Goal: Task Accomplishment & Management: Complete application form

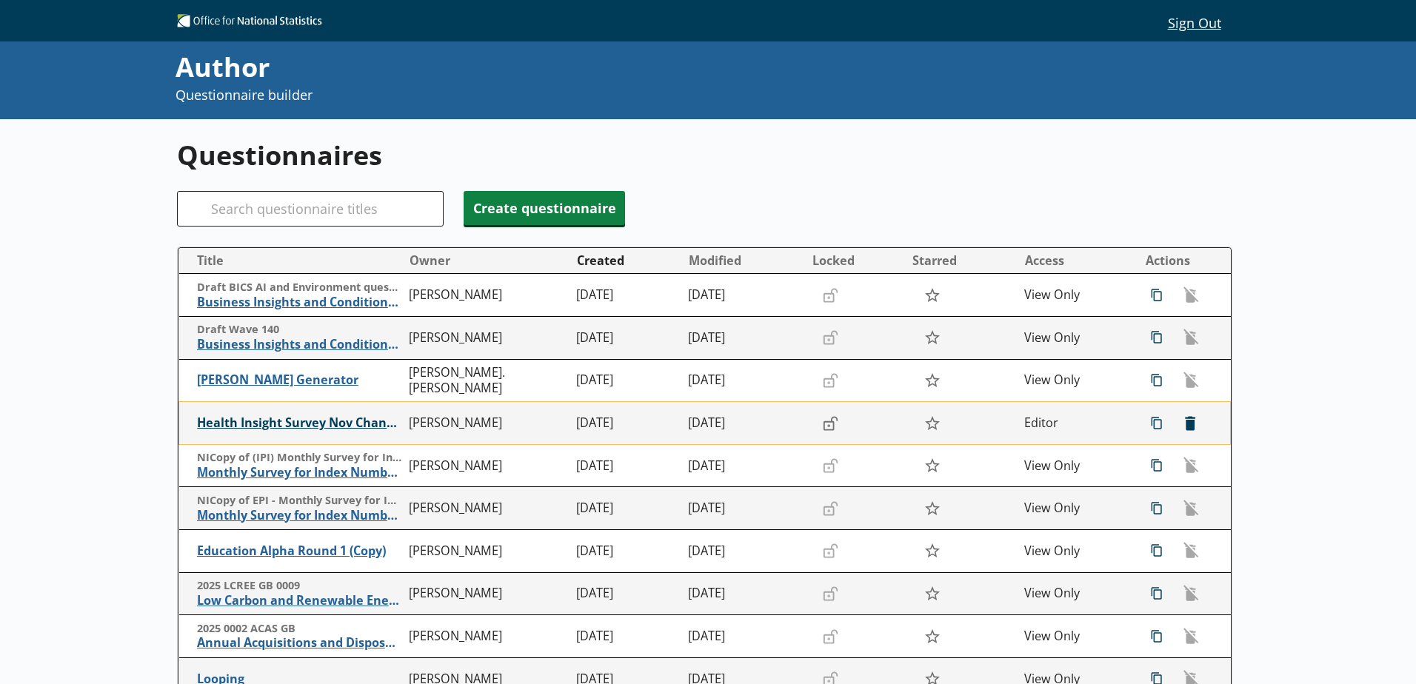
click at [281, 425] on span "Health Insight Survey Nov Changes" at bounding box center [299, 423] width 204 height 16
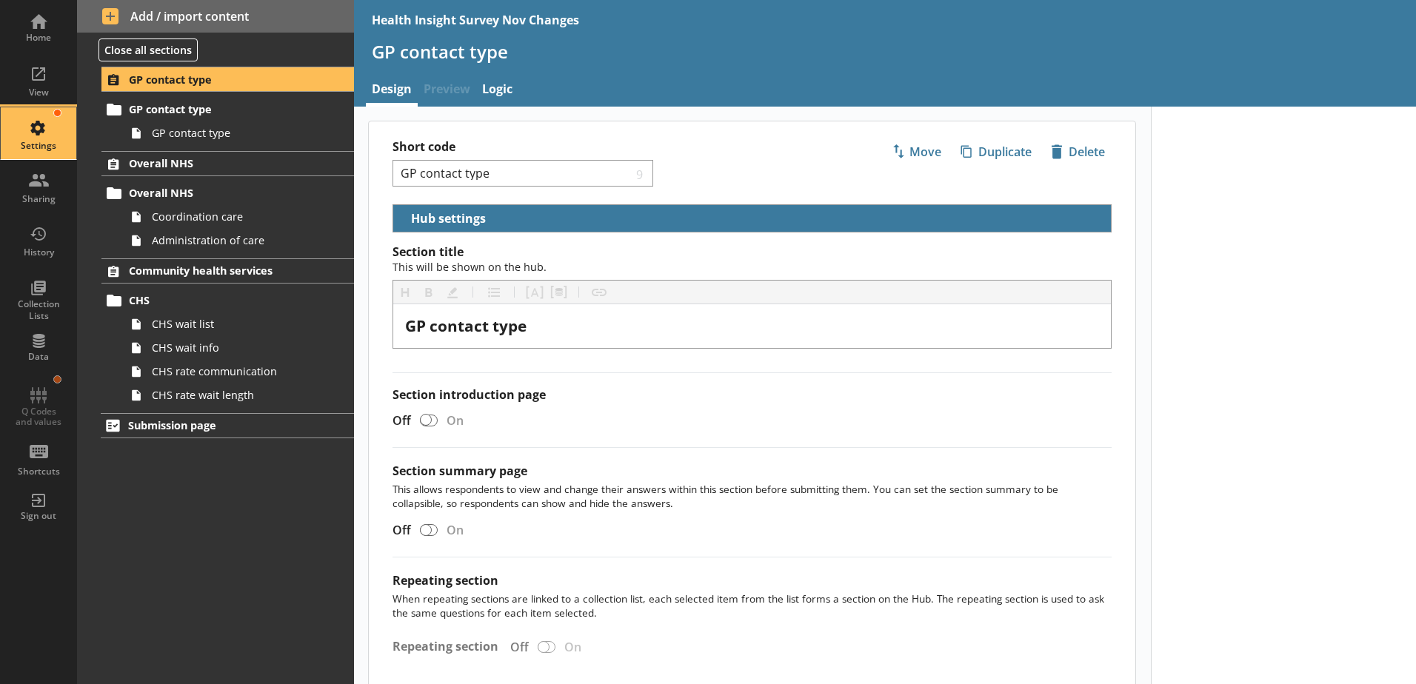
click at [50, 135] on div "Settings" at bounding box center [39, 133] width 52 height 52
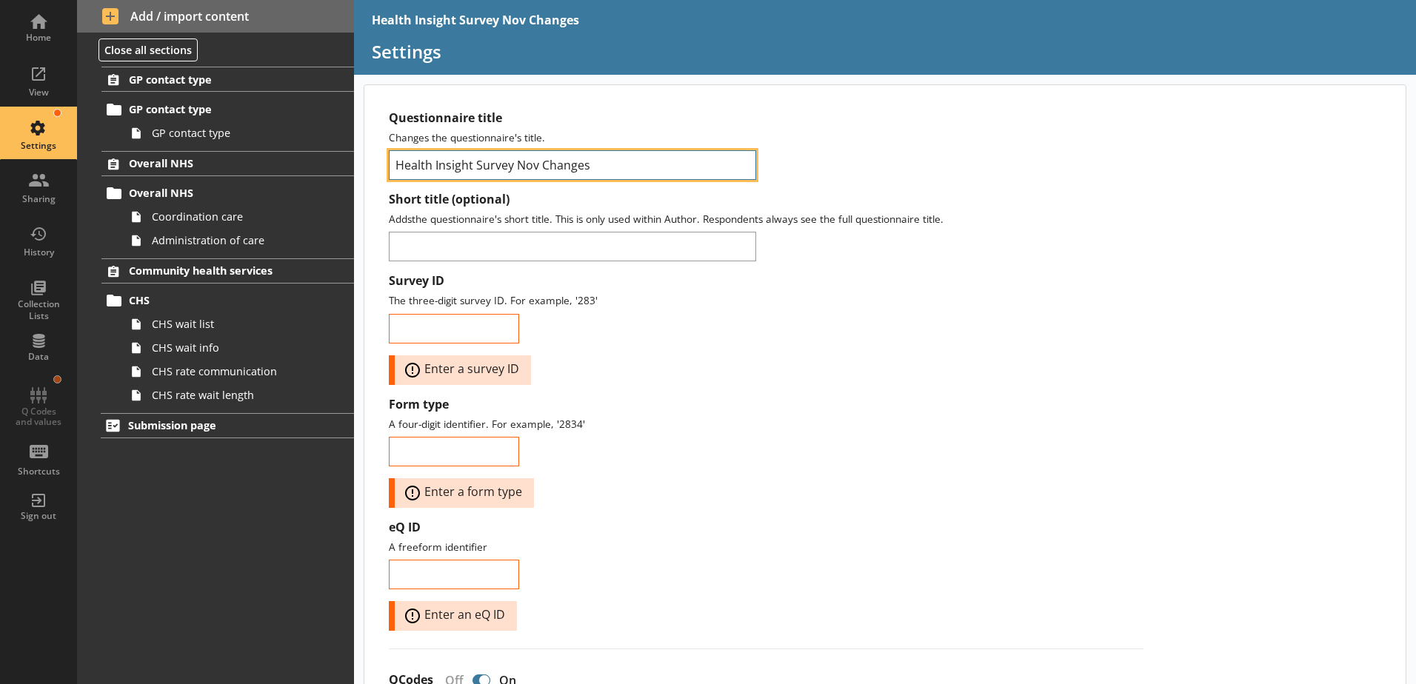
drag, startPoint x: 600, startPoint y: 172, endPoint x: 515, endPoint y: 171, distance: 85.2
click at [515, 171] on input "Health Insight Survey Nov Changes" at bounding box center [572, 165] width 367 height 30
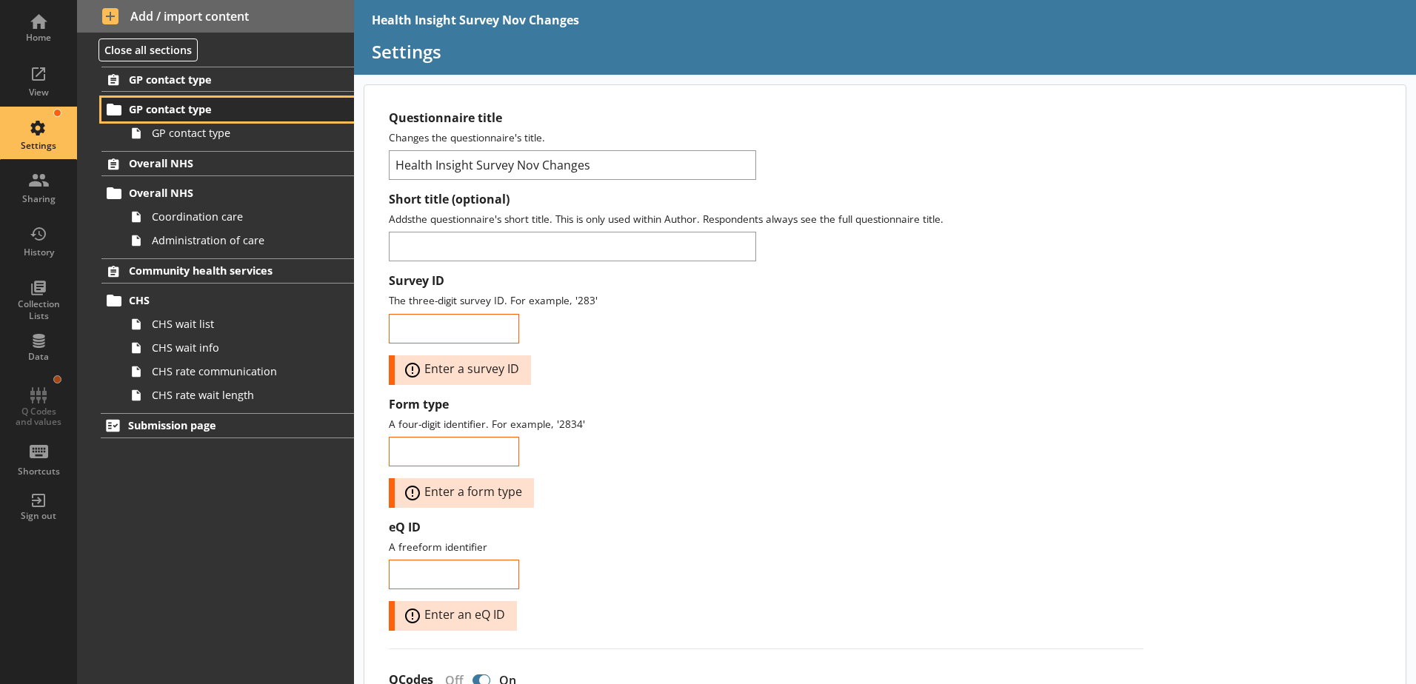
click at [177, 120] on link "GP contact type" at bounding box center [227, 110] width 253 height 24
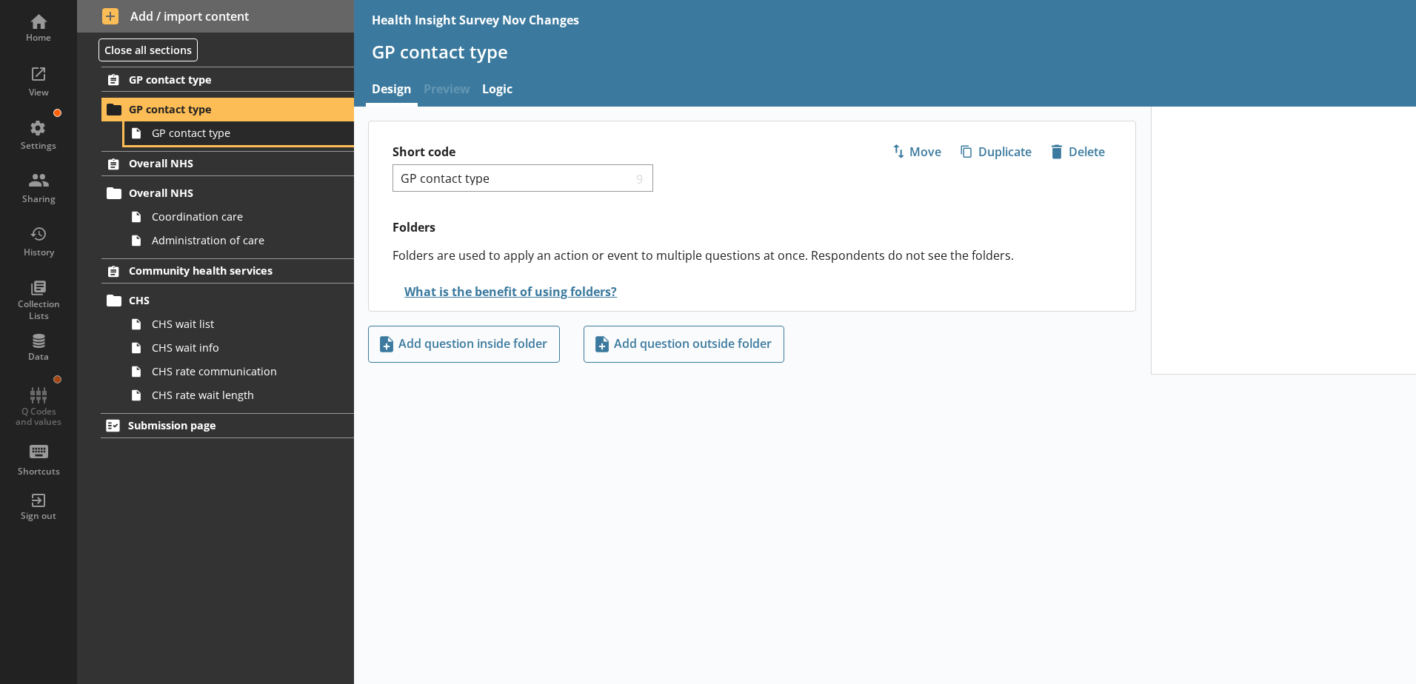
click at [183, 138] on span "GP contact type" at bounding box center [234, 133] width 164 height 14
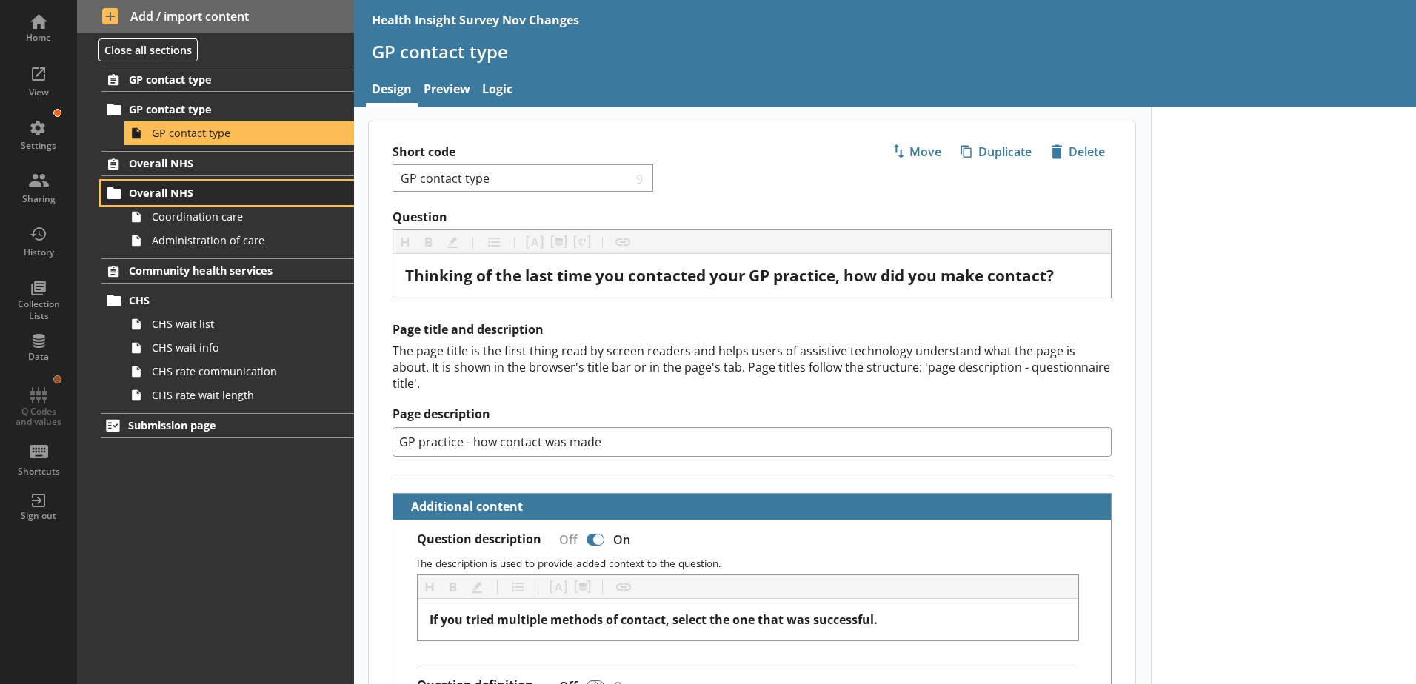
click at [179, 193] on span "Overall NHS" at bounding box center [219, 193] width 181 height 14
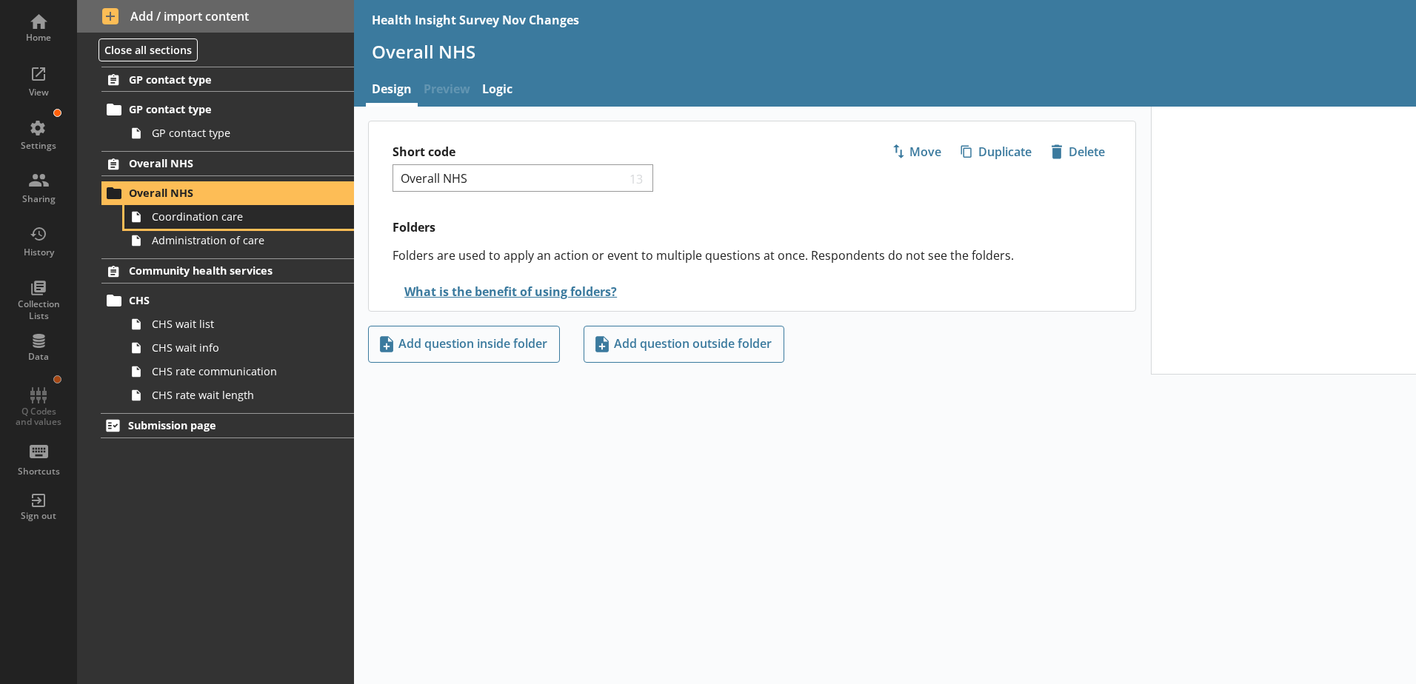
click at [190, 218] on span "Coordination care" at bounding box center [234, 217] width 164 height 14
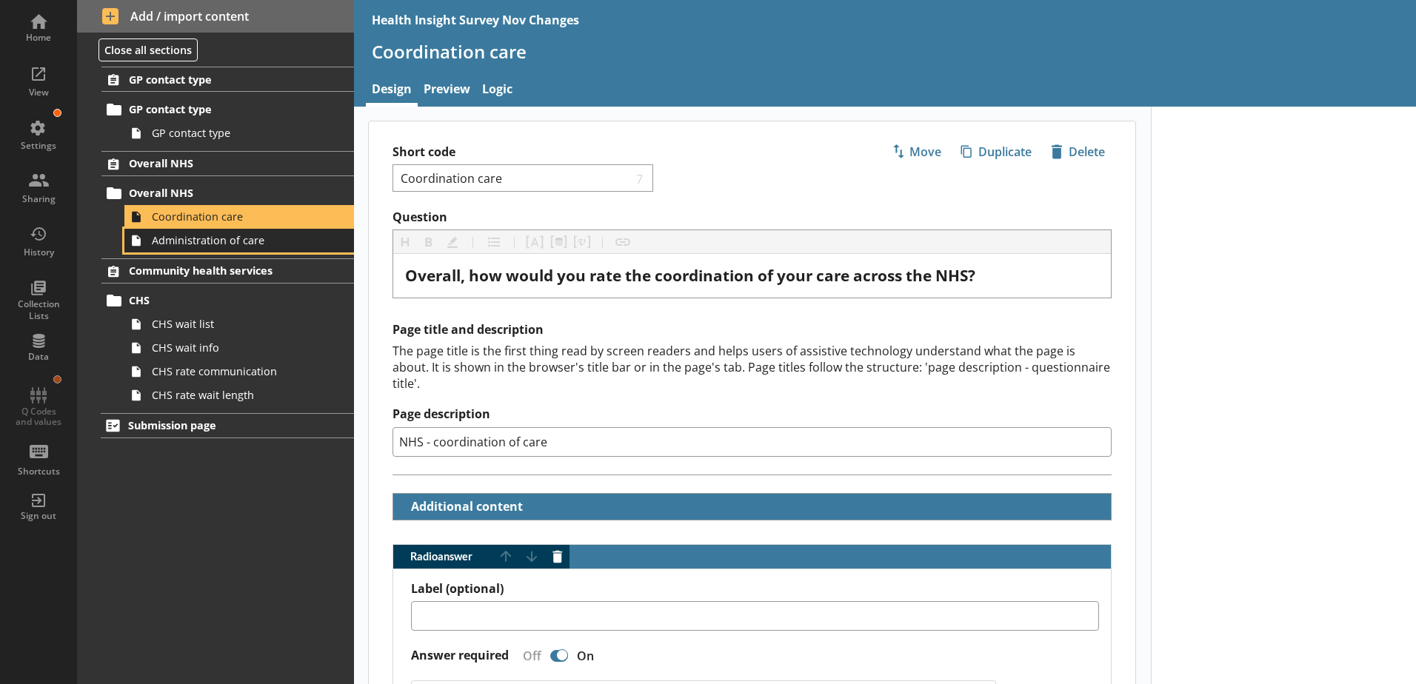
click at [198, 239] on span "Administration of care" at bounding box center [234, 240] width 164 height 14
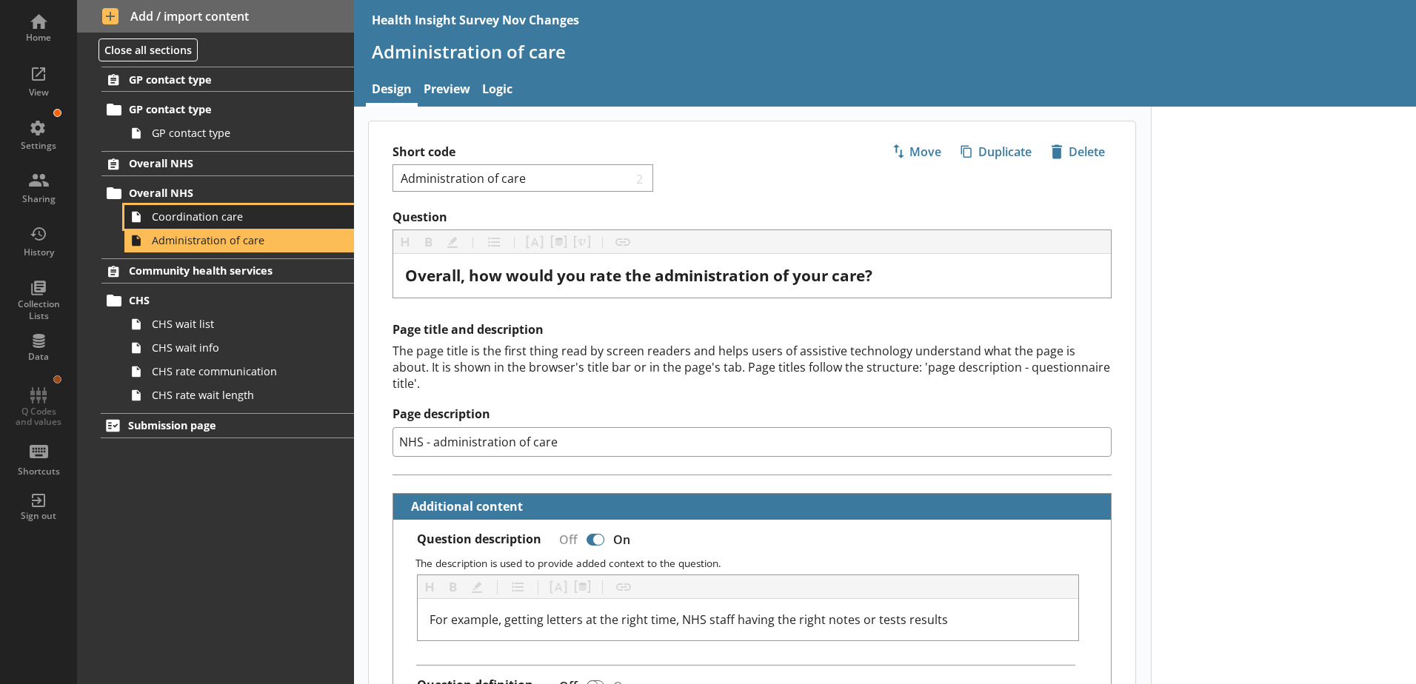
click at [258, 220] on span "Coordination care" at bounding box center [234, 217] width 164 height 14
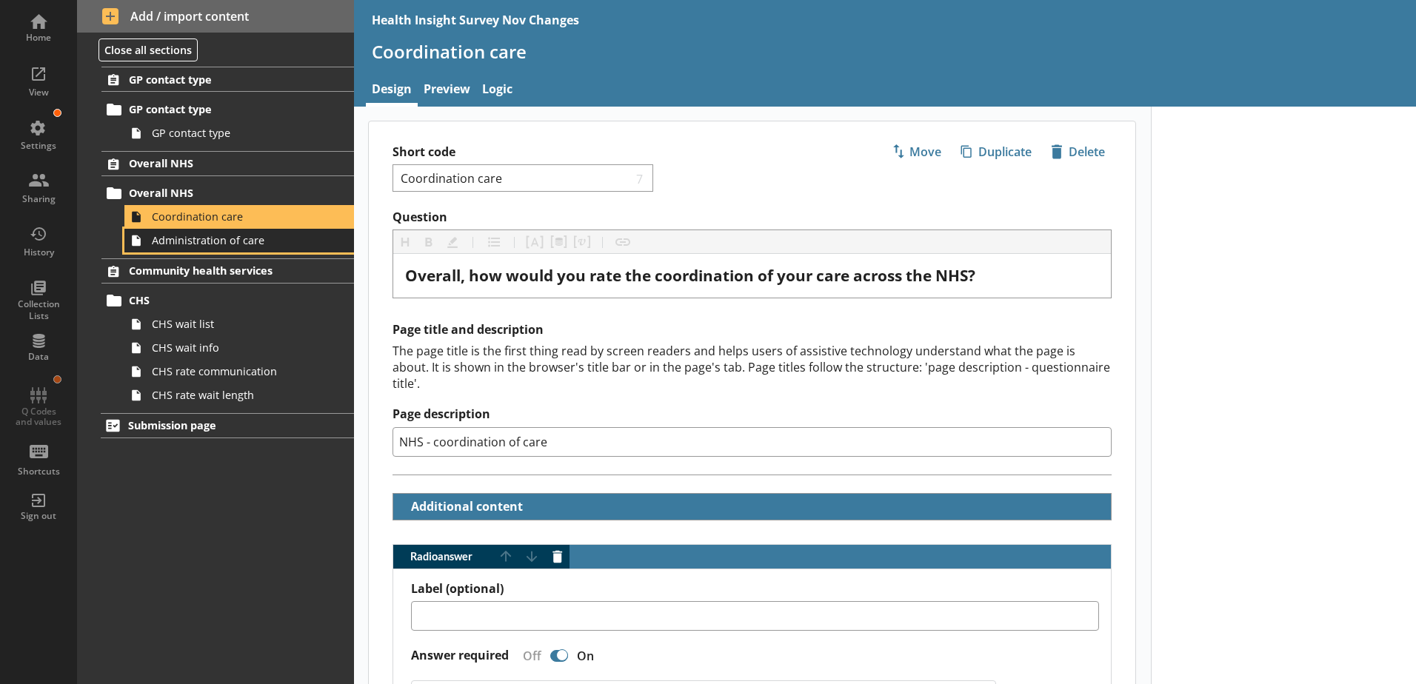
click at [204, 248] on link "Administration of care" at bounding box center [239, 241] width 230 height 24
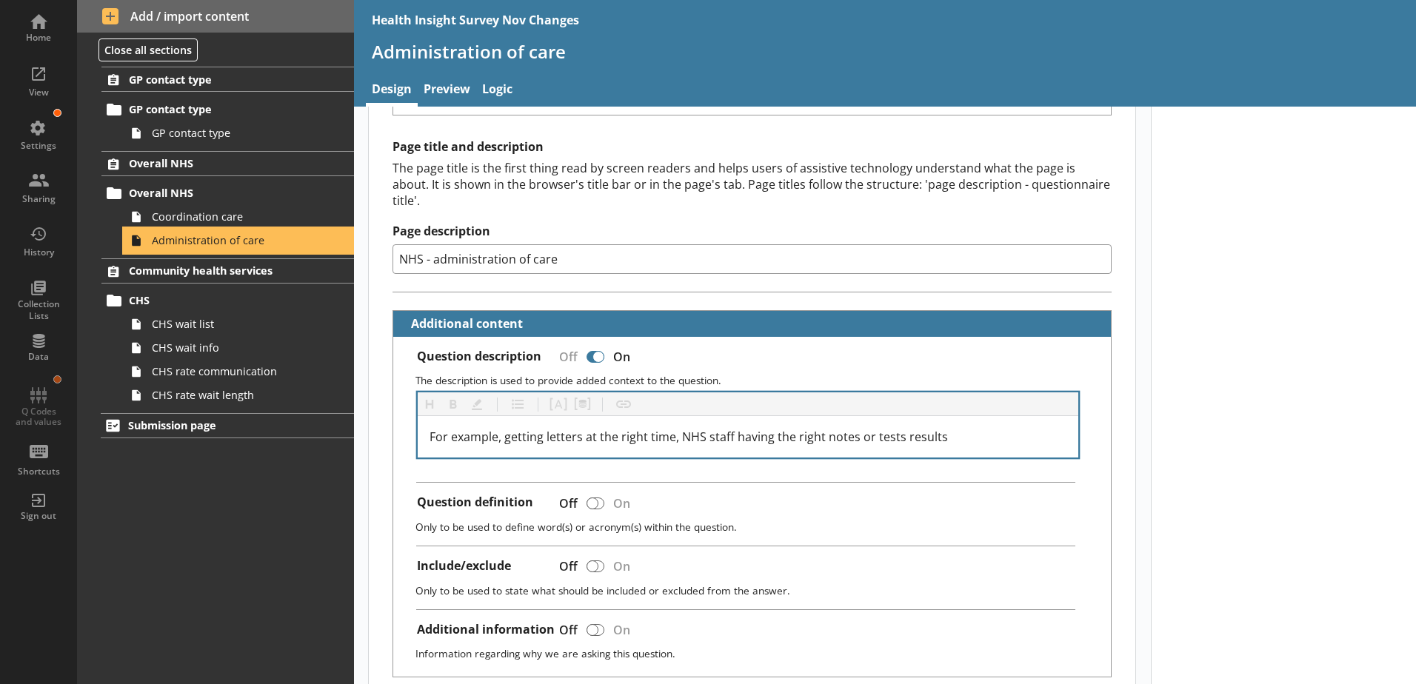
scroll to position [222, 0]
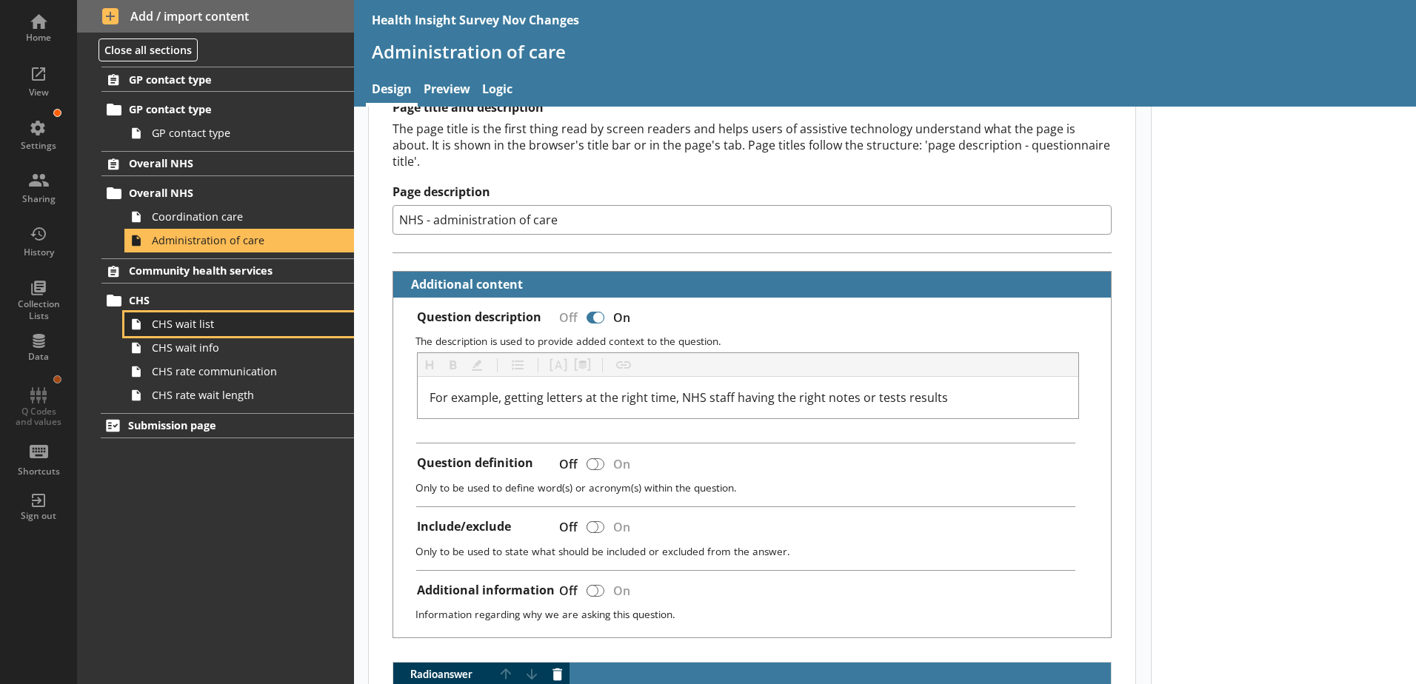
click at [233, 319] on span "CHS wait list" at bounding box center [234, 324] width 164 height 14
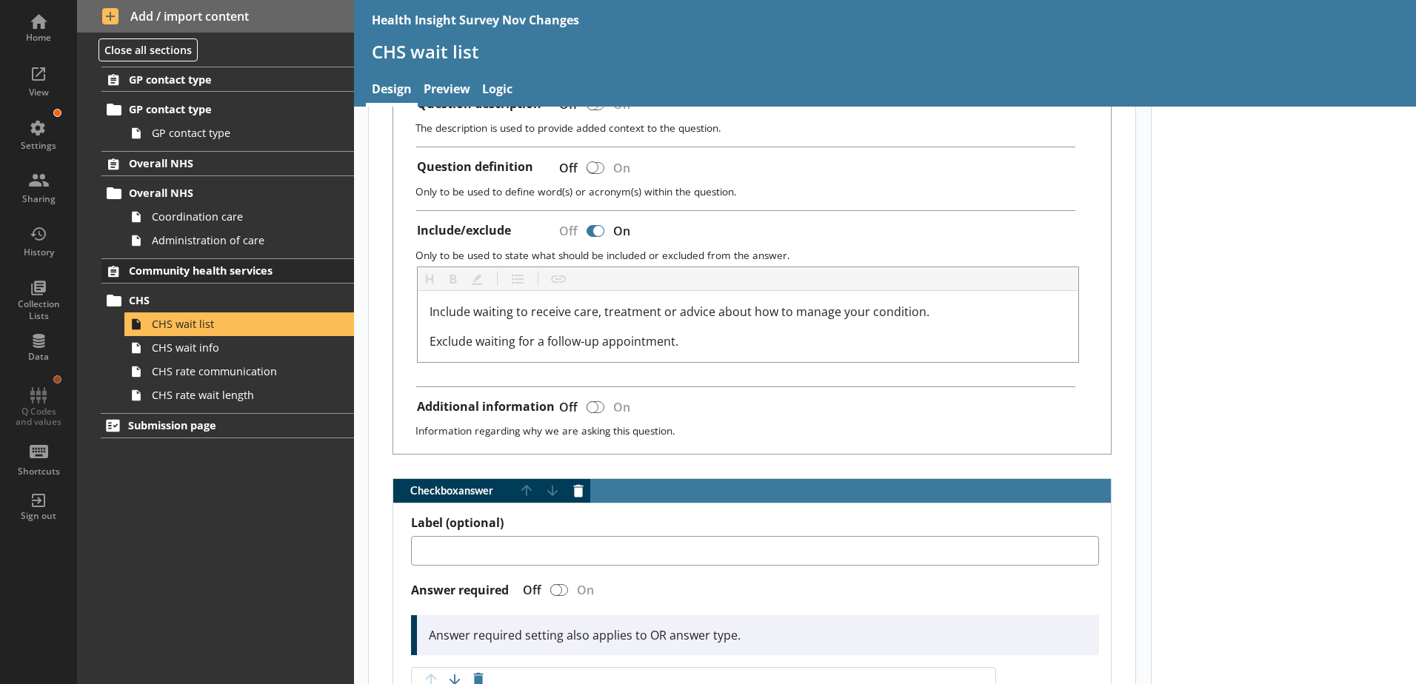
scroll to position [148, 0]
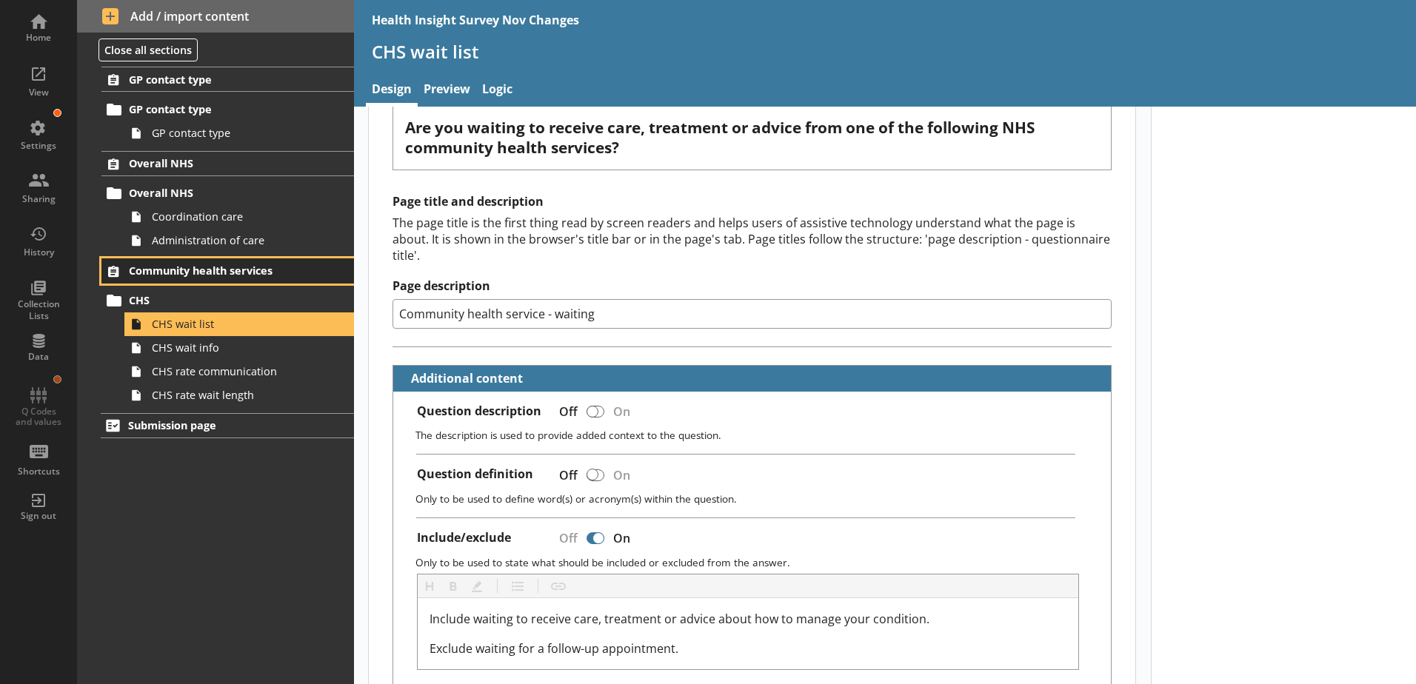
click at [184, 272] on span "Community health services" at bounding box center [219, 271] width 181 height 14
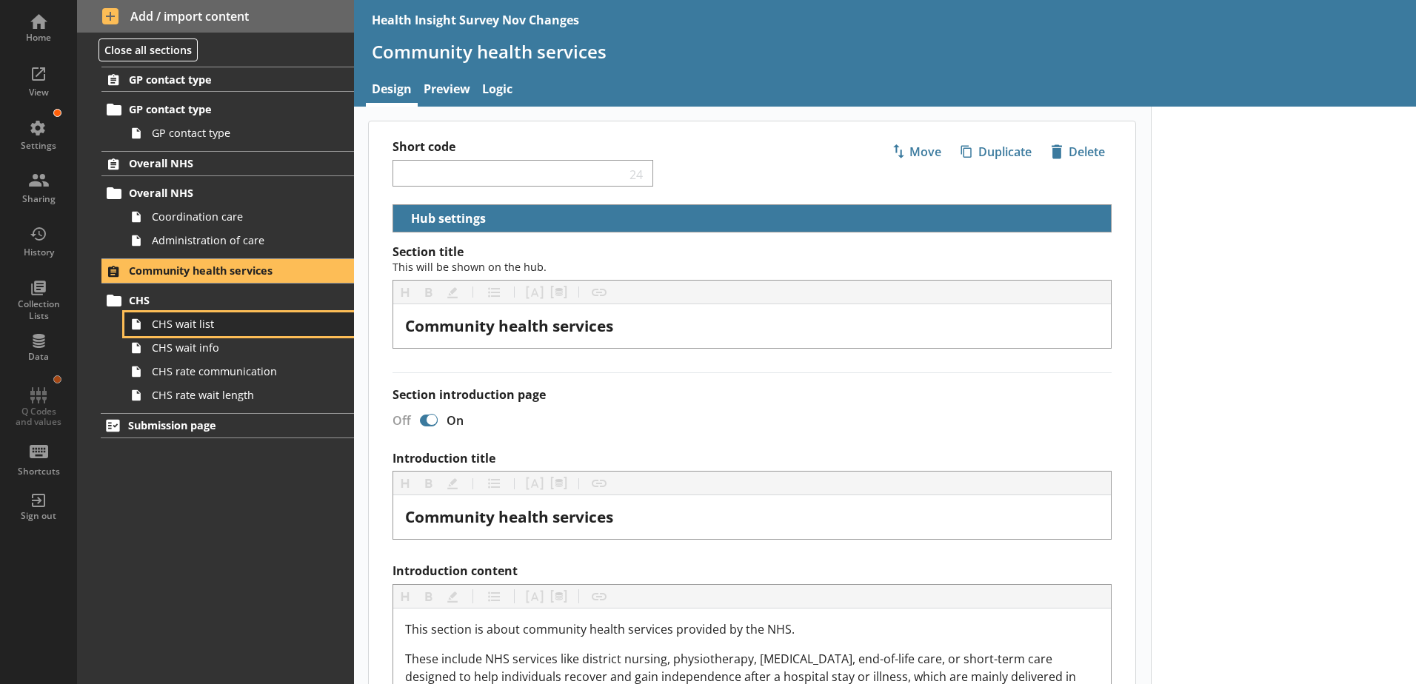
click at [194, 321] on span "CHS wait list" at bounding box center [234, 324] width 164 height 14
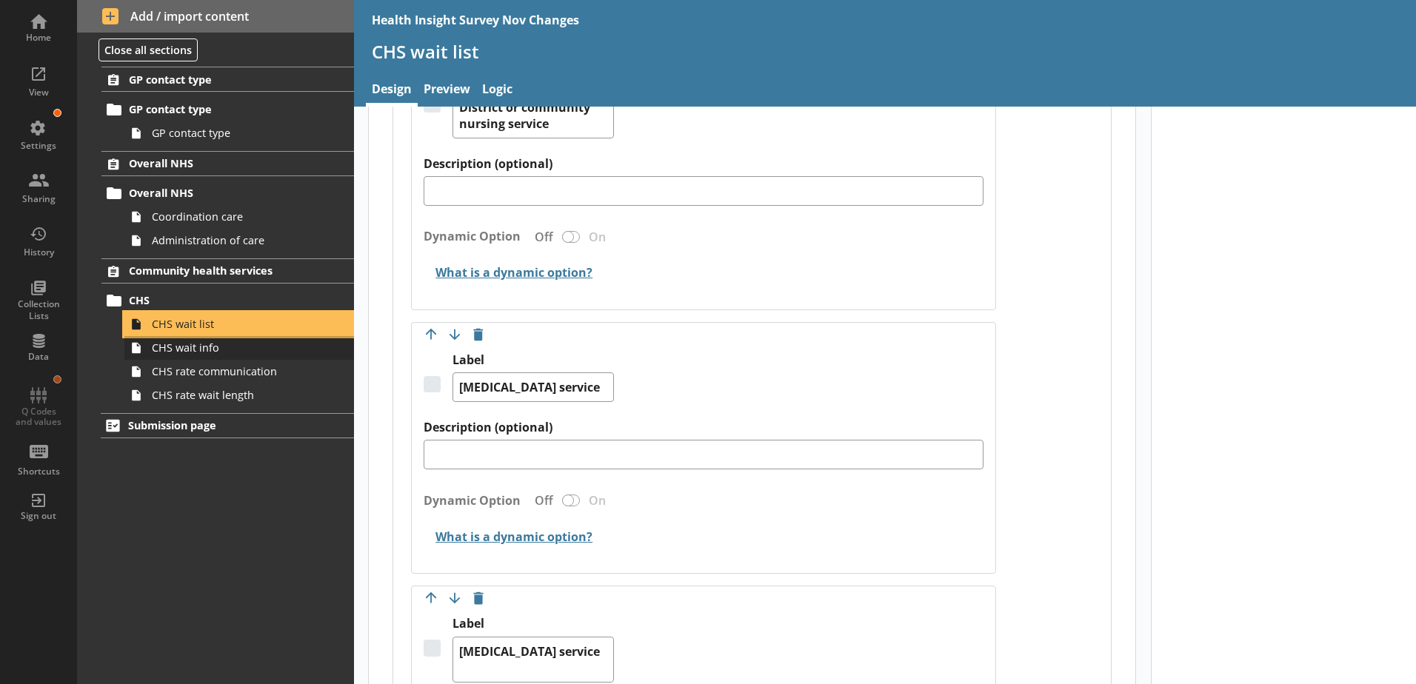
scroll to position [1111, 0]
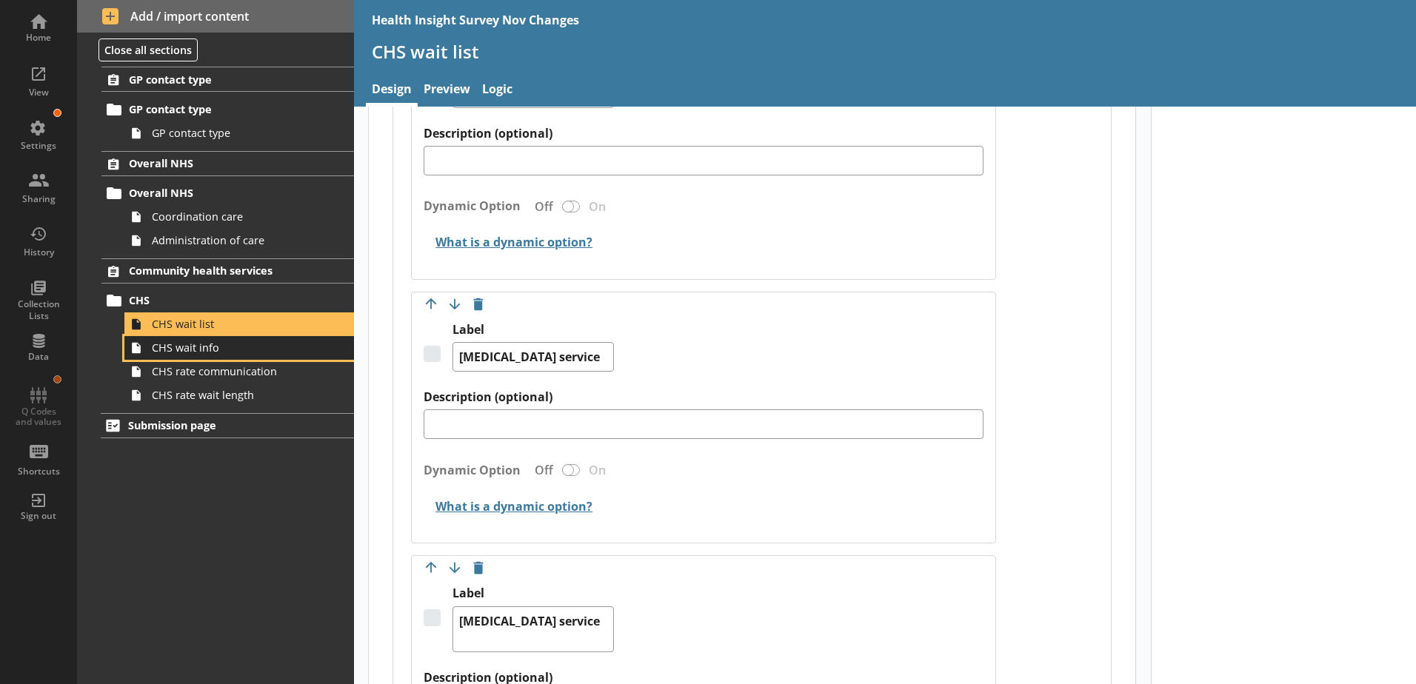
click at [234, 358] on link "CHS wait info" at bounding box center [239, 348] width 230 height 24
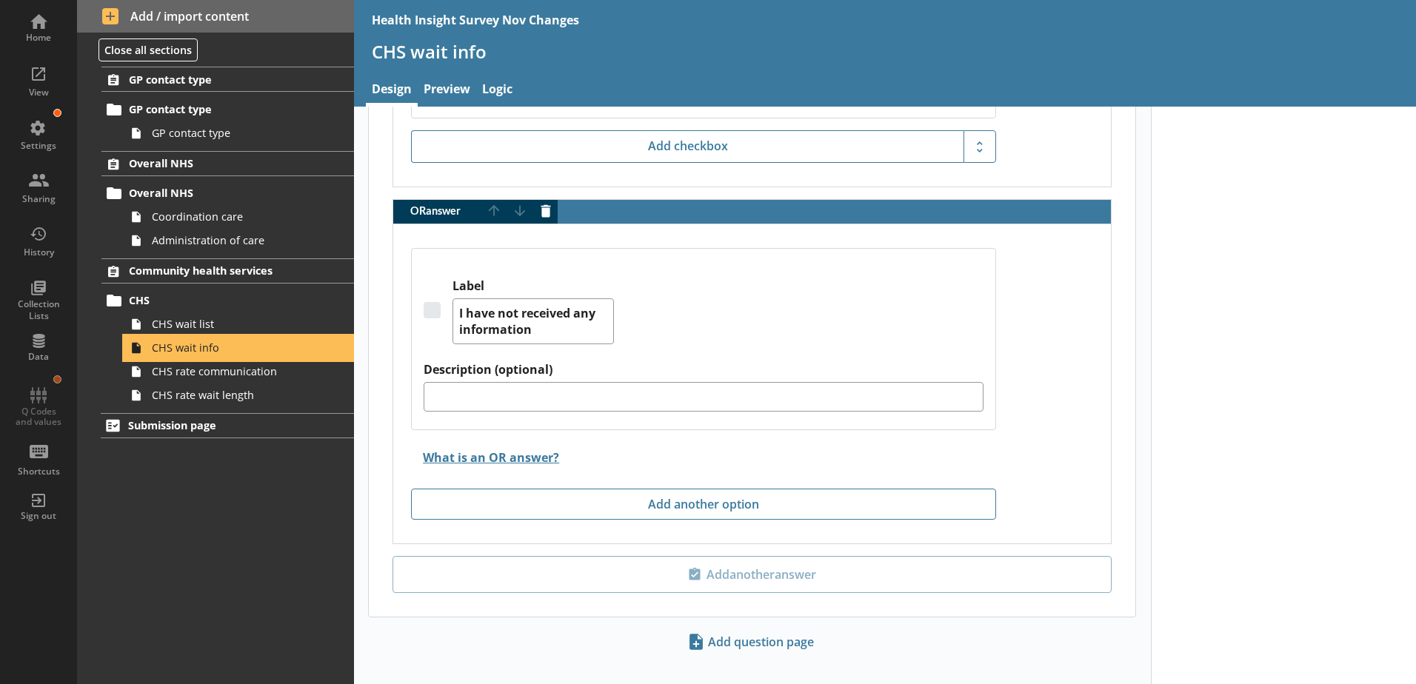
scroll to position [2898, 0]
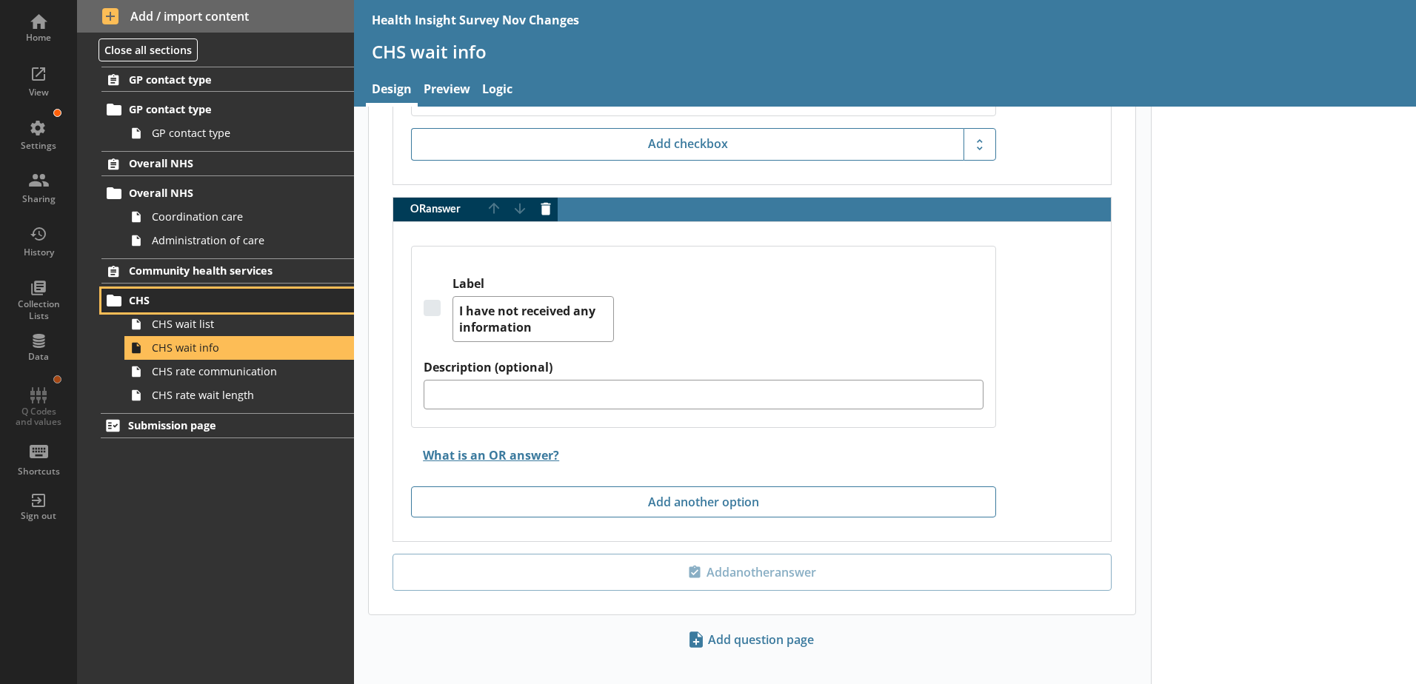
click at [150, 300] on span "CHS" at bounding box center [219, 300] width 181 height 14
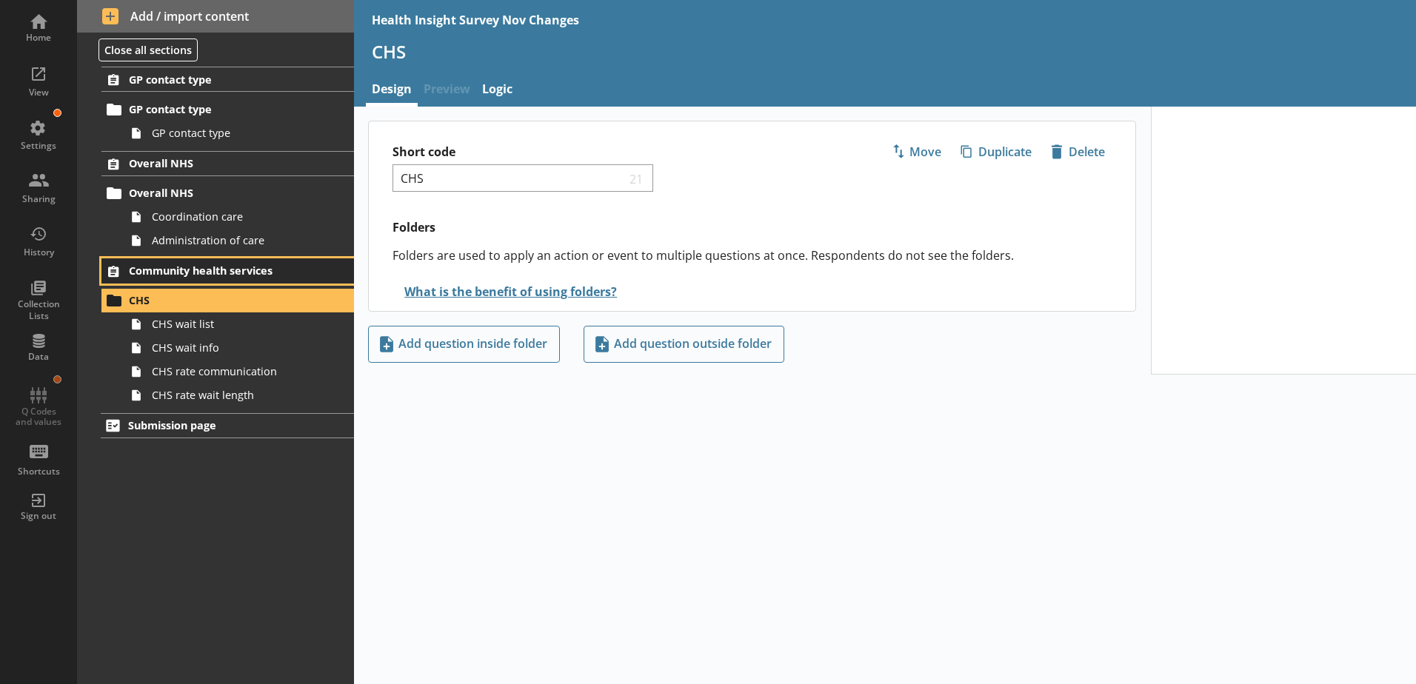
click at [186, 275] on span "Community health services" at bounding box center [219, 271] width 181 height 14
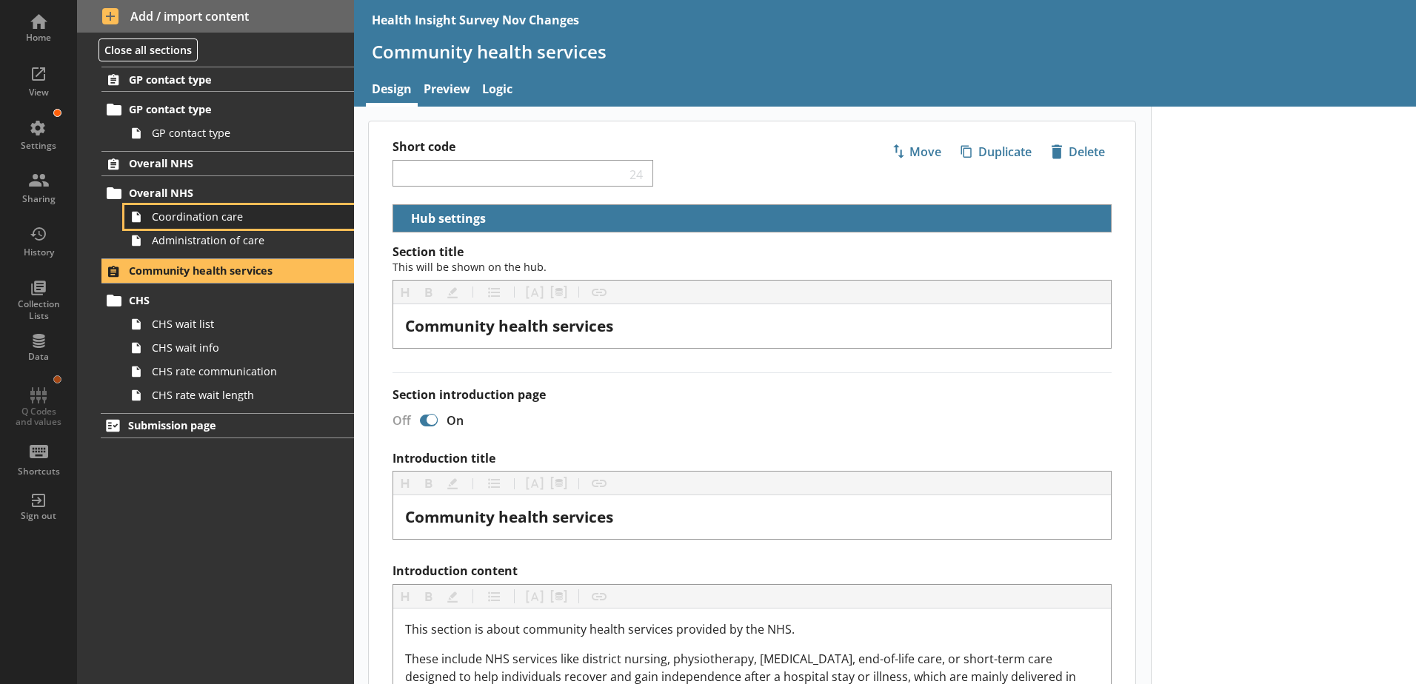
click at [177, 220] on span "Coordination care" at bounding box center [234, 217] width 164 height 14
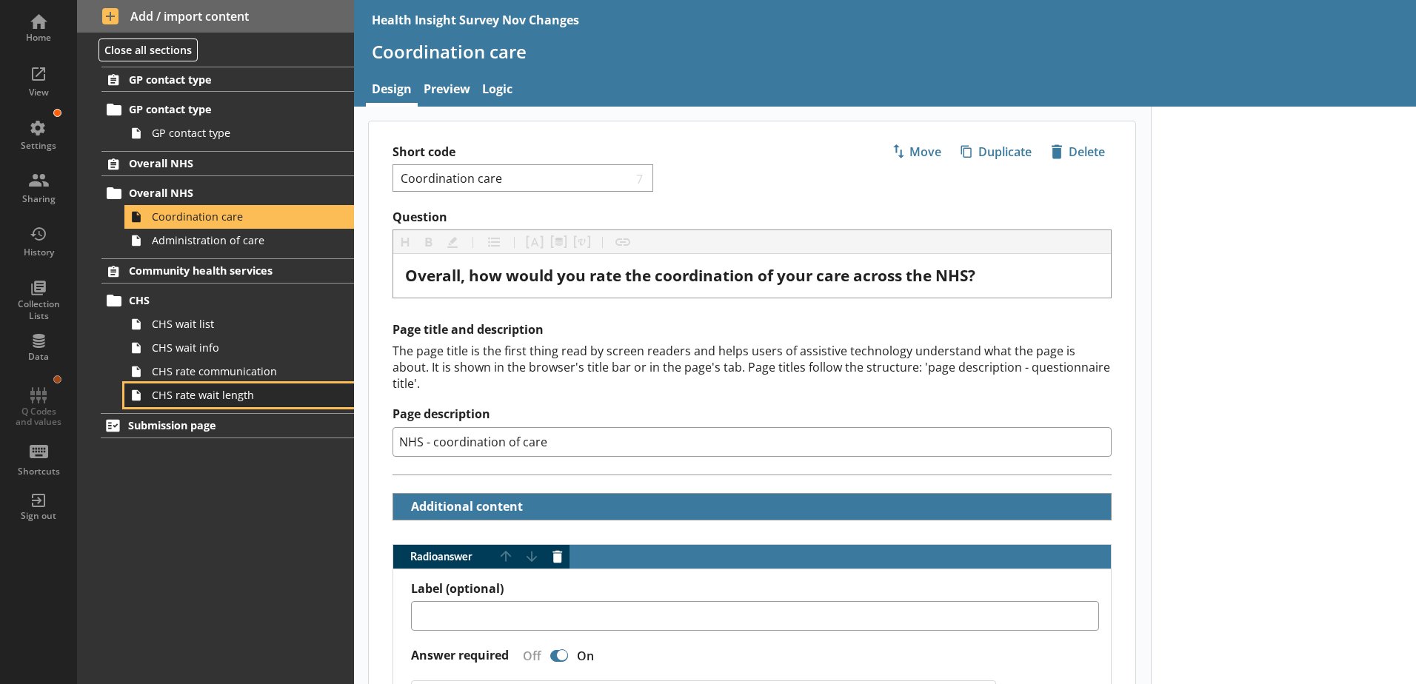
click at [180, 397] on span "CHS rate wait length" at bounding box center [234, 395] width 164 height 14
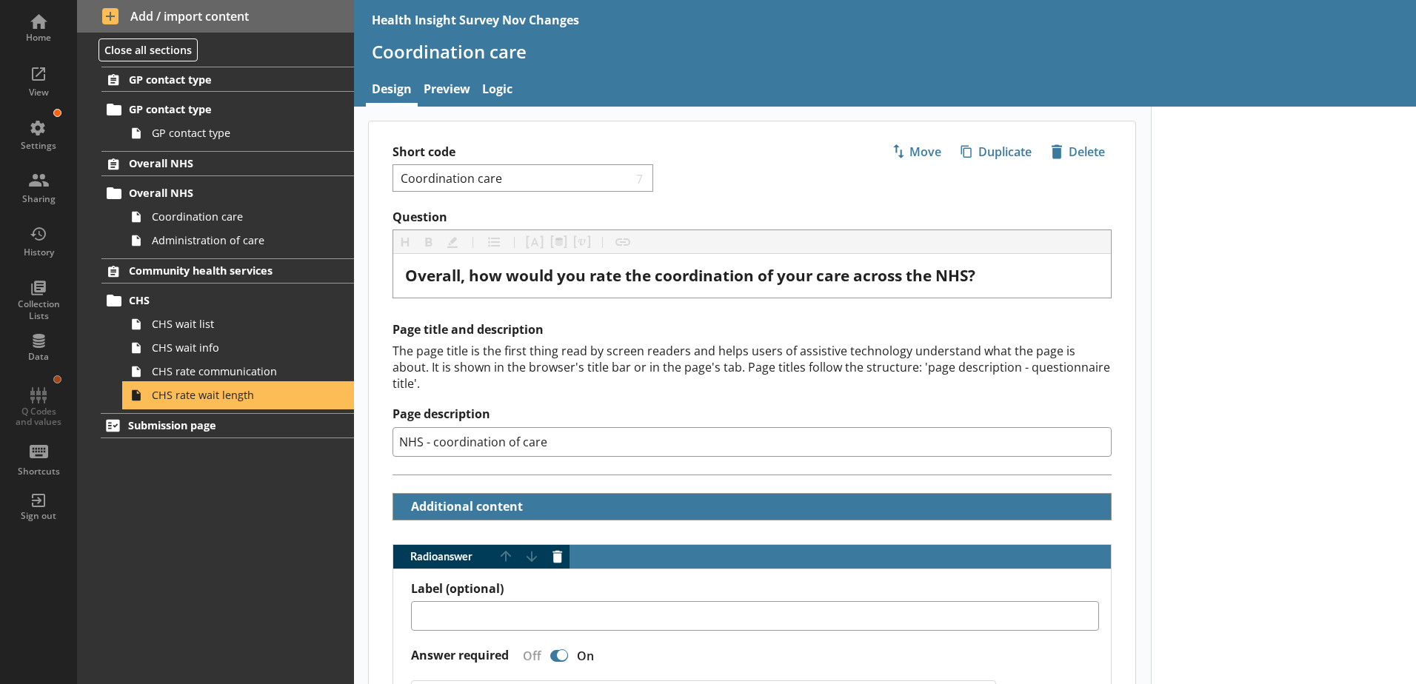
type textarea "x"
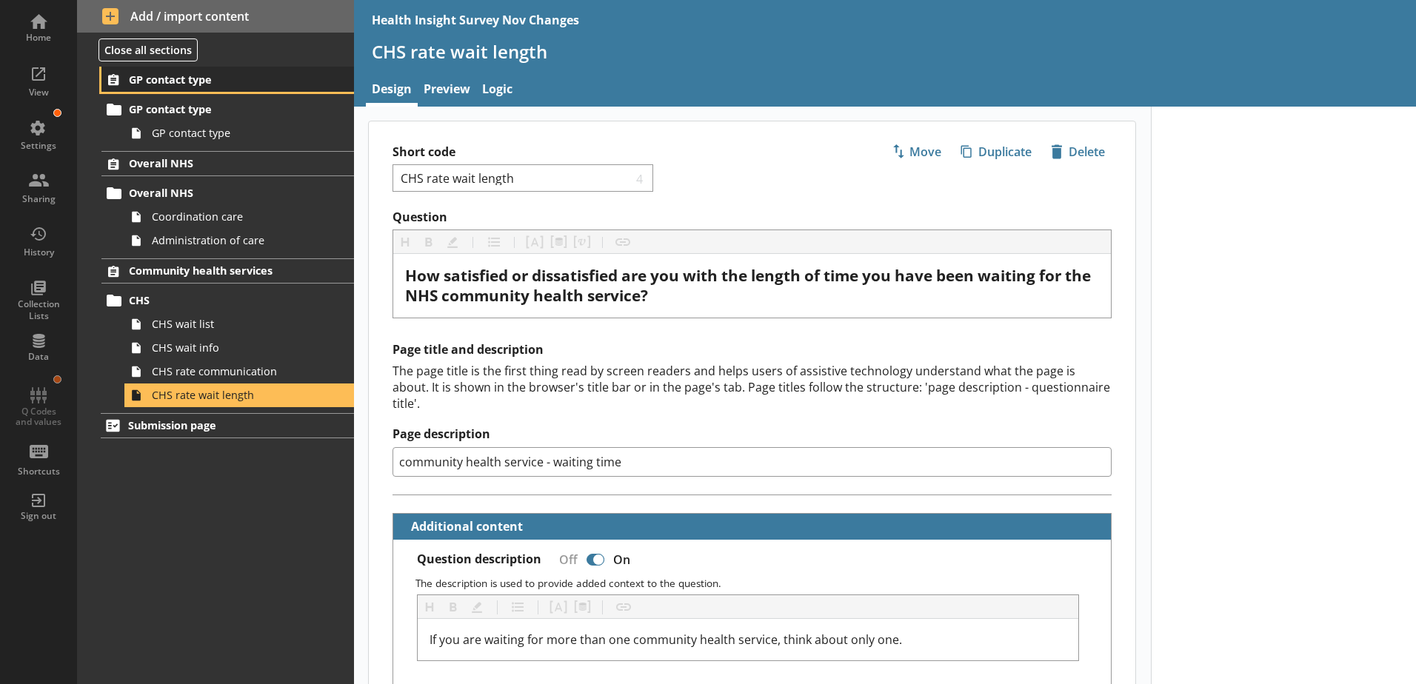
click at [164, 76] on span "GP contact type" at bounding box center [219, 80] width 181 height 14
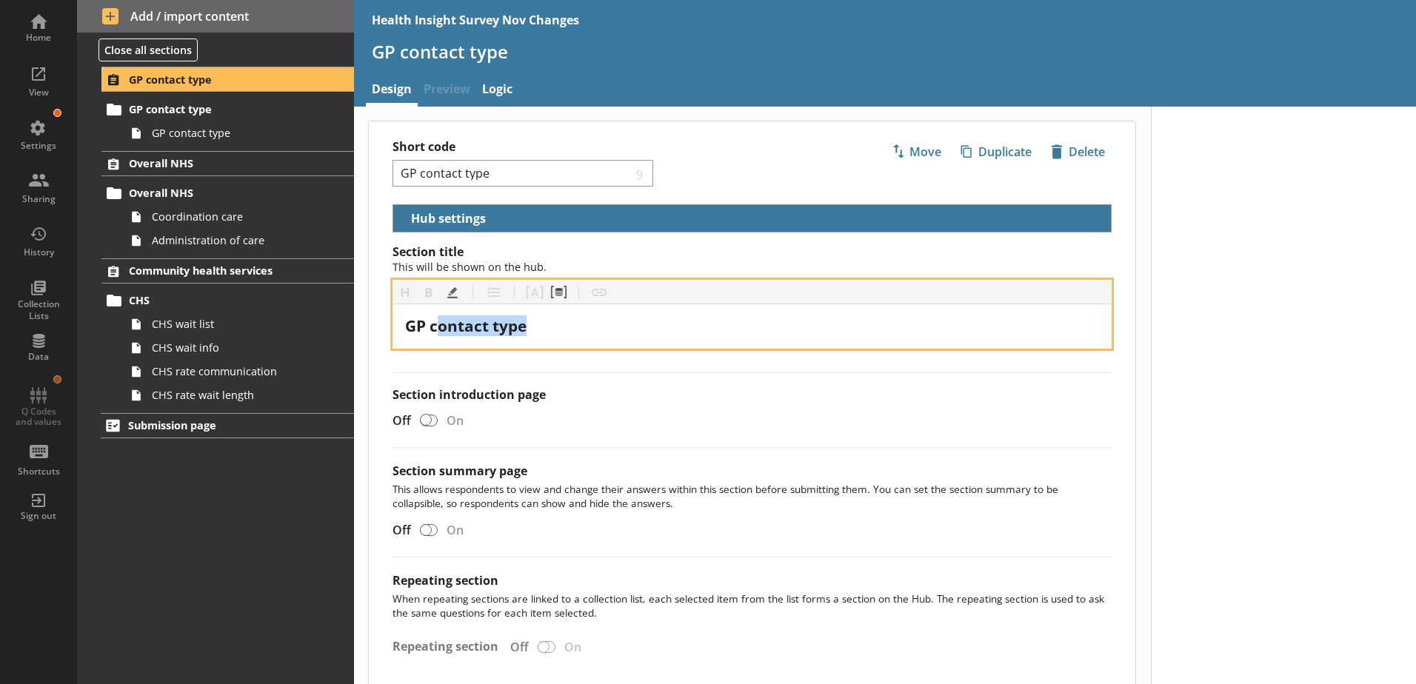
drag, startPoint x: 496, startPoint y: 322, endPoint x: 439, endPoint y: 330, distance: 57.5
click at [439, 330] on div "GP contact type" at bounding box center [752, 326] width 694 height 20
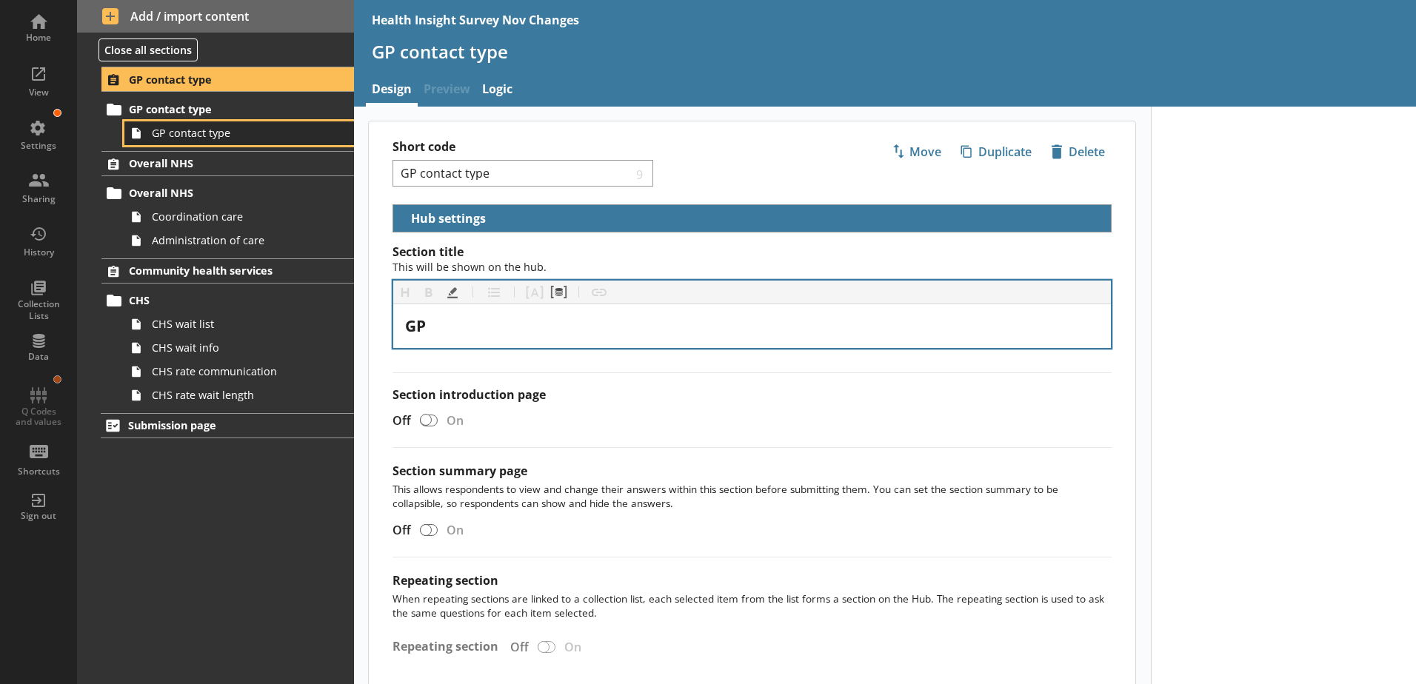
click at [252, 138] on span "GP contact type" at bounding box center [234, 133] width 164 height 14
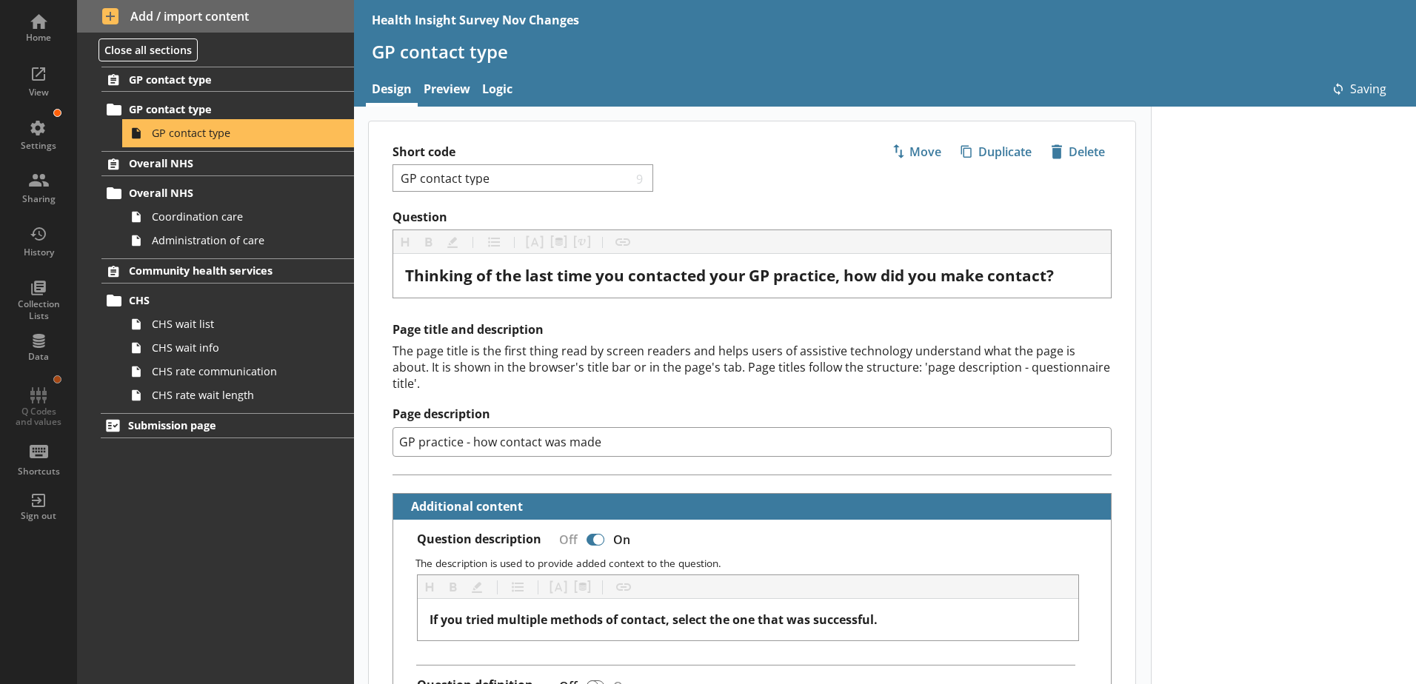
type textarea "x"
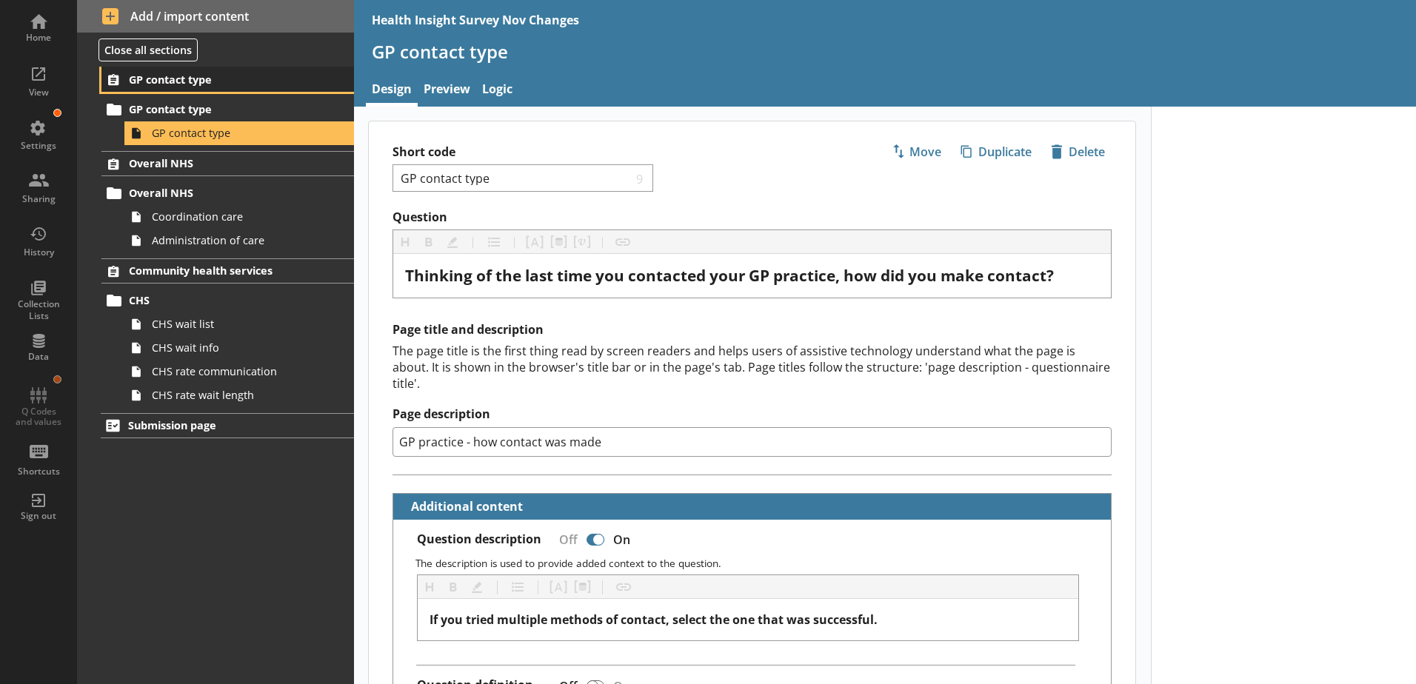
click at [198, 81] on span "GP contact type" at bounding box center [219, 80] width 181 height 14
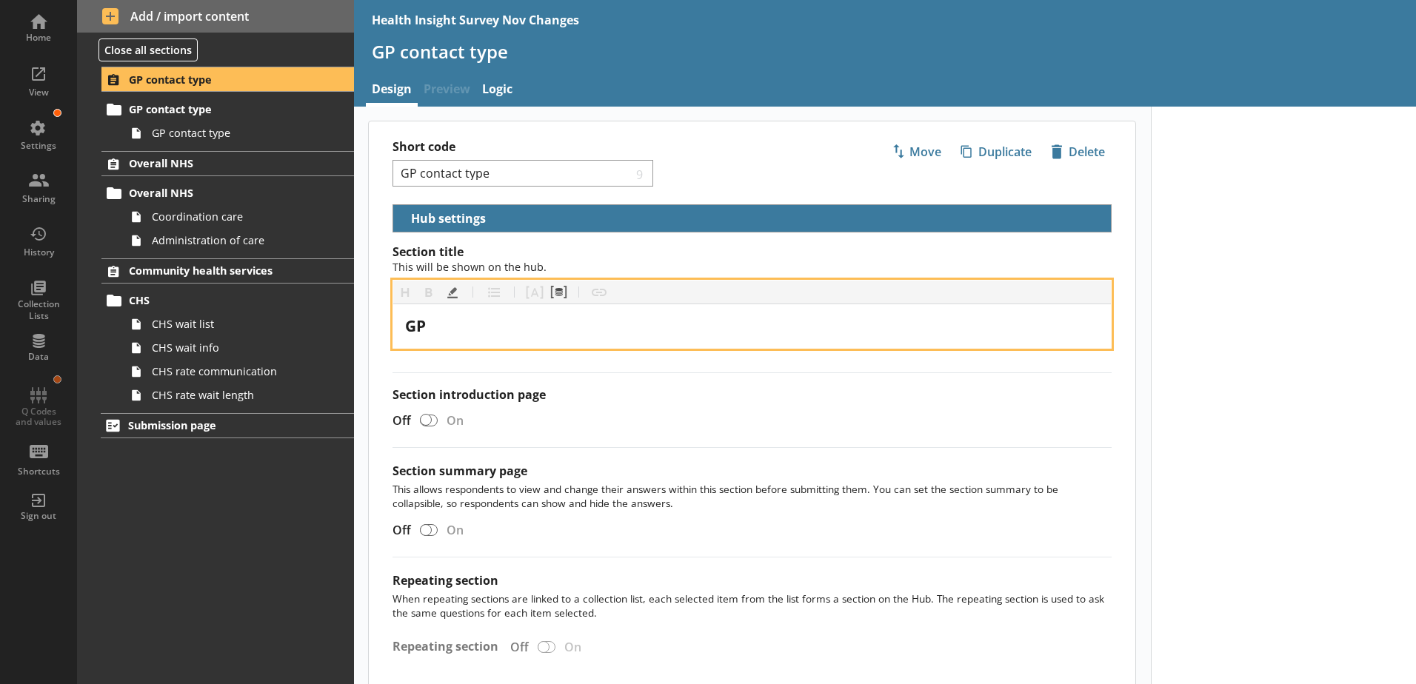
click at [438, 329] on div "GP" at bounding box center [752, 326] width 694 height 20
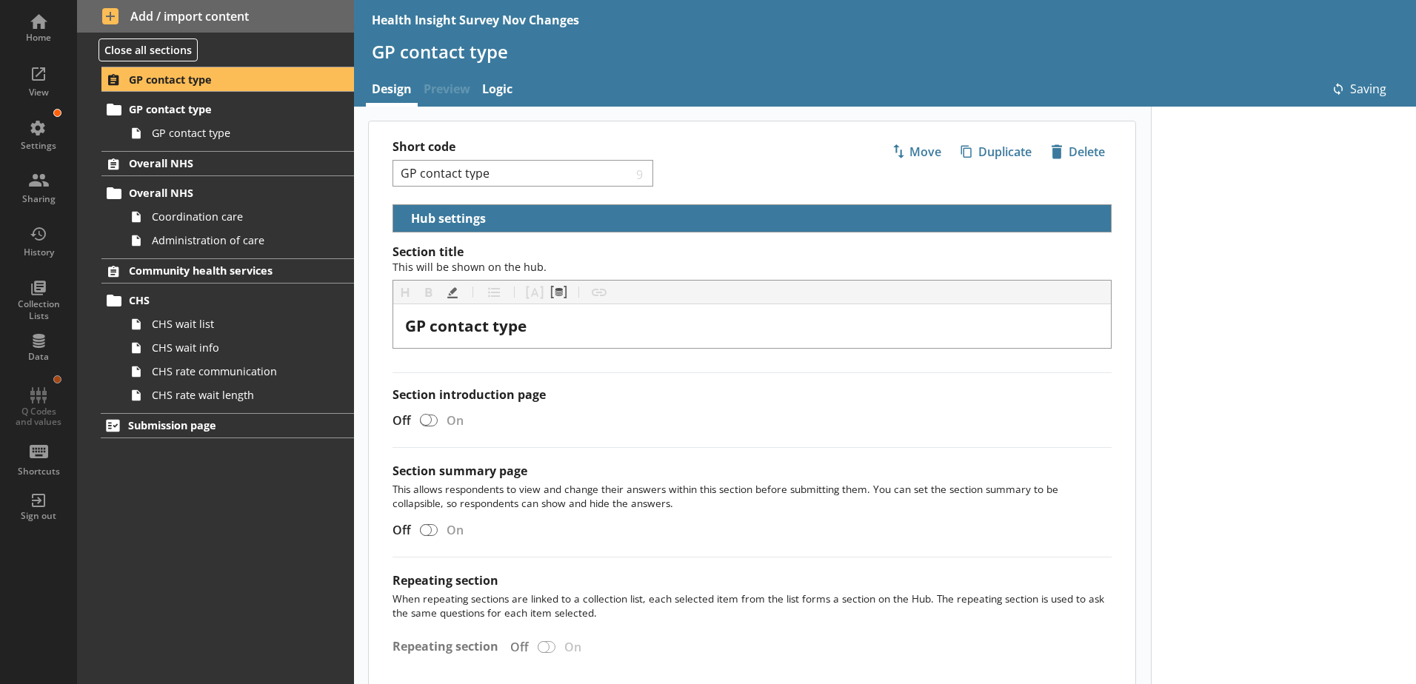
click at [457, 381] on div "Section title This will be shown on the hub. Heading Heading Bold Bold Highligh…" at bounding box center [752, 466] width 766 height 445
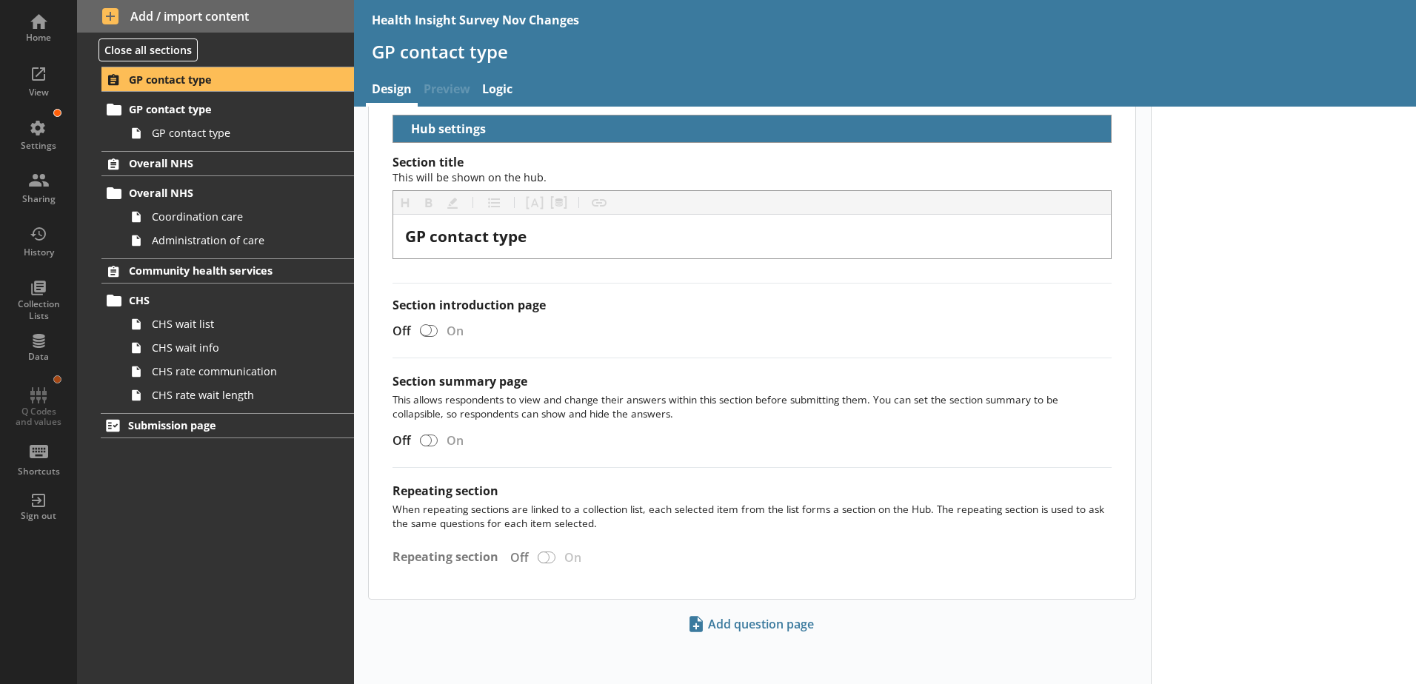
scroll to position [90, 0]
click at [173, 417] on link "Submission page" at bounding box center [227, 425] width 253 height 25
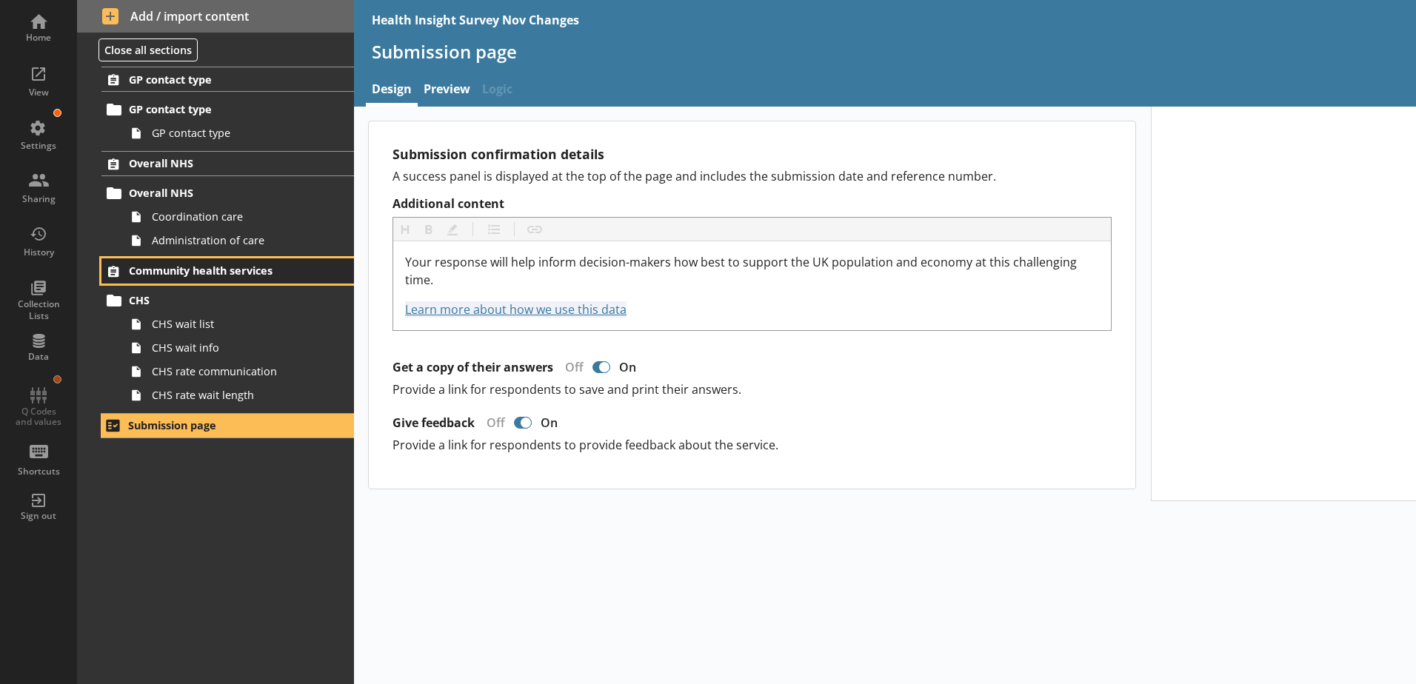
click at [158, 270] on span "Community health services" at bounding box center [219, 271] width 181 height 14
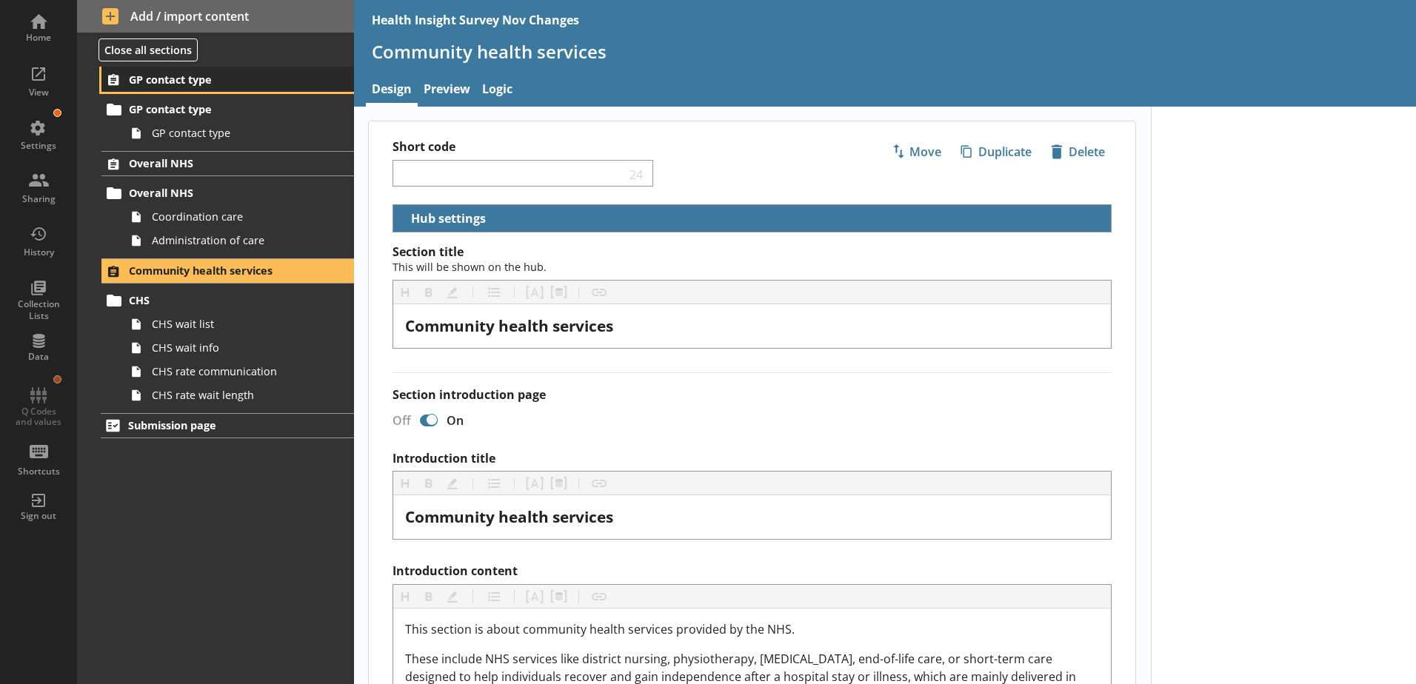
click at [166, 87] on link "GP contact type" at bounding box center [227, 79] width 253 height 25
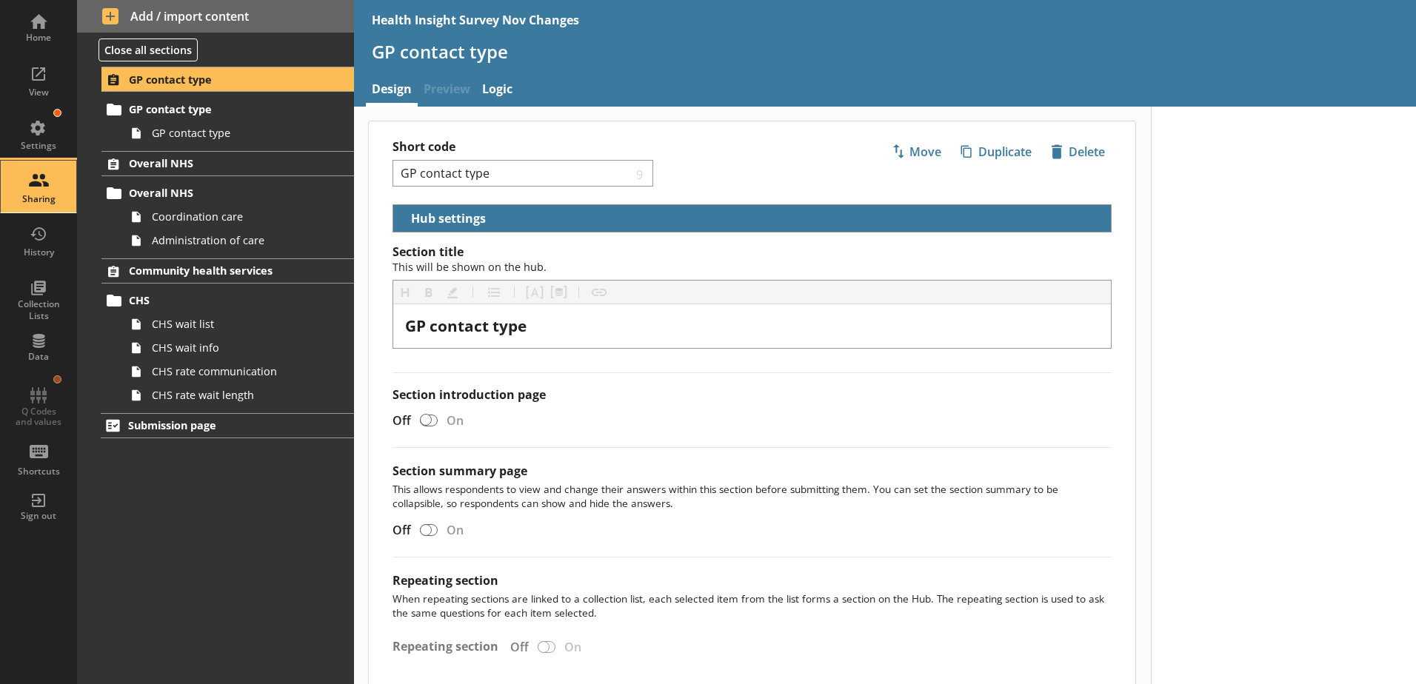
click at [50, 184] on div "Sharing" at bounding box center [39, 187] width 52 height 52
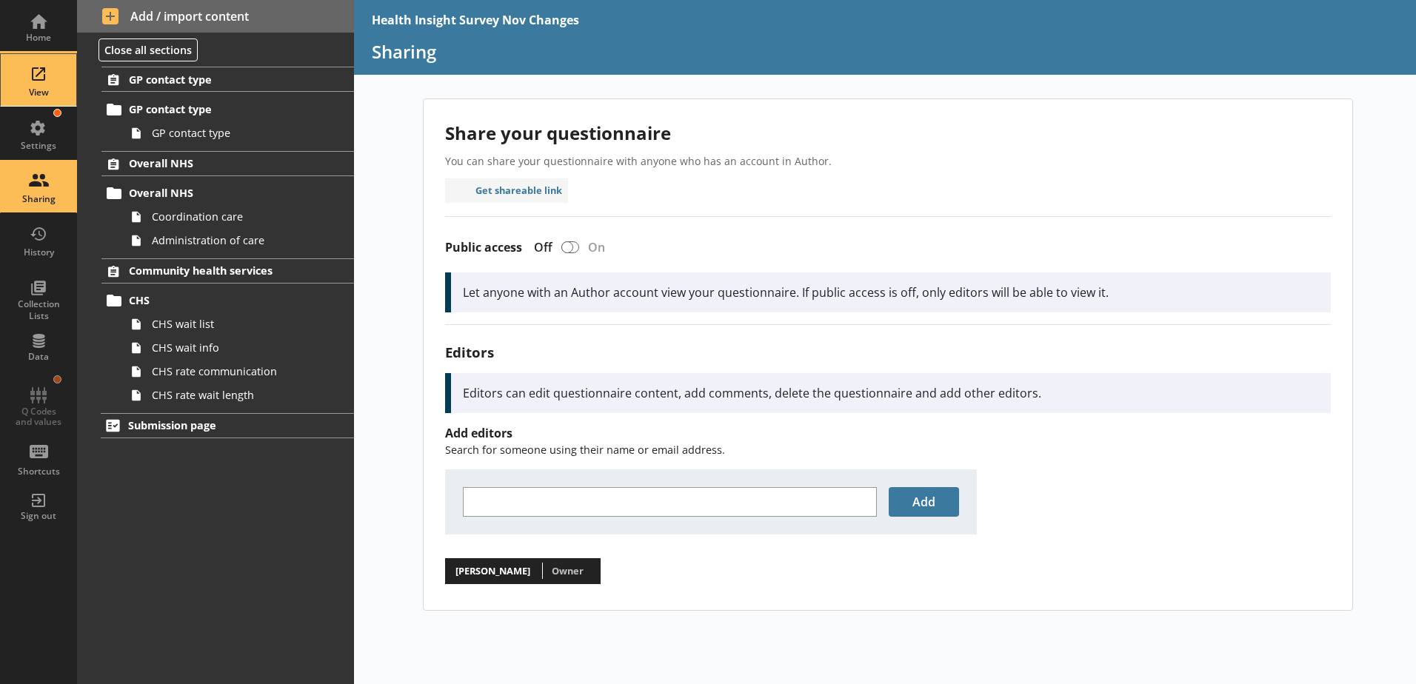
click at [39, 72] on div "View" at bounding box center [39, 80] width 52 height 52
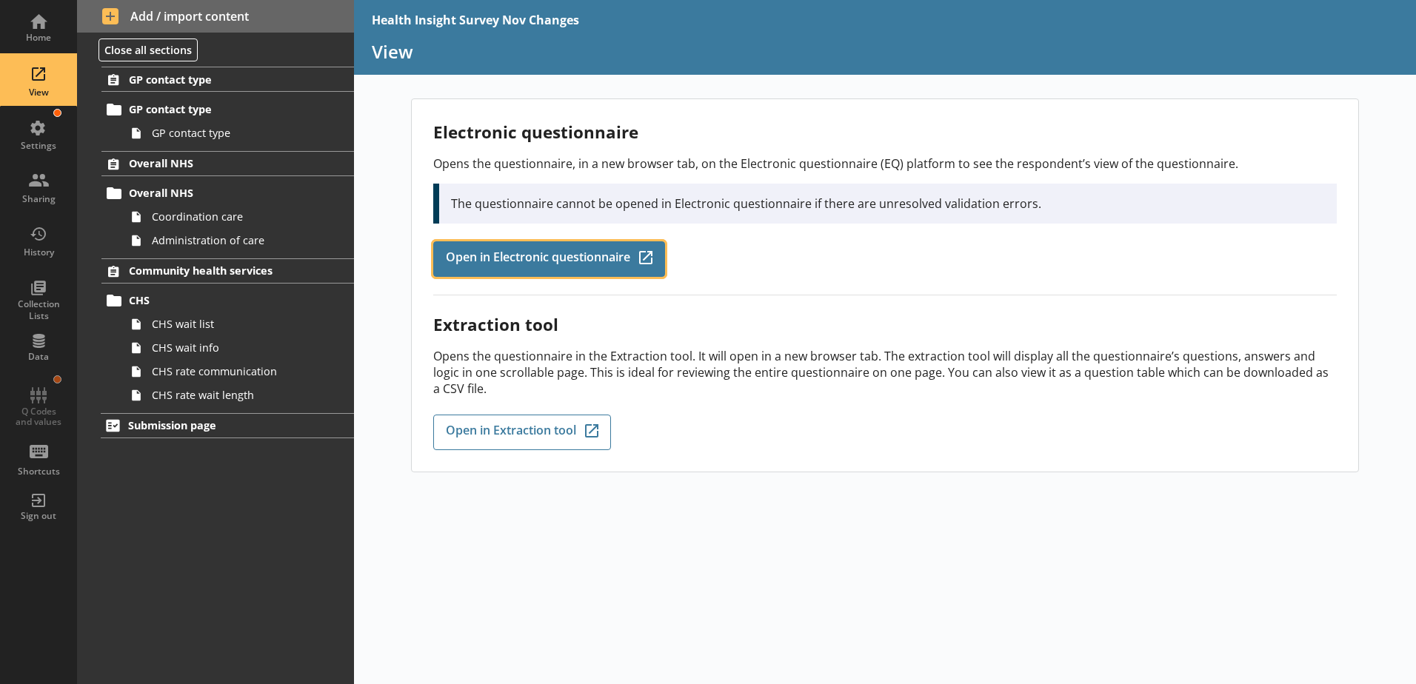
click at [605, 261] on span "Open in Electronic questionnaire" at bounding box center [538, 259] width 184 height 16
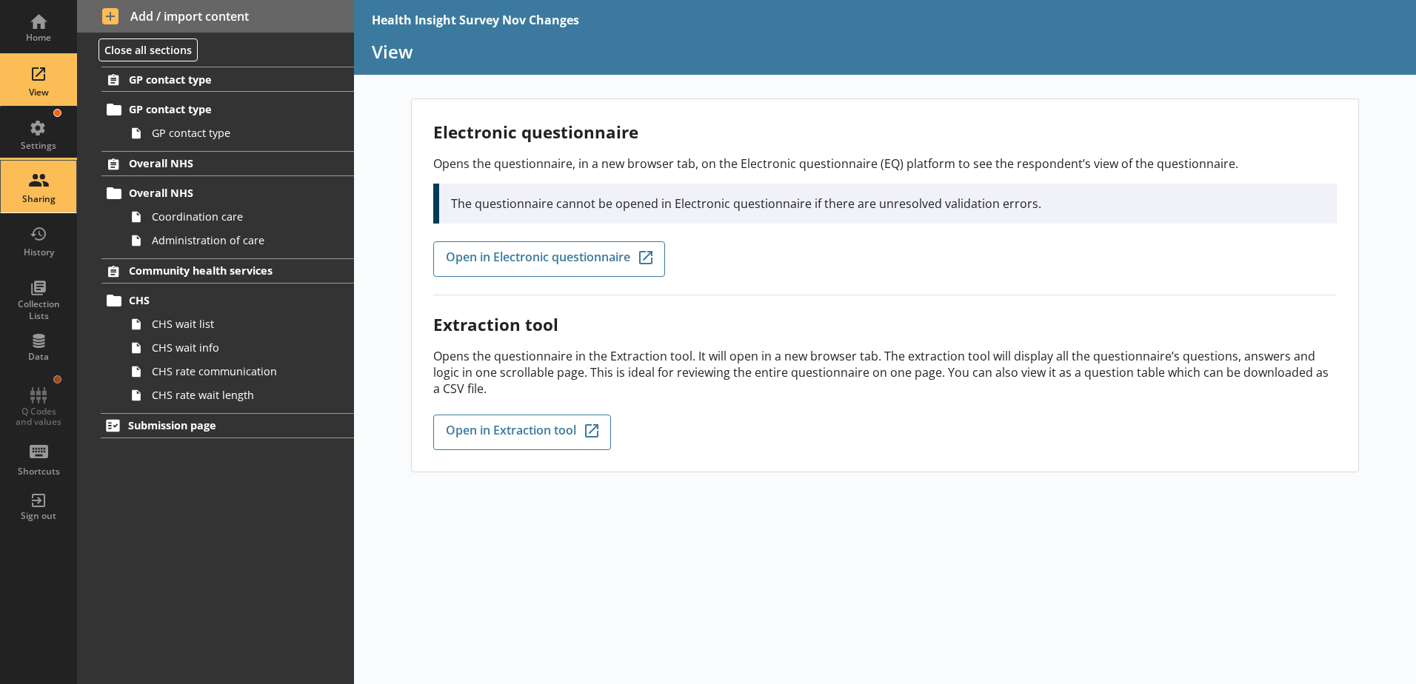
click at [46, 201] on div "Sharing" at bounding box center [39, 199] width 52 height 12
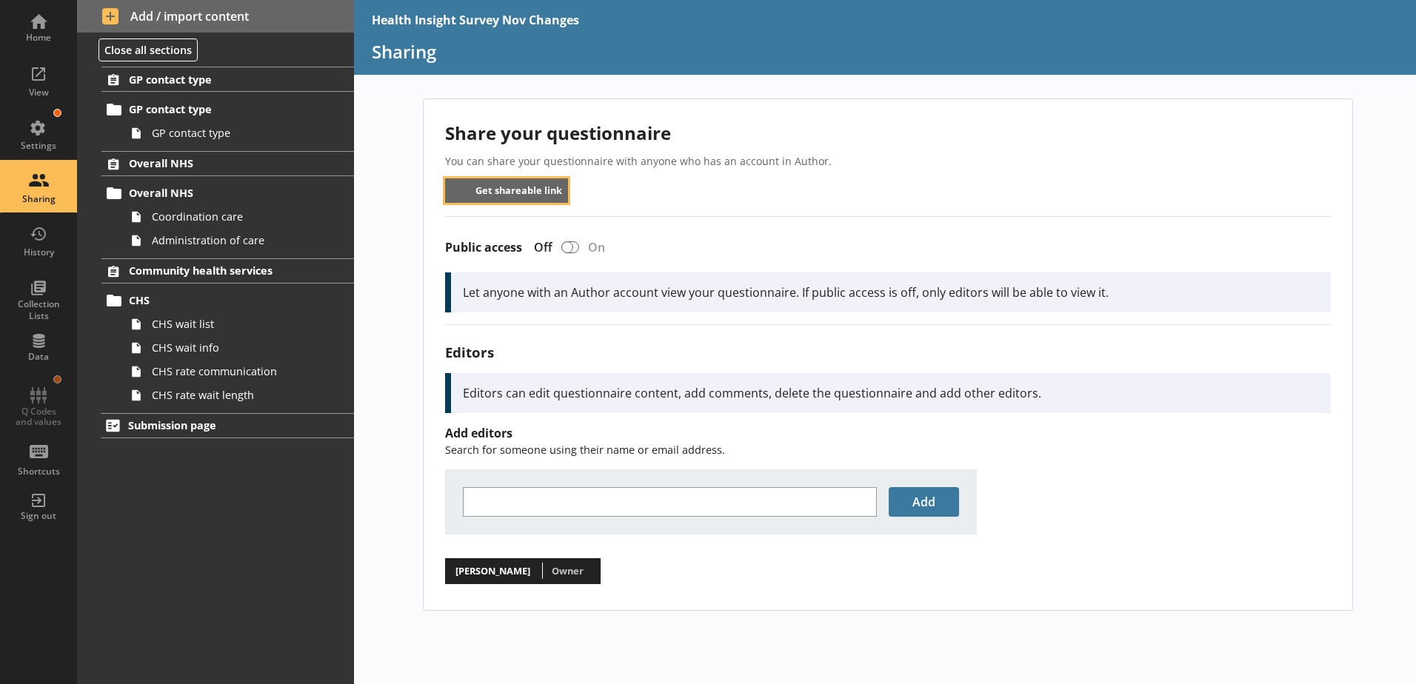
click at [520, 187] on button "Get shareable link" at bounding box center [507, 190] width 124 height 24
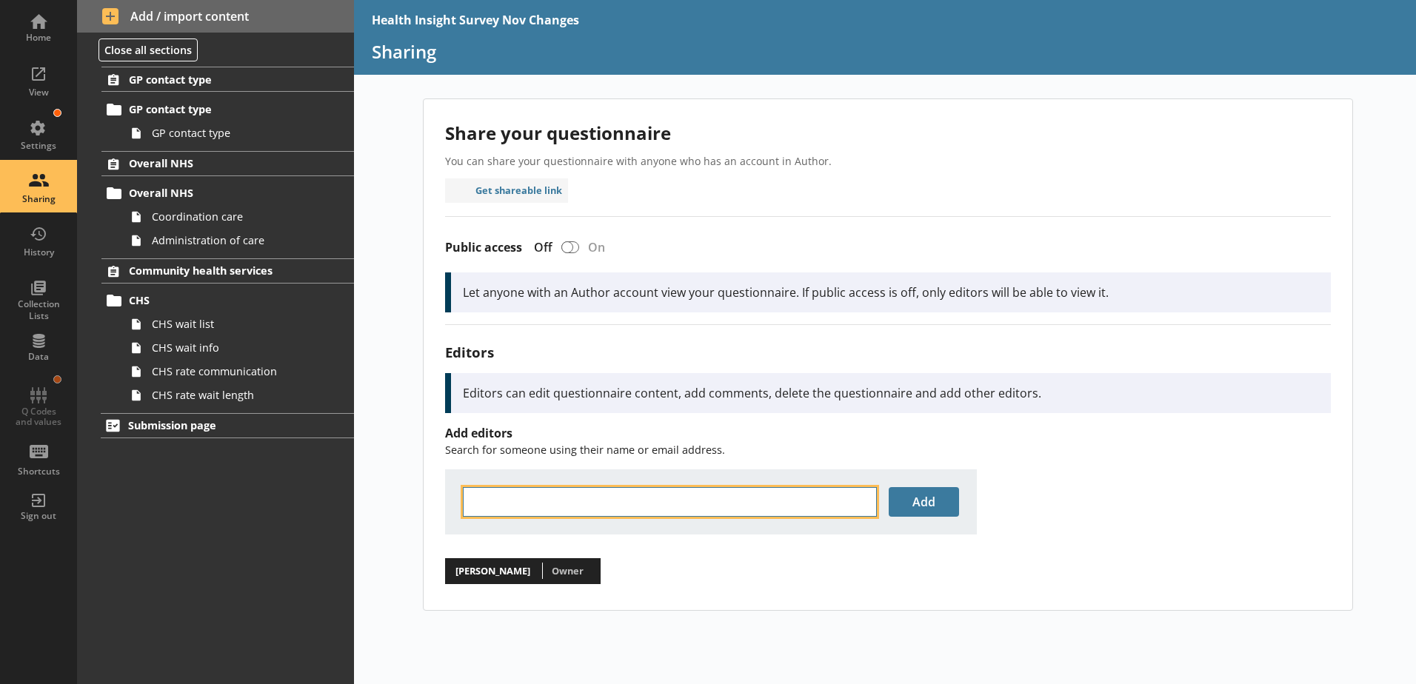
click at [526, 507] on input "text" at bounding box center [670, 502] width 414 height 30
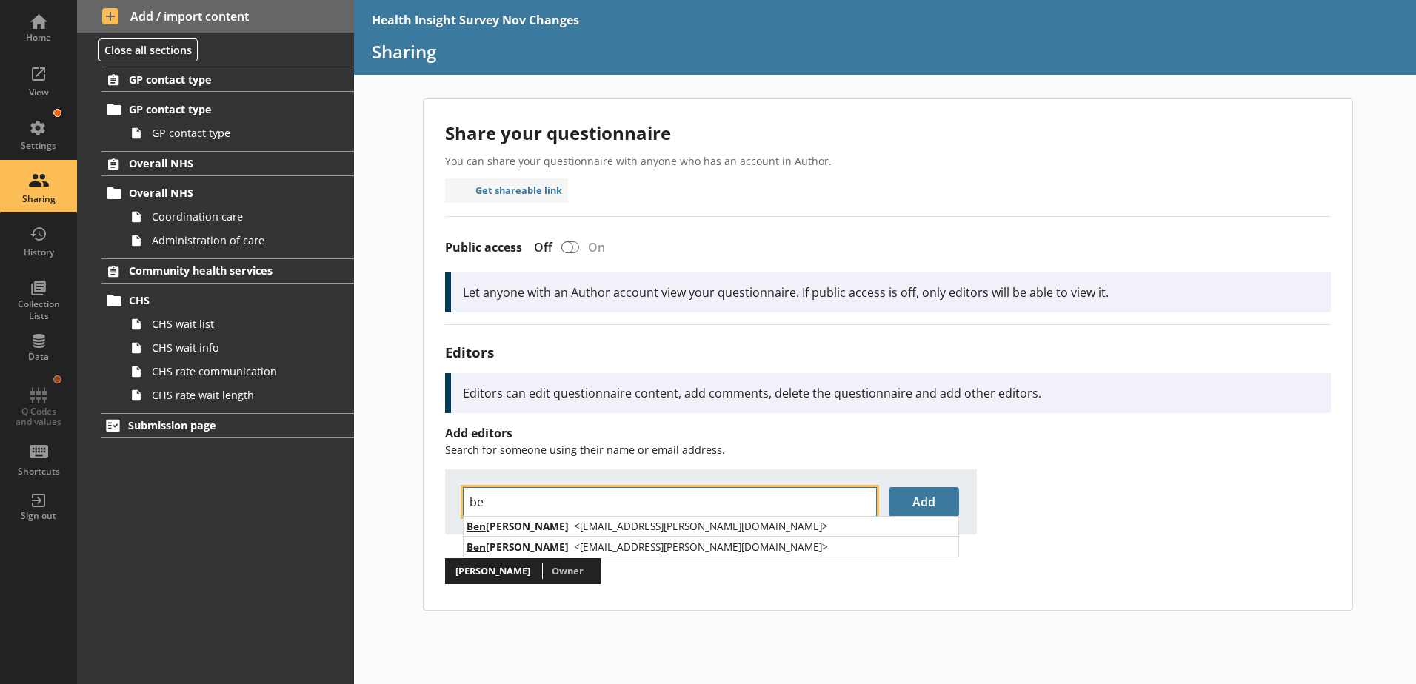
type input "b"
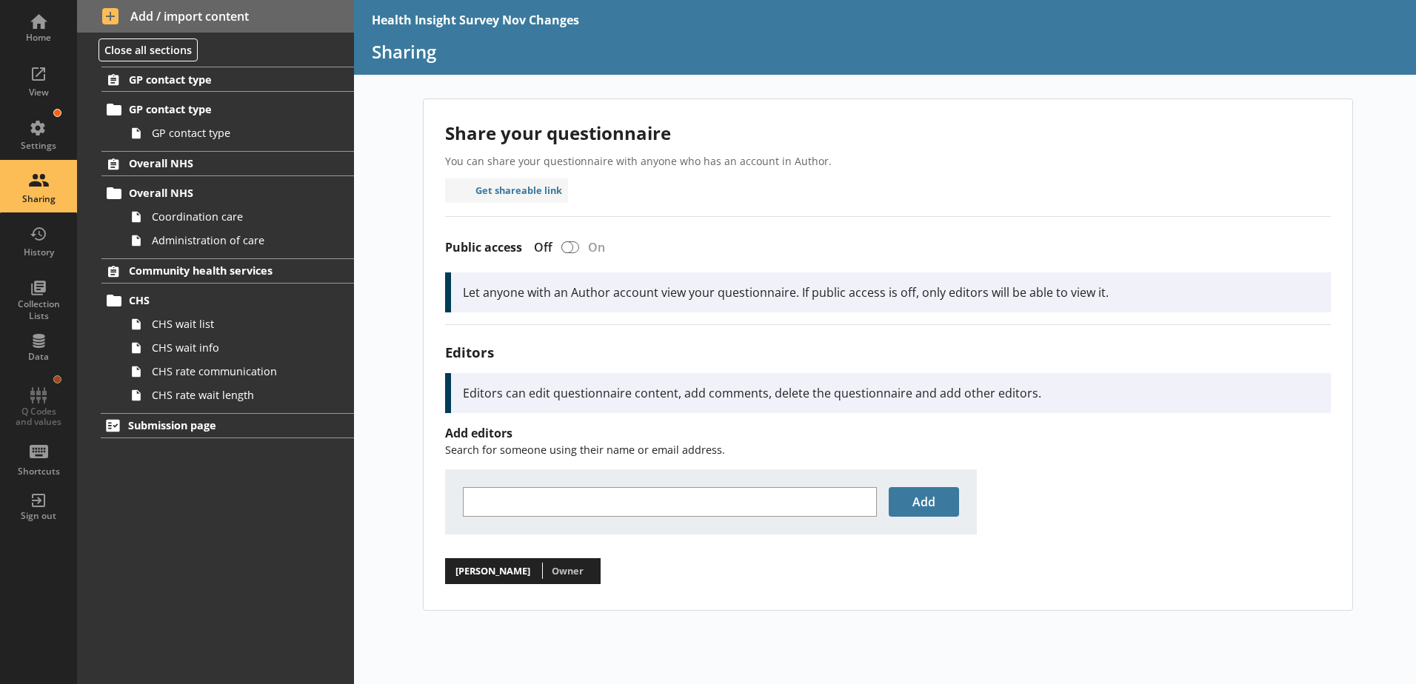
click at [422, 481] on main "Share your questionnaire You can share your questionnaire with anyone who has a…" at bounding box center [885, 354] width 948 height 512
click at [201, 398] on span "CHS rate wait length" at bounding box center [234, 395] width 164 height 14
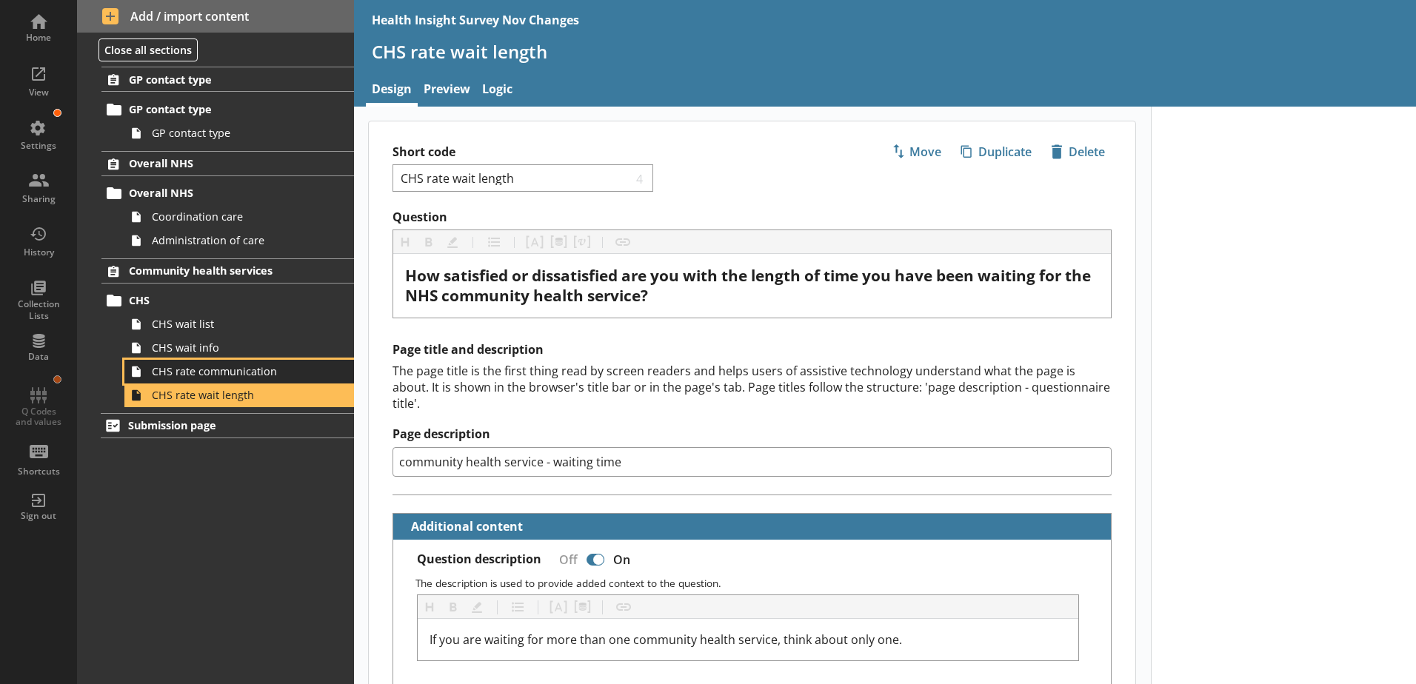
click at [227, 370] on span "CHS rate communication" at bounding box center [234, 371] width 164 height 14
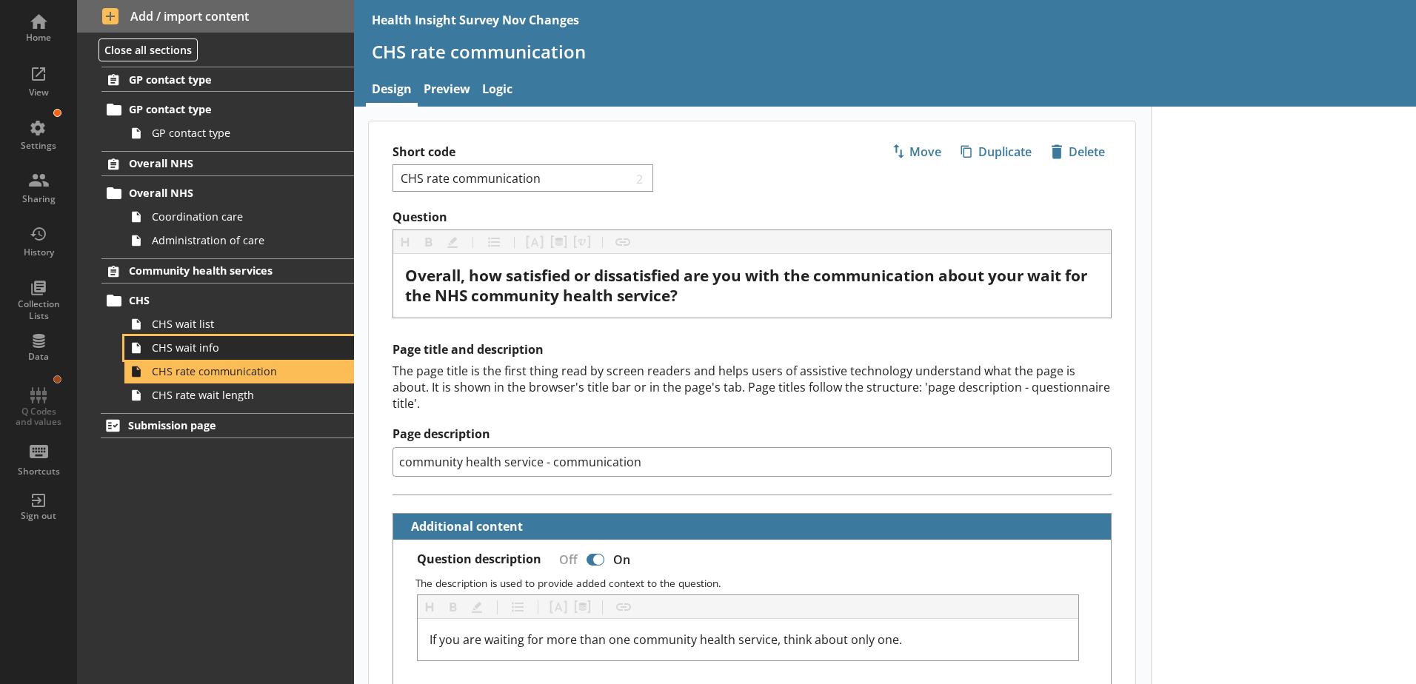
click at [209, 348] on span "CHS wait info" at bounding box center [234, 348] width 164 height 14
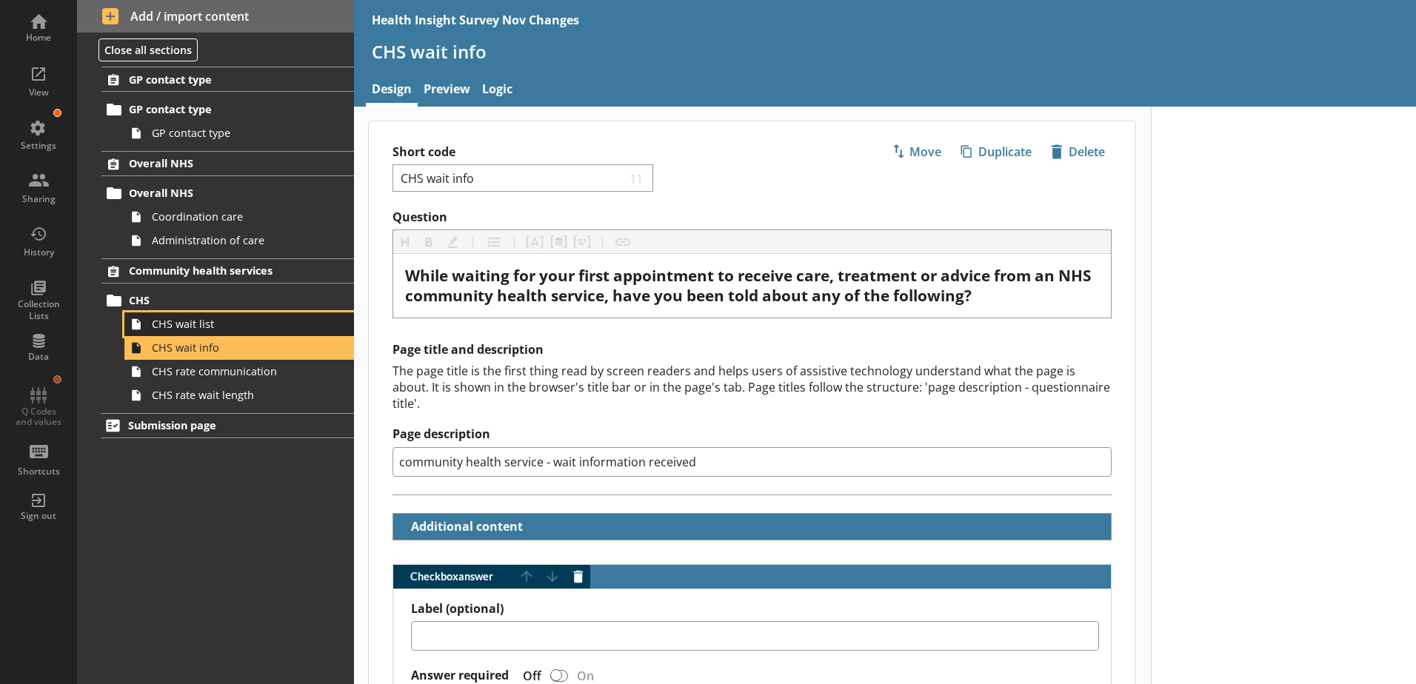
click at [192, 320] on span "CHS wait list" at bounding box center [234, 324] width 164 height 14
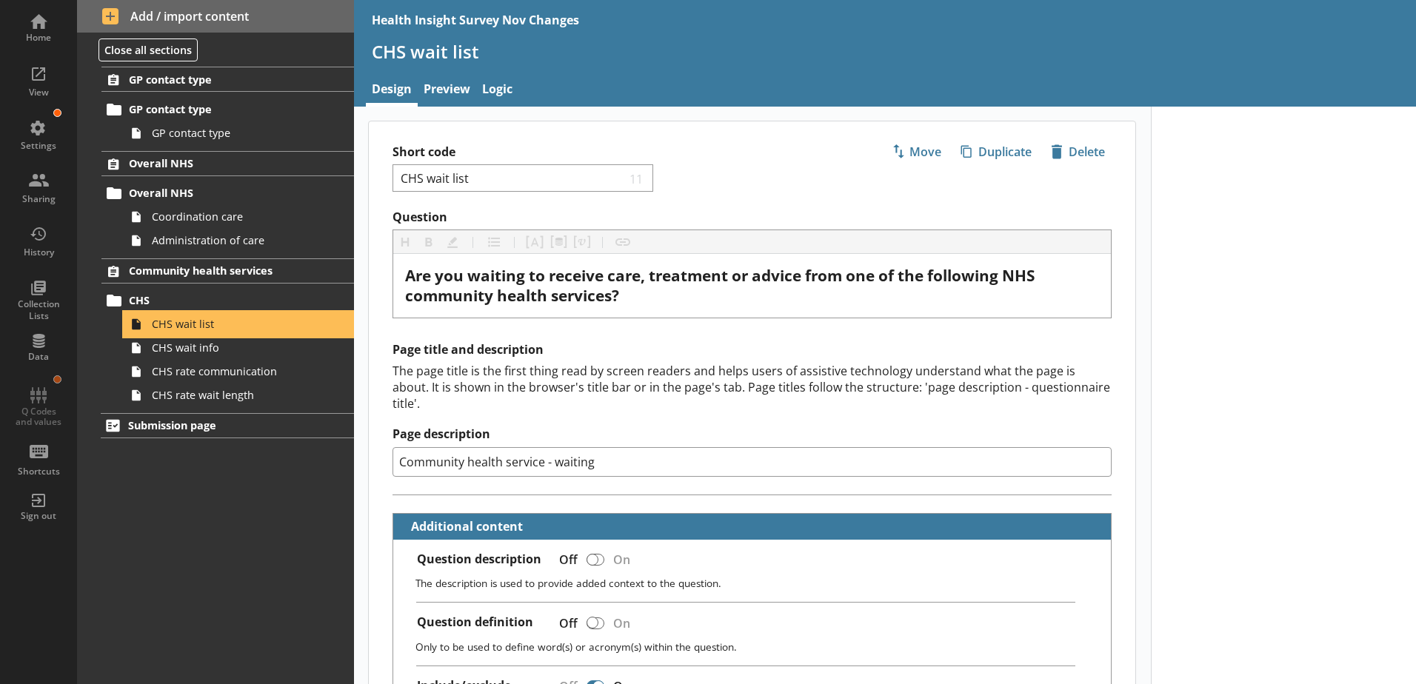
type textarea "x"
click at [505, 81] on link "Logic" at bounding box center [497, 91] width 42 height 32
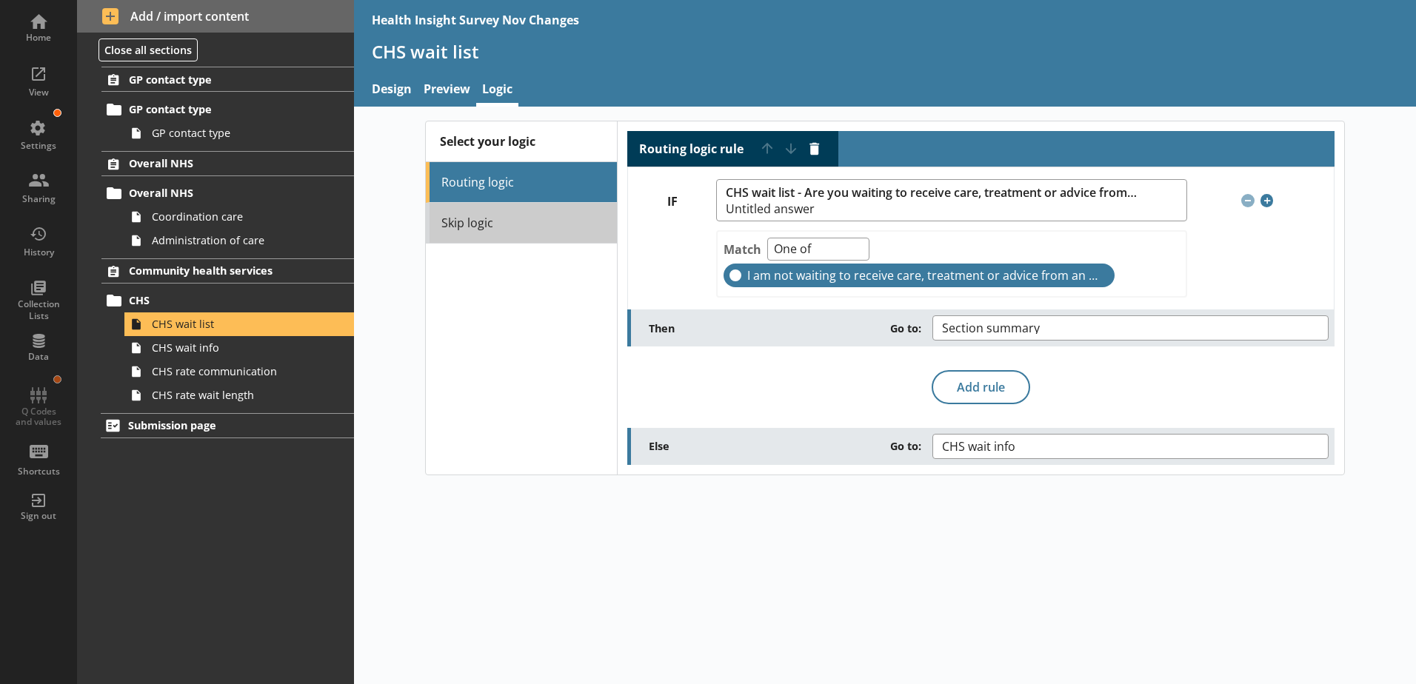
click at [491, 229] on link "Skip logic" at bounding box center [521, 223] width 191 height 41
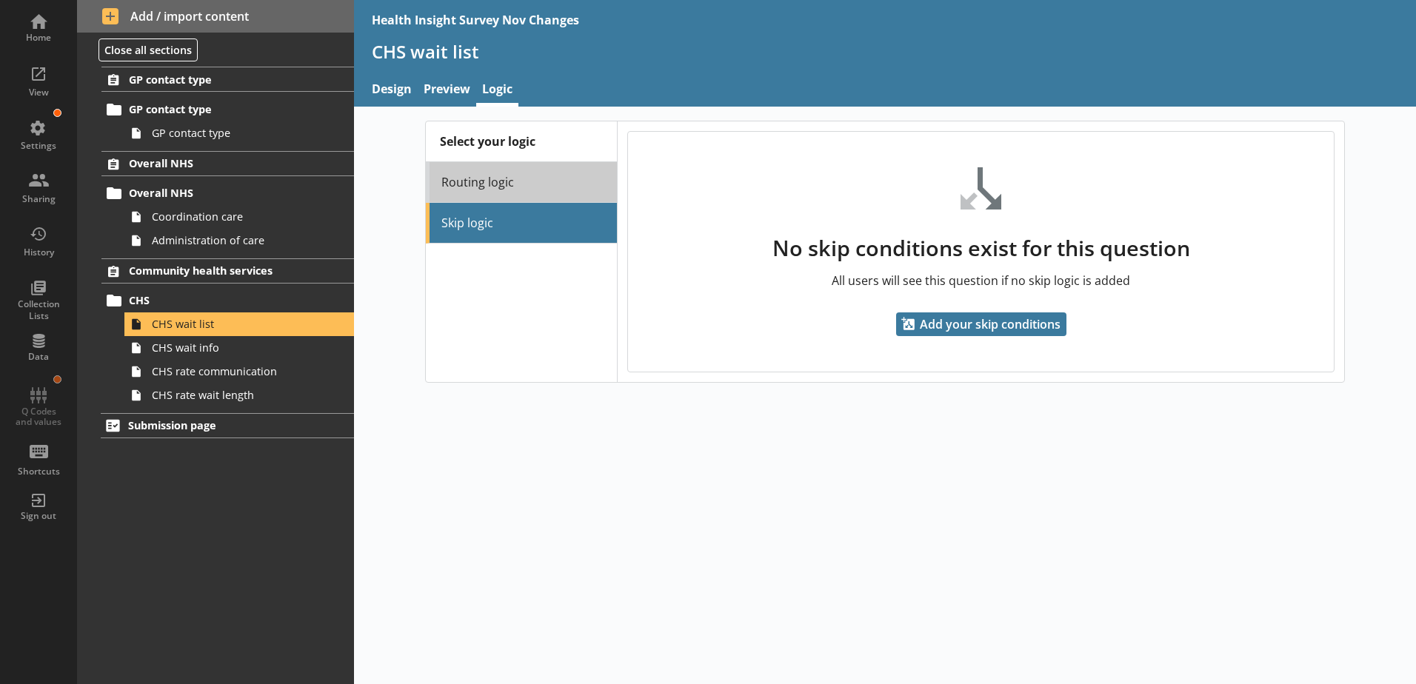
click at [469, 185] on link "Routing logic" at bounding box center [521, 182] width 191 height 41
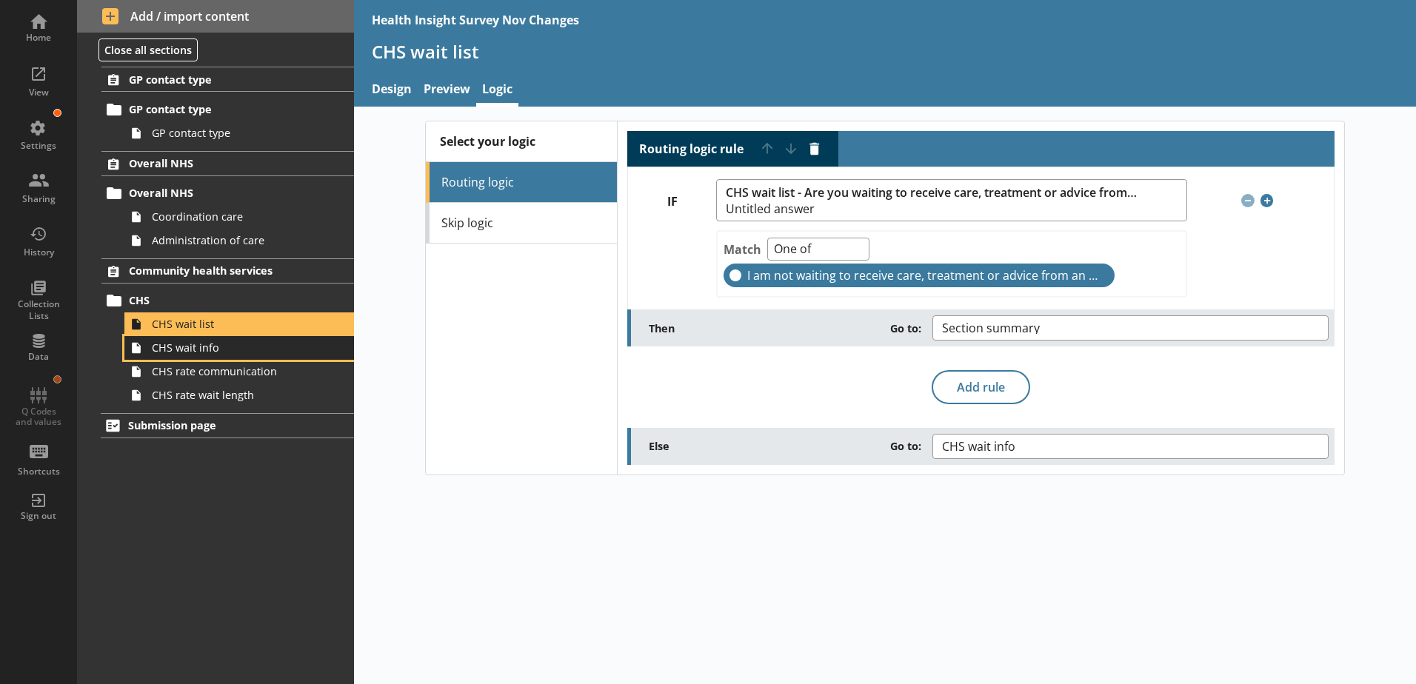
click at [190, 357] on link "CHS wait info" at bounding box center [239, 348] width 230 height 24
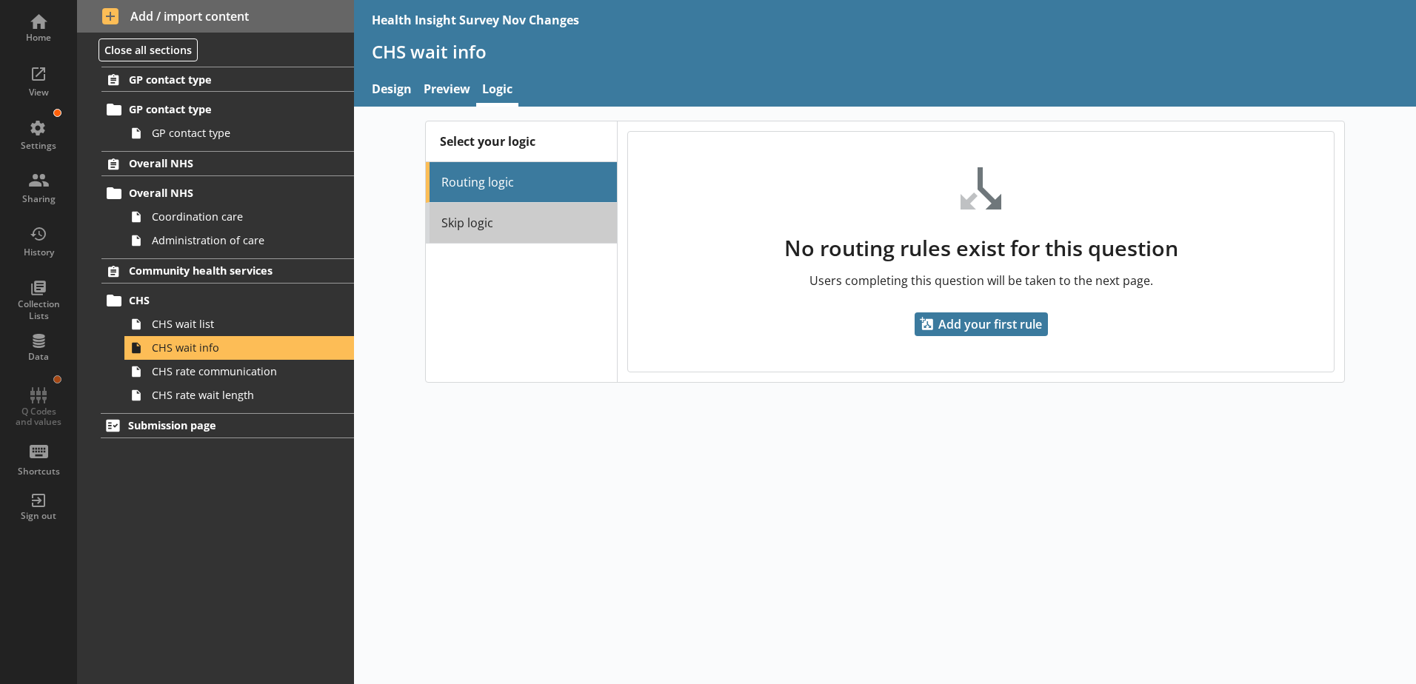
click at [479, 224] on link "Skip logic" at bounding box center [521, 223] width 191 height 41
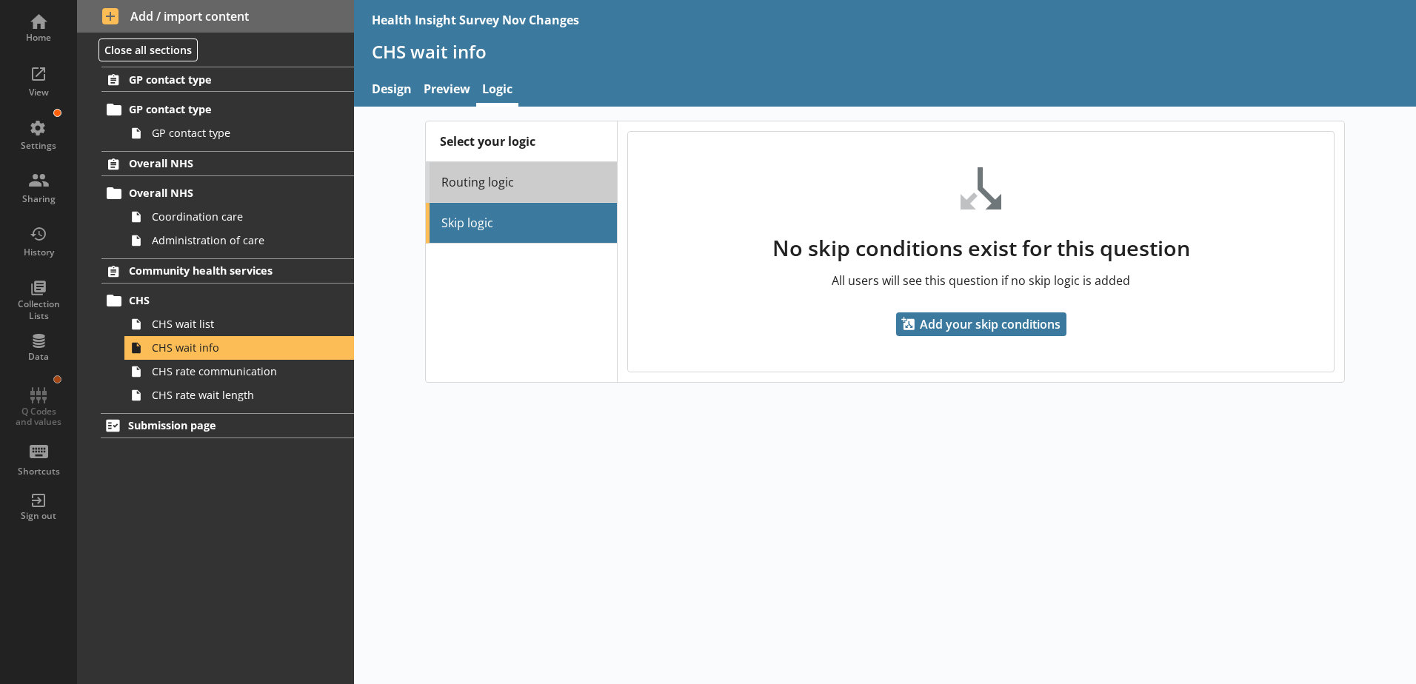
click at [487, 184] on link "Routing logic" at bounding box center [521, 182] width 191 height 41
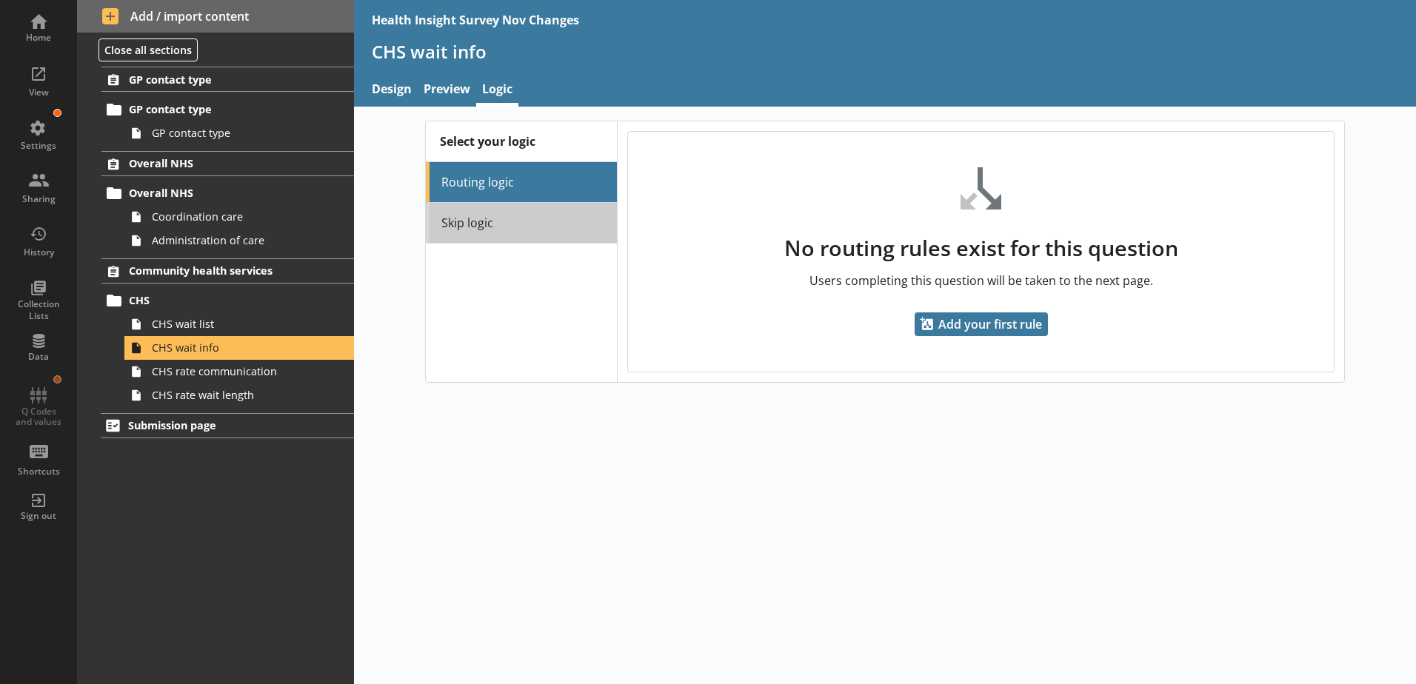
click at [453, 234] on link "Skip logic" at bounding box center [521, 223] width 191 height 41
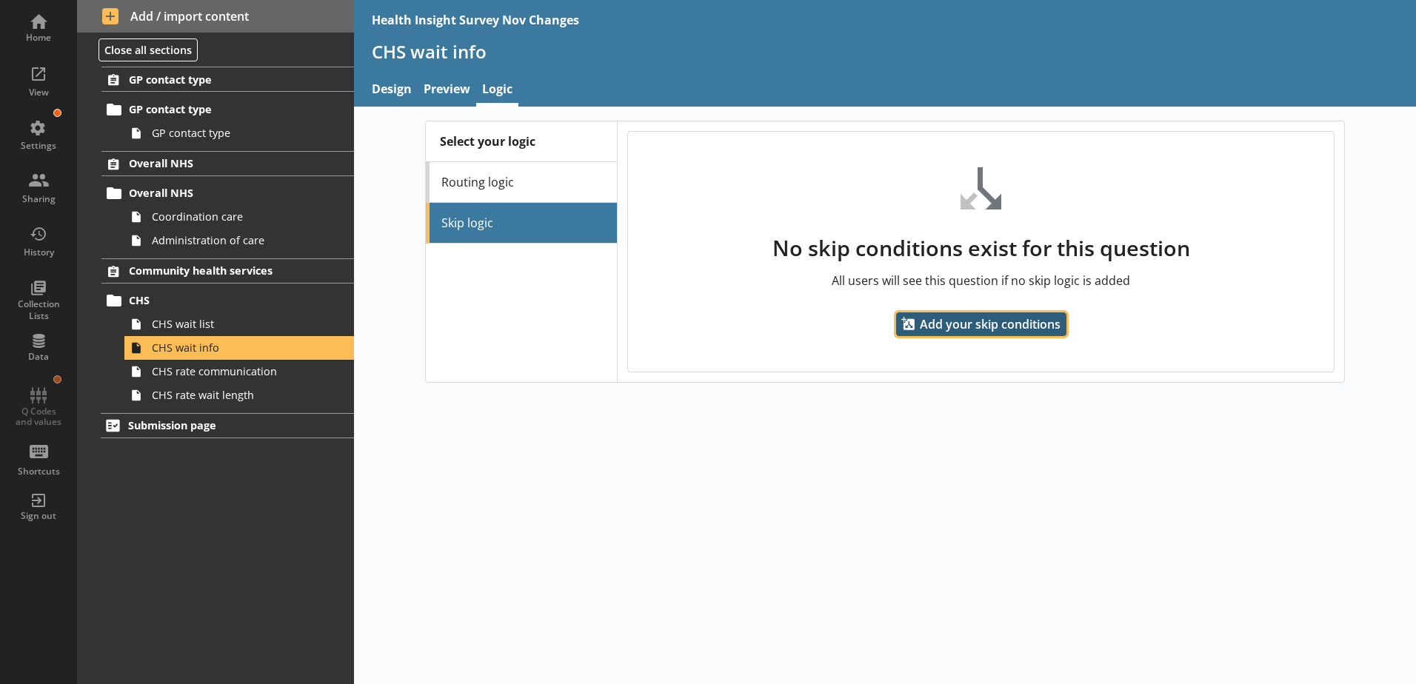
click at [993, 324] on span "Add your skip conditions" at bounding box center [981, 325] width 170 height 24
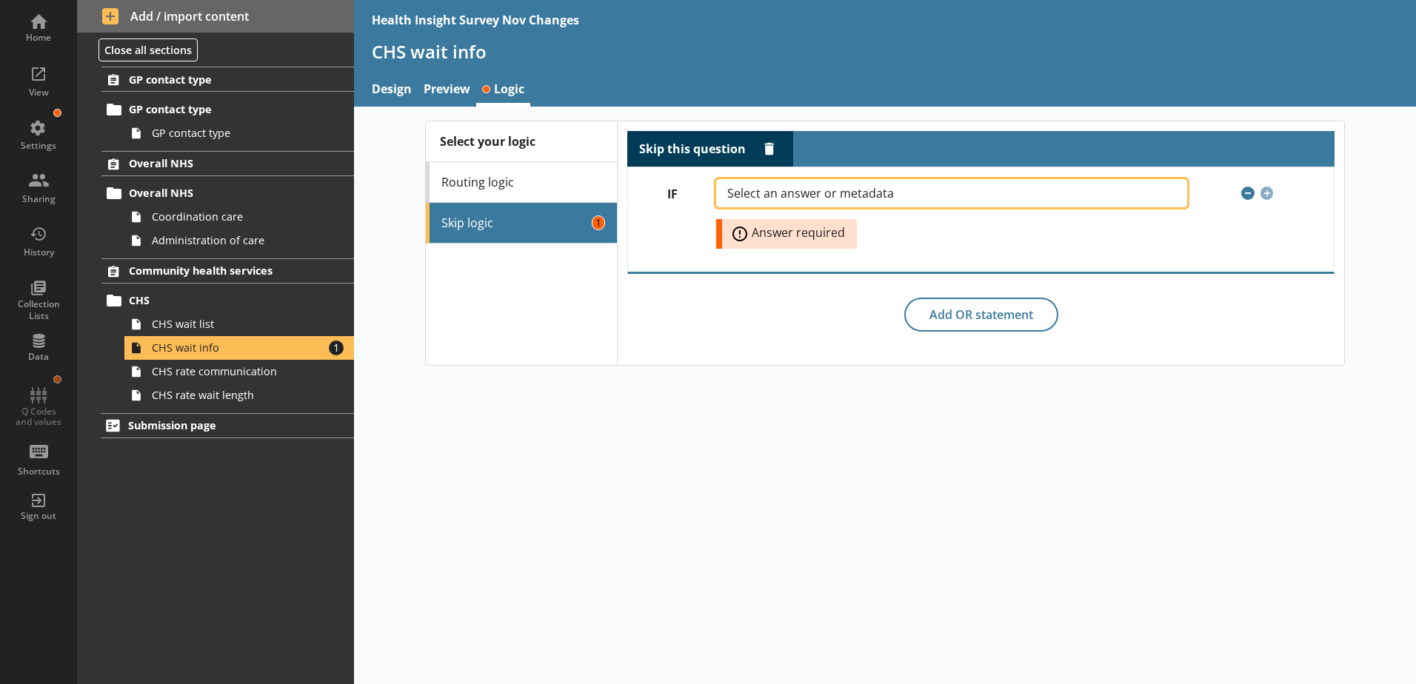
click at [801, 193] on span "Select an answer or metadata" at bounding box center [822, 193] width 190 height 12
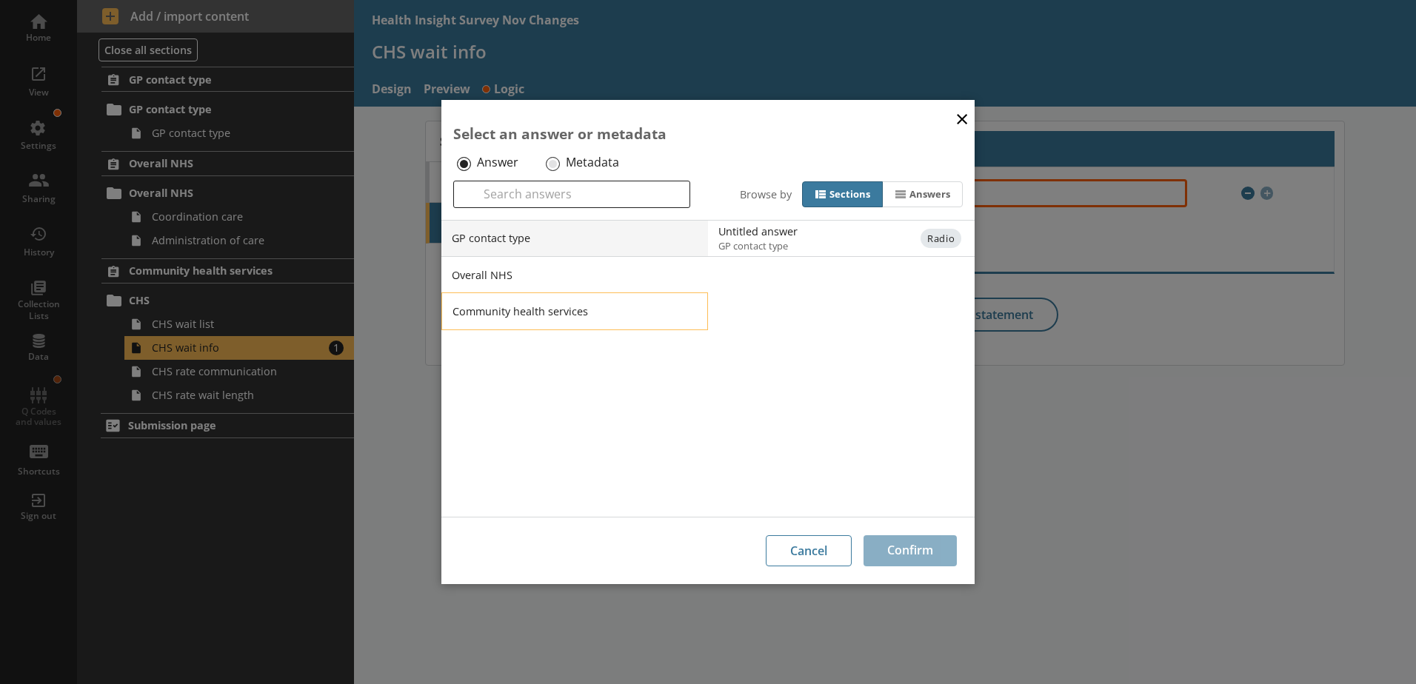
click at [608, 321] on li "Community health services" at bounding box center [574, 311] width 267 height 37
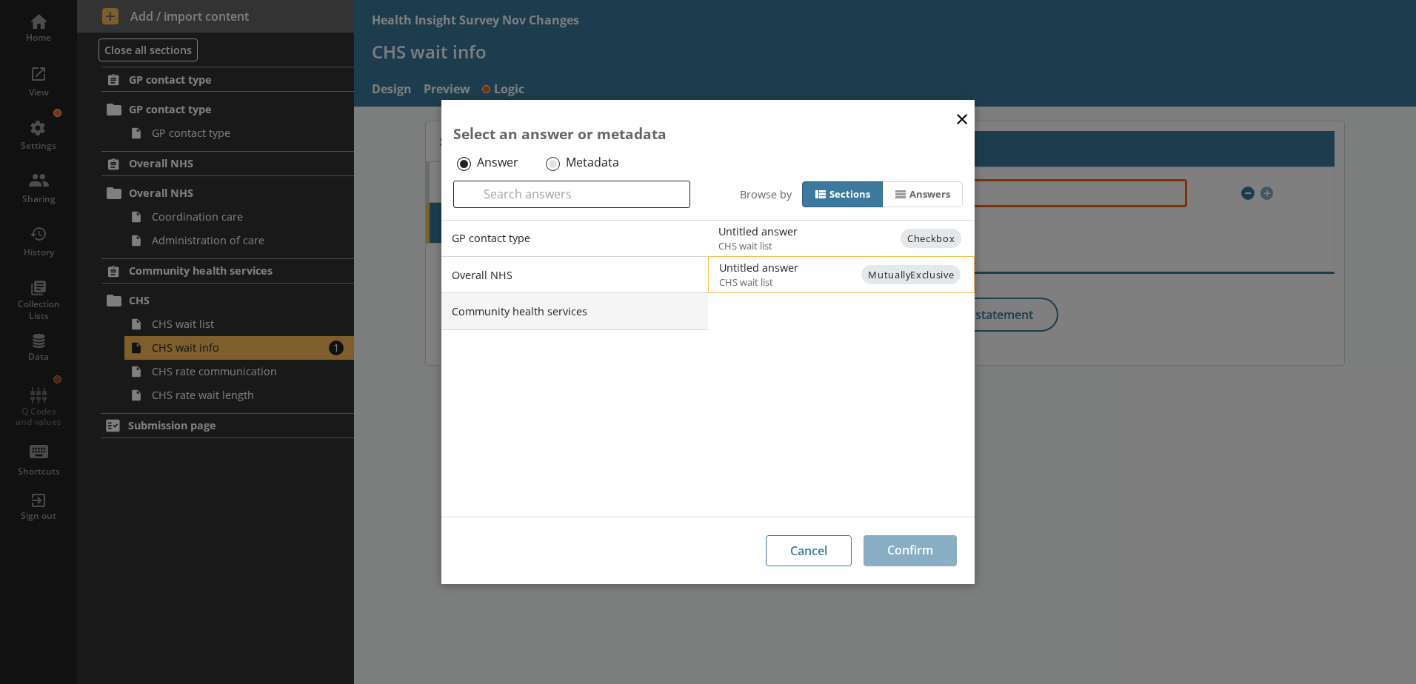
click at [833, 275] on span "CHS wait list" at bounding box center [853, 281] width 269 height 13
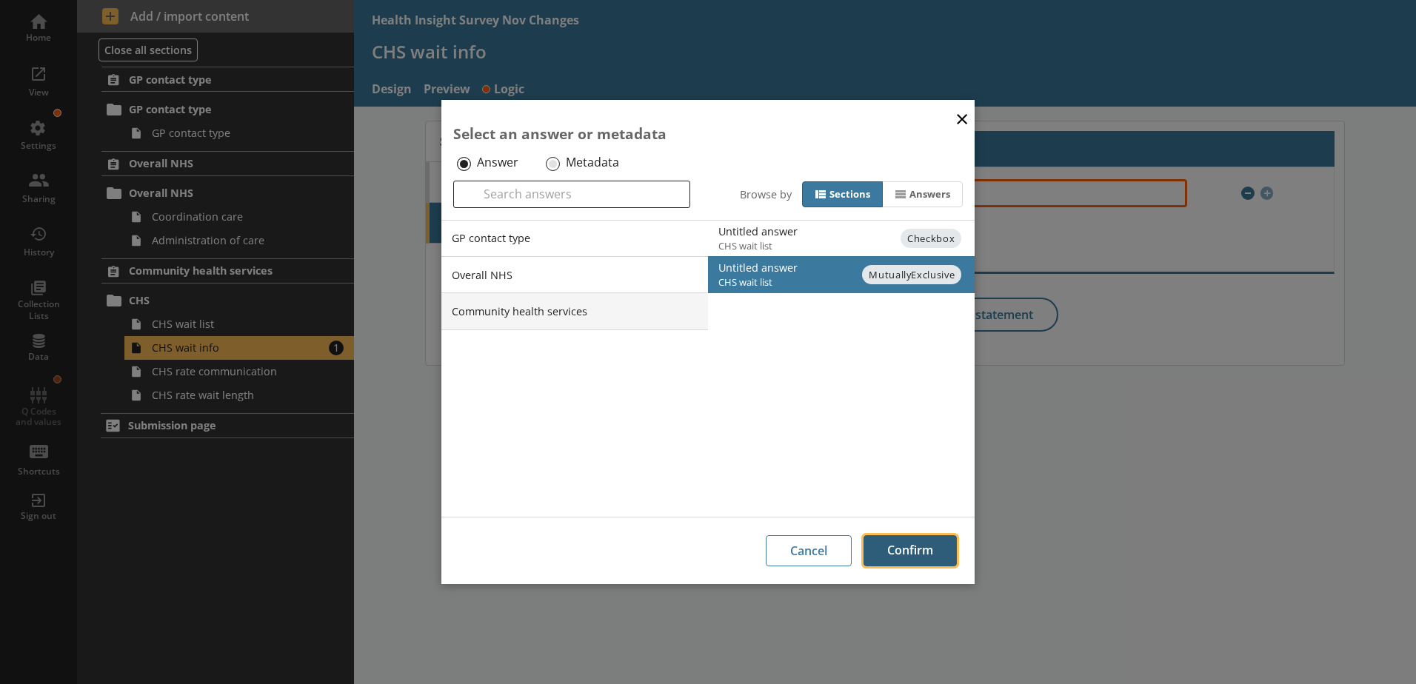
click at [892, 552] on button "Confirm" at bounding box center [909, 550] width 93 height 31
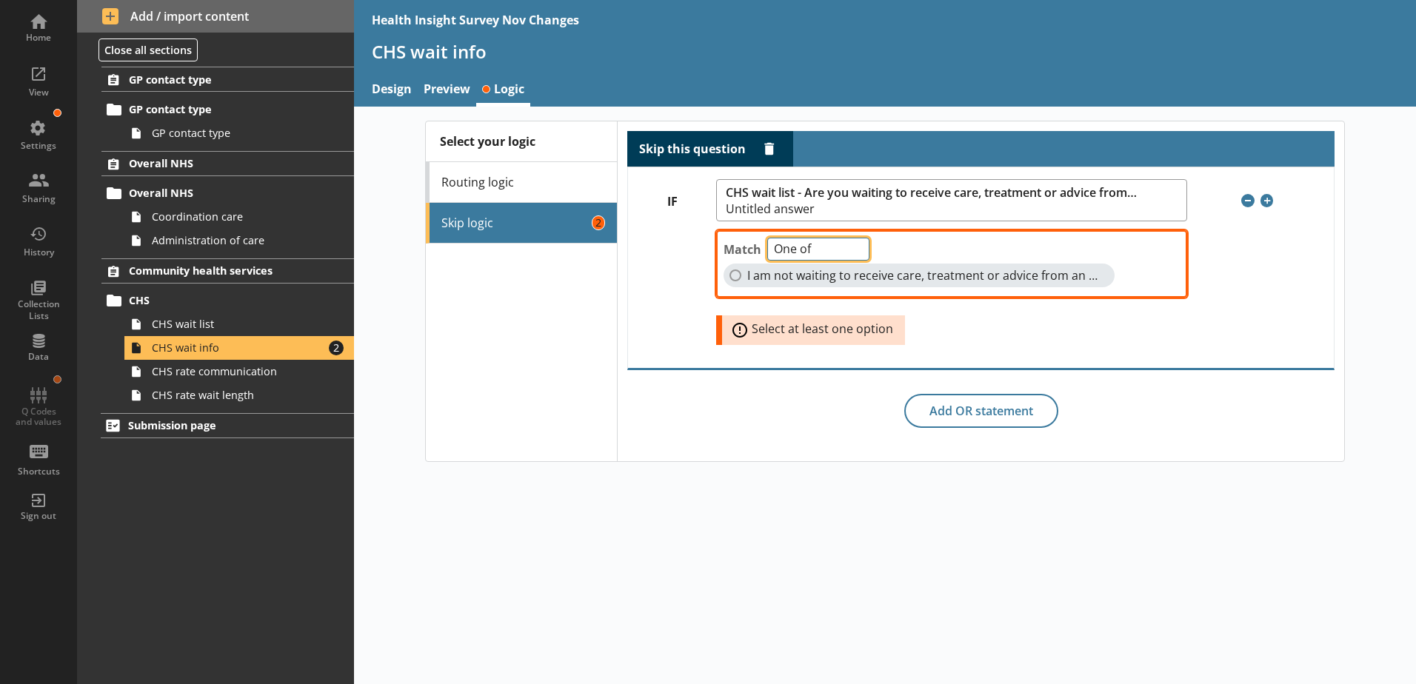
click at [842, 255] on select "One of Unanswered" at bounding box center [818, 249] width 102 height 23
click at [767, 238] on select "One of Unanswered" at bounding box center [818, 249] width 102 height 23
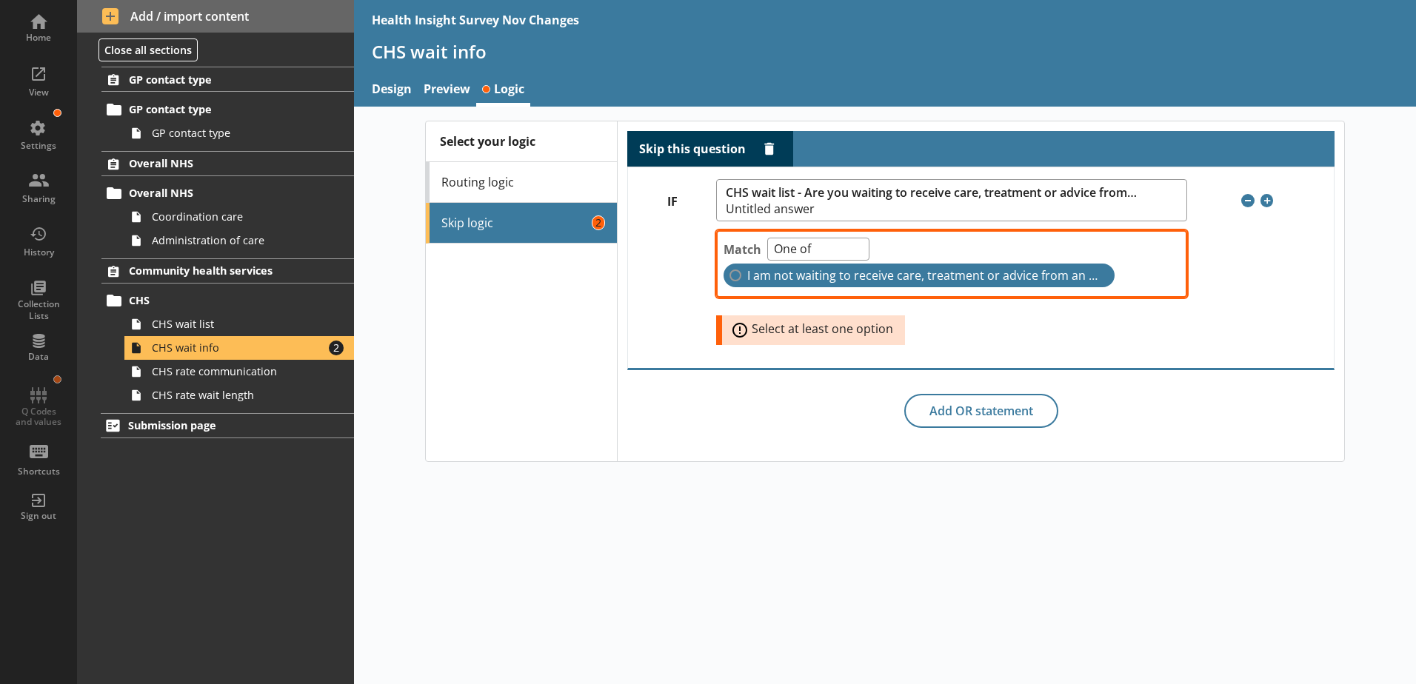
click at [729, 276] on label "I am not waiting to receive care, treatment or advice from an NHS community hea…" at bounding box center [919, 276] width 391 height 24
click at [729, 276] on input "I am not waiting to receive care, treatment or advice from an NHS community hea…" at bounding box center [735, 276] width 12 height 12
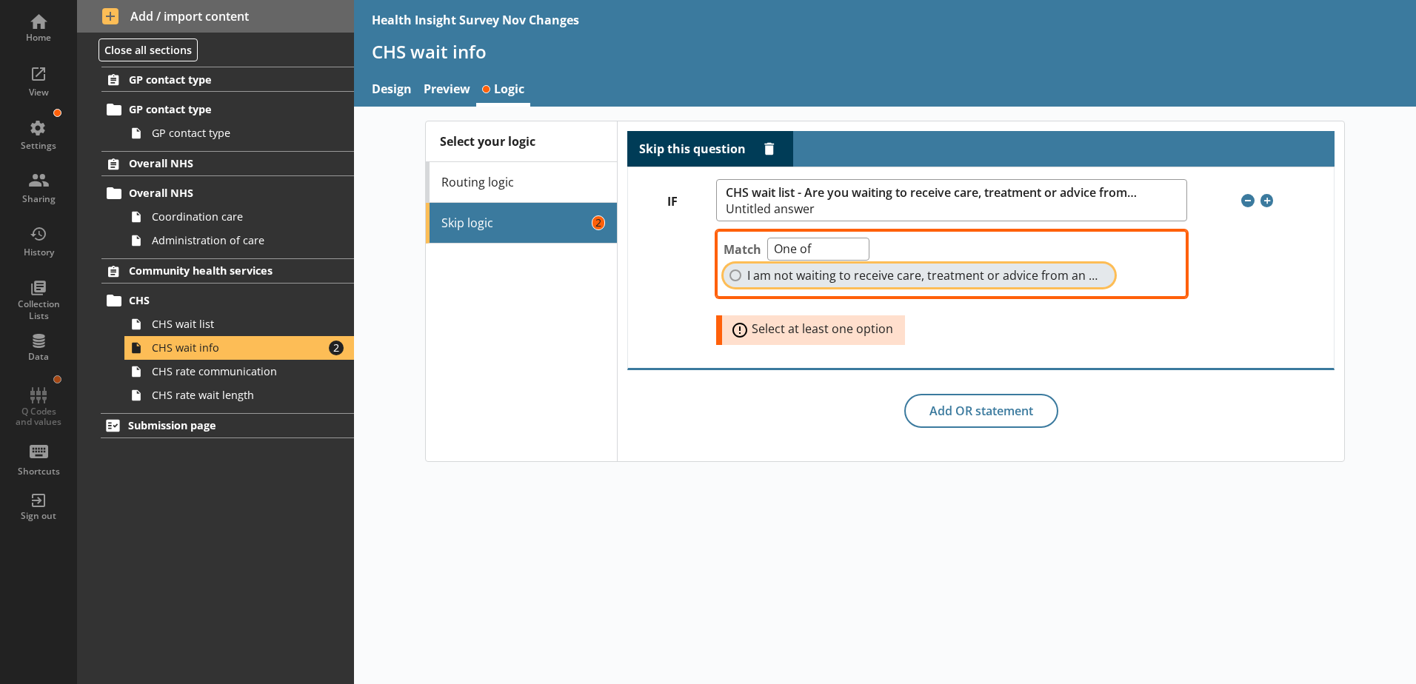
checkbox input "true"
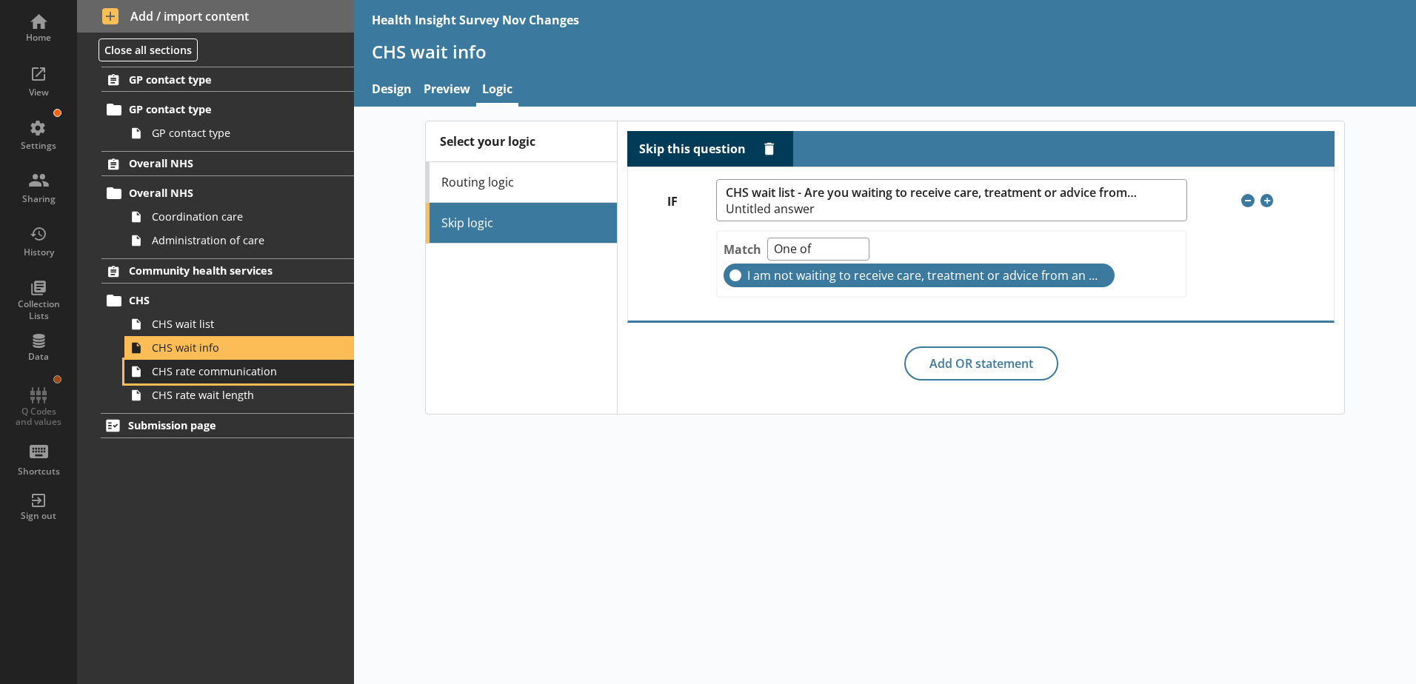
click at [257, 378] on span "CHS rate communication" at bounding box center [234, 371] width 164 height 14
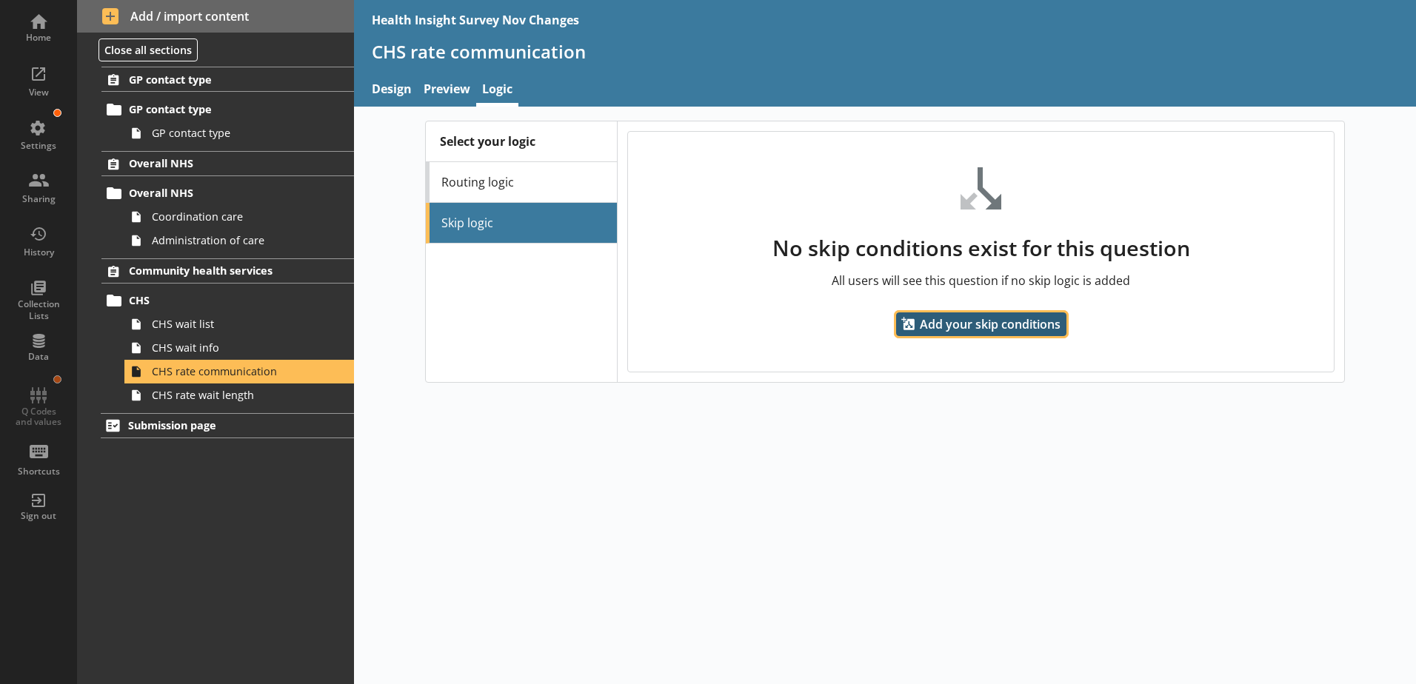
click at [960, 324] on span "Add your skip conditions" at bounding box center [981, 325] width 170 height 24
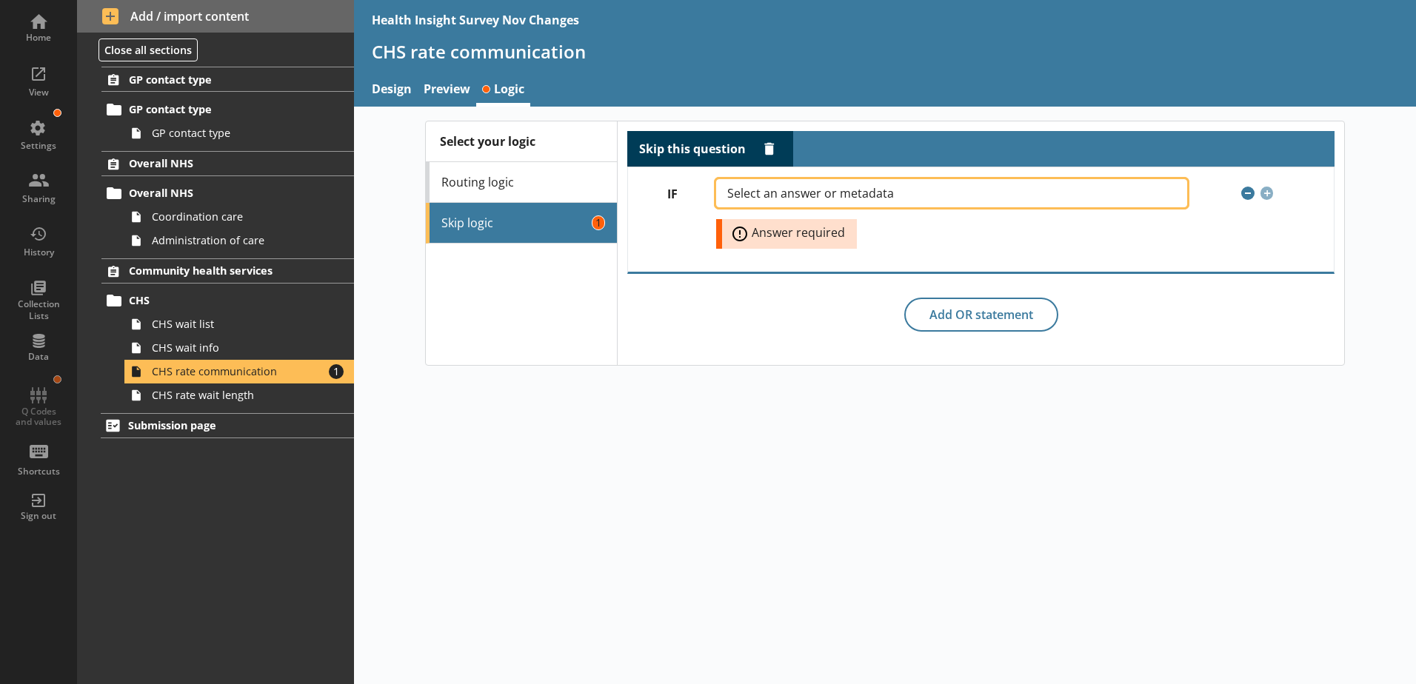
click at [799, 193] on span "Select an answer or metadata" at bounding box center [822, 193] width 190 height 12
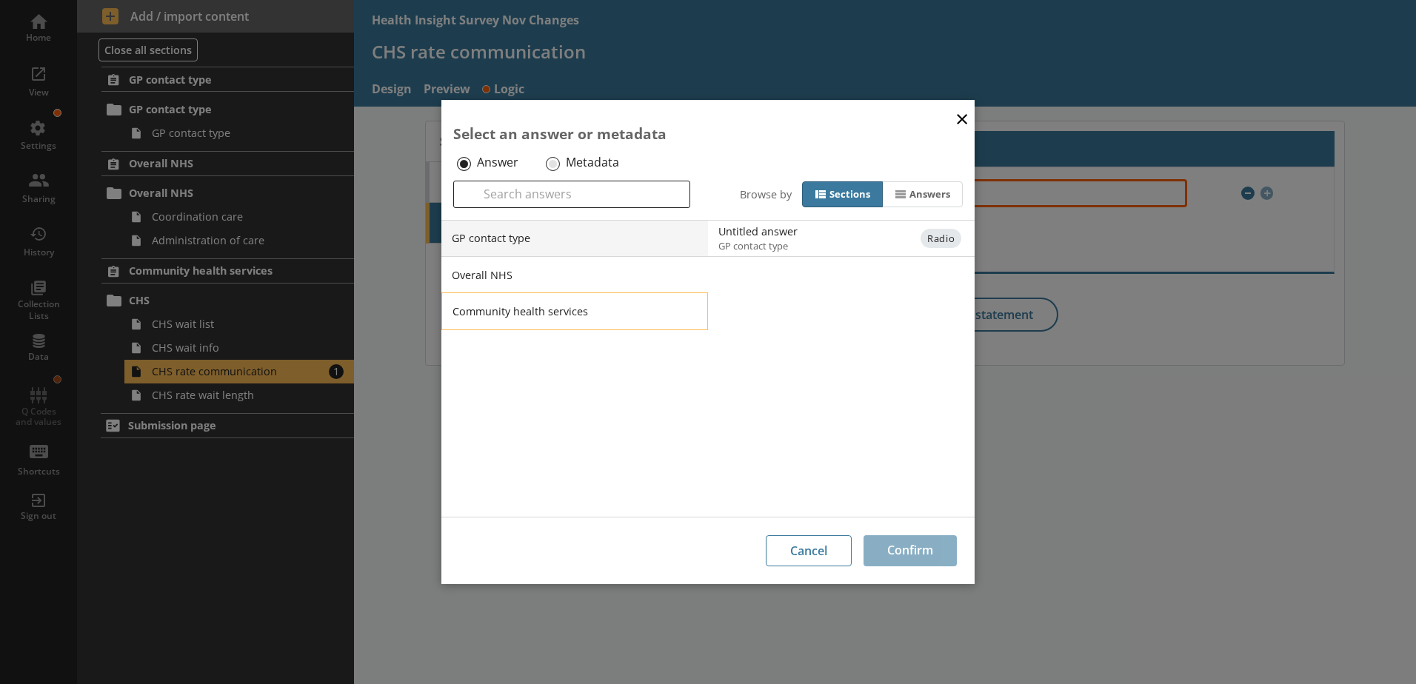
click at [634, 306] on li "Community health services" at bounding box center [574, 311] width 267 height 37
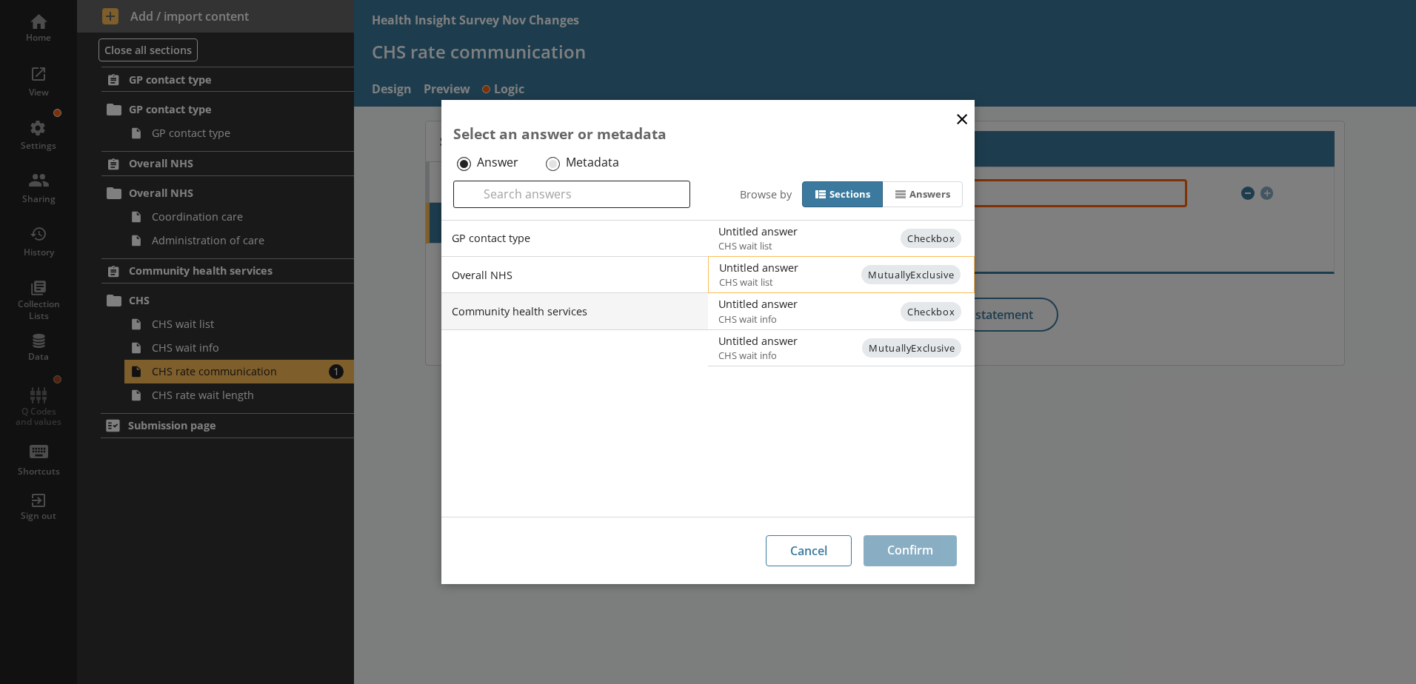
click at [788, 273] on div "Untitled answer" at bounding box center [868, 268] width 298 height 14
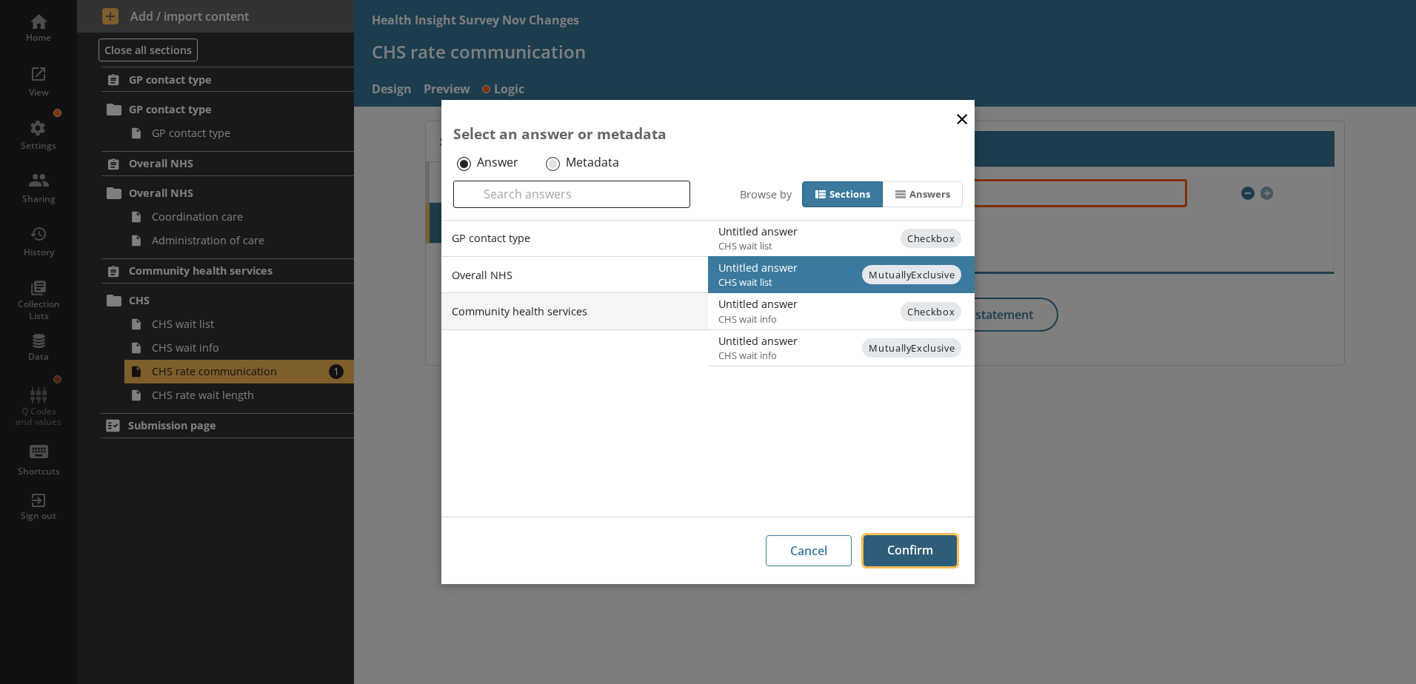
click at [918, 548] on button "Confirm" at bounding box center [909, 550] width 93 height 31
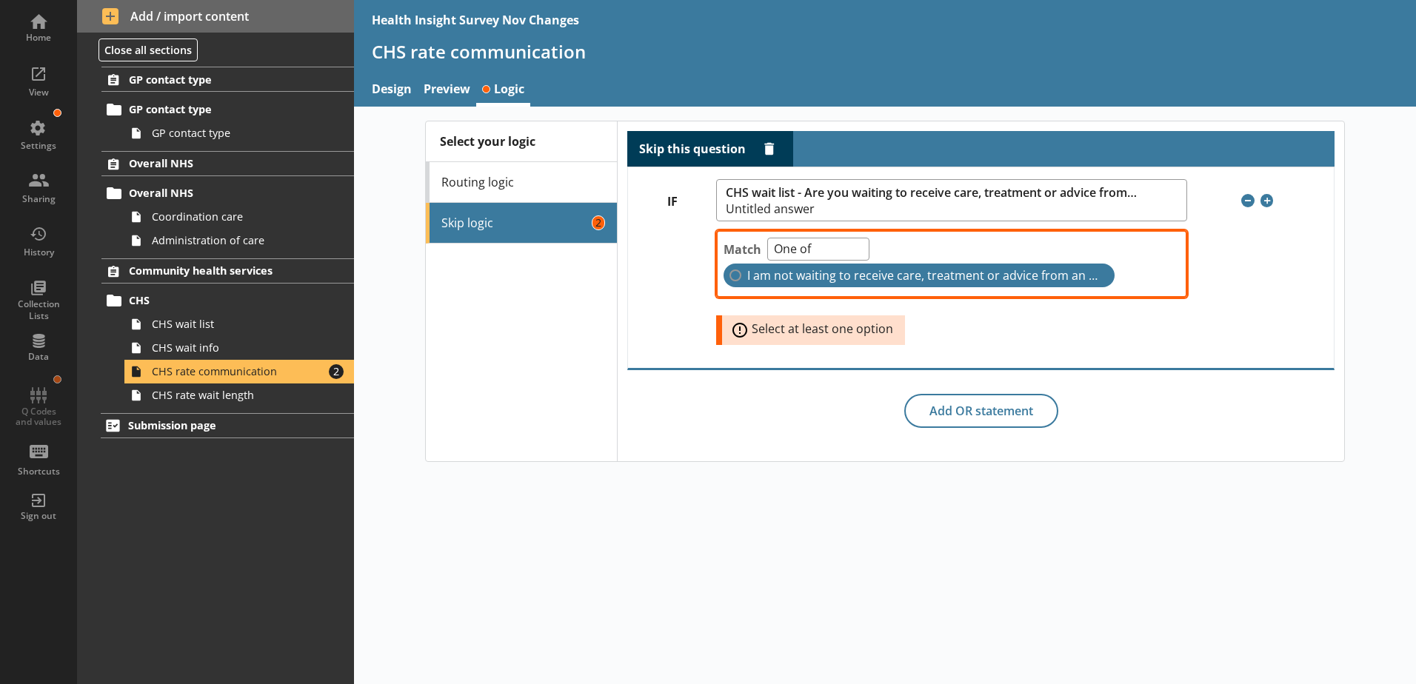
click at [729, 278] on label "I am not waiting to receive care, treatment or advice from an NHS community hea…" at bounding box center [919, 276] width 391 height 24
click at [729, 278] on input "I am not waiting to receive care, treatment or advice from an NHS community hea…" at bounding box center [735, 276] width 12 height 12
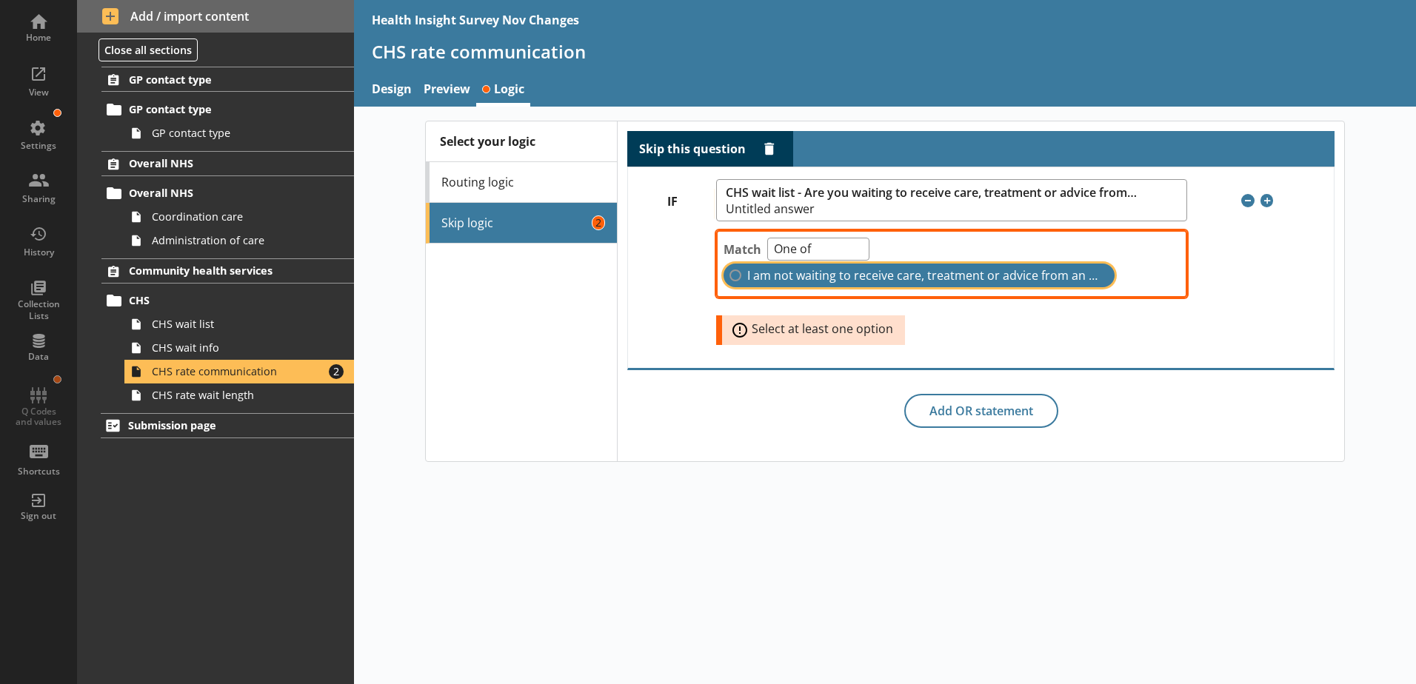
checkbox input "true"
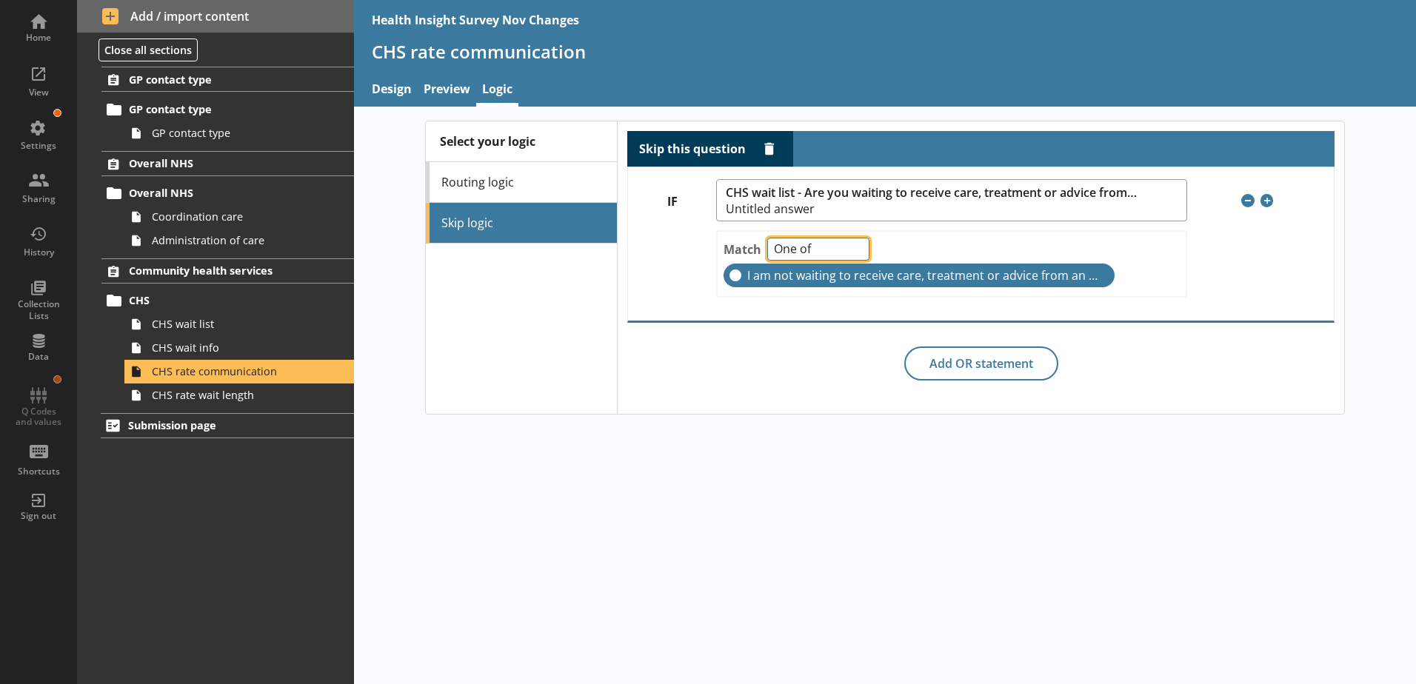
click at [818, 253] on select "One of Unanswered" at bounding box center [818, 249] width 102 height 23
click at [826, 250] on select "One of Unanswered" at bounding box center [818, 249] width 102 height 23
click at [213, 404] on link "CHS rate wait length" at bounding box center [239, 396] width 230 height 24
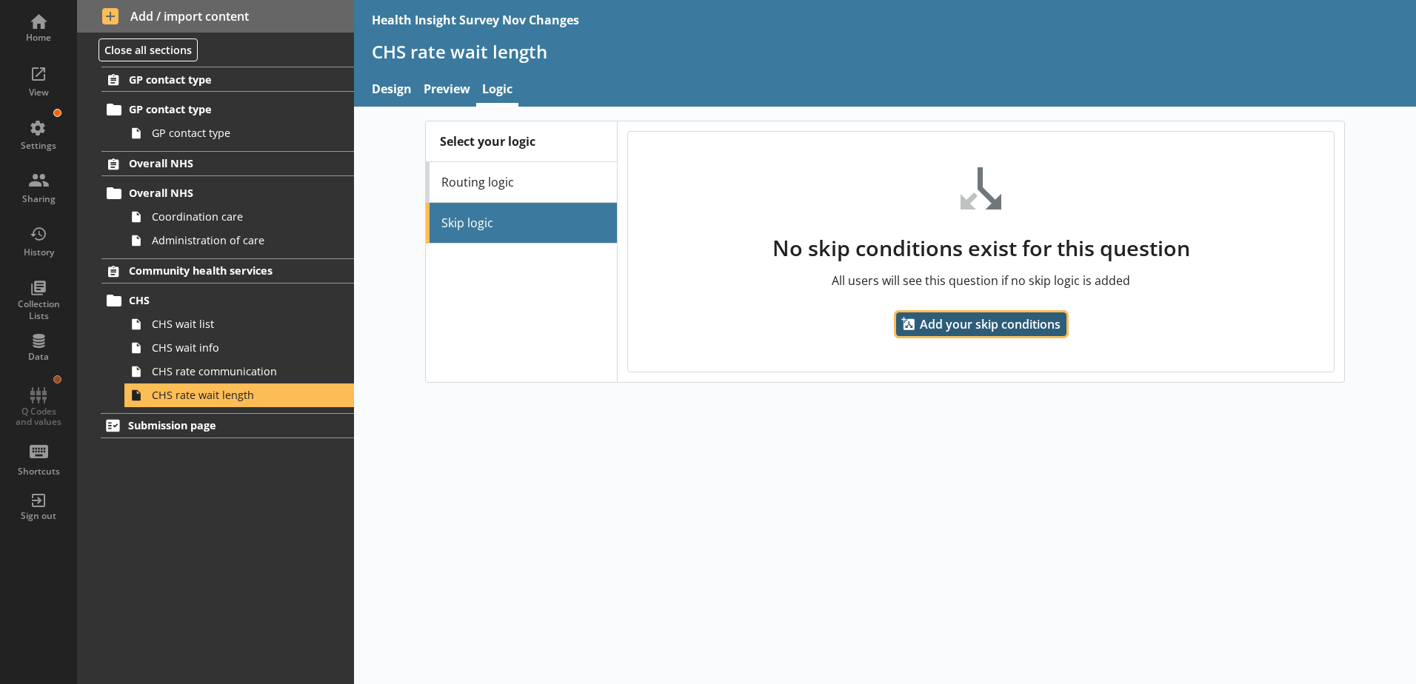
click at [973, 328] on span "Add your skip conditions" at bounding box center [981, 325] width 170 height 24
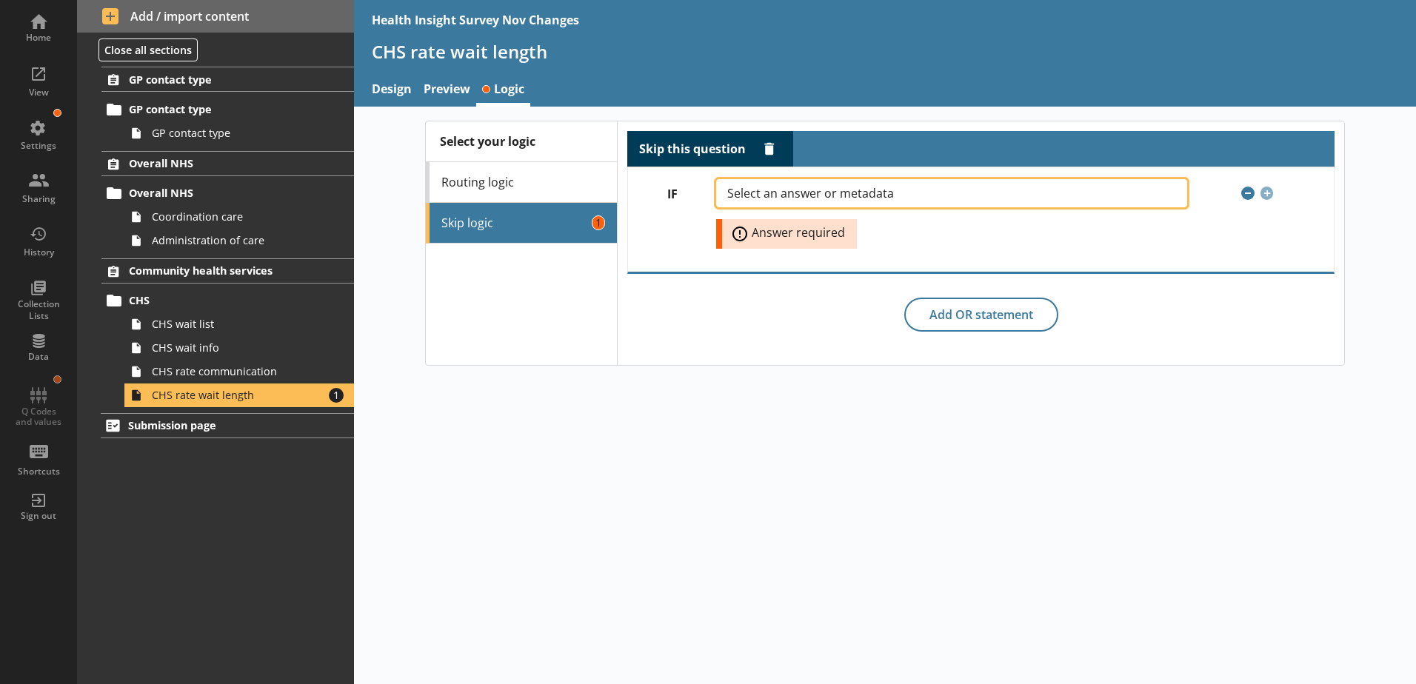
click at [777, 192] on span "Select an answer or metadata" at bounding box center [822, 193] width 190 height 12
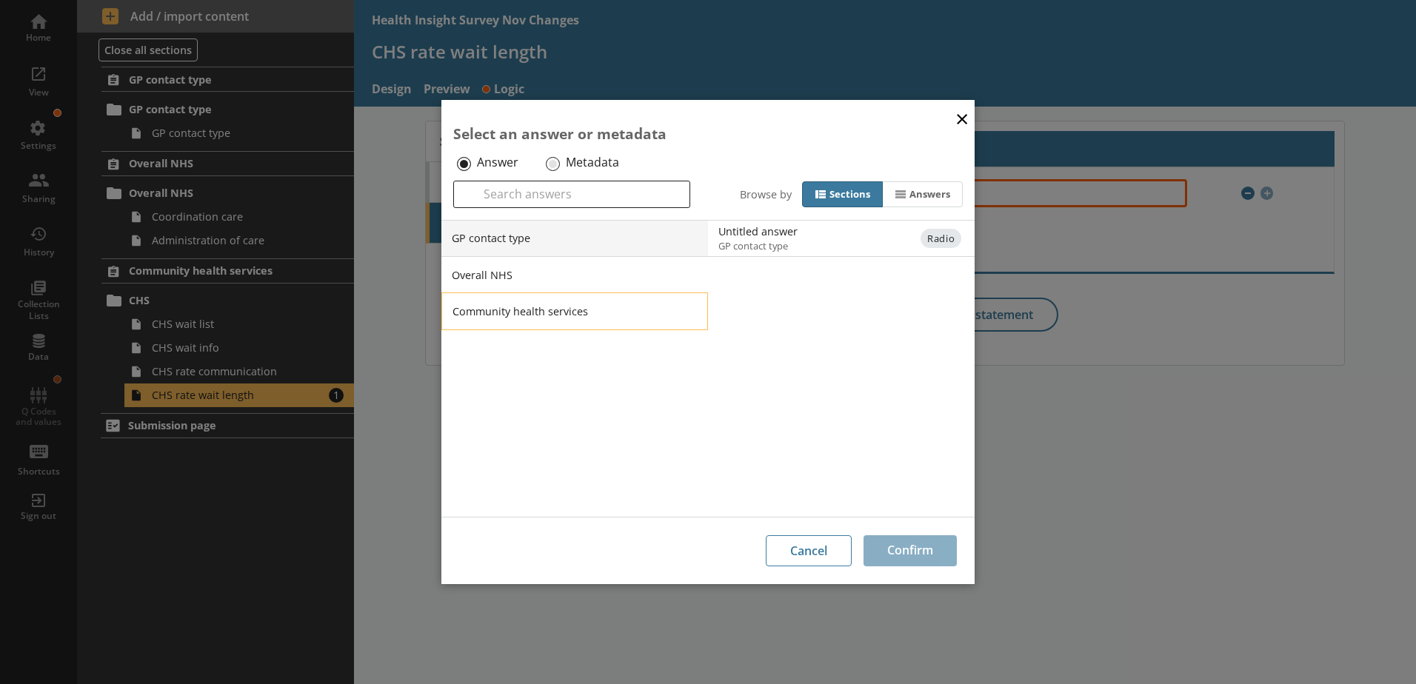
click at [589, 318] on li "Community health services" at bounding box center [574, 311] width 267 height 37
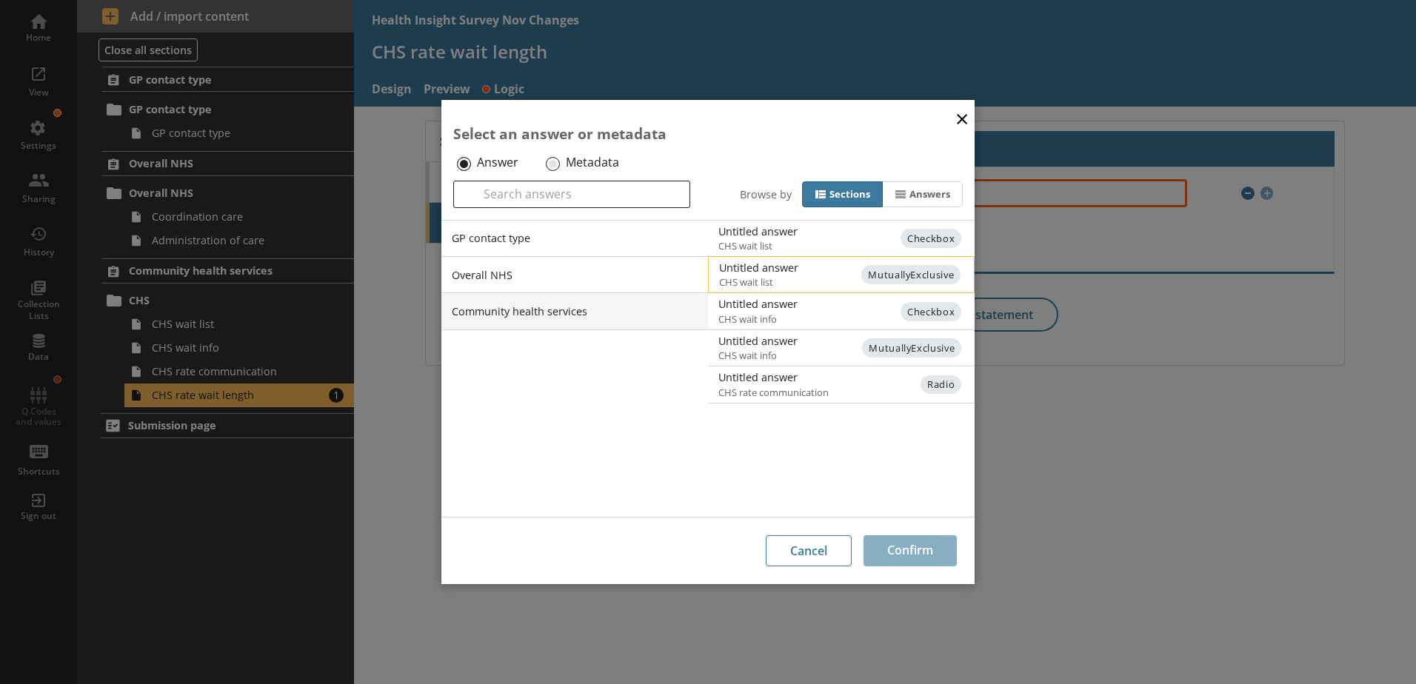
click at [843, 275] on span "CHS wait list" at bounding box center [853, 281] width 269 height 13
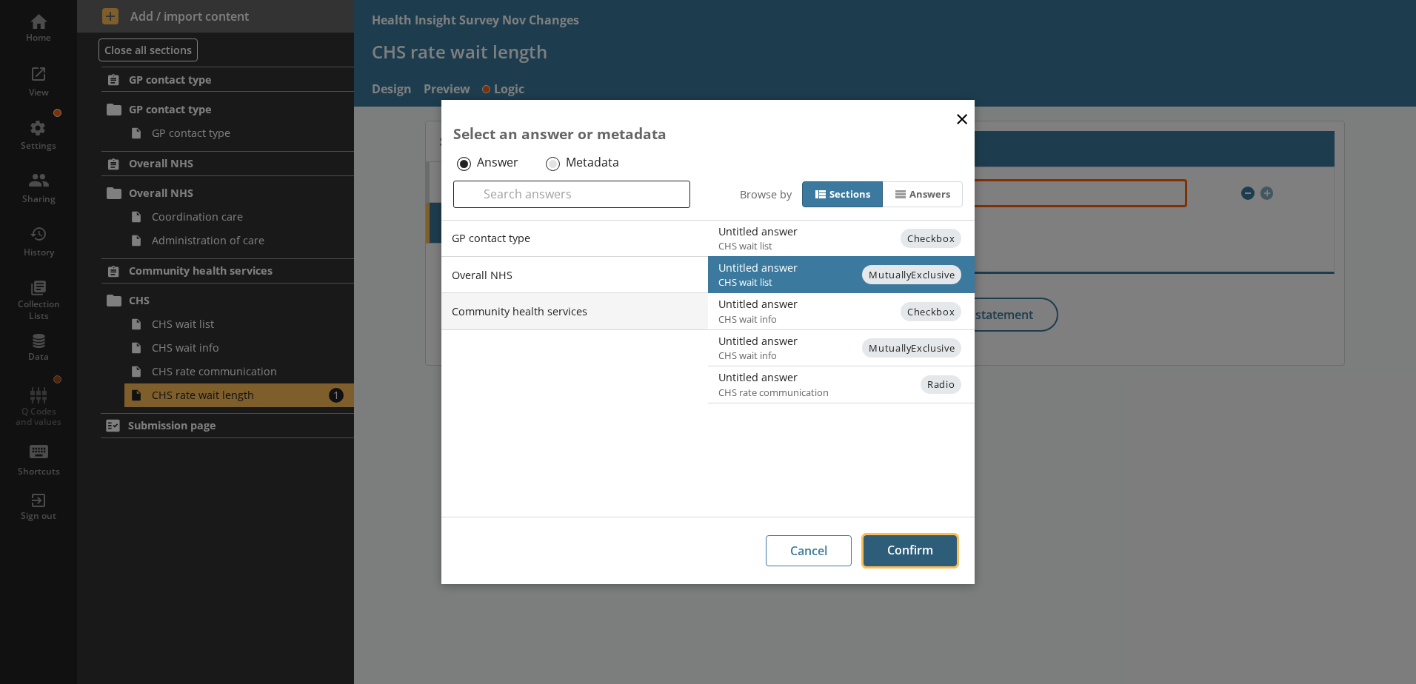
click at [912, 549] on button "Confirm" at bounding box center [909, 550] width 93 height 31
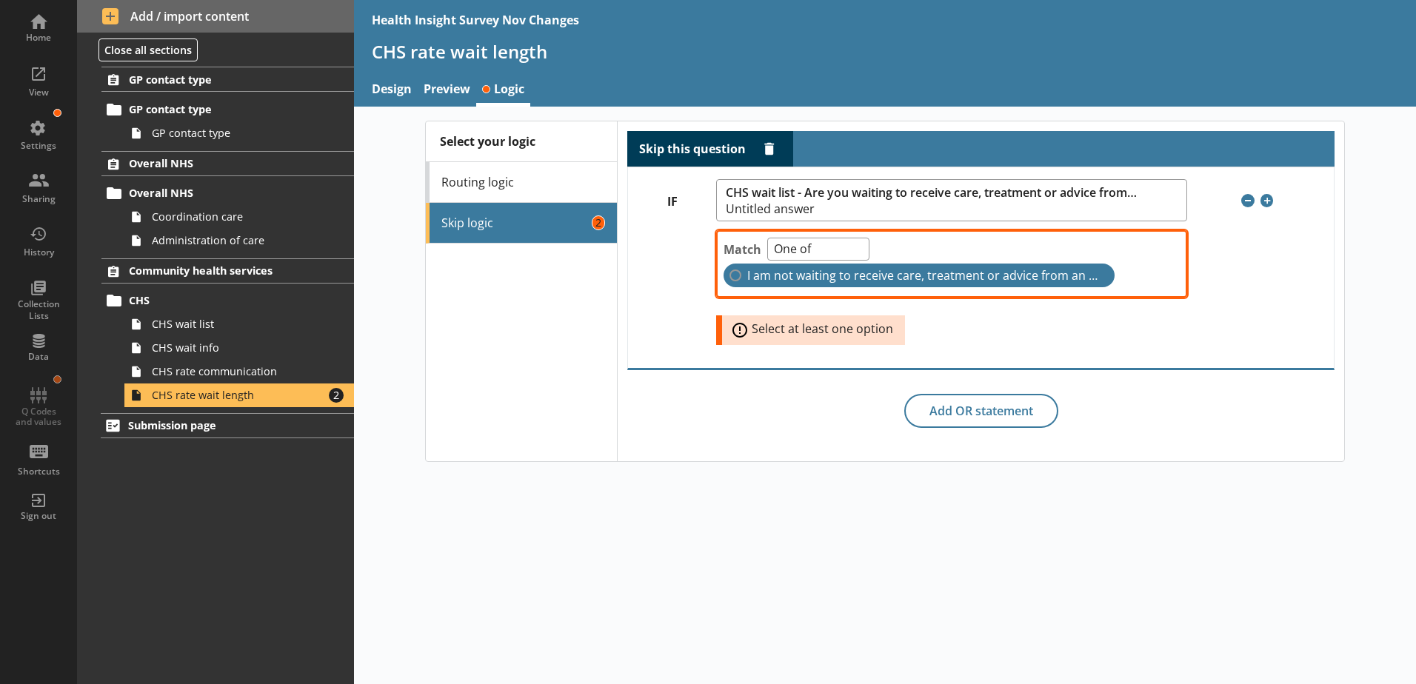
click at [758, 273] on span "I am not waiting to receive care, treatment or advice from an NHS community hea…" at bounding box center [924, 276] width 355 height 16
click at [741, 273] on input "I am not waiting to receive care, treatment or advice from an NHS community hea…" at bounding box center [735, 276] width 12 height 12
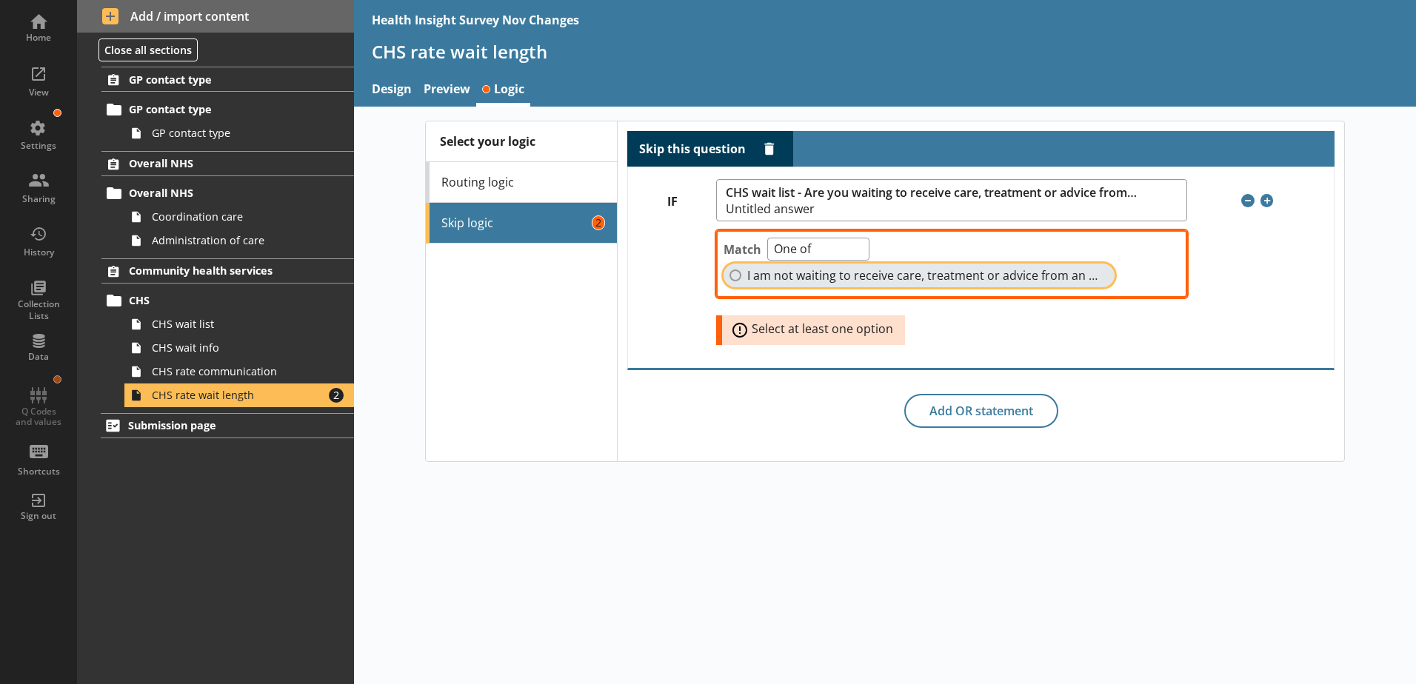
checkbox input "true"
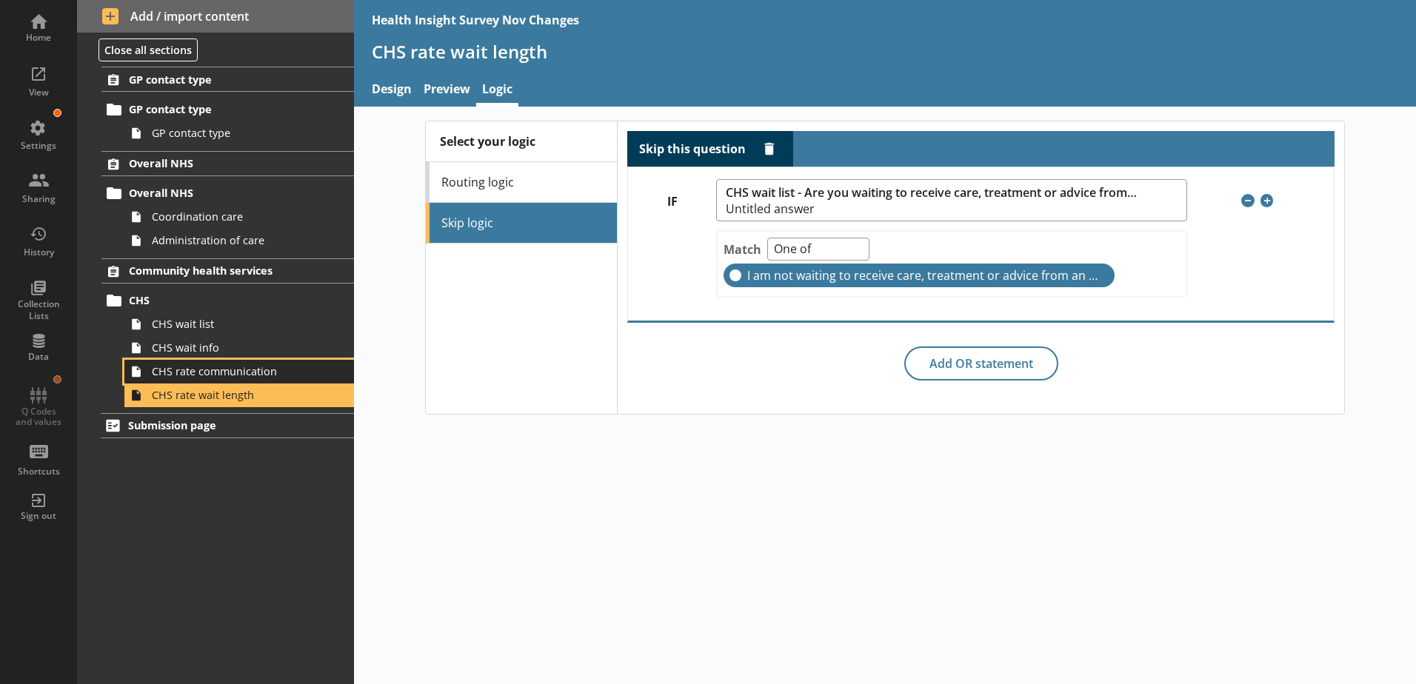
click at [259, 381] on link "CHS rate communication" at bounding box center [239, 372] width 230 height 24
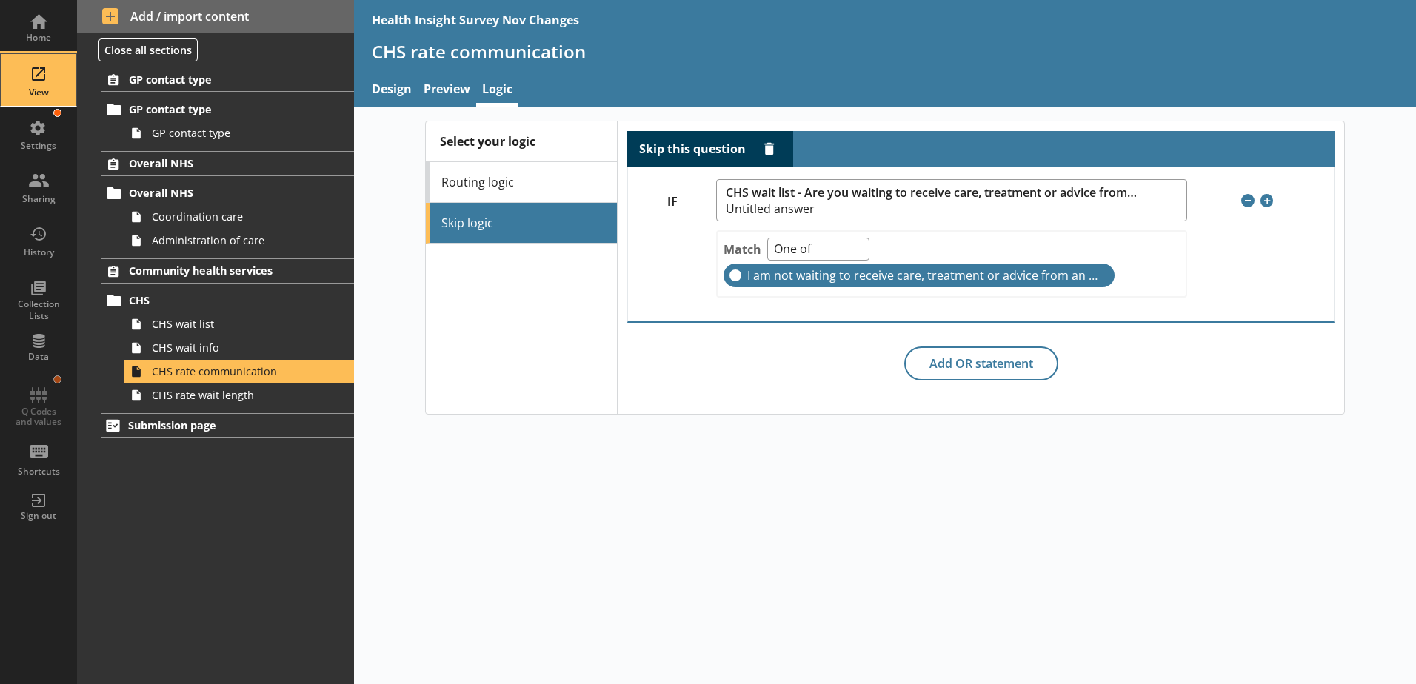
click at [32, 80] on div "View" at bounding box center [39, 80] width 52 height 52
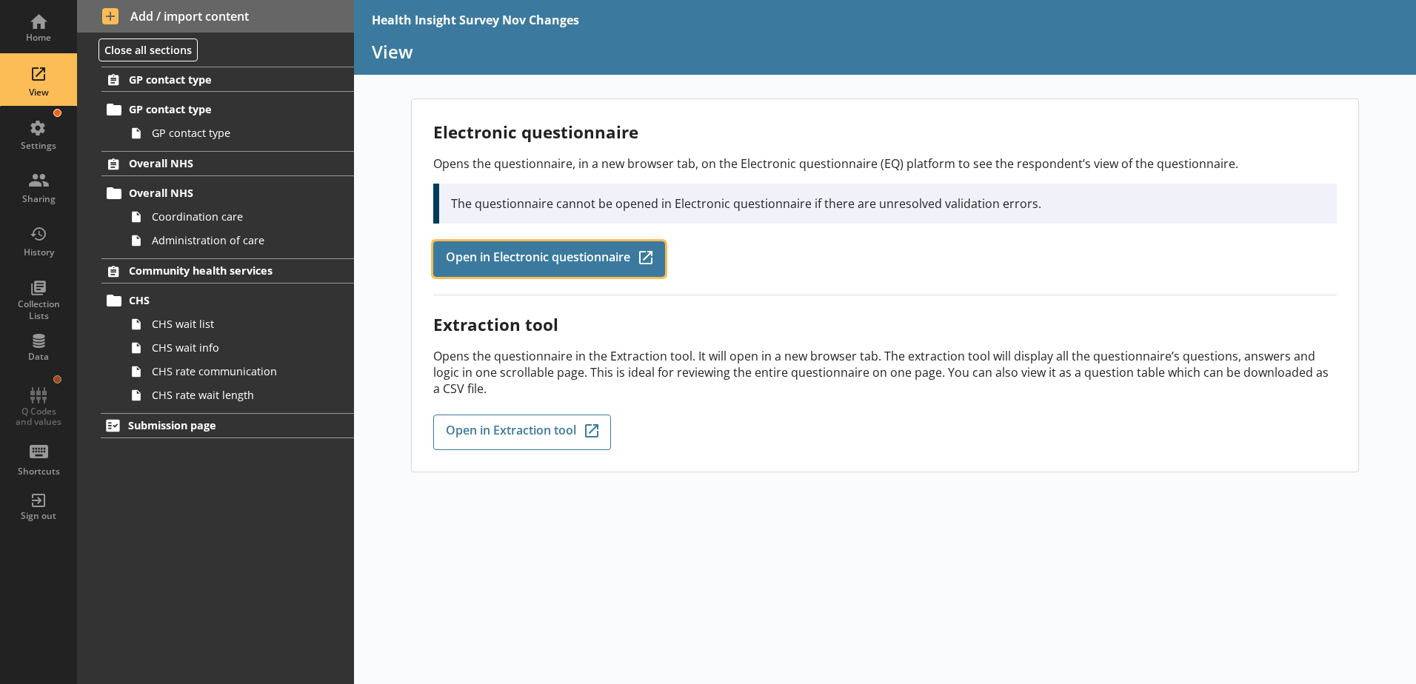
click at [543, 243] on link "Open in Electronic questionnaire Q-Codes_Icon Created with Sketch." at bounding box center [549, 259] width 232 height 36
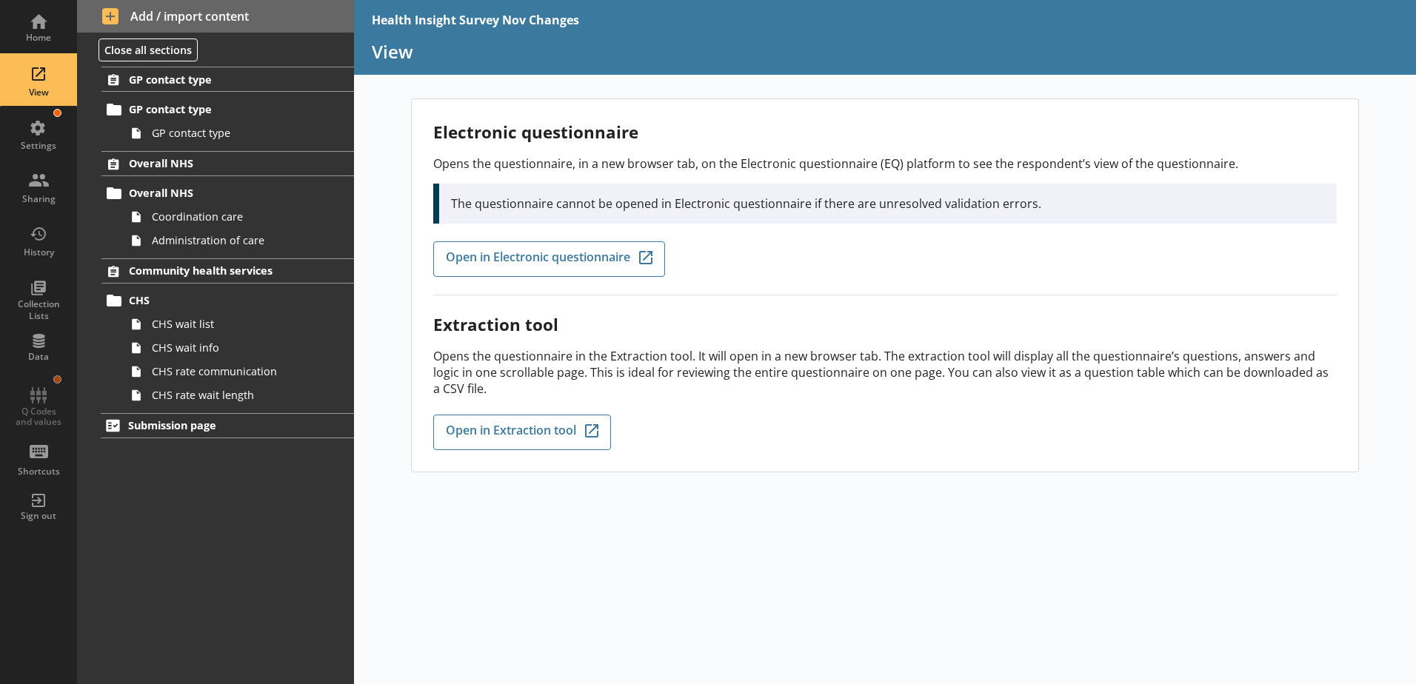
click at [527, 233] on div "Electronic questionnaire Opens the questionnaire, in a new browser tab, on the …" at bounding box center [884, 208] width 903 height 175
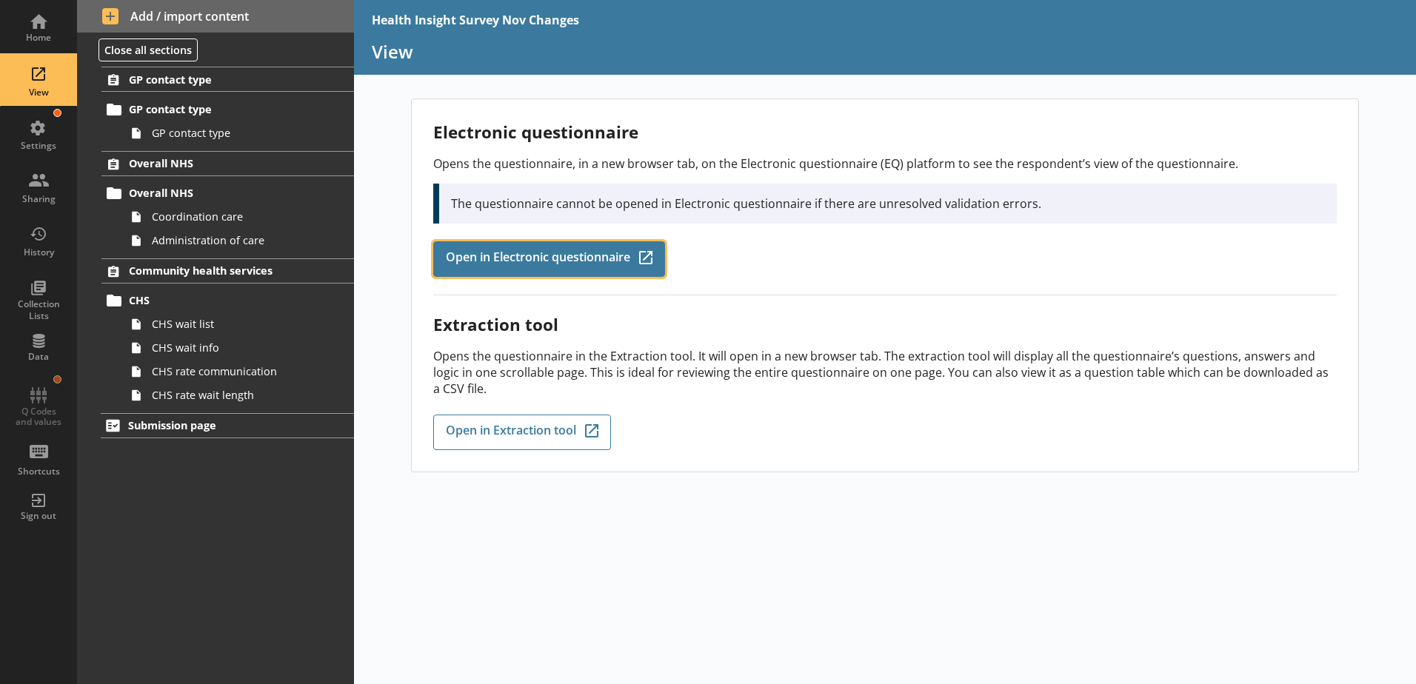
click at [530, 255] on span "Open in Electronic questionnaire" at bounding box center [538, 259] width 184 height 16
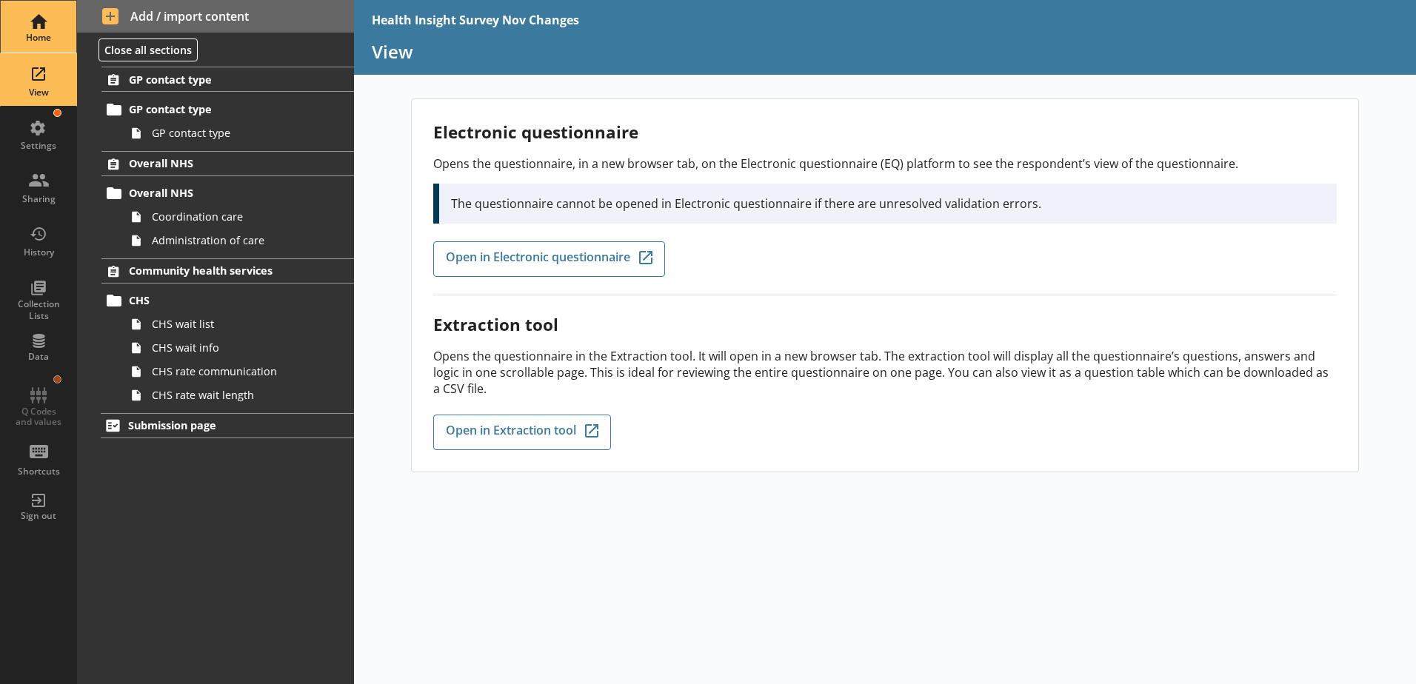
click at [47, 21] on div "Home" at bounding box center [39, 27] width 52 height 52
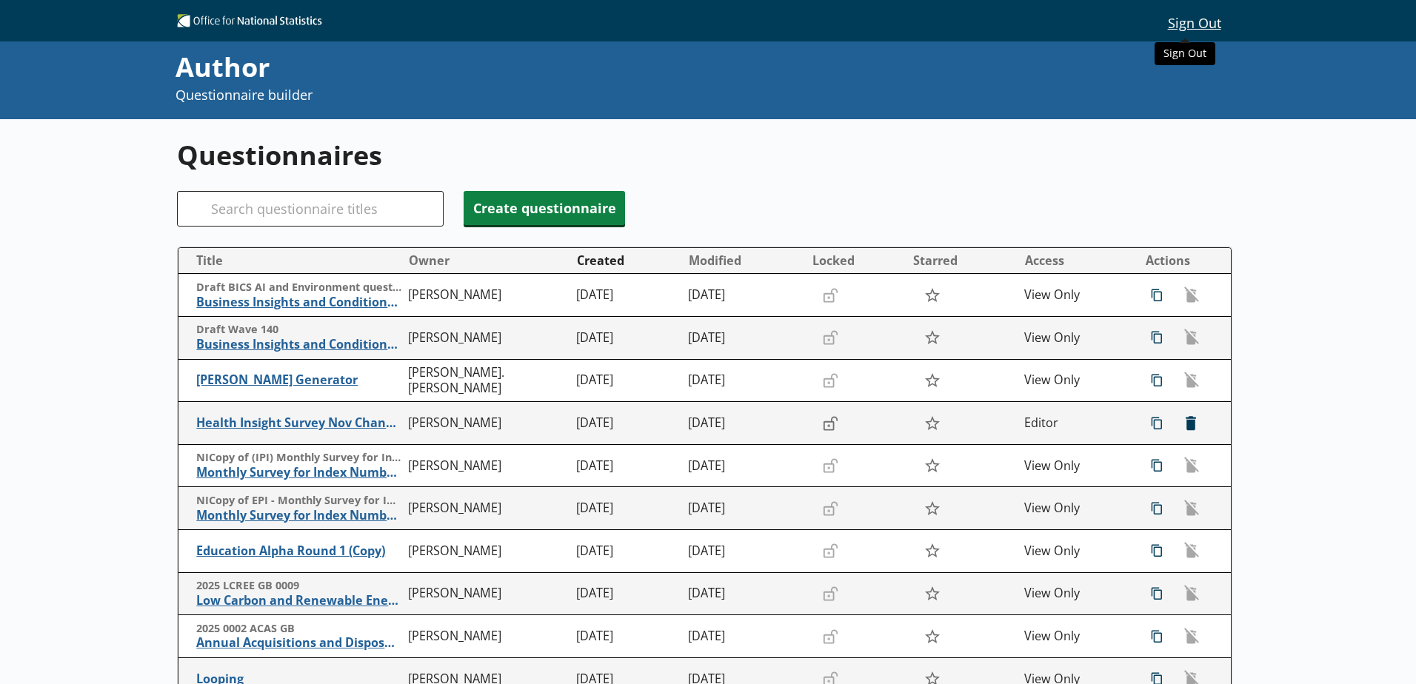
click at [1131, 18] on button "Sign Out" at bounding box center [1194, 22] width 76 height 25
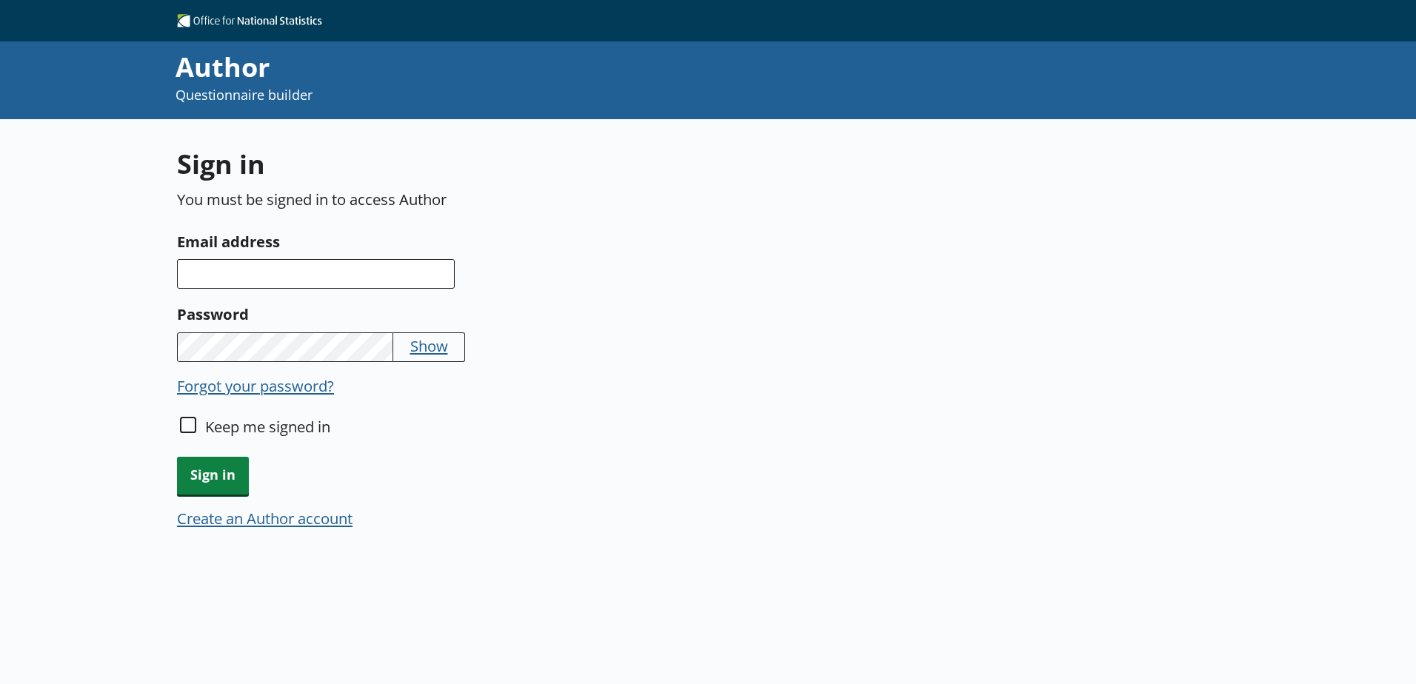
click at [273, 527] on button "Create an Author account" at bounding box center [265, 518] width 176 height 21
click at [228, 277] on input "Email address" at bounding box center [316, 274] width 278 height 30
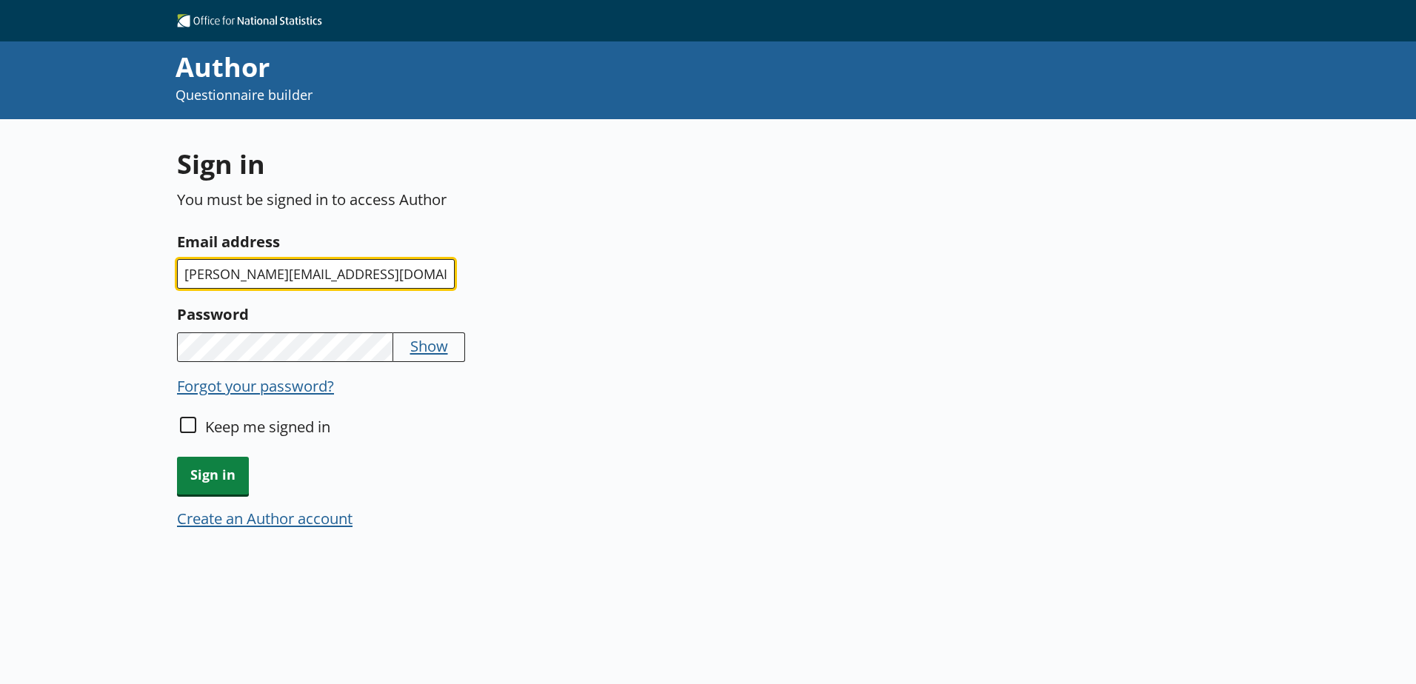
type input "chloe.massey@ons.gov.uk"
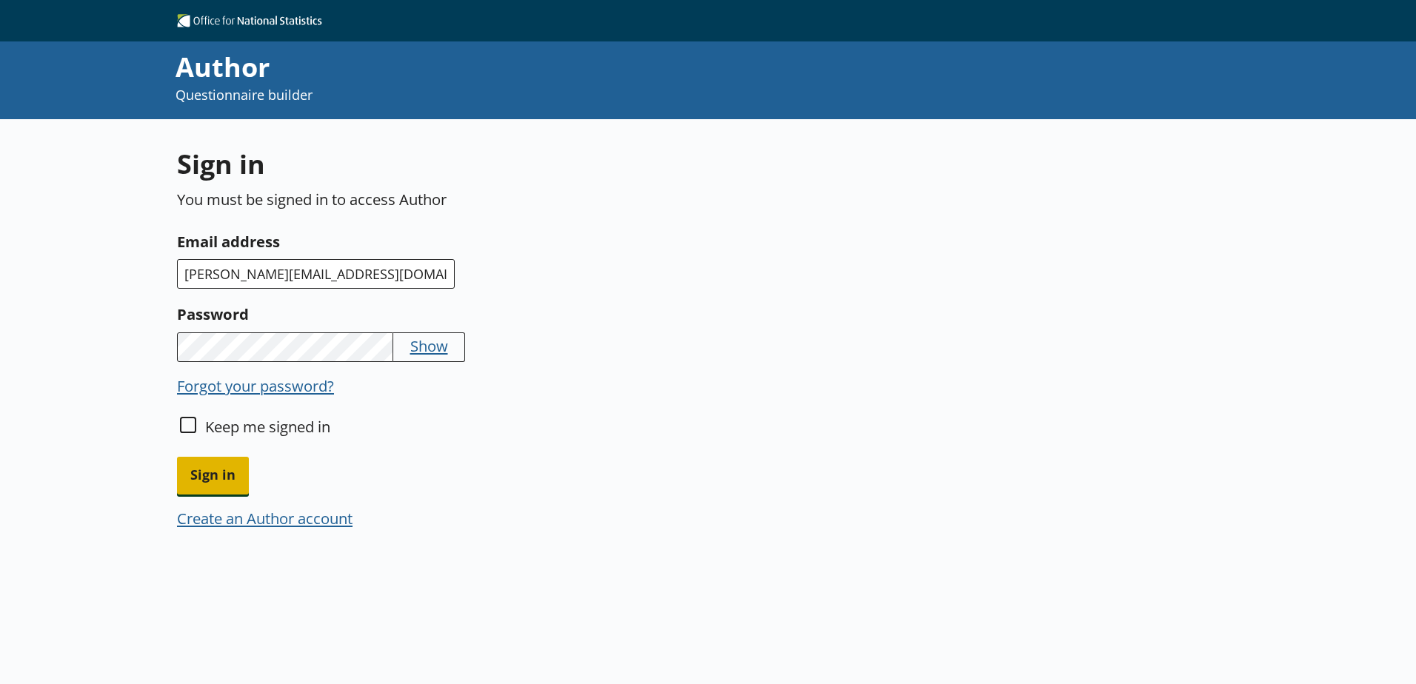
click at [235, 473] on span "Sign in" at bounding box center [213, 476] width 72 height 38
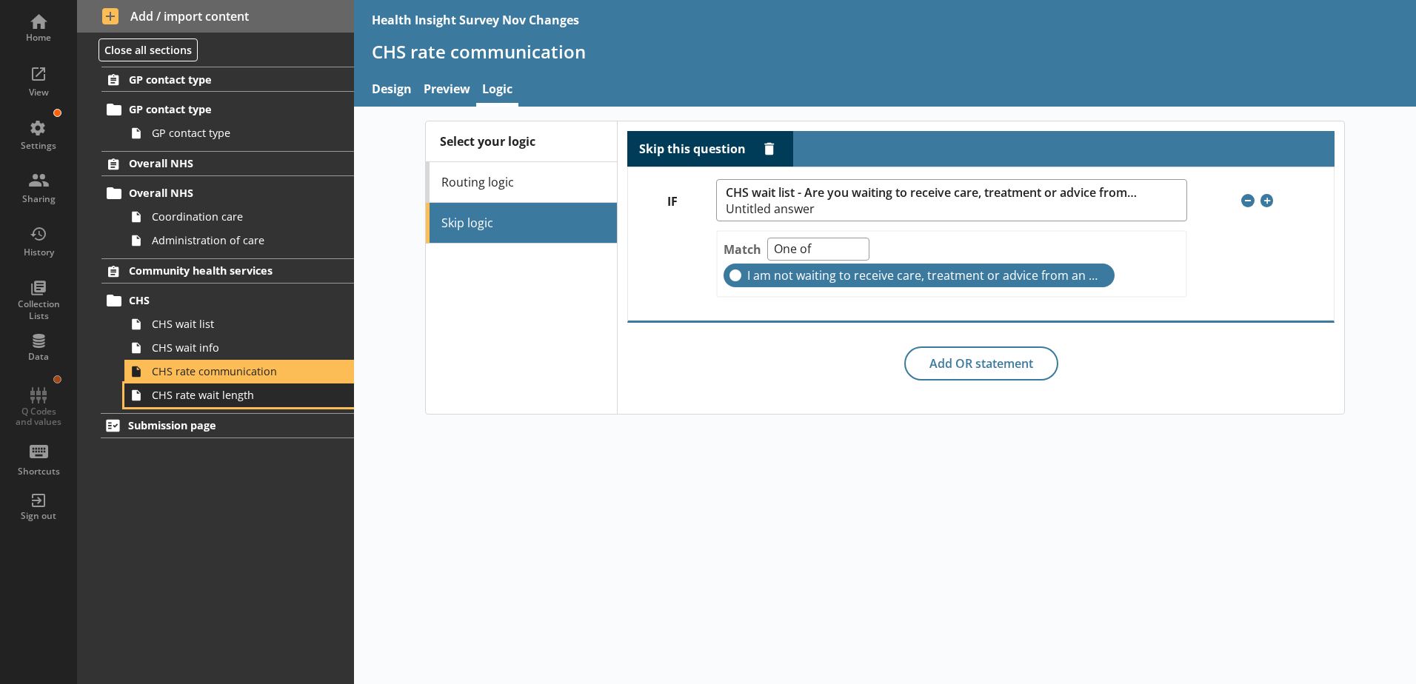
click at [206, 401] on span "CHS rate wait length" at bounding box center [234, 395] width 164 height 14
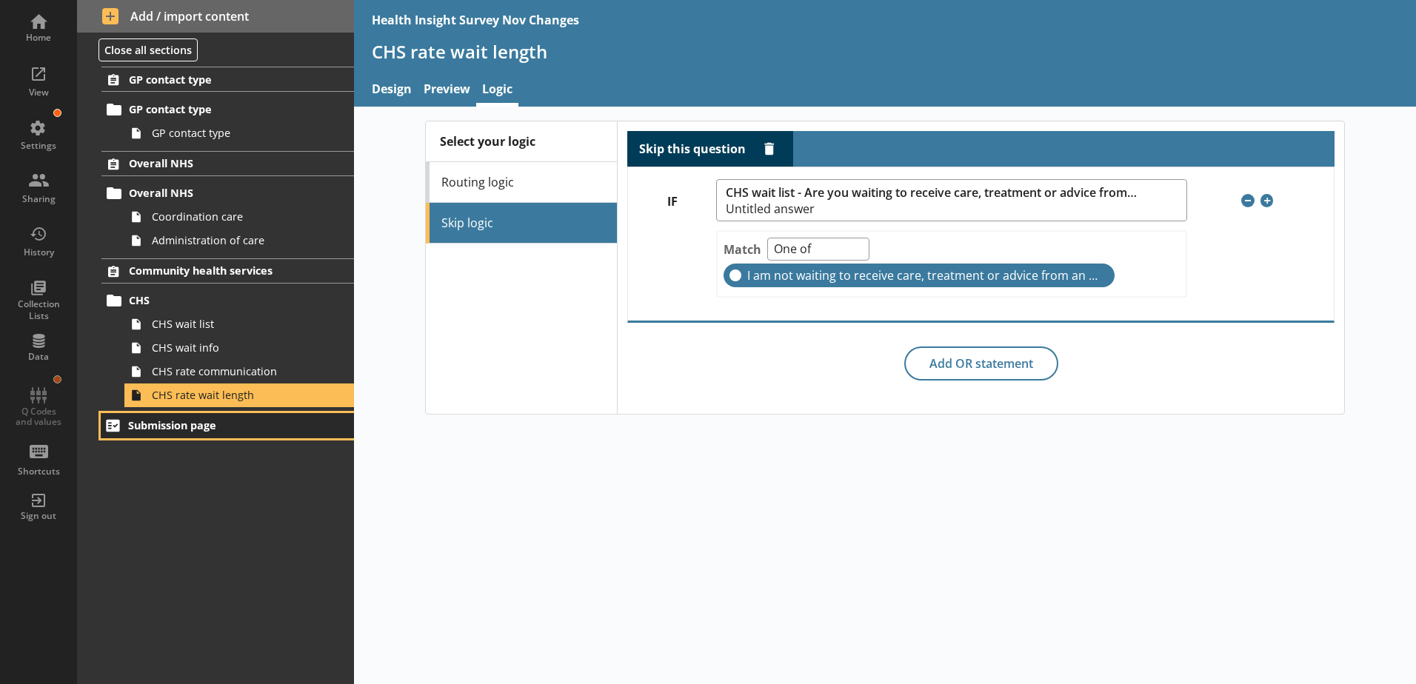
click at [183, 418] on span "Submission page" at bounding box center [219, 425] width 182 height 14
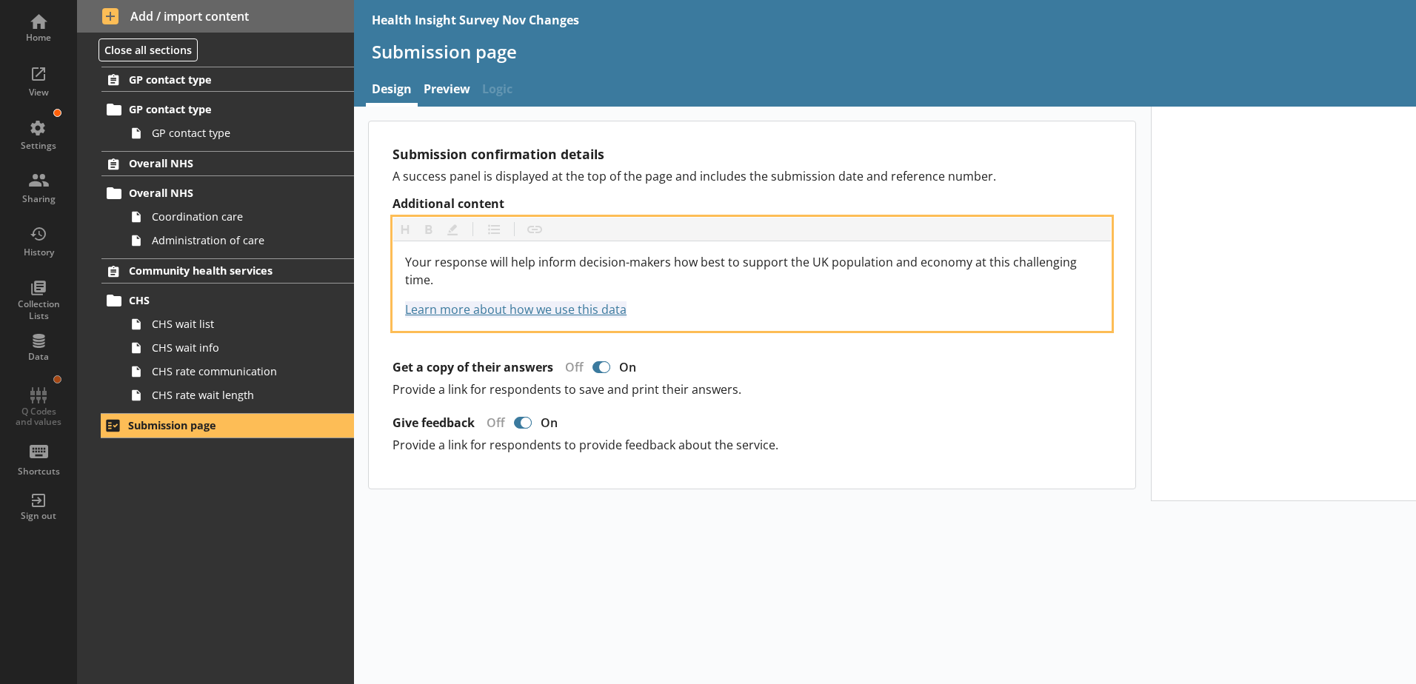
click at [692, 275] on div "Your response will help inform decision-makers how best to support the UK popul…" at bounding box center [752, 285] width 694 height 65
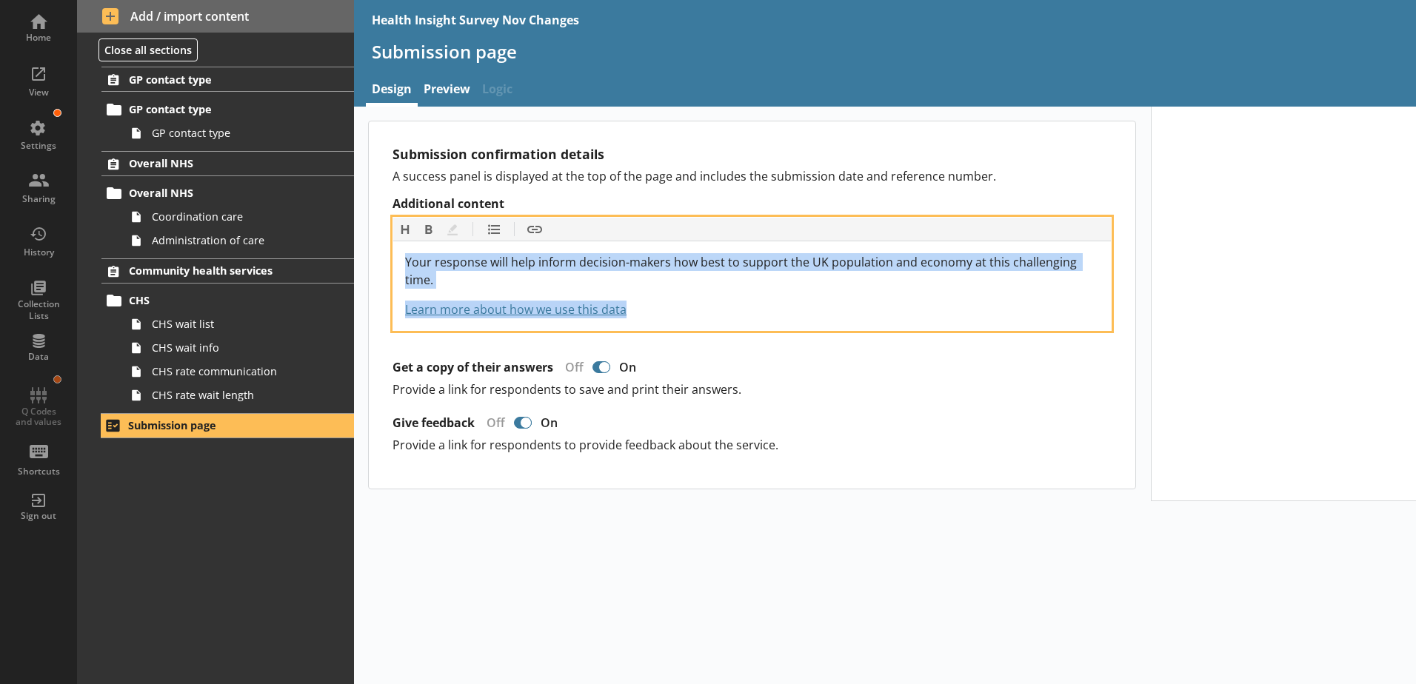
drag, startPoint x: 664, startPoint y: 289, endPoint x: 403, endPoint y: 257, distance: 263.3
click at [403, 257] on div "Your response will help inform decision-makers how best to support the UK popul…" at bounding box center [752, 285] width 718 height 89
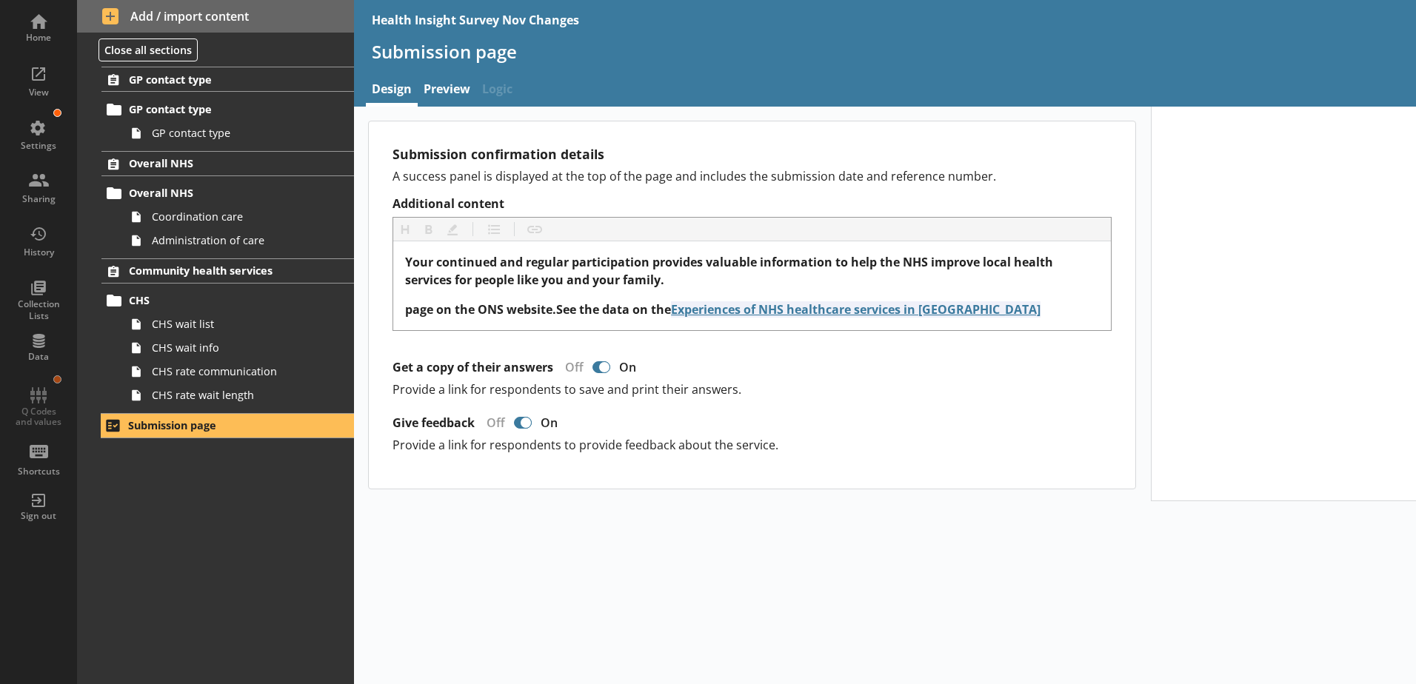
click at [615, 178] on p "A success panel is displayed at the top of the page and includes the submission…" at bounding box center [751, 176] width 719 height 16
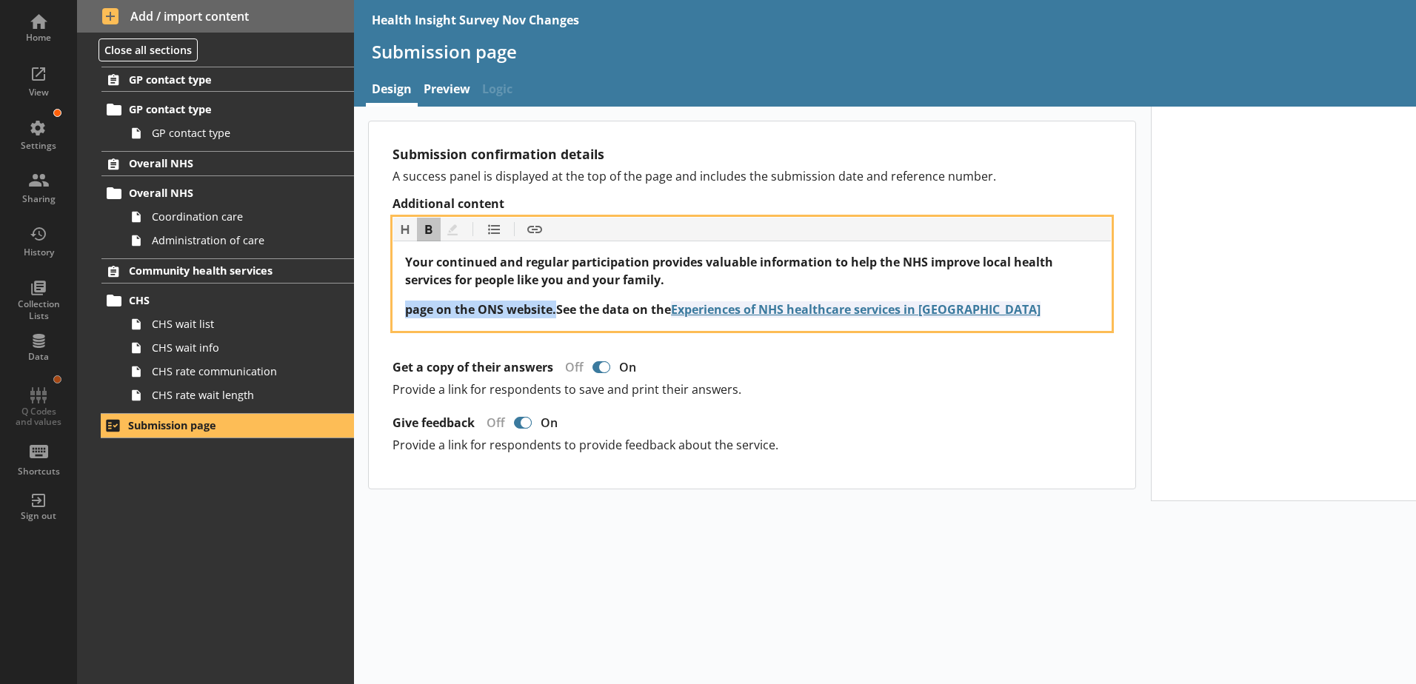
drag, startPoint x: 557, startPoint y: 312, endPoint x: 402, endPoint y: 321, distance: 155.1
click at [402, 321] on div "Your continued and regular participation provides valuable information to help …" at bounding box center [752, 285] width 718 height 89
copy span "page on the ONS website."
click at [986, 315] on div "page on the ONS website.See the data on the Experiences of NHS healthcare servi…" at bounding box center [752, 310] width 694 height 18
drag, startPoint x: 558, startPoint y: 310, endPoint x: 391, endPoint y: 315, distance: 166.7
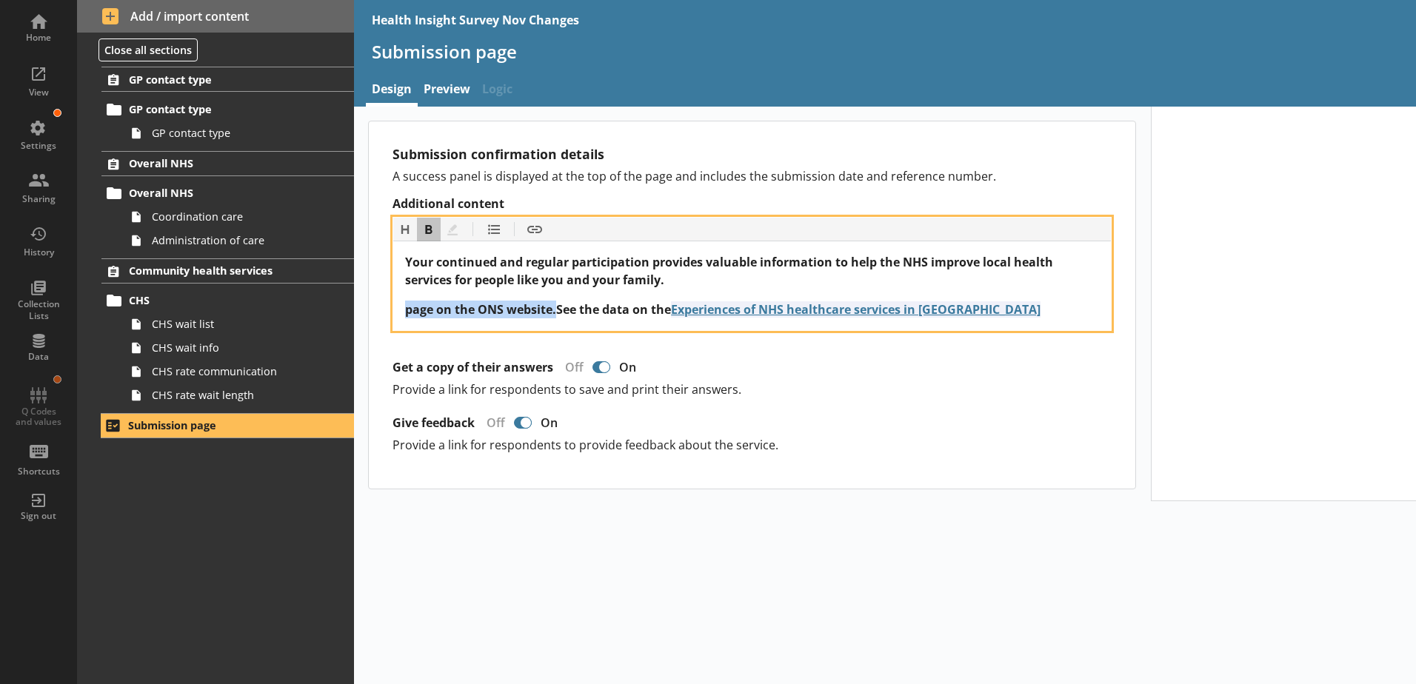
click at [391, 315] on div "Submission confirmation details A success panel is displayed at the top of the …" at bounding box center [752, 304] width 766 height 367
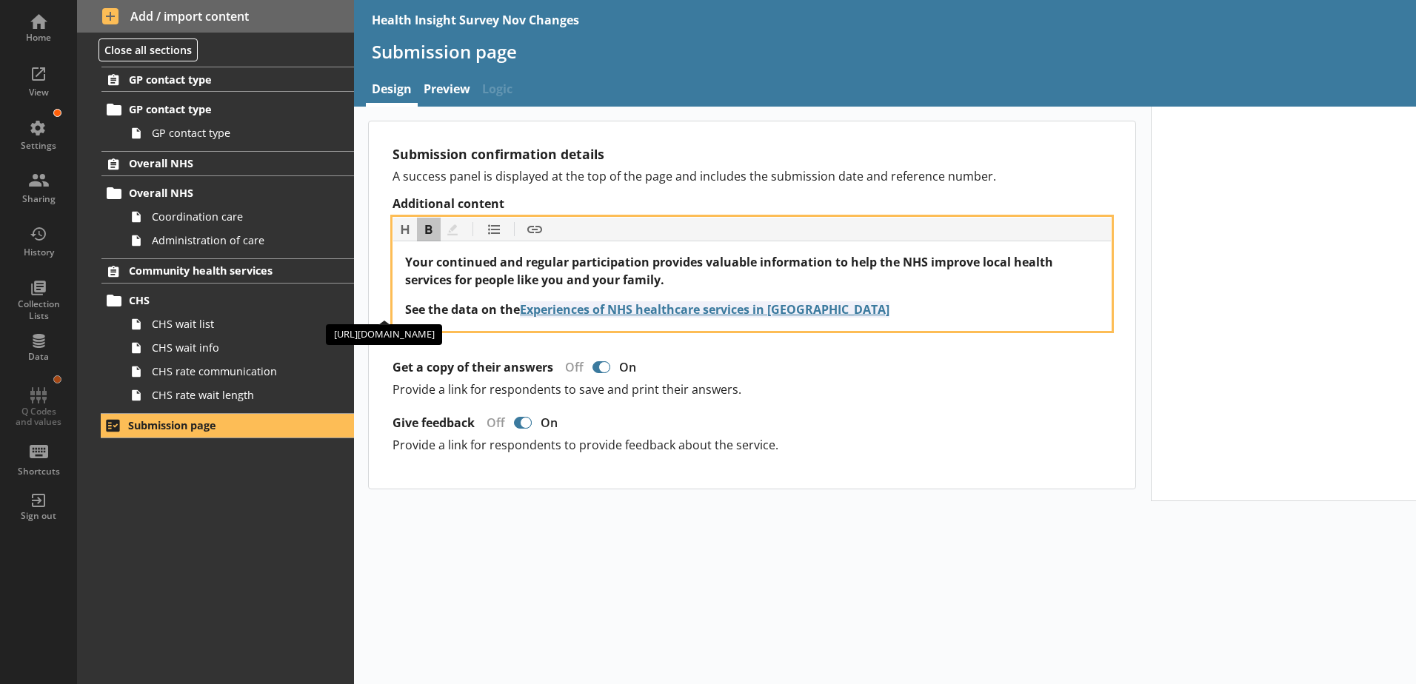
click at [842, 313] on div "See the data on the Experiences of NHS healthcare services in England https://w…" at bounding box center [752, 310] width 694 height 18
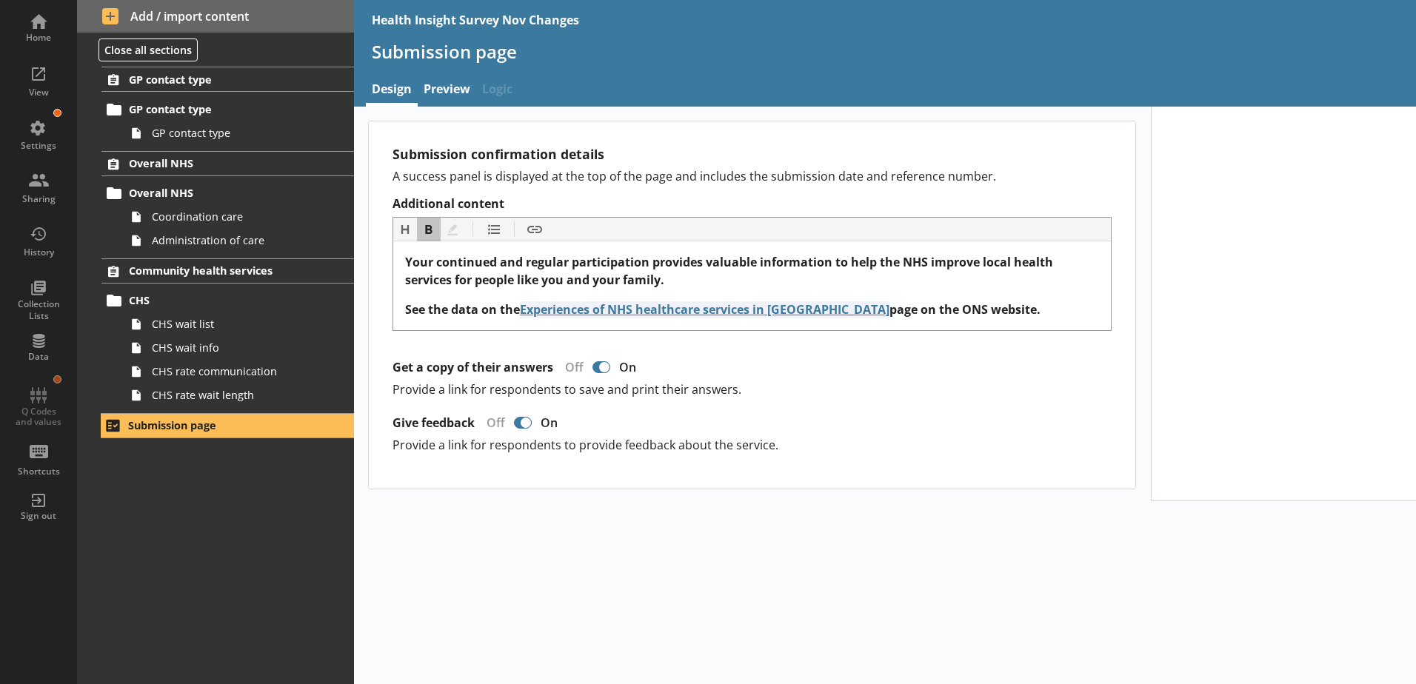
click at [592, 176] on p "A success panel is displayed at the top of the page and includes the submission…" at bounding box center [751, 176] width 719 height 16
click at [433, 93] on link "Preview" at bounding box center [447, 91] width 59 height 32
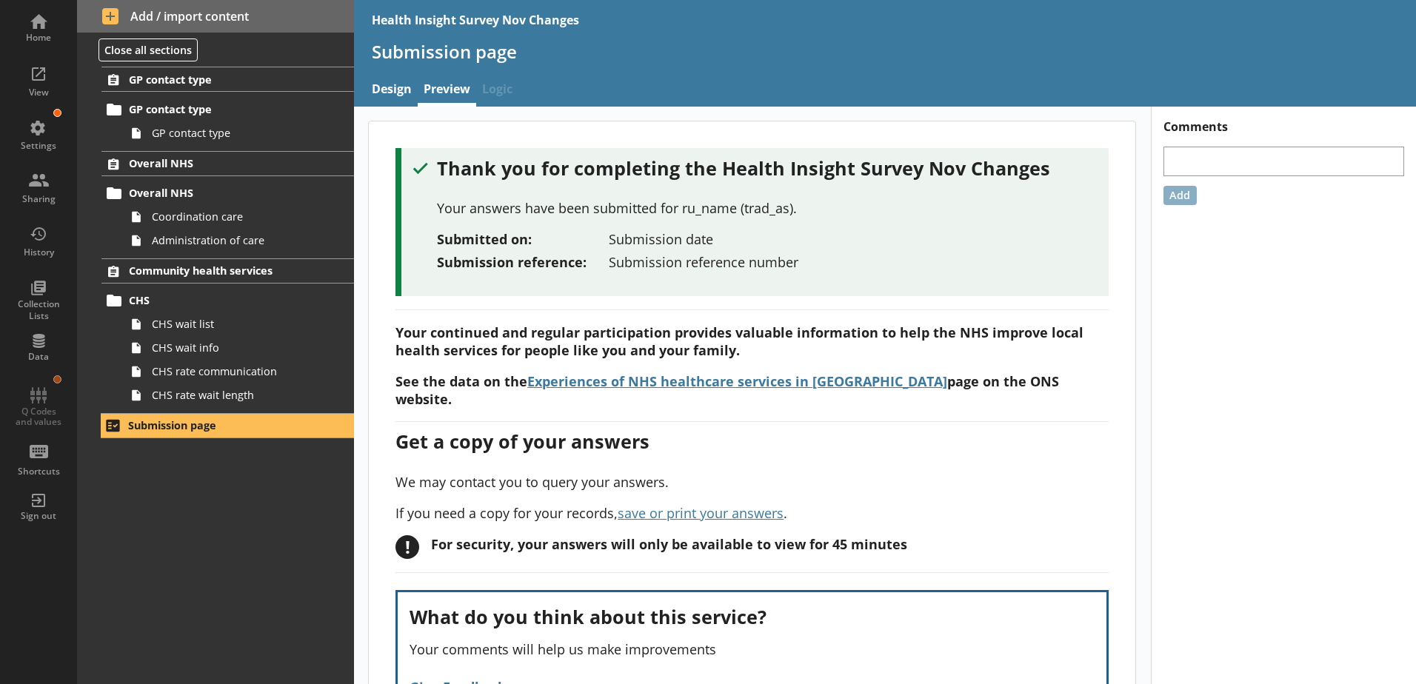
drag, startPoint x: 431, startPoint y: 159, endPoint x: 1080, endPoint y: 375, distance: 684.3
click at [1080, 375] on div "Thank you for completing the Health Insight Survey Nov Changes Your answers hav…" at bounding box center [752, 443] width 766 height 644
drag, startPoint x: 1080, startPoint y: 375, endPoint x: 1057, endPoint y: 380, distance: 23.5
click at [1057, 380] on p "See the data on the Experiences of NHS healthcare services in England page on t…" at bounding box center [751, 390] width 713 height 36
click at [408, 97] on link "Design" at bounding box center [392, 91] width 52 height 32
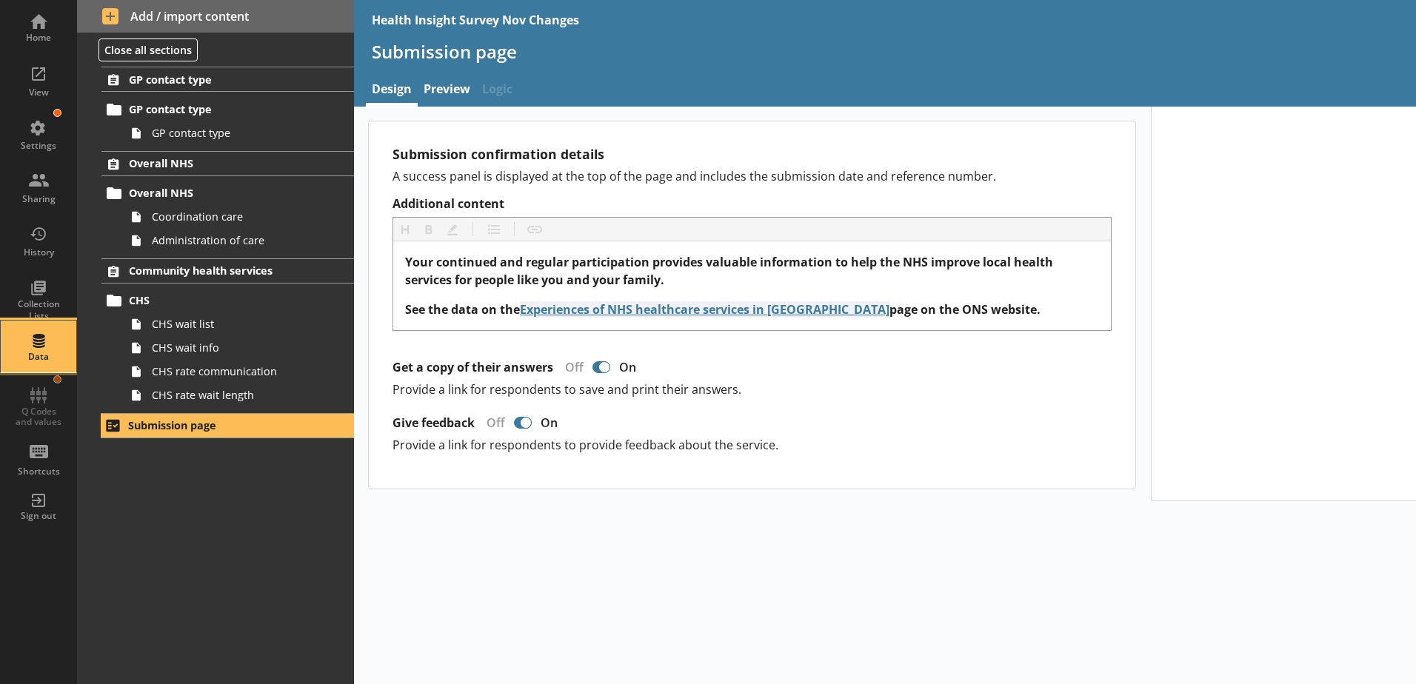
click at [48, 342] on div "Data" at bounding box center [39, 347] width 52 height 52
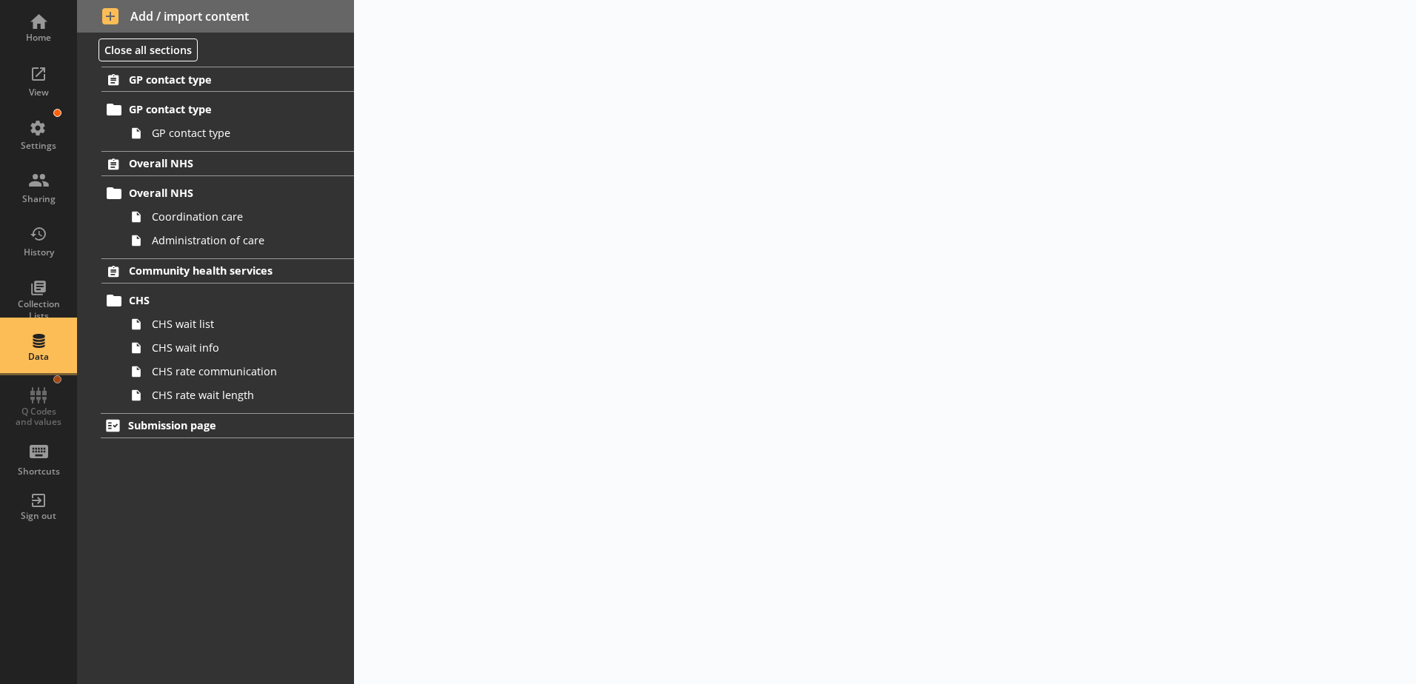
select select "Text_Optional"
select select "Date"
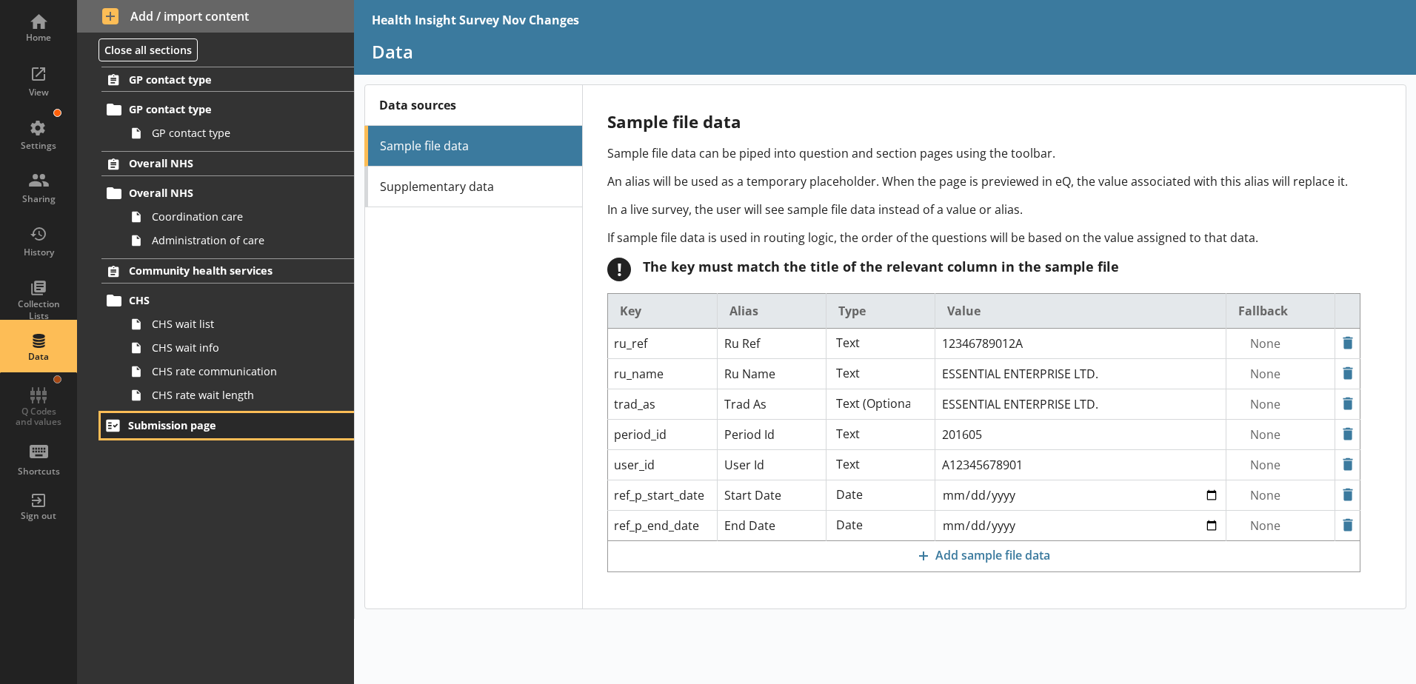
click at [204, 438] on link "Submission page" at bounding box center [227, 425] width 253 height 25
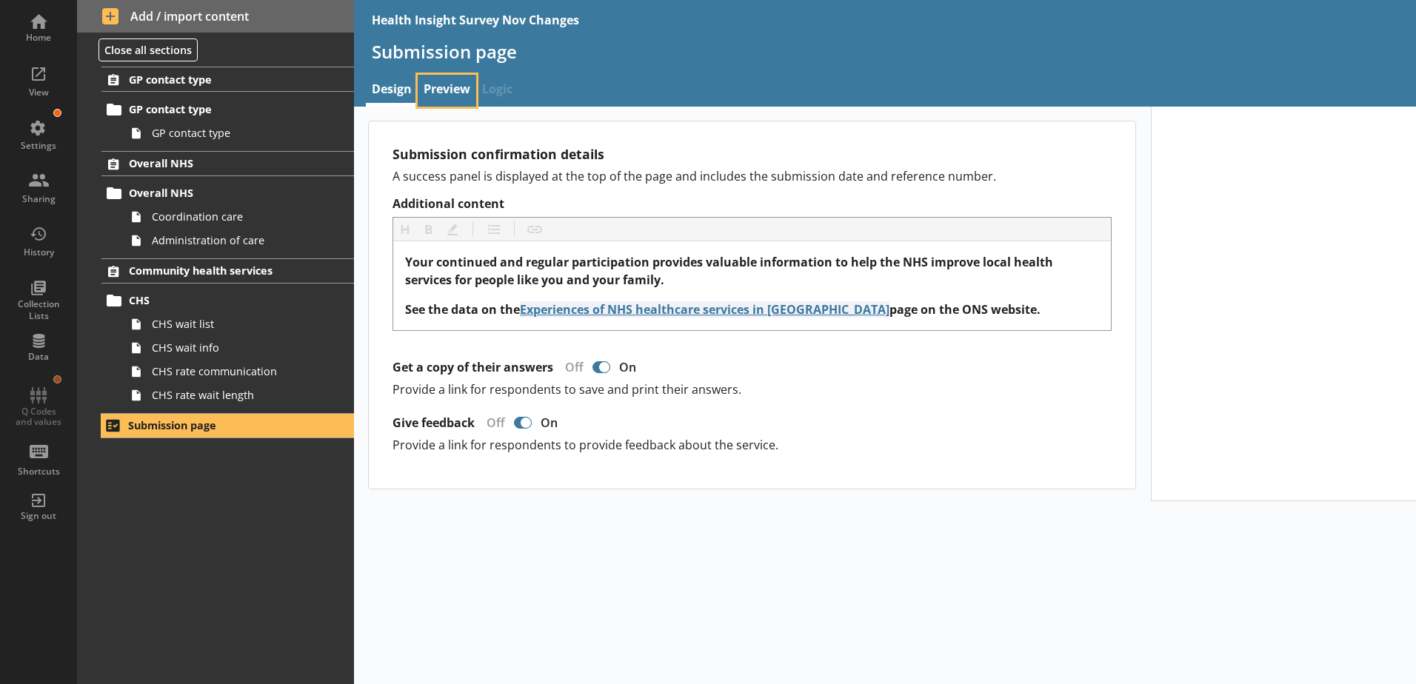
click at [455, 98] on link "Preview" at bounding box center [447, 91] width 59 height 32
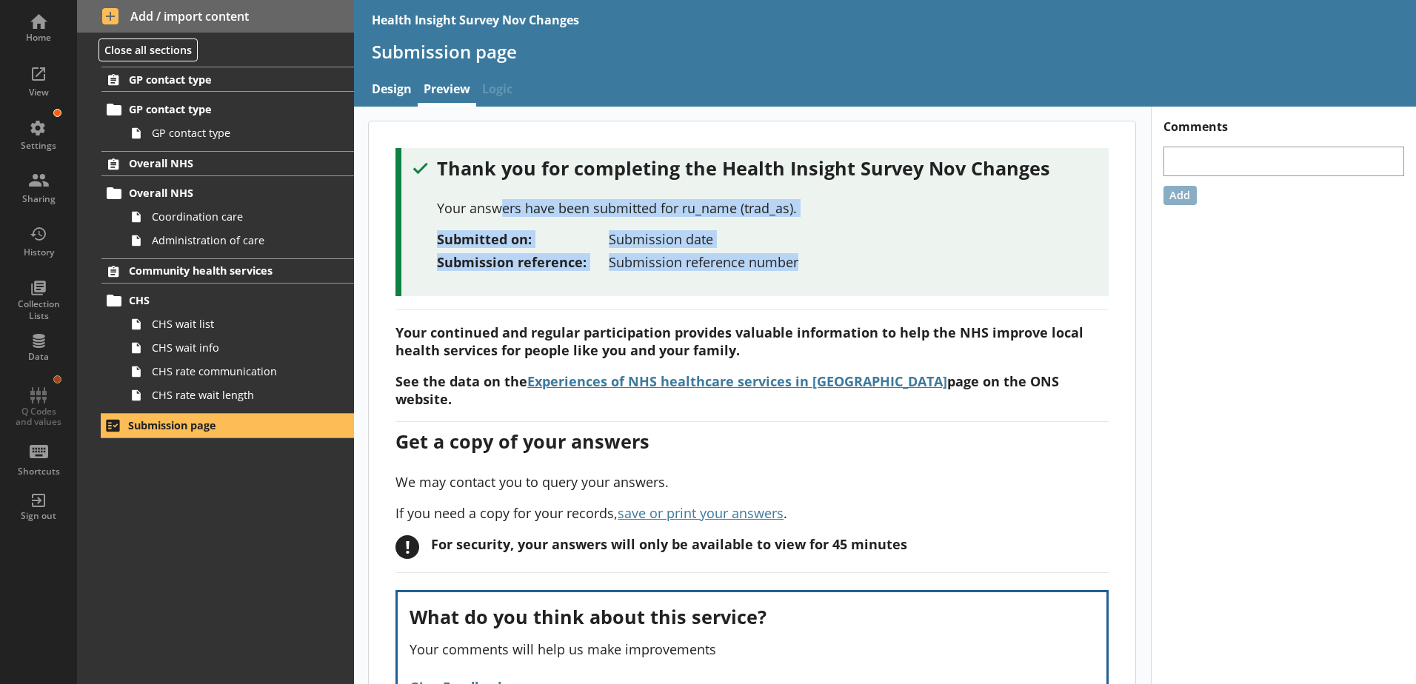
drag, startPoint x: 500, startPoint y: 211, endPoint x: 803, endPoint y: 253, distance: 306.5
click at [803, 253] on div "Thank you for completing the Health Insight Survey Nov Changes Your answers hav…" at bounding box center [755, 214] width 684 height 116
click at [803, 253] on div "Submission reference: Submission reference number" at bounding box center [767, 262] width 660 height 18
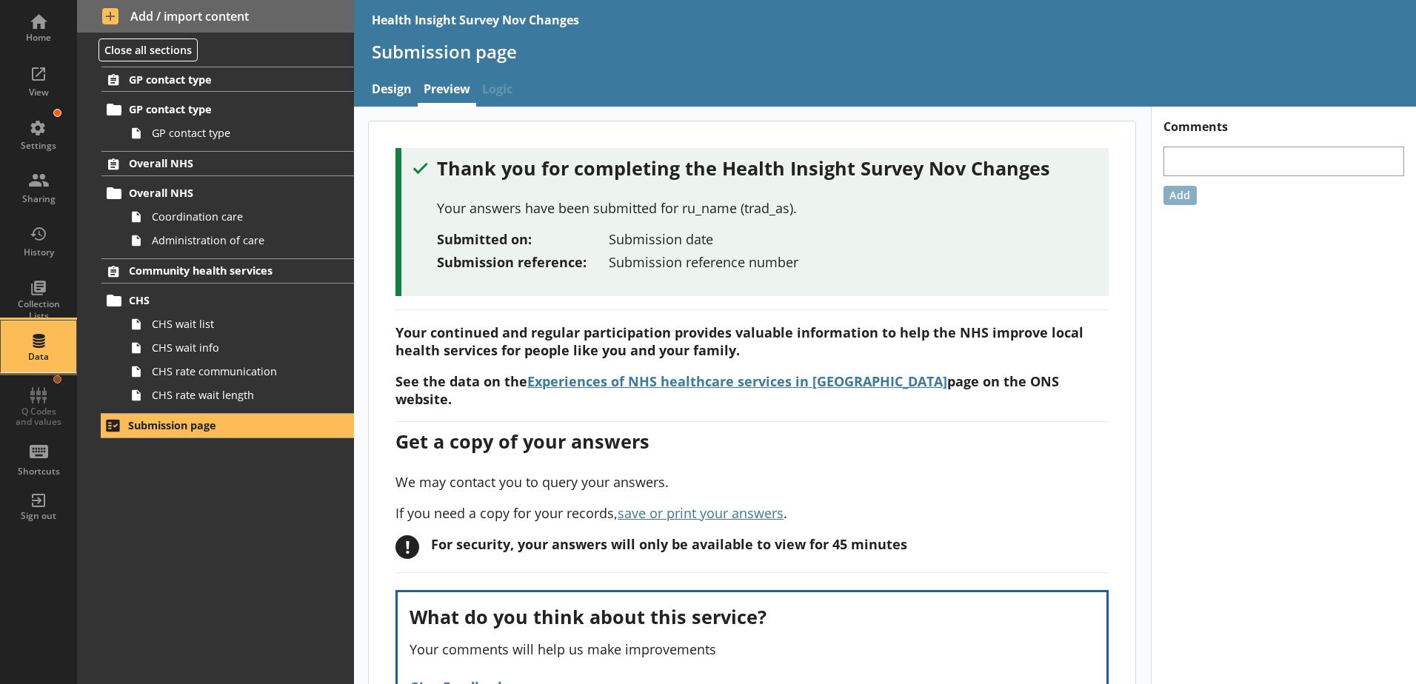
click at [33, 346] on div "Data" at bounding box center [39, 347] width 52 height 52
select select "Text_Optional"
select select "Date"
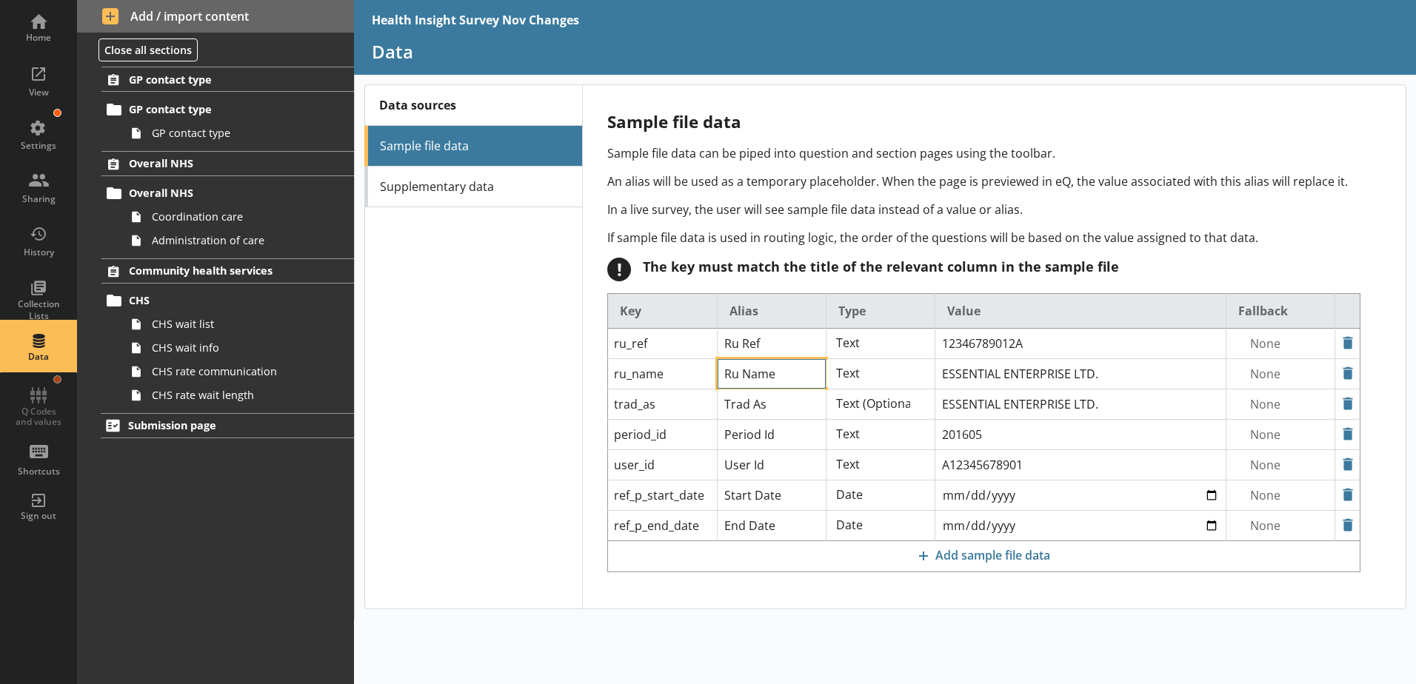
click at [796, 358] on input "Ru Name" at bounding box center [772, 344] width 108 height 30
click at [687, 238] on p "If sample file data is used in routing logic, the order of the questions will b…" at bounding box center [983, 238] width 754 height 16
click at [208, 425] on span "Submission page" at bounding box center [219, 425] width 182 height 14
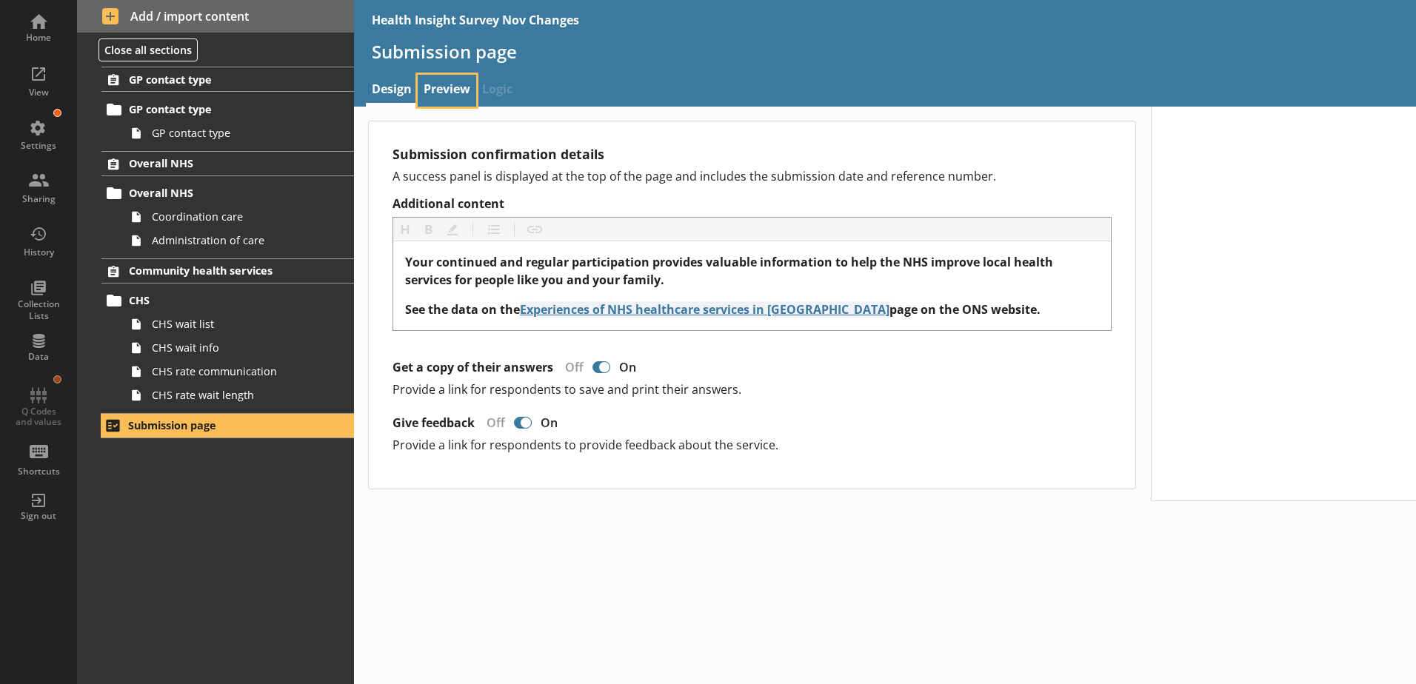
click at [433, 88] on link "Preview" at bounding box center [447, 91] width 59 height 32
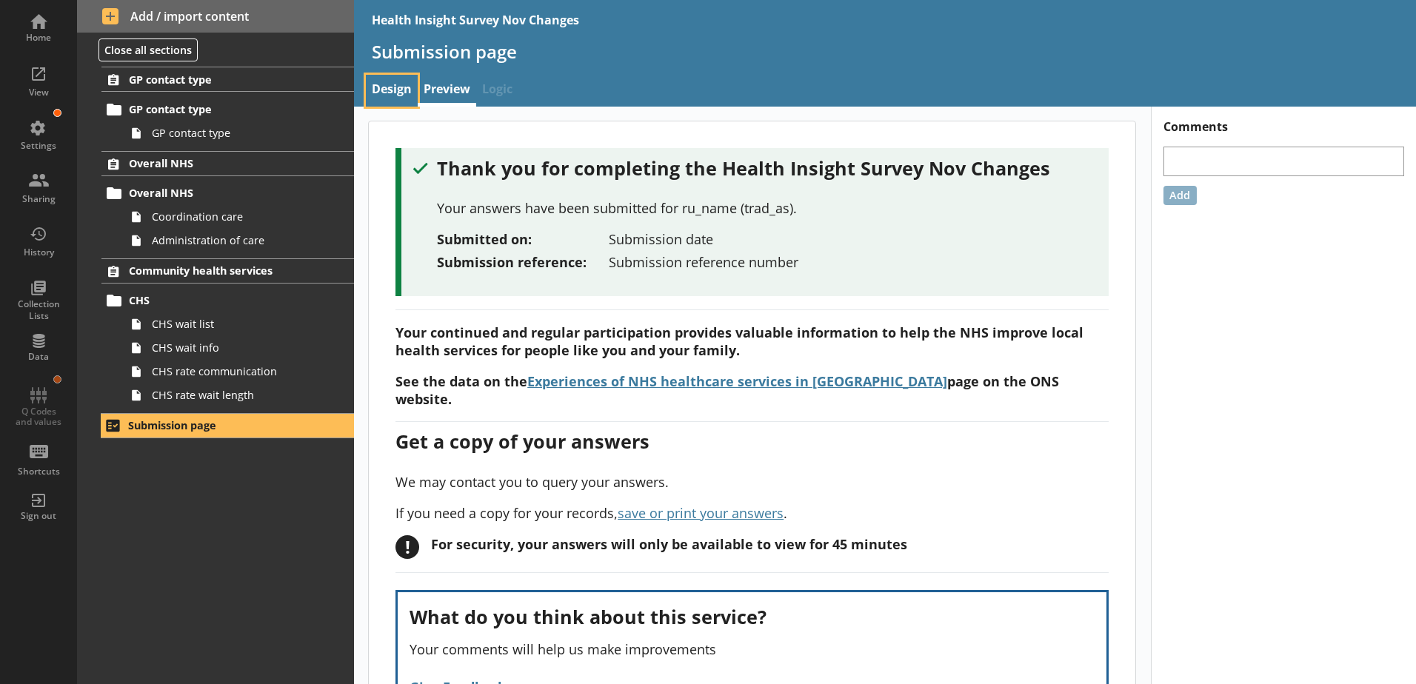
click at [380, 91] on link "Design" at bounding box center [392, 91] width 52 height 32
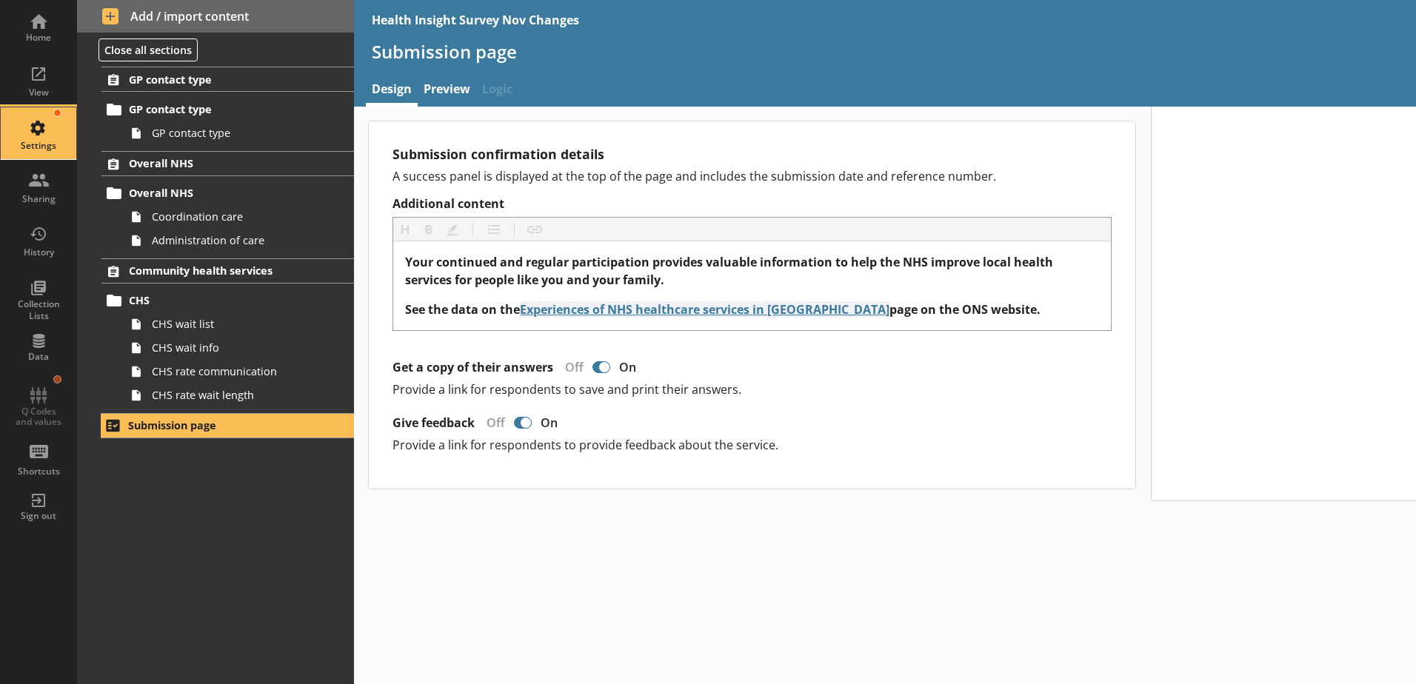
click at [42, 142] on div "Settings" at bounding box center [39, 146] width 52 height 12
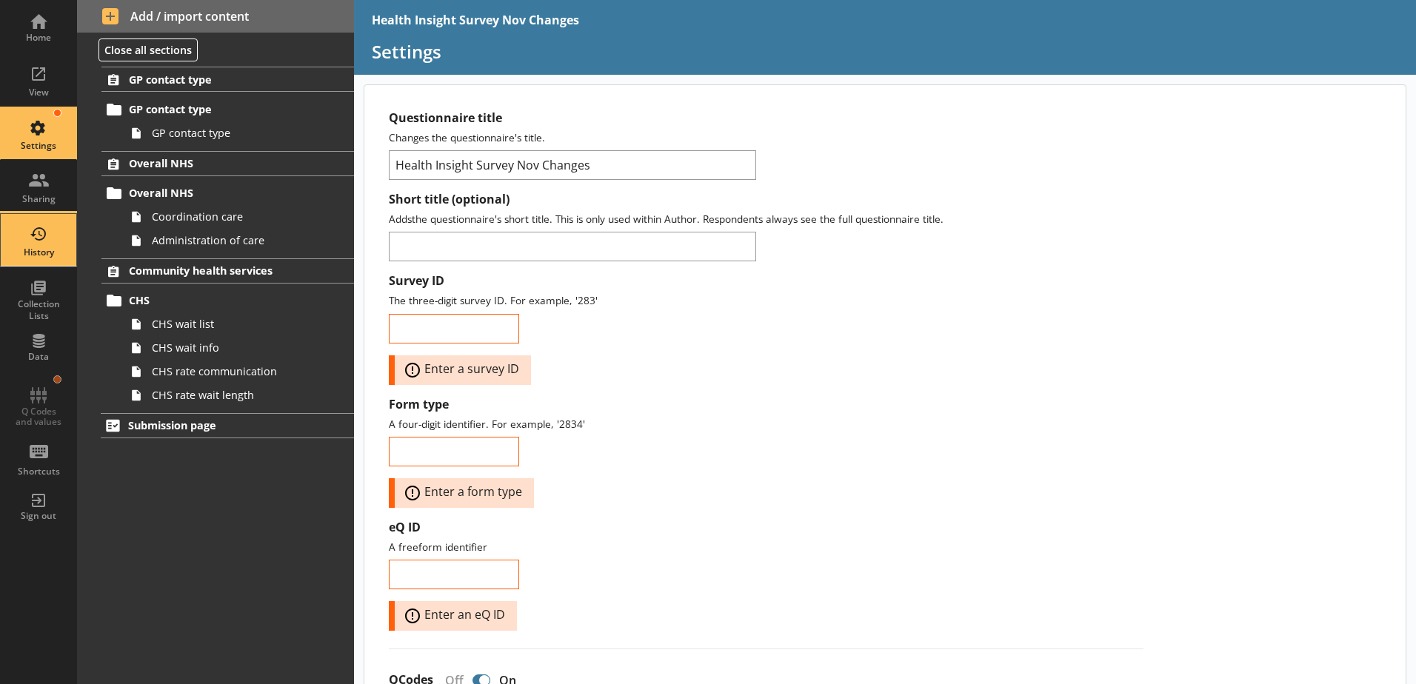
click at [44, 244] on div "History" at bounding box center [39, 240] width 52 height 52
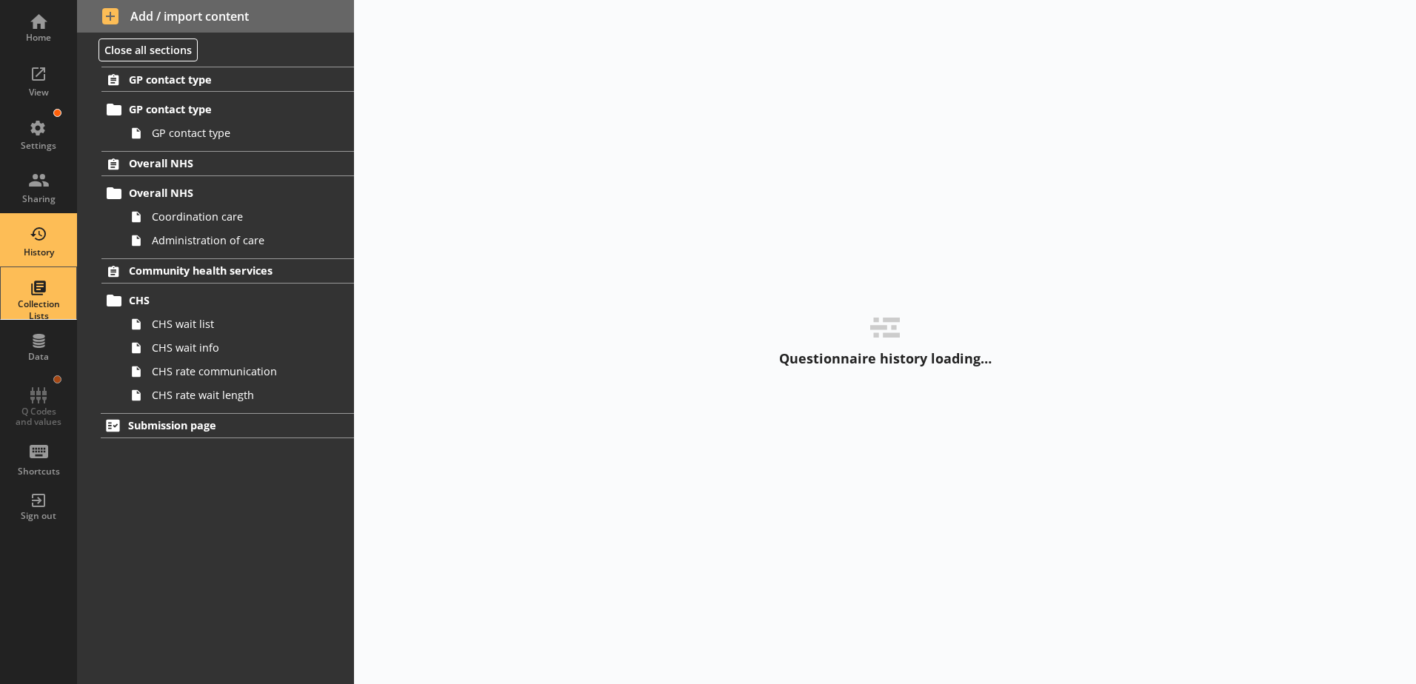
click at [46, 282] on div "Collection Lists" at bounding box center [39, 293] width 52 height 52
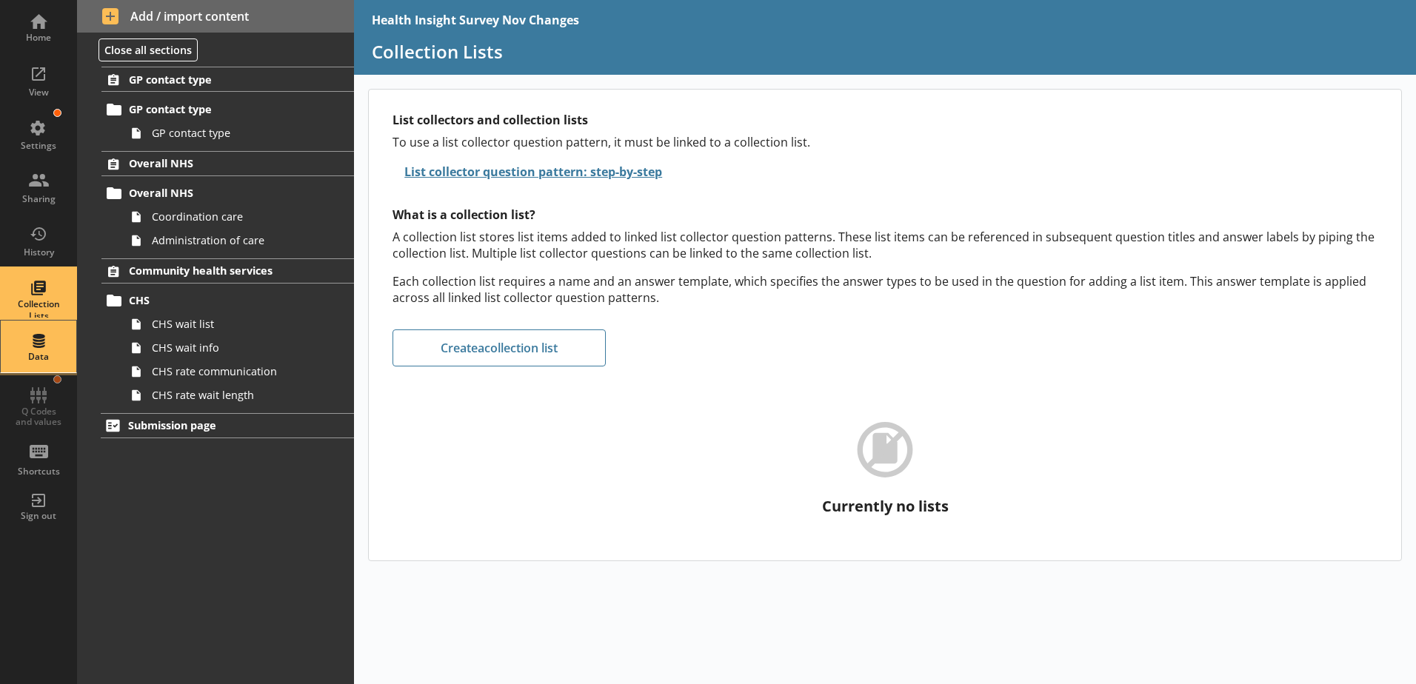
click at [34, 339] on div "Data" at bounding box center [39, 347] width 52 height 52
select select "Text_Optional"
select select "Date"
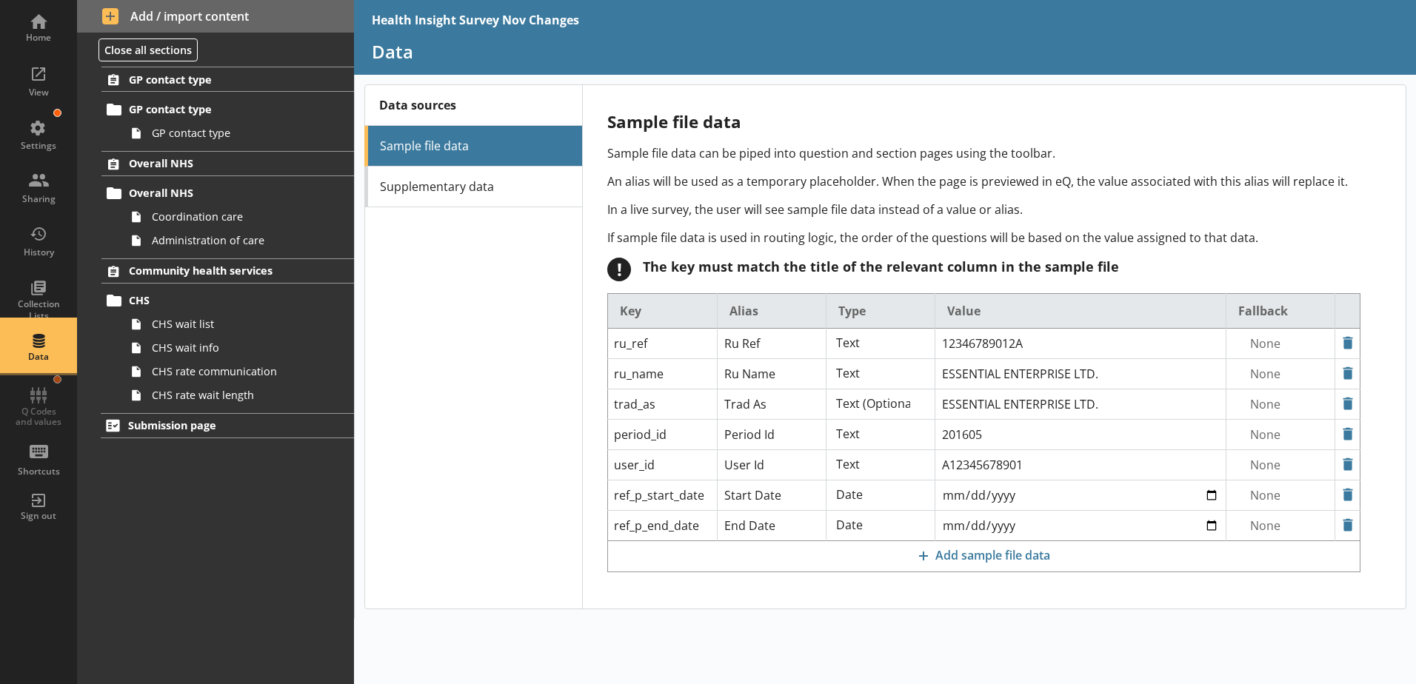
click at [113, 337] on ol "GP contact type GP contact type GP contact type Overall NHS Overall NHS Coordin…" at bounding box center [215, 237] width 277 height 341
click at [755, 358] on input "Ru Name" at bounding box center [772, 344] width 108 height 30
drag, startPoint x: 780, startPoint y: 373, endPoint x: 660, endPoint y: 381, distance: 120.2
click at [660, 381] on tr "ru_name Ru Name Text Text (Optional) Date Language Region ESSENTIAL ENTERPRISE …" at bounding box center [984, 373] width 752 height 30
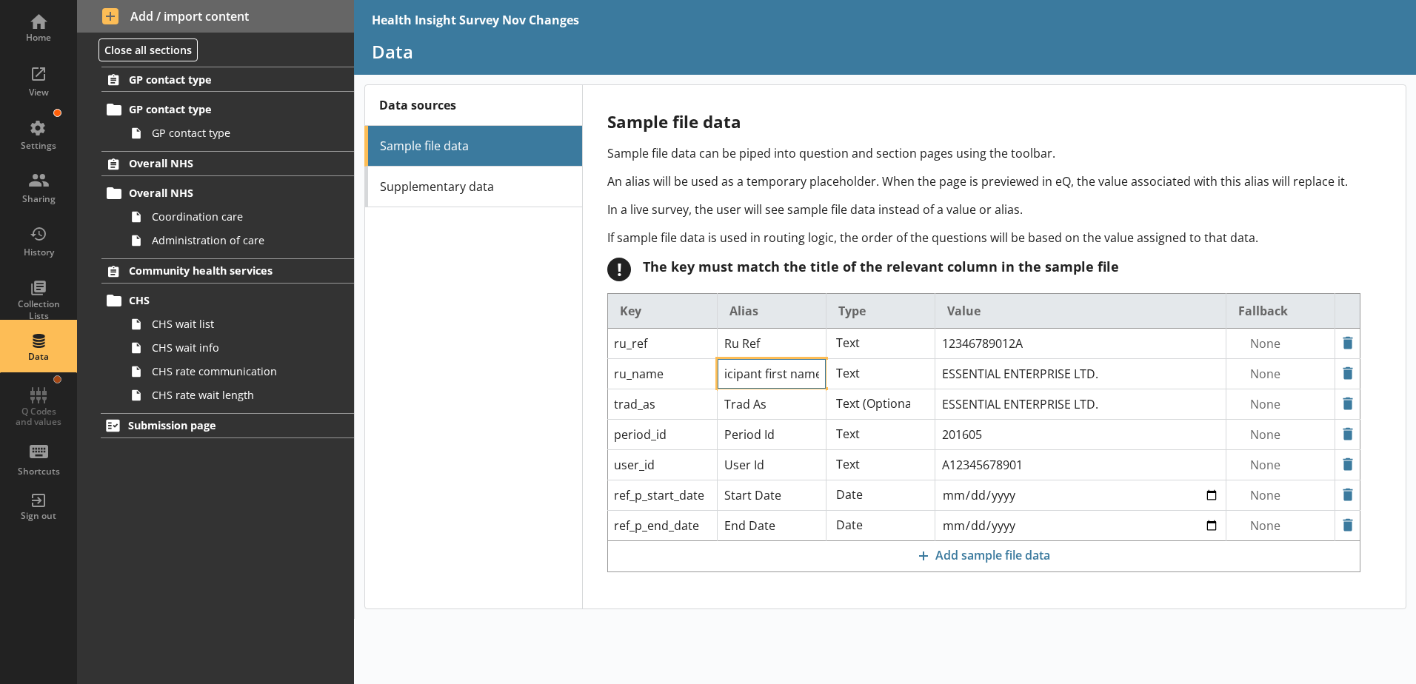
type input "Participant first name"
click at [532, 392] on div "Data sources Sample file data Supplementary data" at bounding box center [472, 347] width 217 height 524
click at [207, 429] on span "Submission page" at bounding box center [219, 425] width 182 height 14
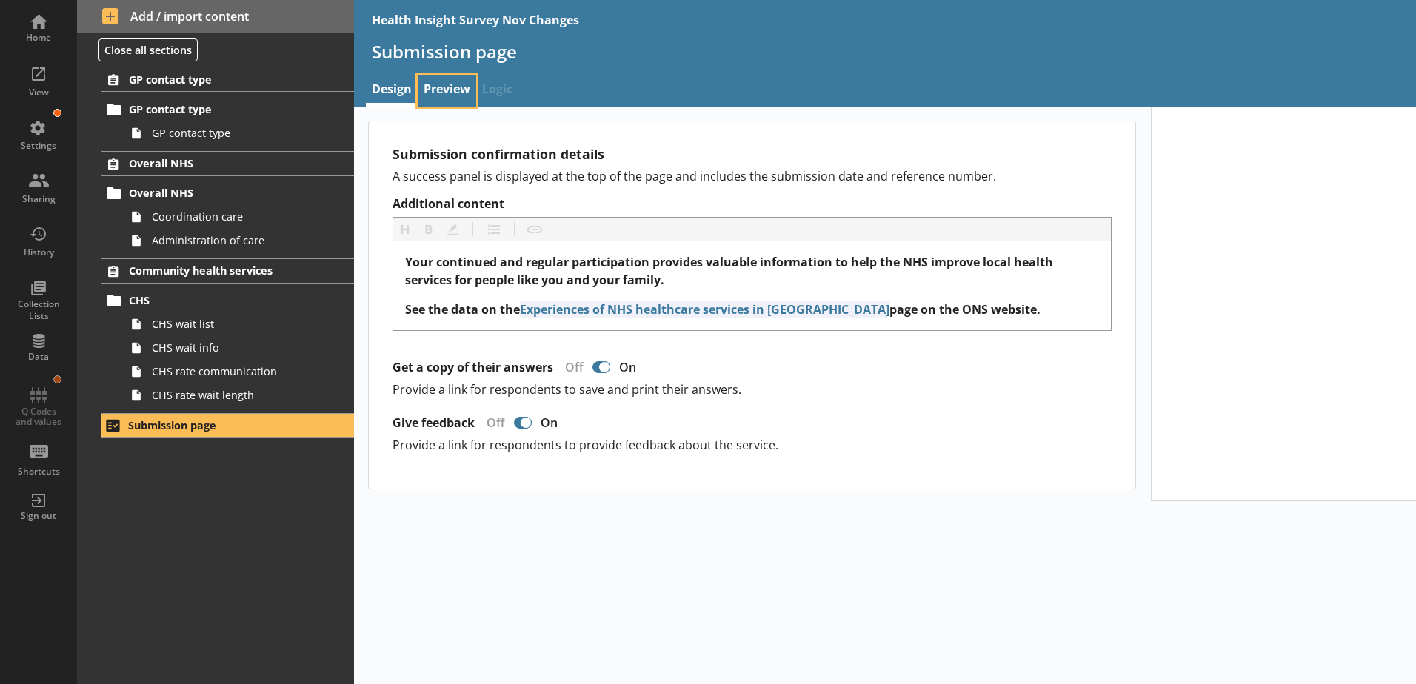
click at [452, 81] on link "Preview" at bounding box center [447, 91] width 59 height 32
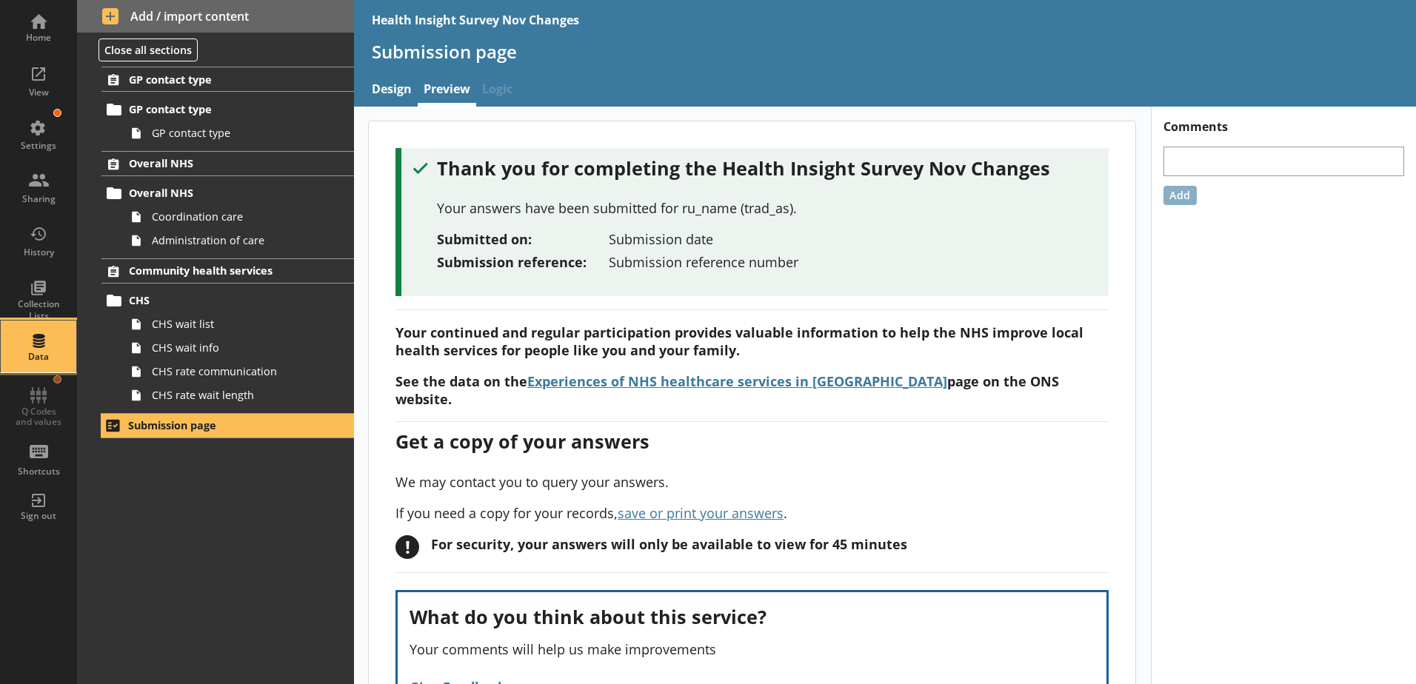
click at [39, 333] on div "Data" at bounding box center [39, 347] width 52 height 52
select select "Text_Optional"
select select "Date"
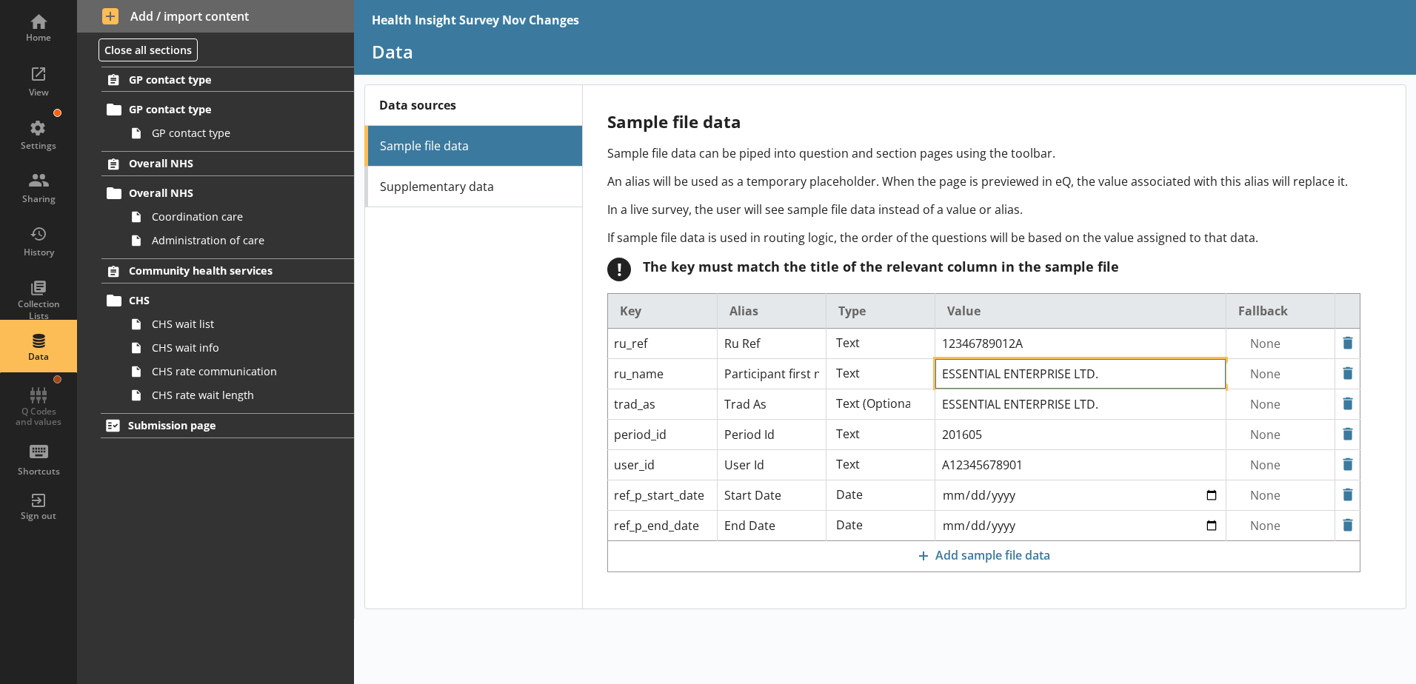
click at [1012, 358] on input "ESSENTIAL ENTERPRISE LTD." at bounding box center [1080, 344] width 290 height 30
click at [1013, 358] on input "ESSENTIAL ENTERPRISE LTD." at bounding box center [1080, 344] width 290 height 30
type input "First name"
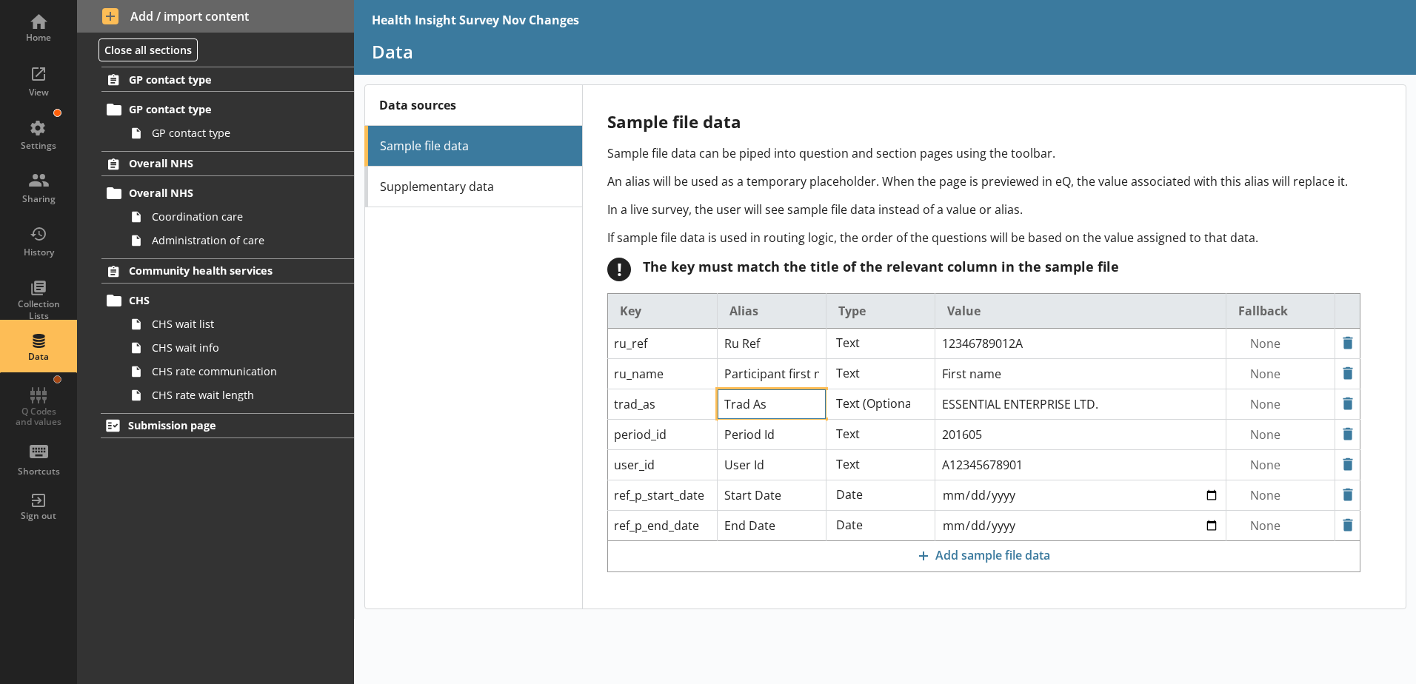
click at [753, 358] on input "Trad As" at bounding box center [772, 344] width 108 height 30
click at [581, 408] on div "Sample file data Sample file data can be piped into question and section pages …" at bounding box center [993, 347] width 824 height 524
click at [149, 427] on span "Submission page" at bounding box center [219, 425] width 182 height 14
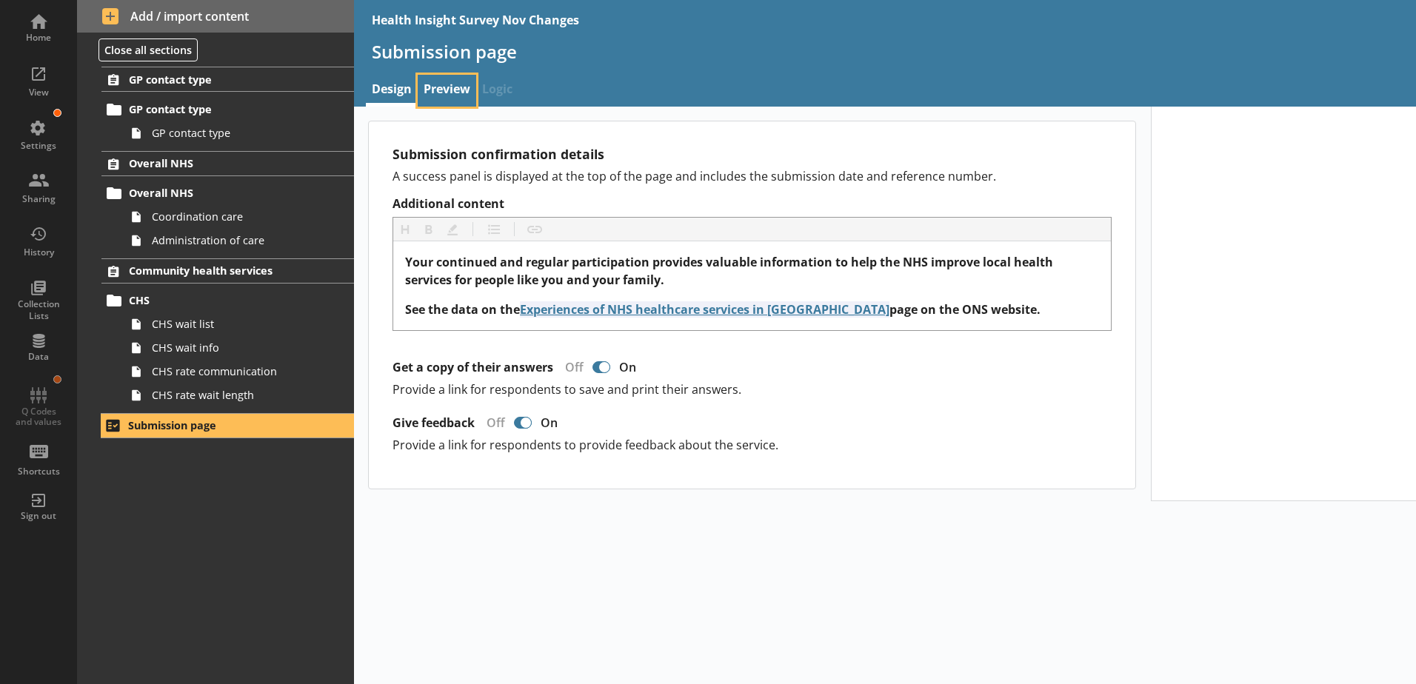
click at [462, 91] on link "Preview" at bounding box center [447, 91] width 59 height 32
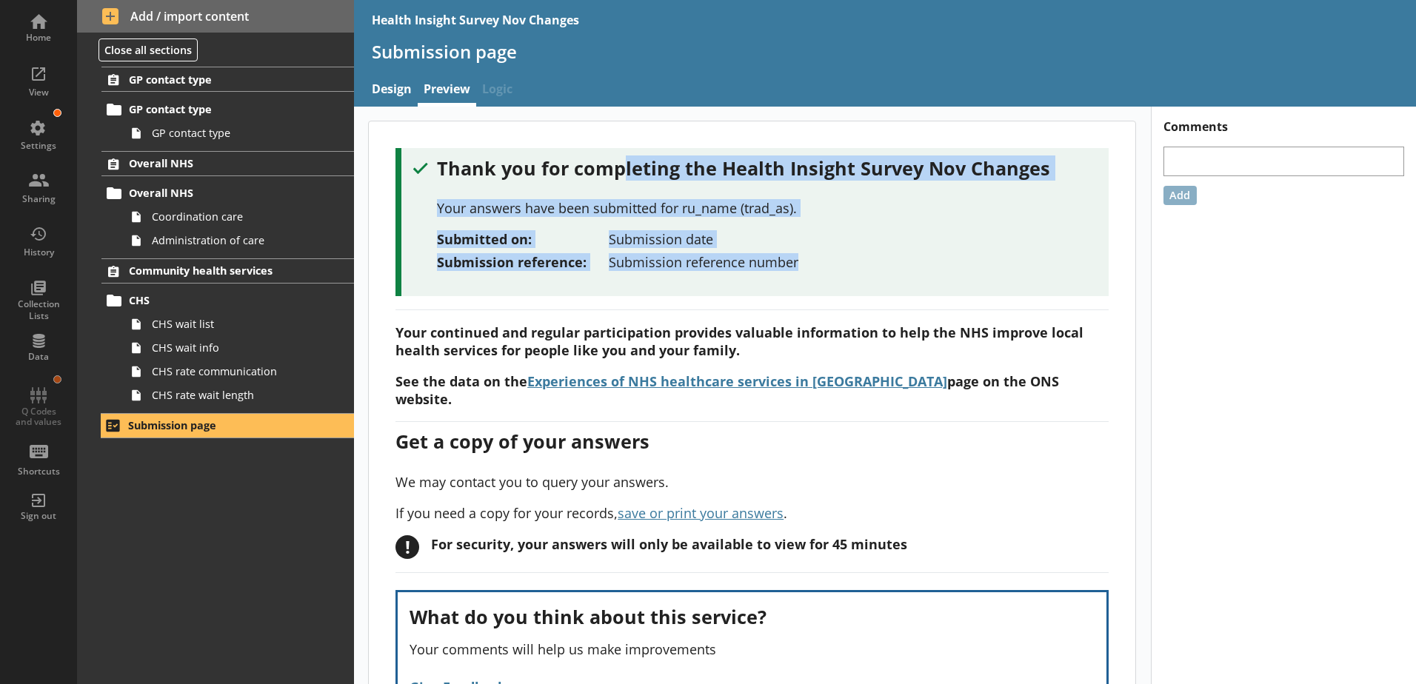
drag, startPoint x: 620, startPoint y: 158, endPoint x: 846, endPoint y: 266, distance: 251.1
click at [846, 266] on div "Thank you for completing the Health Insight Survey Nov Changes Your answers hav…" at bounding box center [755, 214] width 684 height 116
click at [846, 266] on div "Submission reference: Submission reference number" at bounding box center [767, 262] width 660 height 18
drag, startPoint x: 801, startPoint y: 264, endPoint x: 429, endPoint y: 161, distance: 385.7
click at [429, 161] on div "Thank you for completing the Health Insight Survey Nov Changes Your answers hav…" at bounding box center [755, 214] width 684 height 116
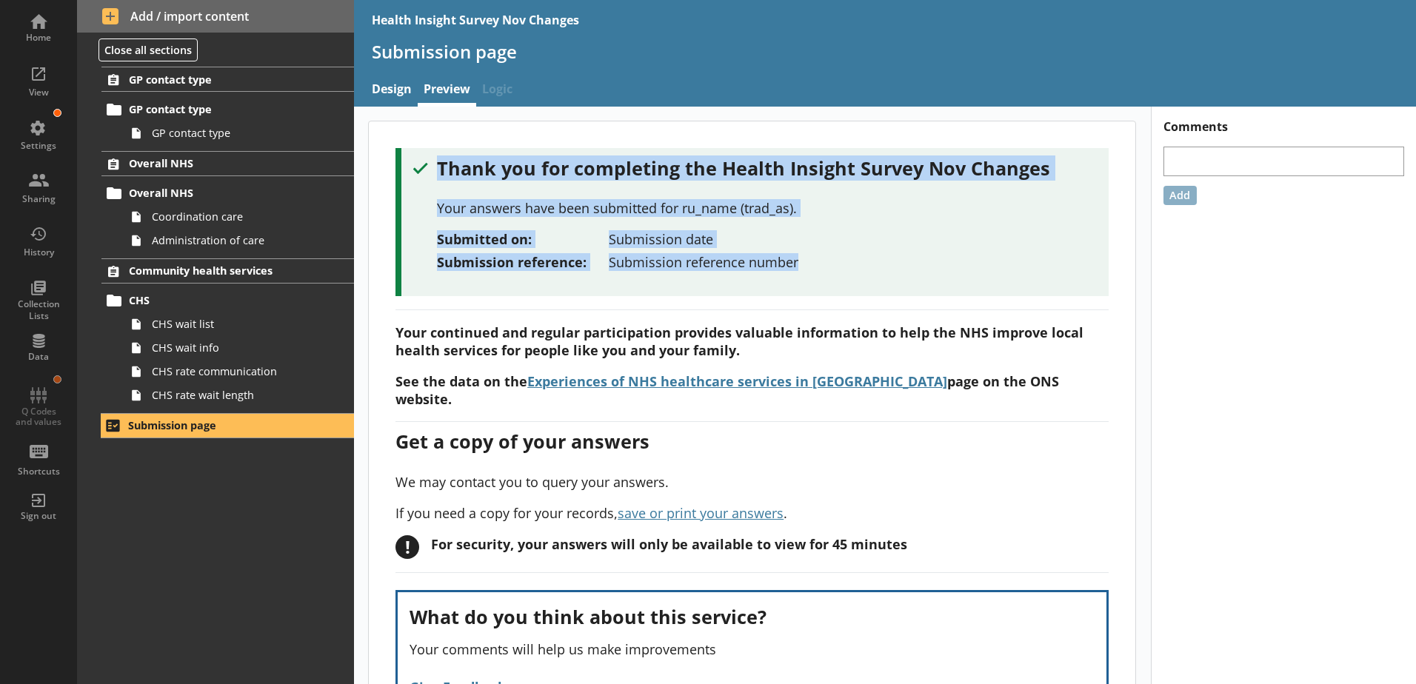
click at [755, 233] on div "Submitted on: Submission date" at bounding box center [767, 239] width 660 height 18
drag, startPoint x: 801, startPoint y: 268, endPoint x: 438, endPoint y: 155, distance: 380.1
click at [438, 155] on div "Thank you for completing the Health Insight Survey Nov Changes Your answers hav…" at bounding box center [751, 222] width 713 height 148
drag, startPoint x: 438, startPoint y: 155, endPoint x: 739, endPoint y: 253, distance: 317.1
click at [739, 253] on div "Submission reference number" at bounding box center [704, 262] width 190 height 18
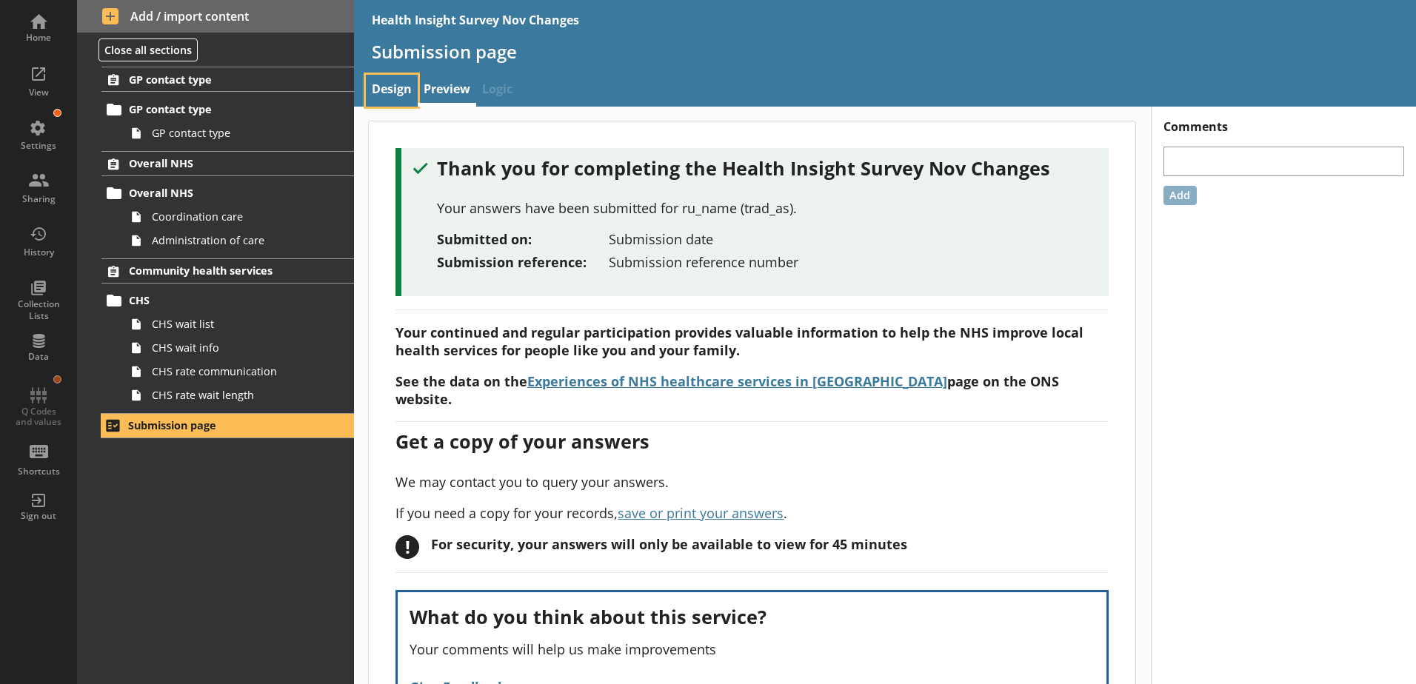
click at [371, 87] on link "Design" at bounding box center [392, 91] width 52 height 32
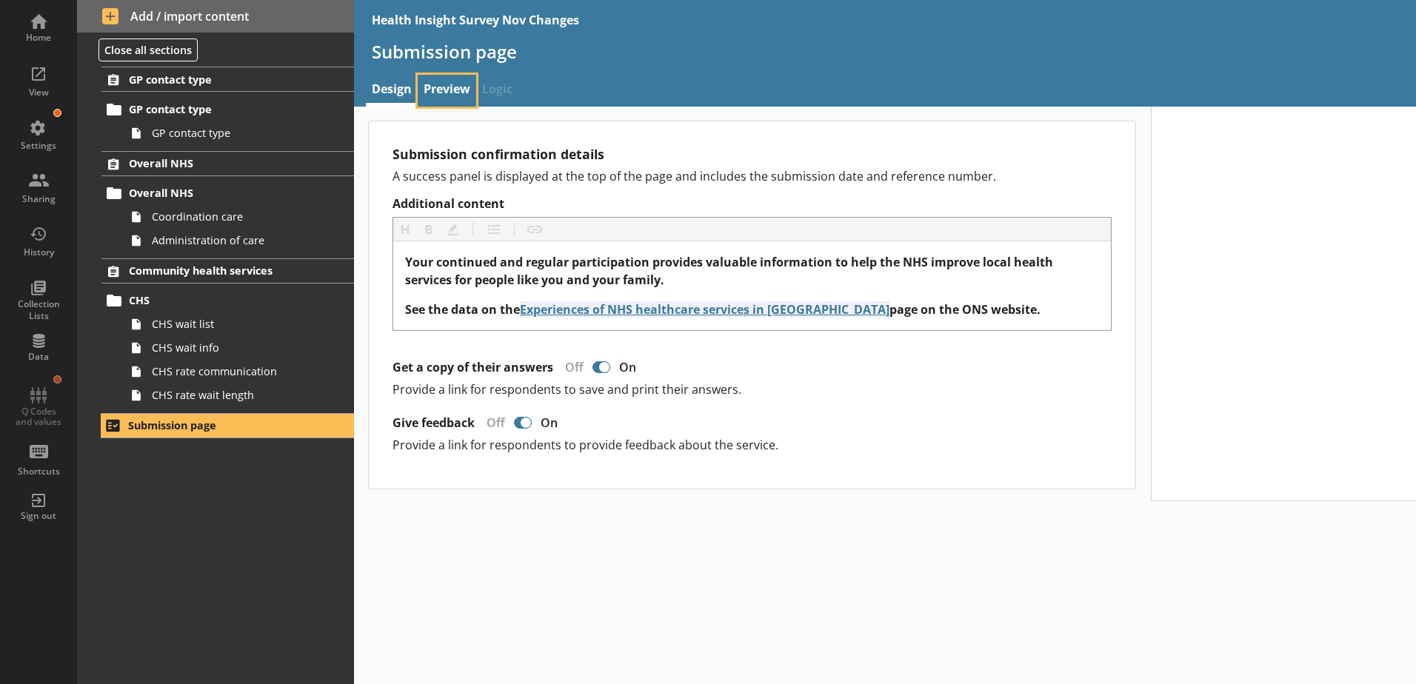
click at [446, 94] on link "Preview" at bounding box center [447, 91] width 59 height 32
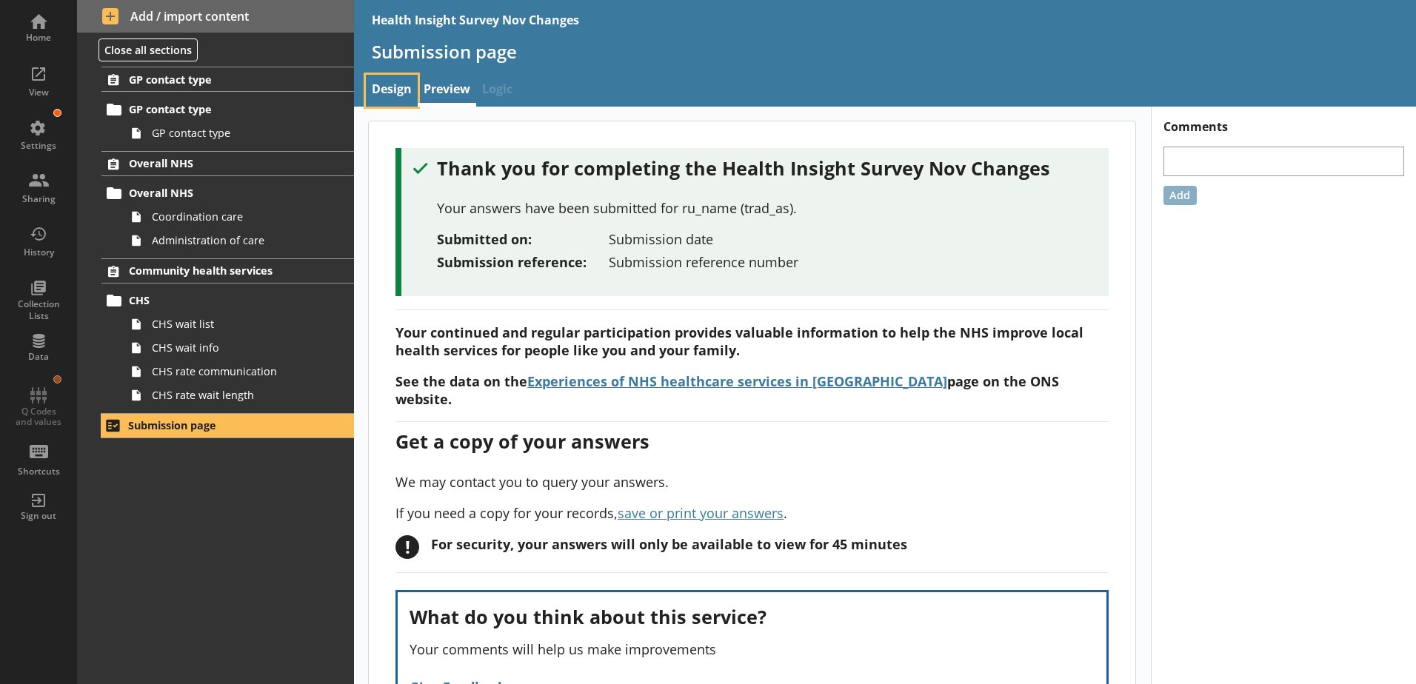
click at [398, 88] on link "Design" at bounding box center [392, 91] width 52 height 32
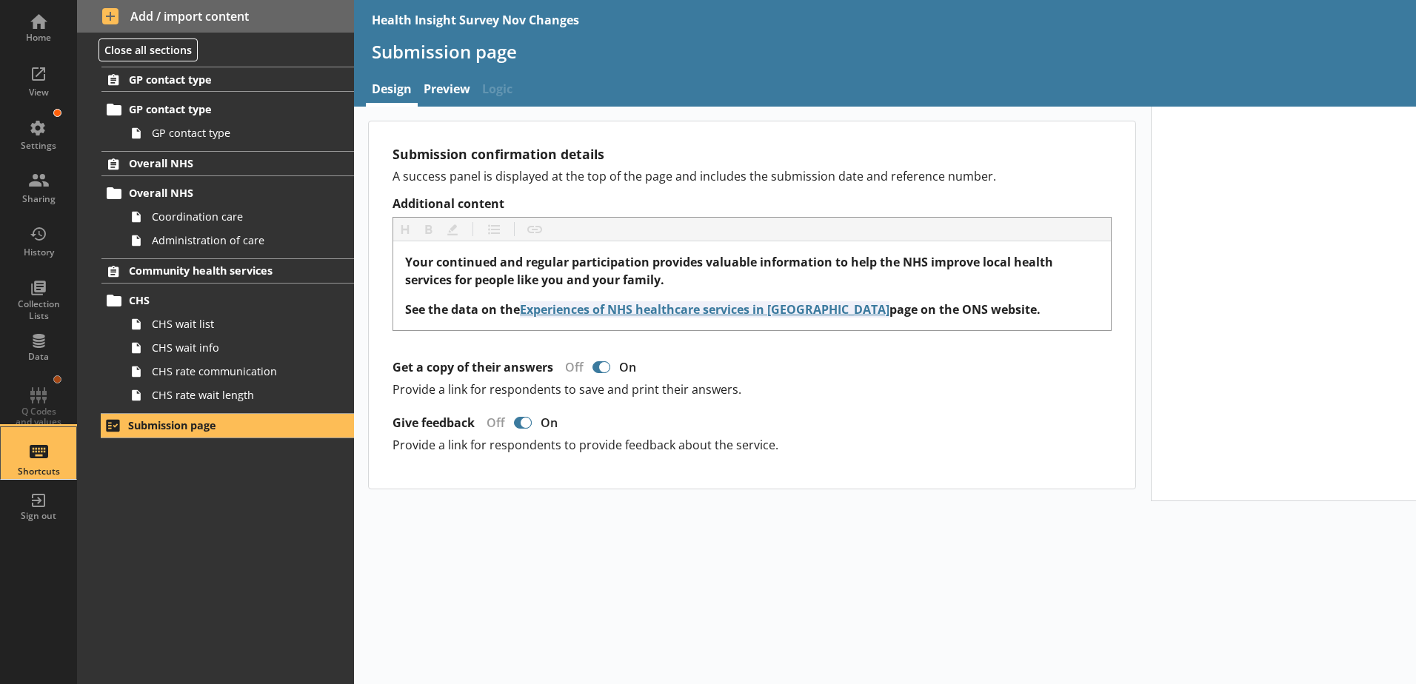
click at [33, 458] on div "Shortcuts" at bounding box center [39, 453] width 52 height 52
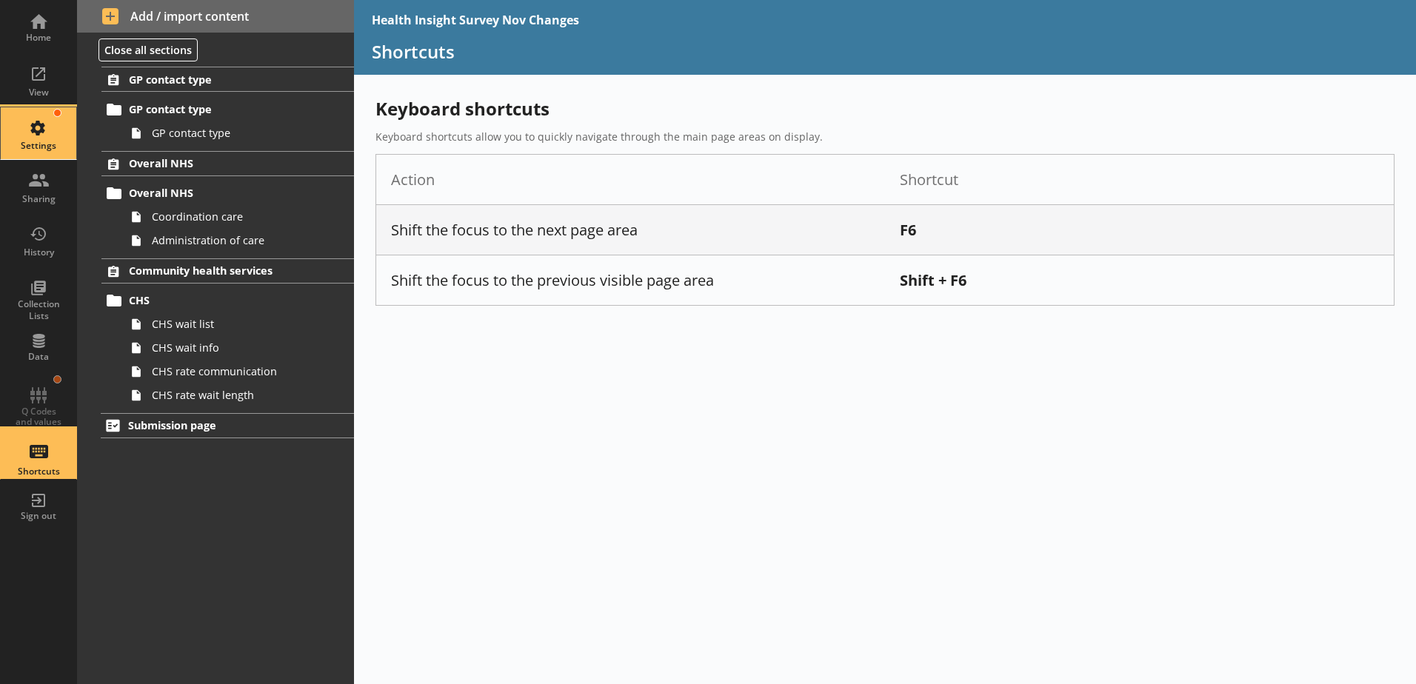
click at [27, 124] on div "Settings" at bounding box center [39, 133] width 52 height 52
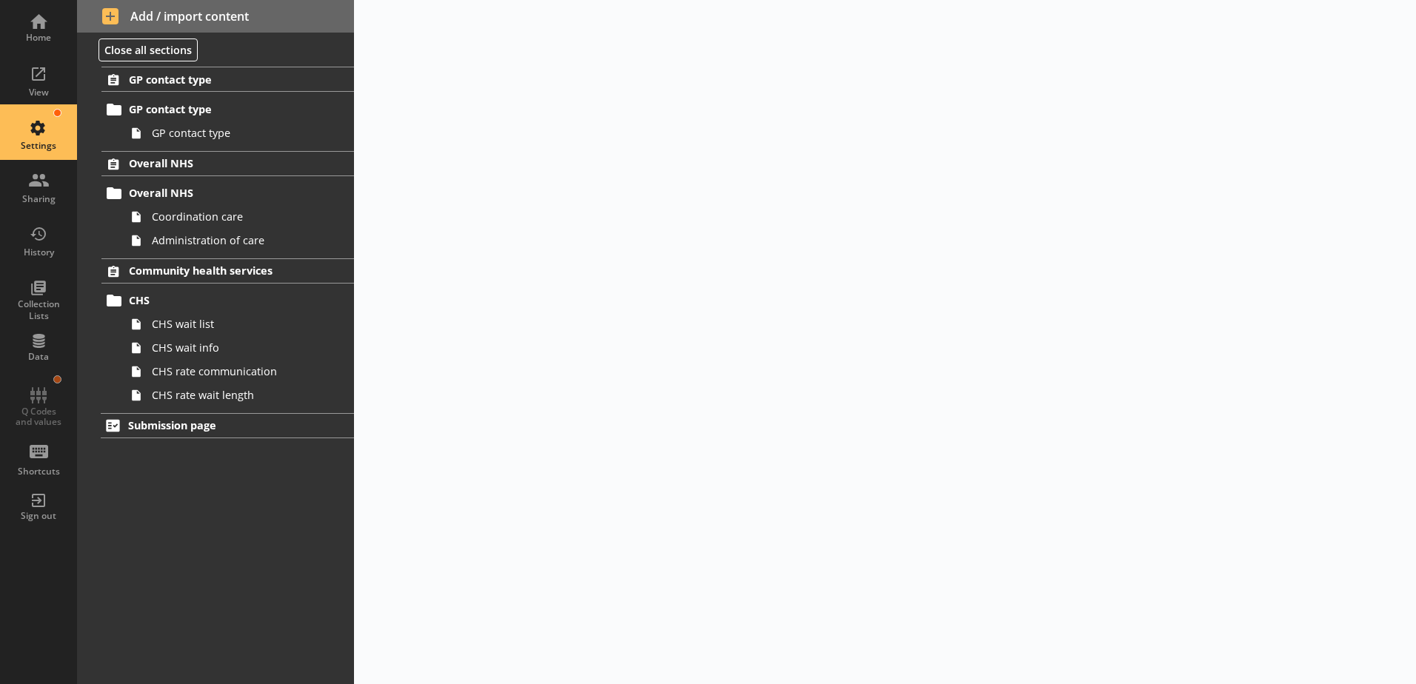
click at [44, 120] on div "Settings" at bounding box center [39, 133] width 52 height 52
click at [39, 179] on div "Sharing" at bounding box center [39, 187] width 52 height 52
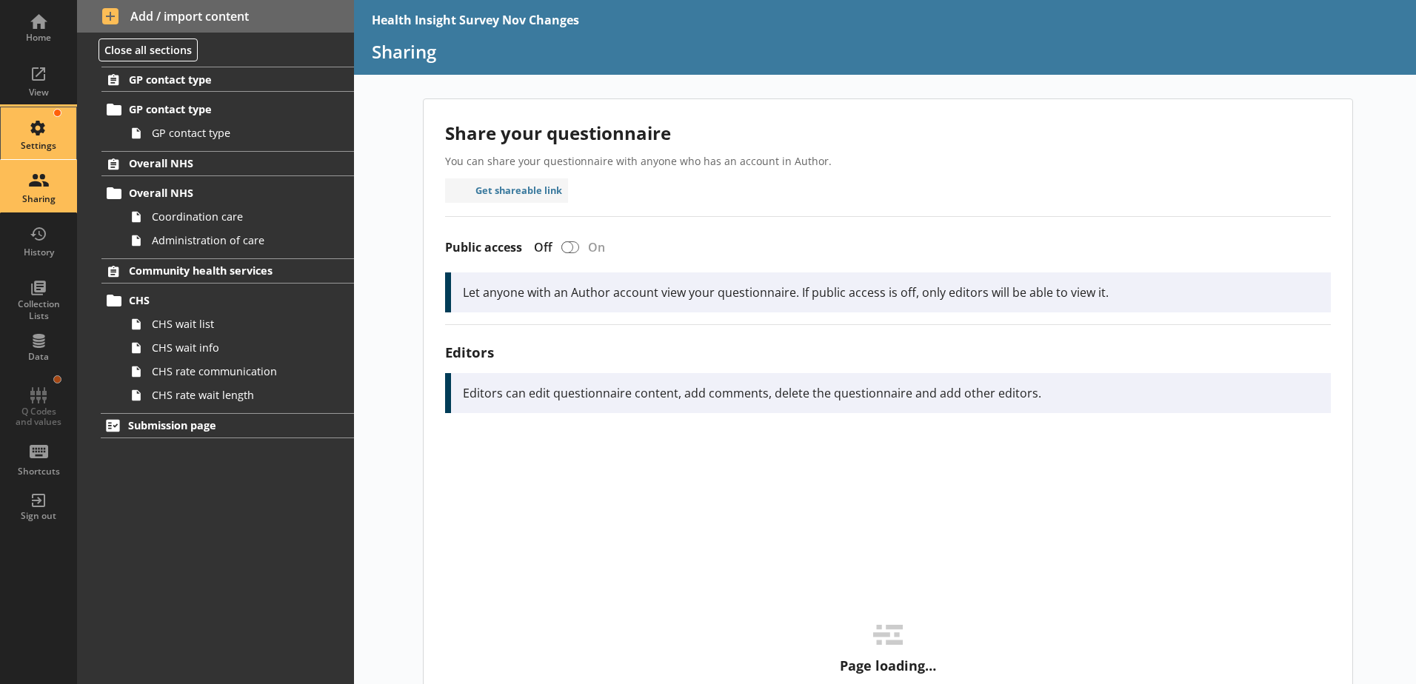
click at [31, 138] on div "Settings" at bounding box center [39, 133] width 52 height 52
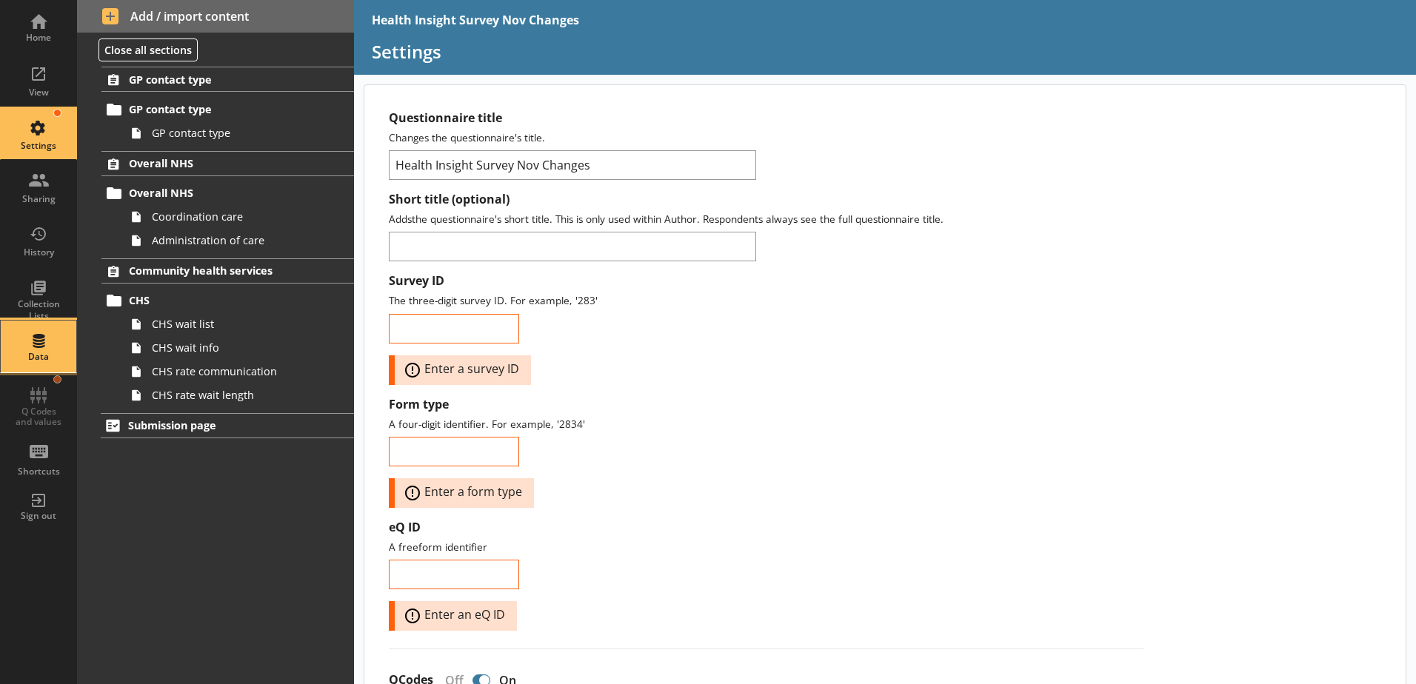
click at [41, 349] on div "Data" at bounding box center [39, 347] width 52 height 52
select select "Text_Optional"
select select "Date"
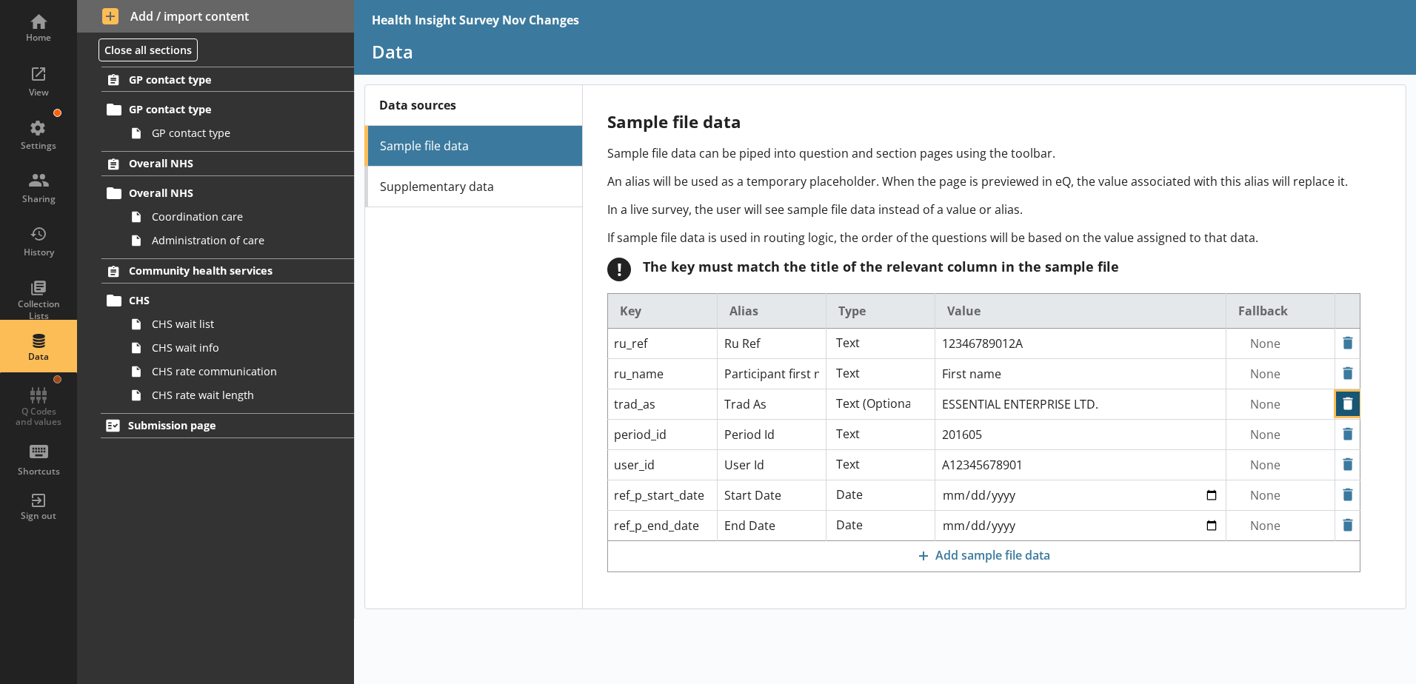
click at [1131, 404] on button "Delete" at bounding box center [1348, 404] width 24 height 24
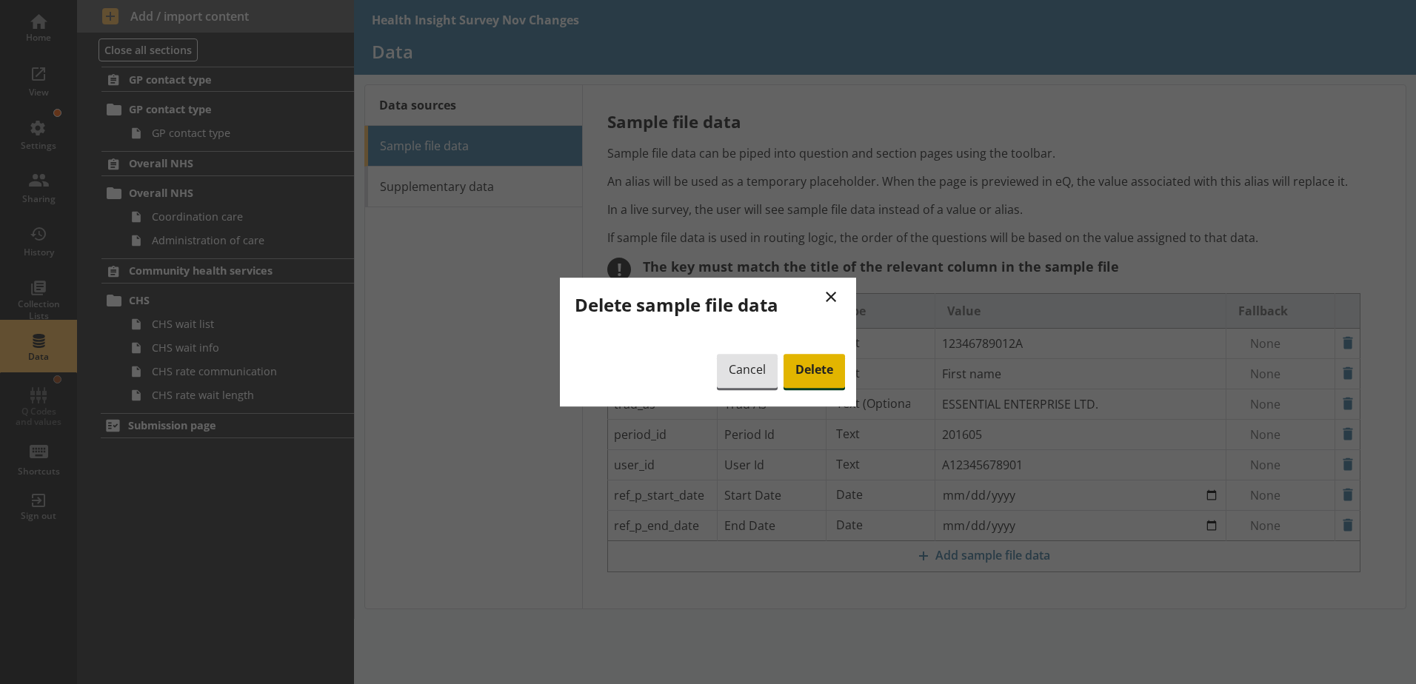
click at [805, 375] on span "Delete" at bounding box center [813, 371] width 61 height 34
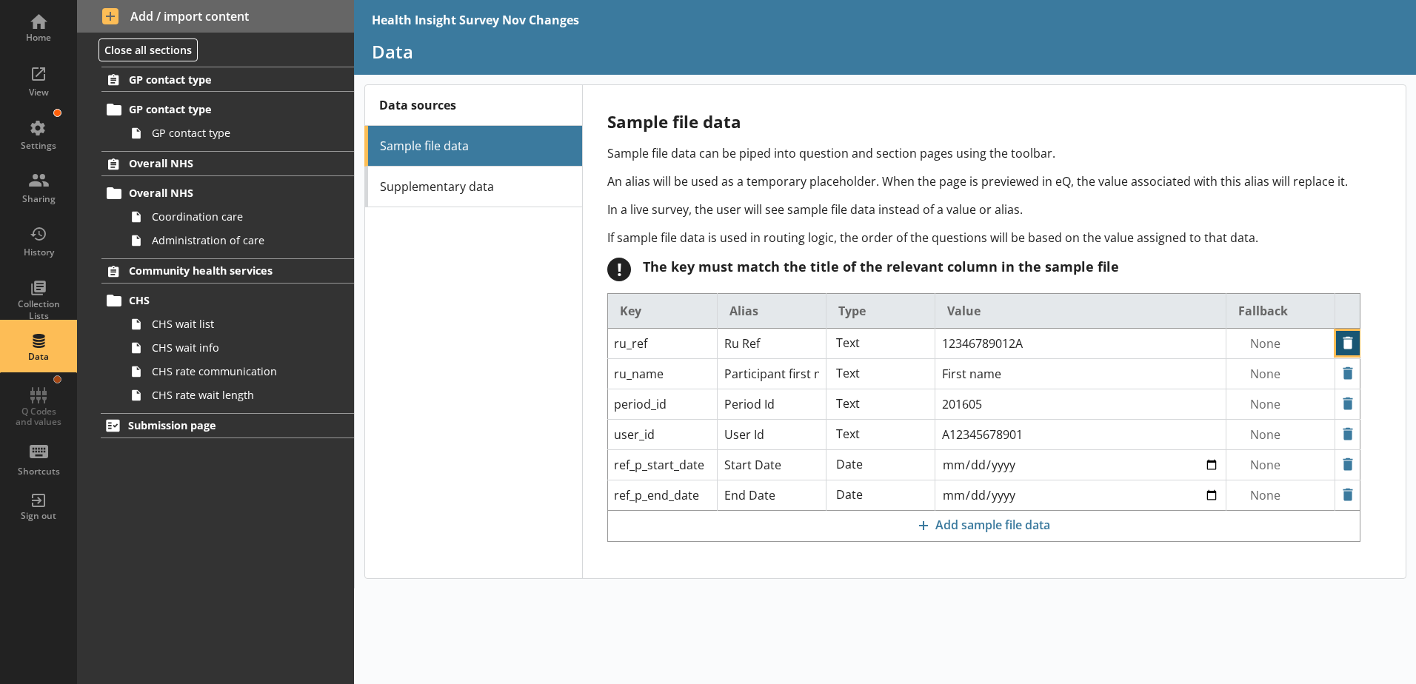
click at [1131, 338] on button "Delete" at bounding box center [1348, 343] width 24 height 24
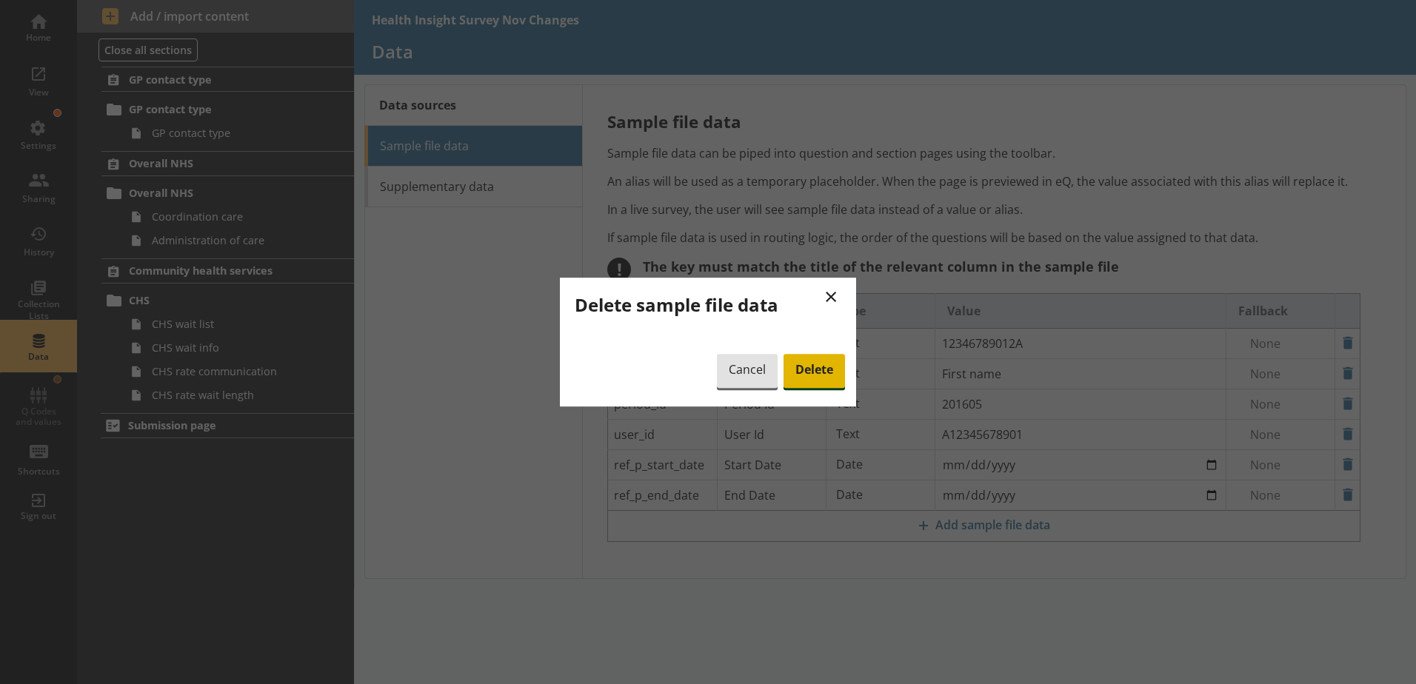
click at [798, 370] on span "Delete" at bounding box center [813, 371] width 61 height 34
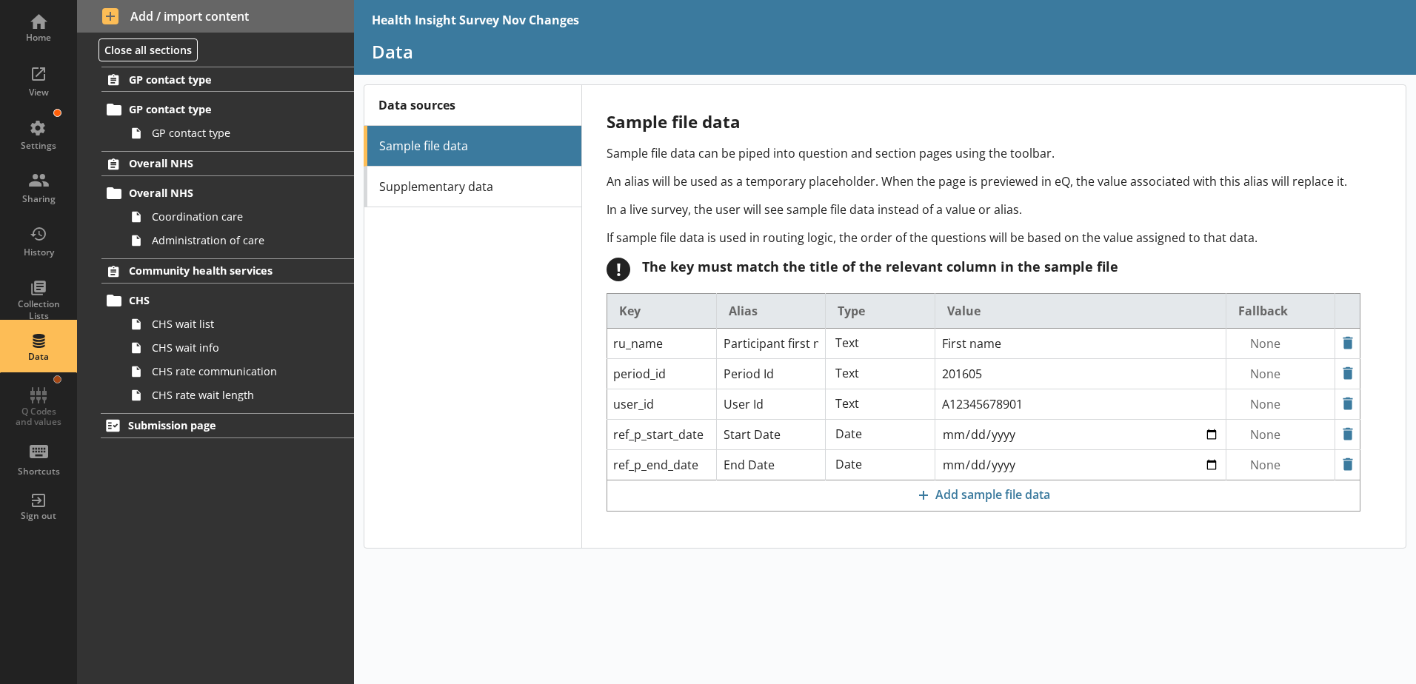
click at [474, 366] on div "Data sources Sample file data Supplementary data" at bounding box center [472, 316] width 217 height 463
click at [164, 429] on span "Submission page" at bounding box center [219, 425] width 182 height 14
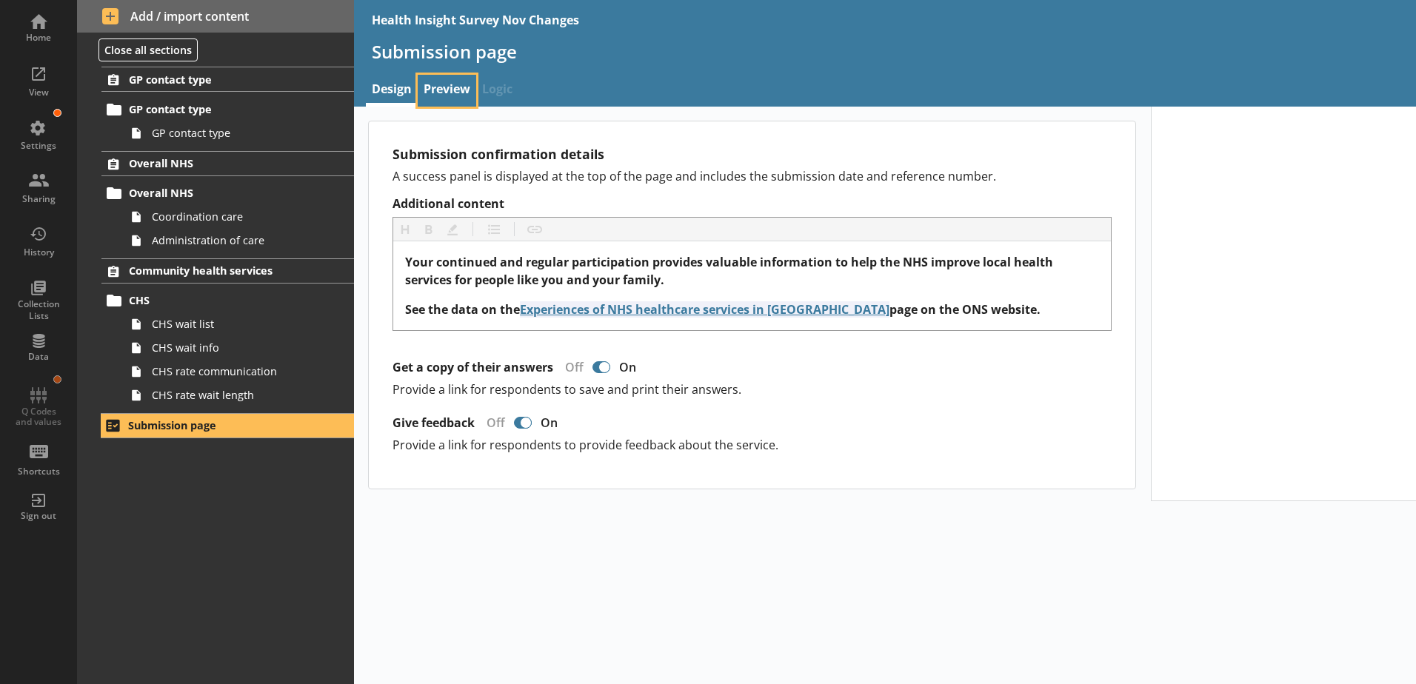
click at [444, 90] on link "Preview" at bounding box center [447, 91] width 59 height 32
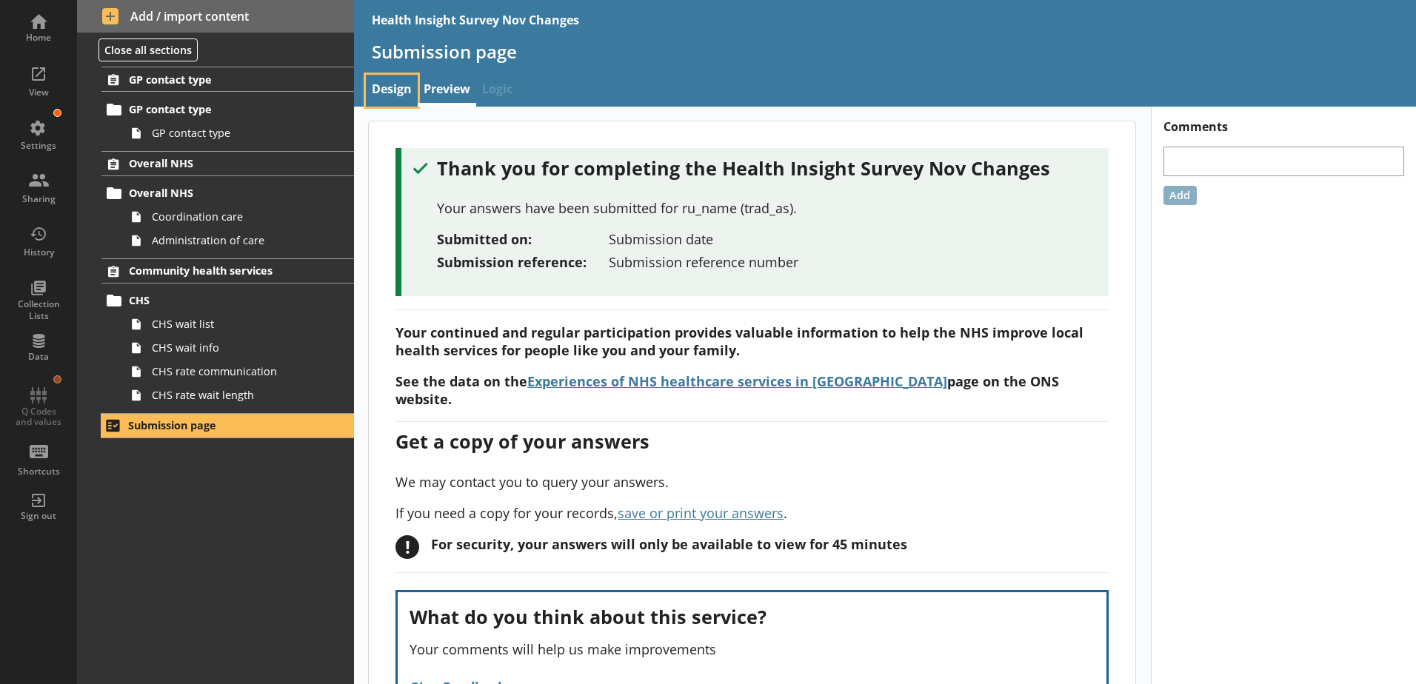
click at [395, 89] on link "Design" at bounding box center [392, 91] width 52 height 32
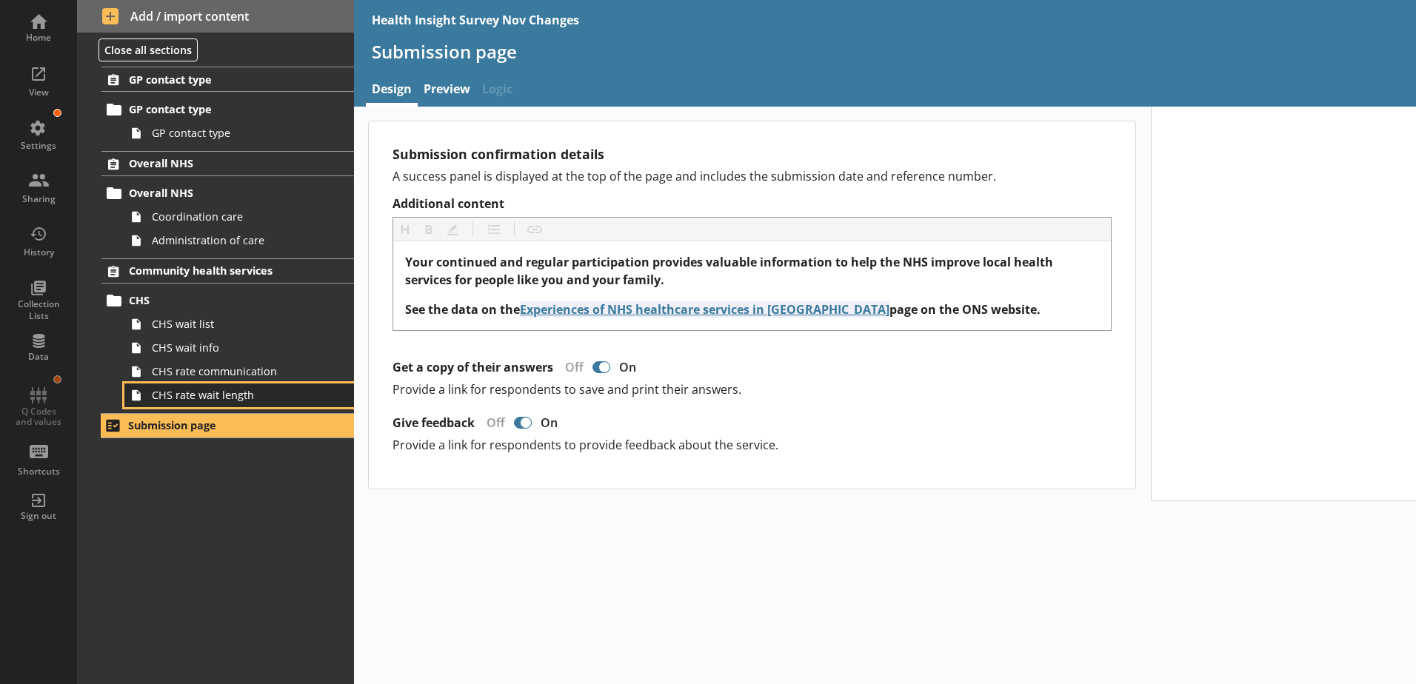
click at [227, 398] on span "CHS rate wait length" at bounding box center [234, 395] width 164 height 14
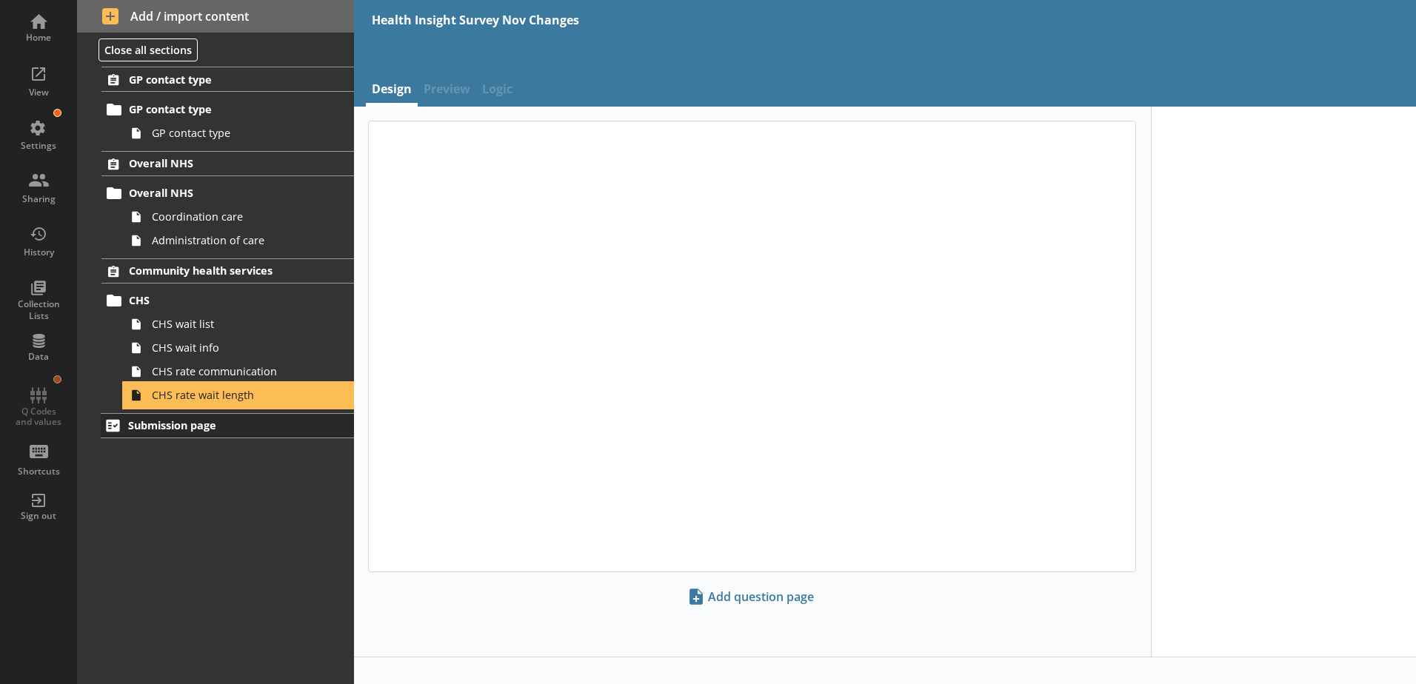
type textarea "x"
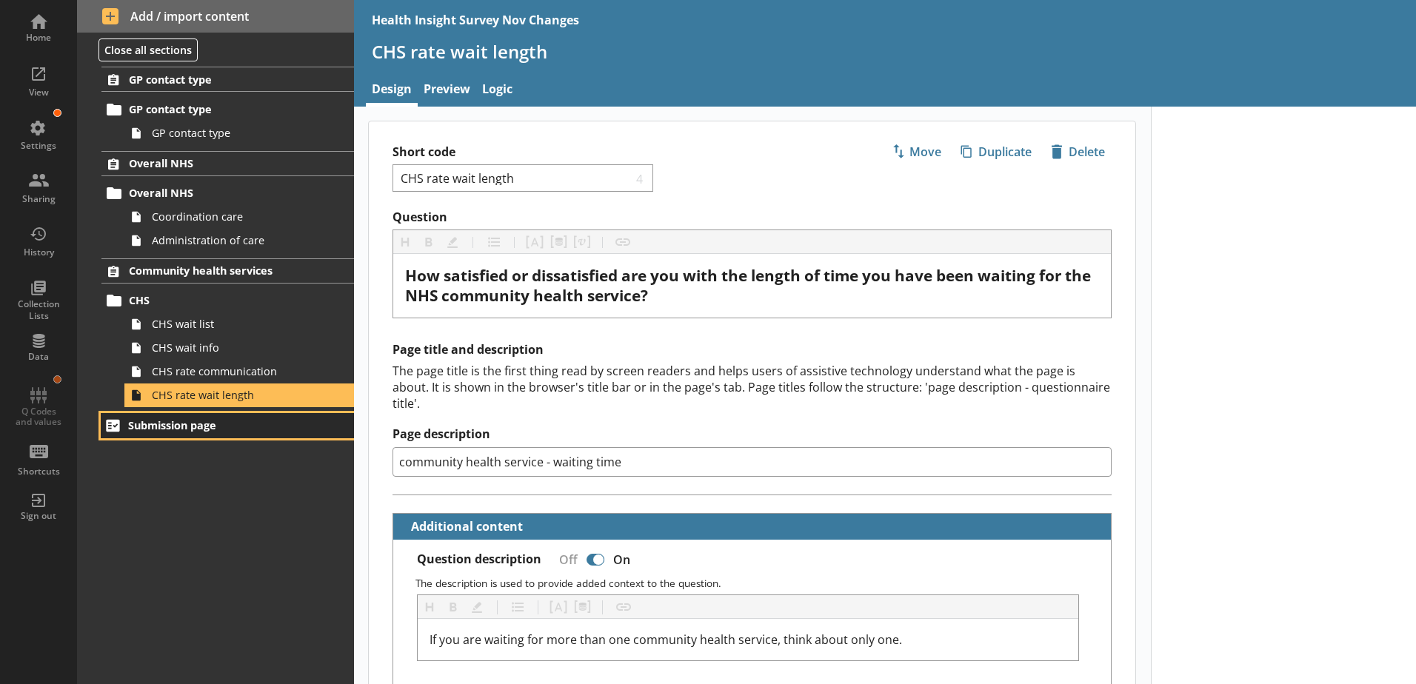
click at [213, 422] on span "Submission page" at bounding box center [219, 425] width 182 height 14
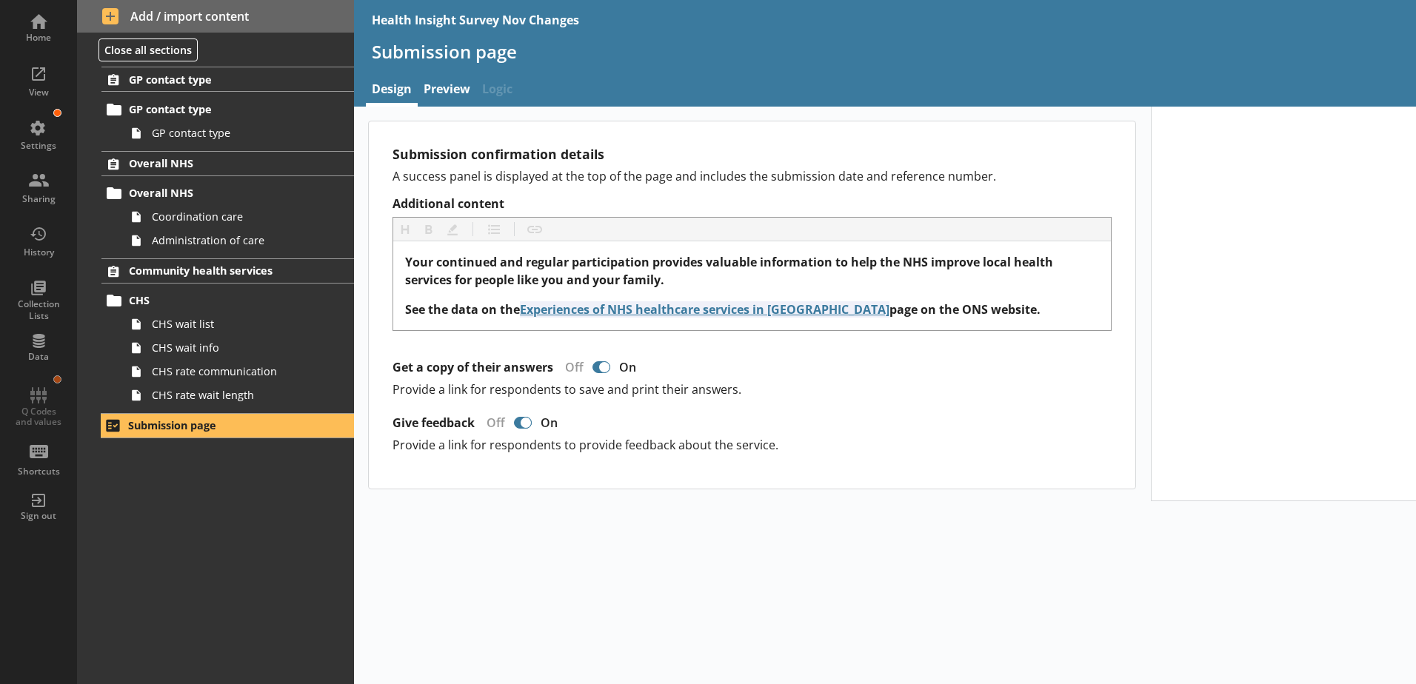
click at [472, 164] on section "Submission confirmation details A success panel is displayed at the top of the …" at bounding box center [751, 299] width 719 height 308
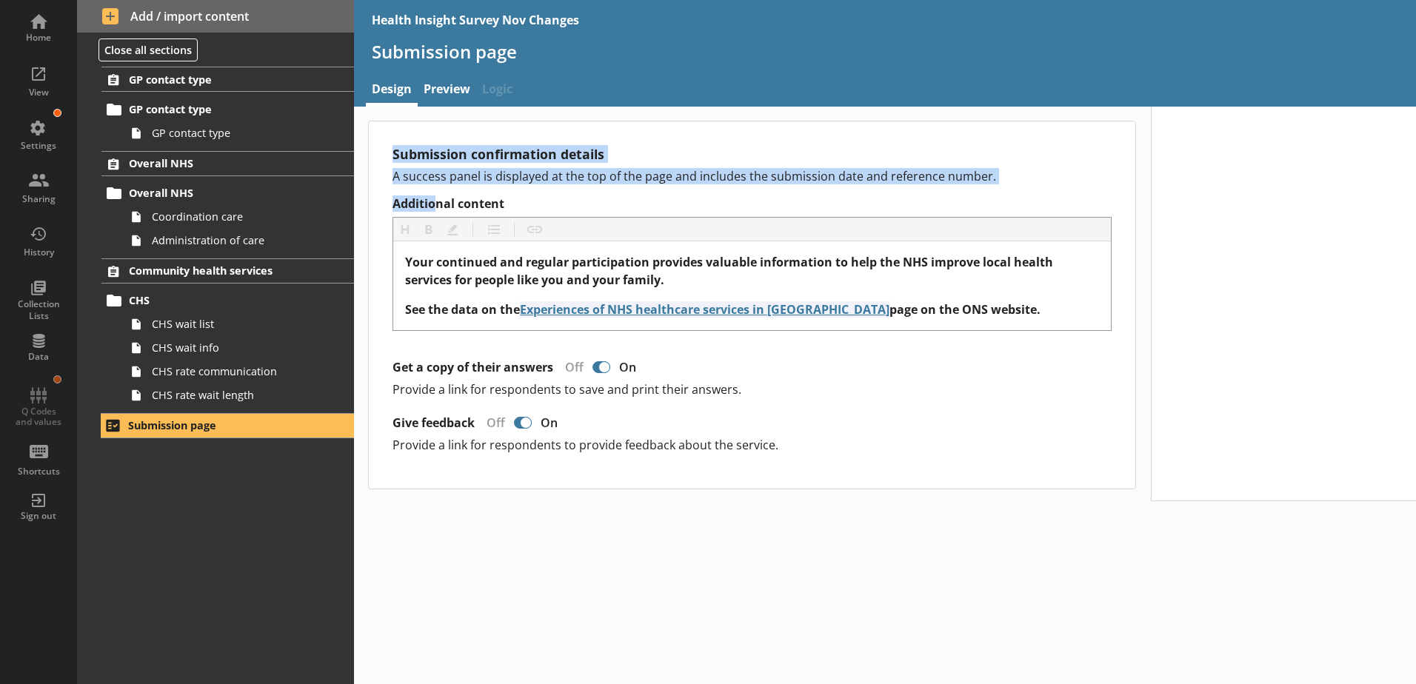
drag, startPoint x: 435, startPoint y: 186, endPoint x: 387, endPoint y: 153, distance: 58.1
click at [387, 153] on div "Submission confirmation details A success panel is displayed at the top of the …" at bounding box center [752, 304] width 766 height 367
drag, startPoint x: 387, startPoint y: 153, endPoint x: 447, endPoint y: 173, distance: 63.2
click at [447, 173] on p "A success panel is displayed at the top of the page and includes the submission…" at bounding box center [751, 176] width 719 height 16
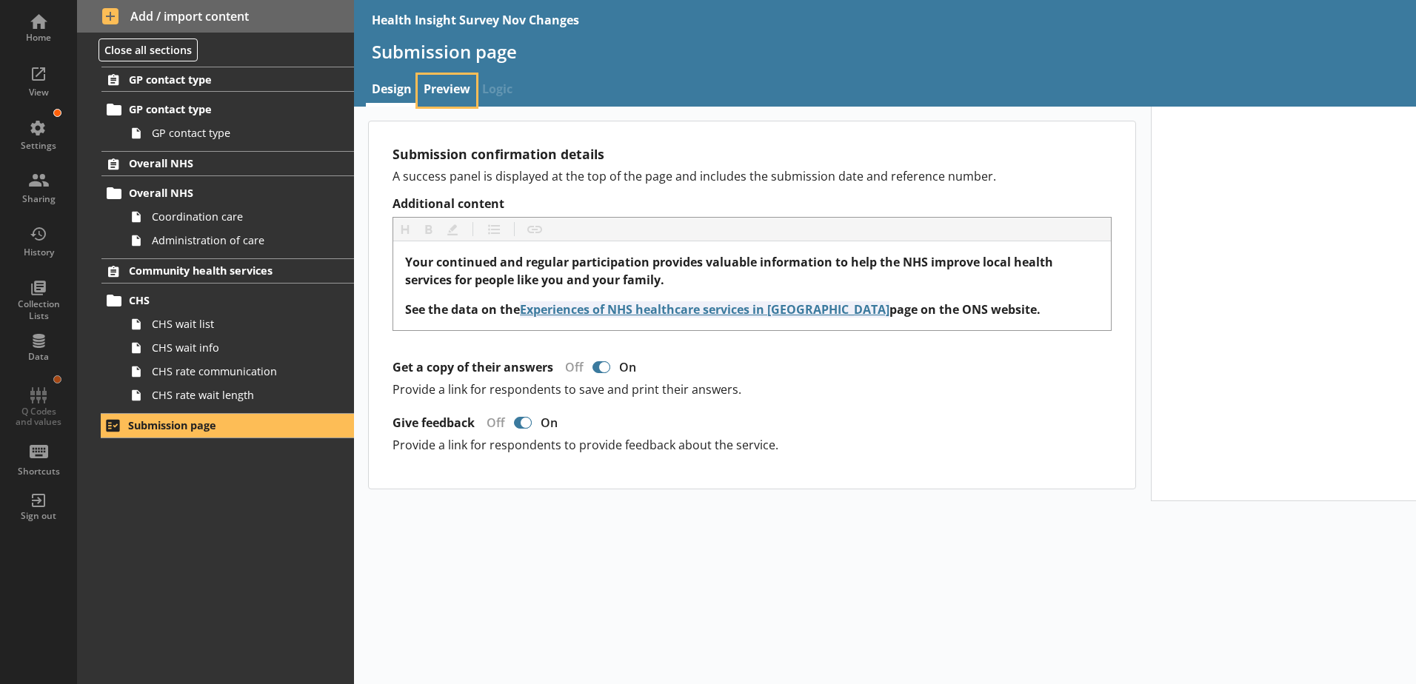
click at [444, 102] on link "Preview" at bounding box center [447, 91] width 59 height 32
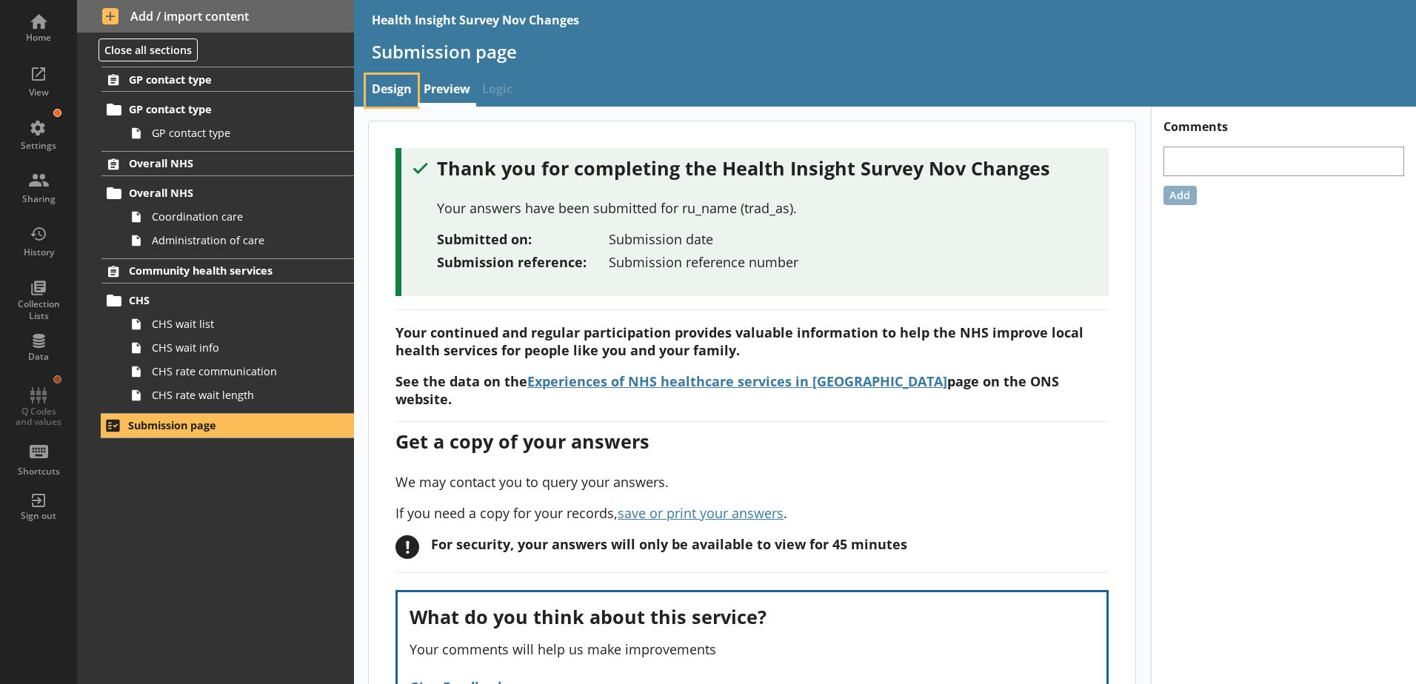
click at [387, 95] on link "Design" at bounding box center [392, 91] width 52 height 32
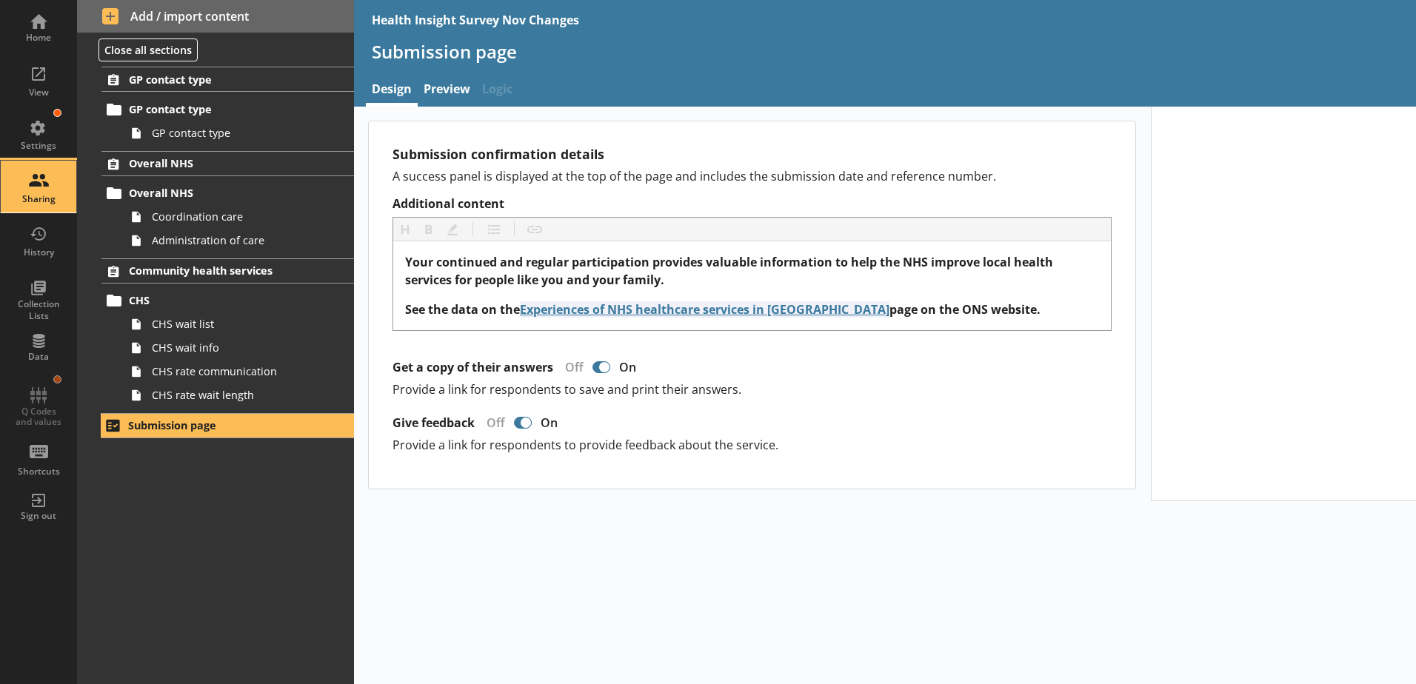
click at [32, 191] on div "Sharing" at bounding box center [39, 187] width 52 height 52
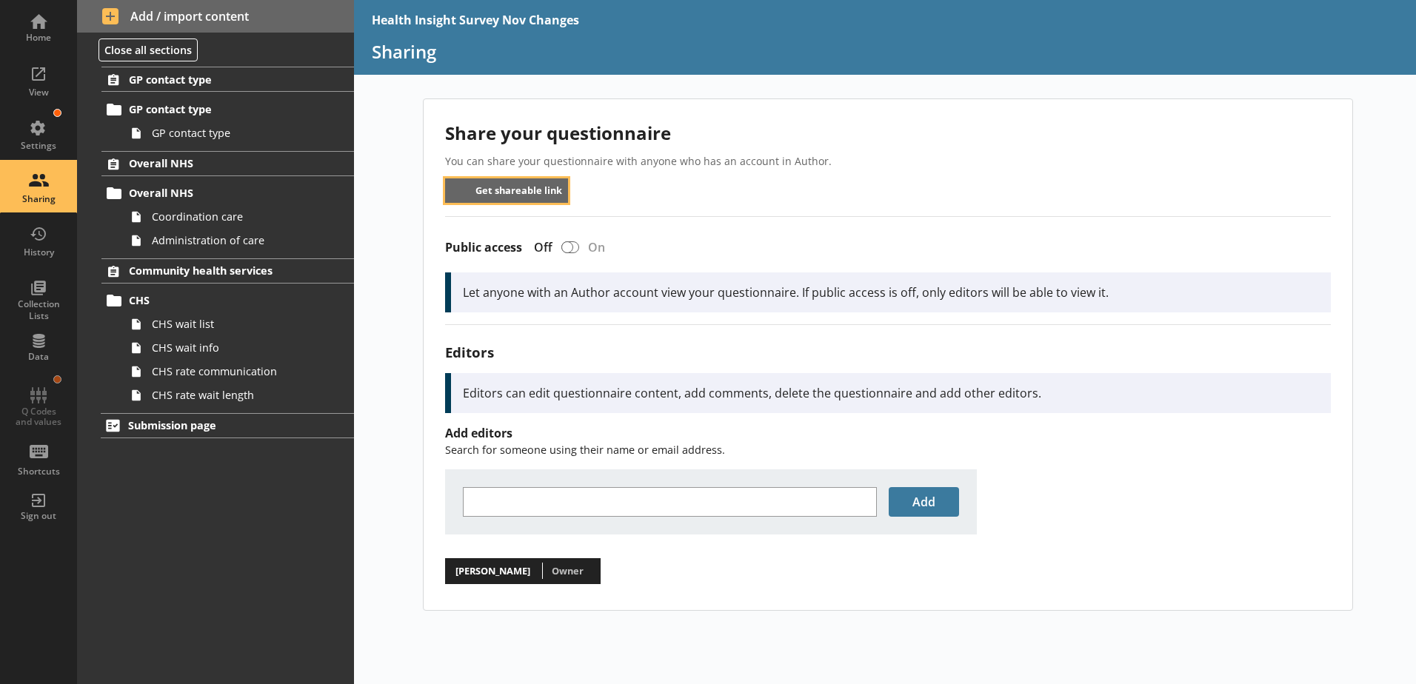
click at [503, 189] on button "Get shareable link" at bounding box center [507, 190] width 124 height 24
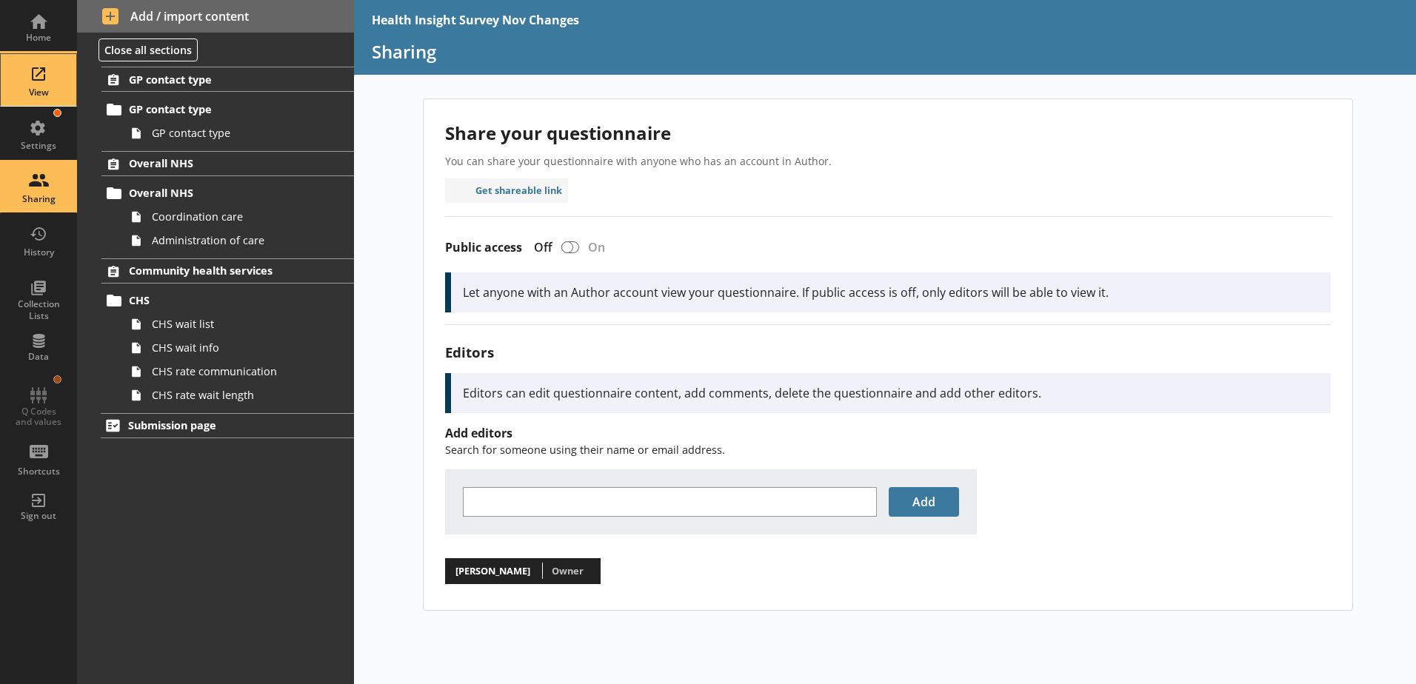
click at [44, 69] on div "View" at bounding box center [39, 80] width 52 height 52
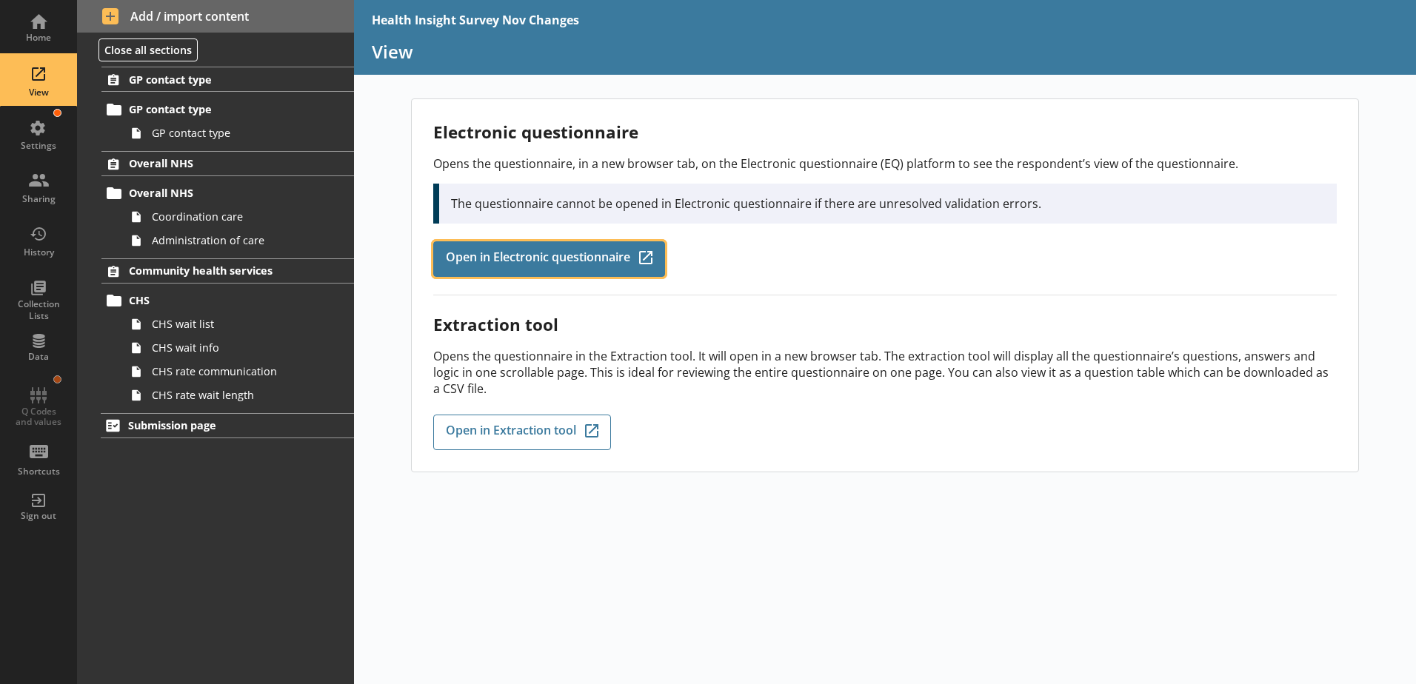
click at [550, 262] on span "Open in Electronic questionnaire" at bounding box center [538, 259] width 184 height 16
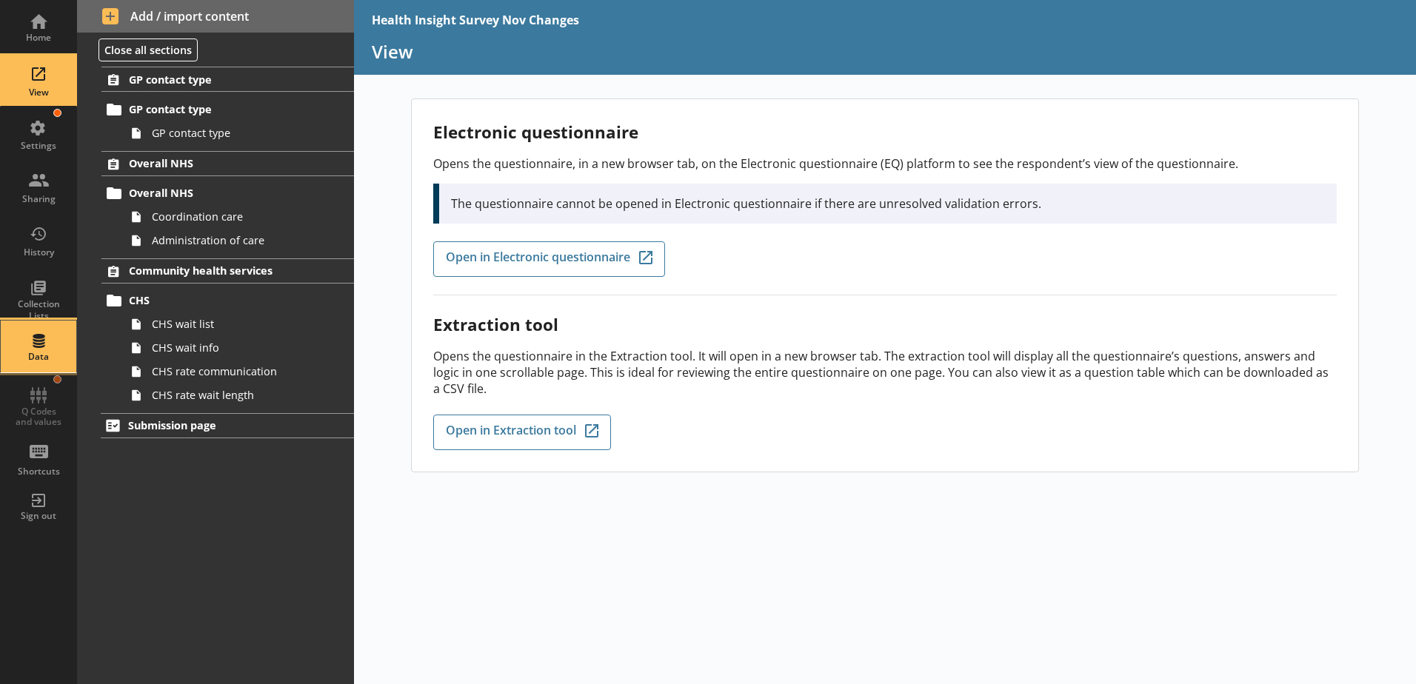
click at [40, 354] on div "Data" at bounding box center [39, 357] width 52 height 12
select select "Date"
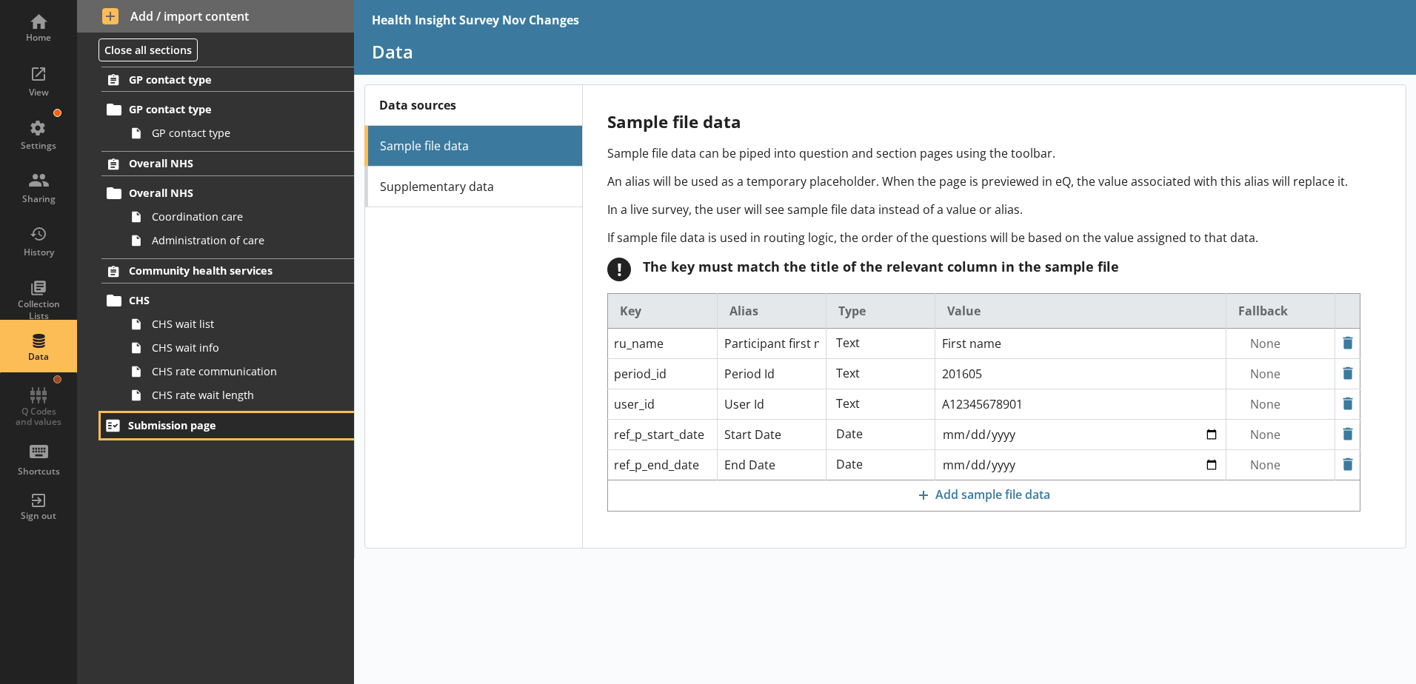
click at [180, 428] on span "Submission page" at bounding box center [219, 425] width 182 height 14
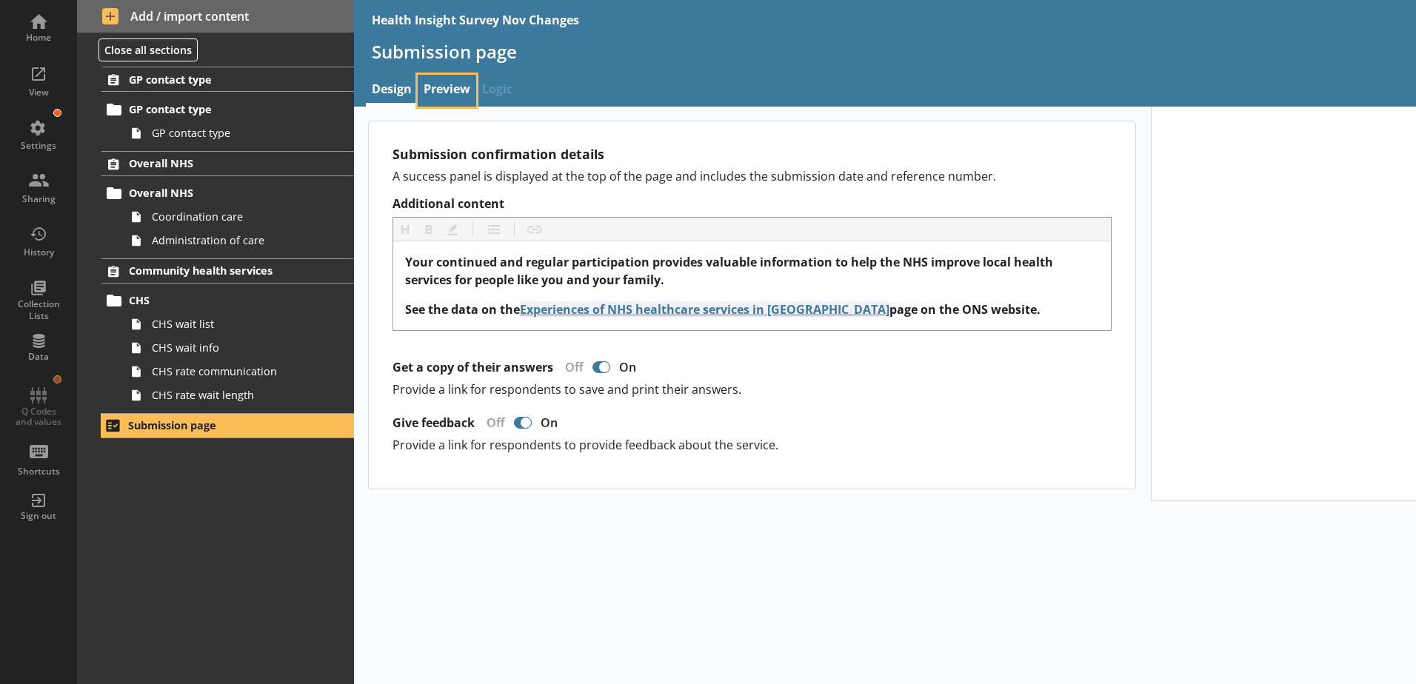
click at [452, 80] on link "Preview" at bounding box center [447, 91] width 59 height 32
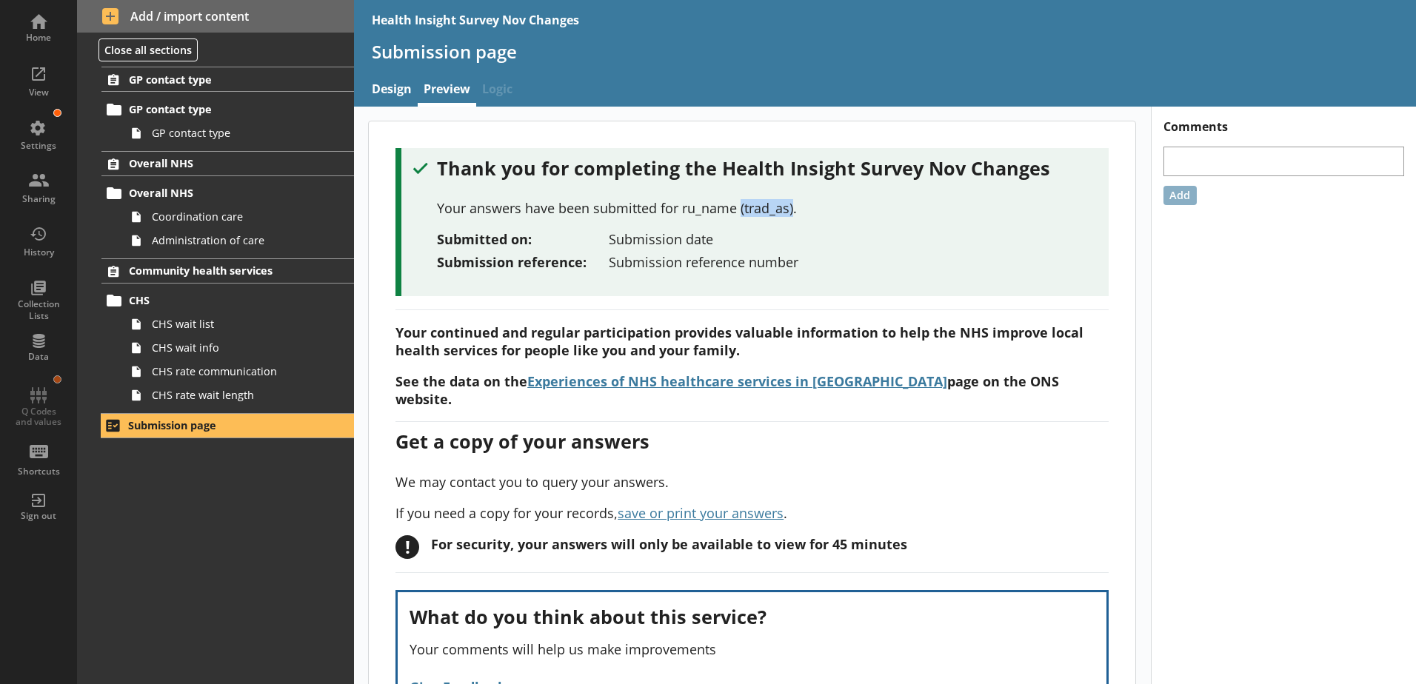
drag, startPoint x: 791, startPoint y: 206, endPoint x: 741, endPoint y: 210, distance: 50.5
click at [741, 210] on div "Your answers have been submitted for ru_name (trad_as)." at bounding box center [767, 208] width 660 height 18
copy div "(trad_as)"
click at [55, 301] on div "Collection Lists" at bounding box center [39, 309] width 52 height 23
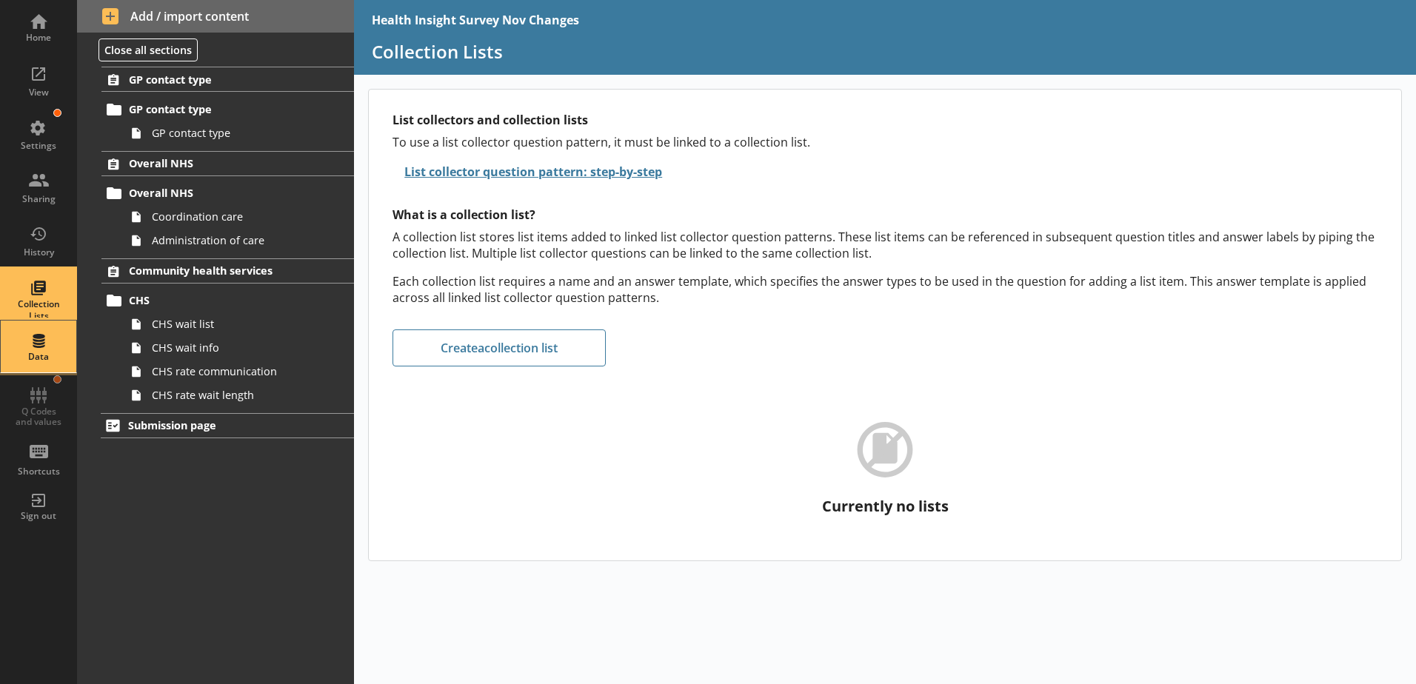
click at [55, 335] on div "Data" at bounding box center [39, 347] width 52 height 52
select select "Date"
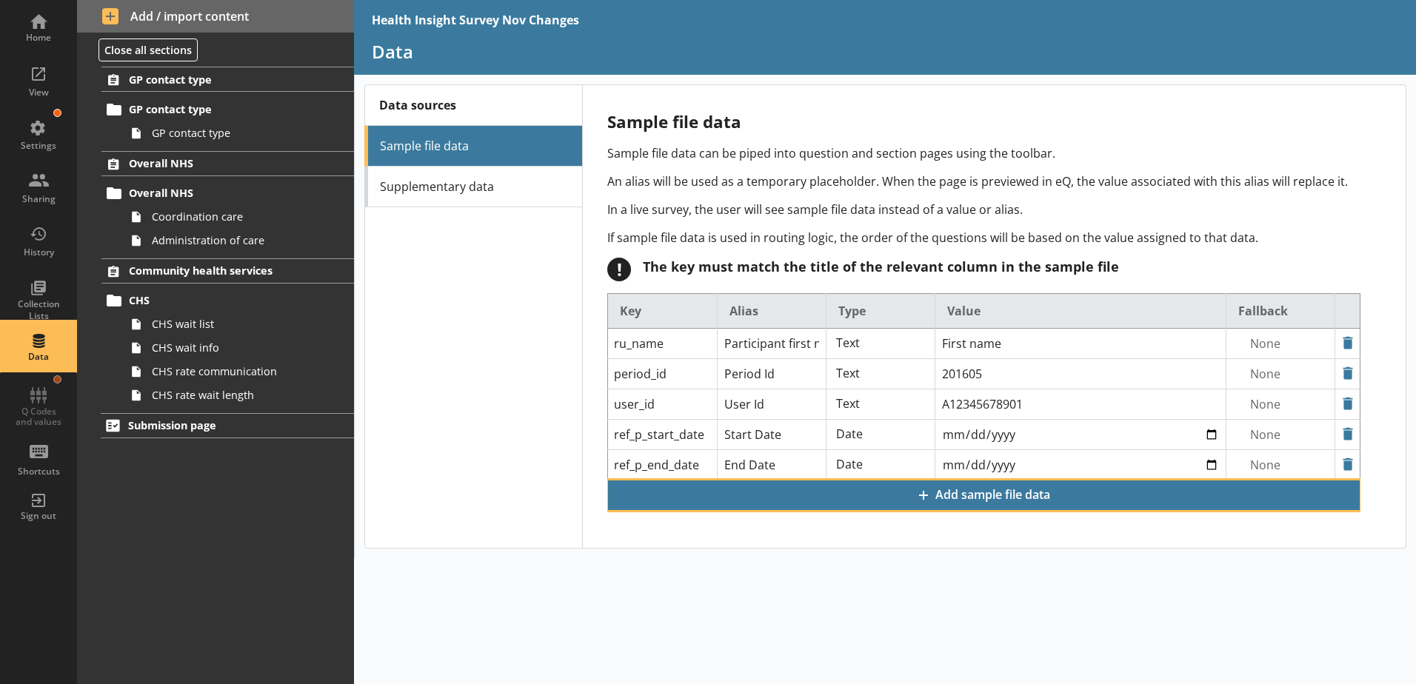
click at [940, 500] on span "Add sample file data" at bounding box center [984, 495] width 750 height 28
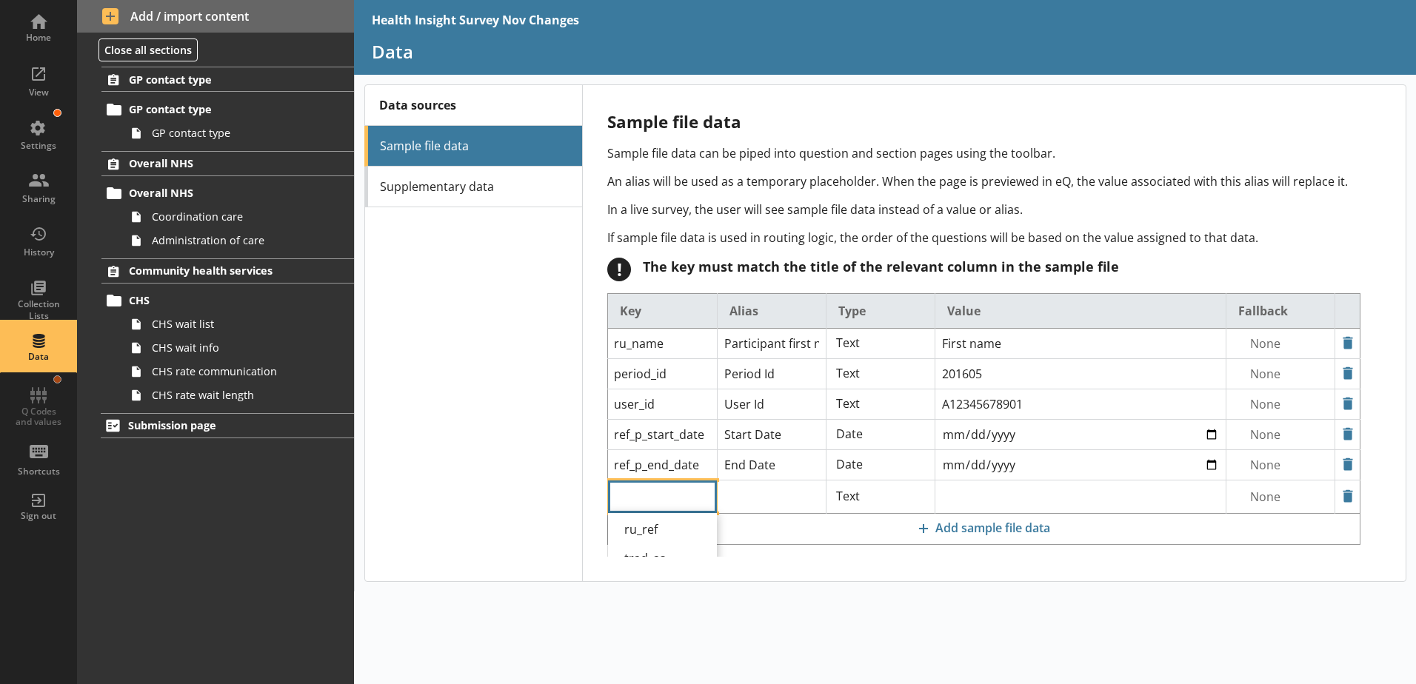
click at [636, 483] on input "text" at bounding box center [662, 497] width 108 height 33
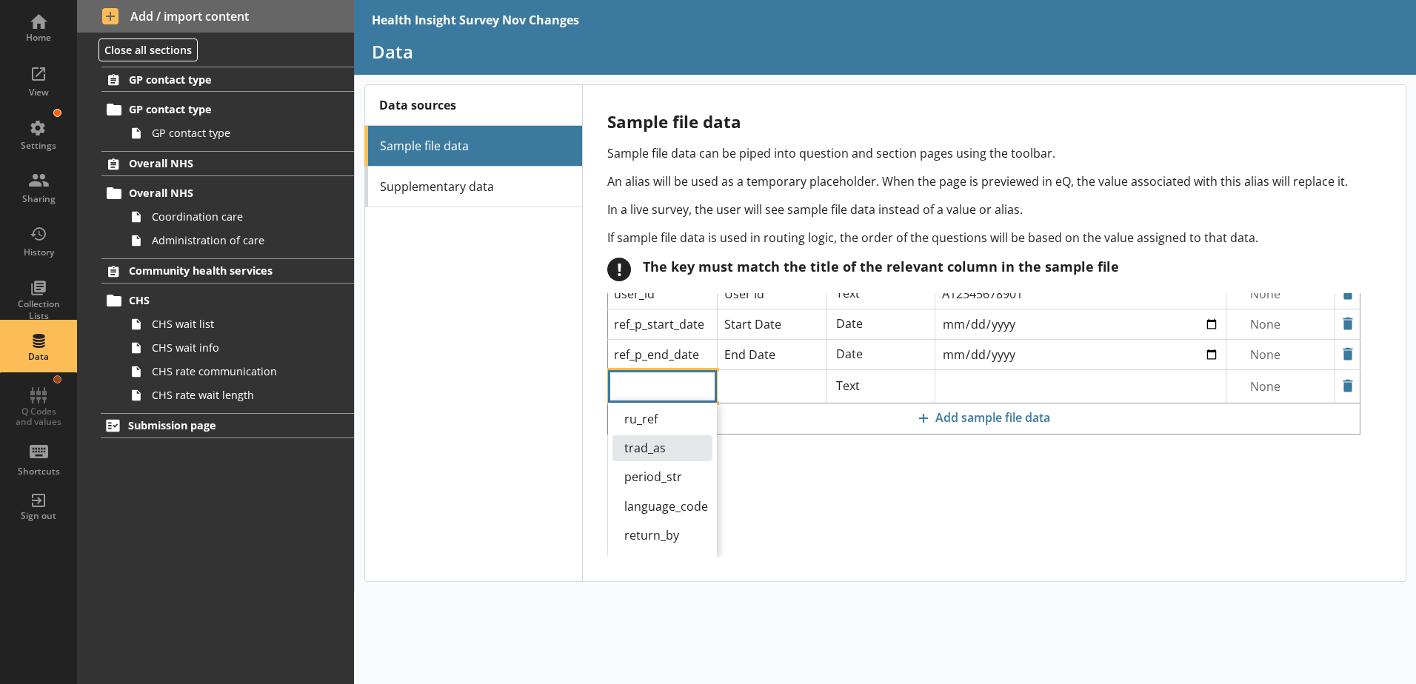
click at [651, 450] on div "trad_as" at bounding box center [662, 448] width 100 height 26
type input "trad_as"
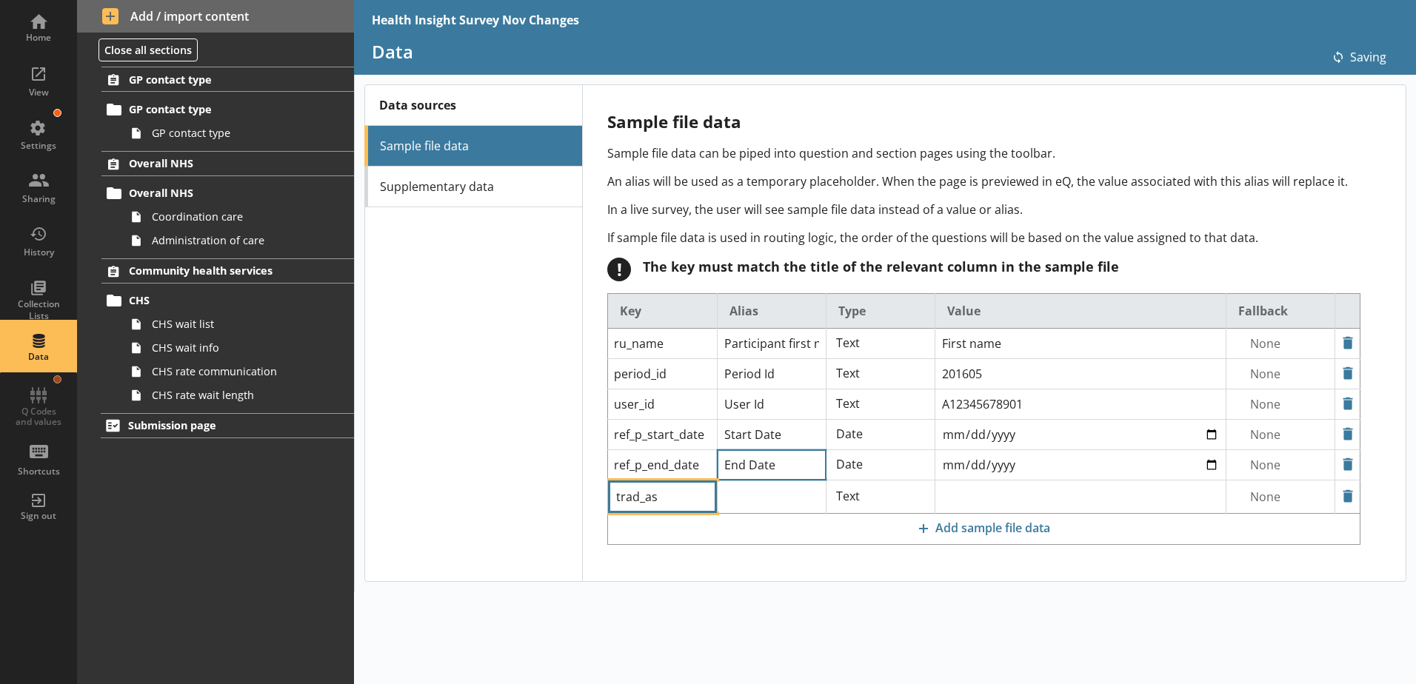
type input "Trad As"
select select "Text_Optional"
type input "ESSENTIAL ENTERPRISE LTD."
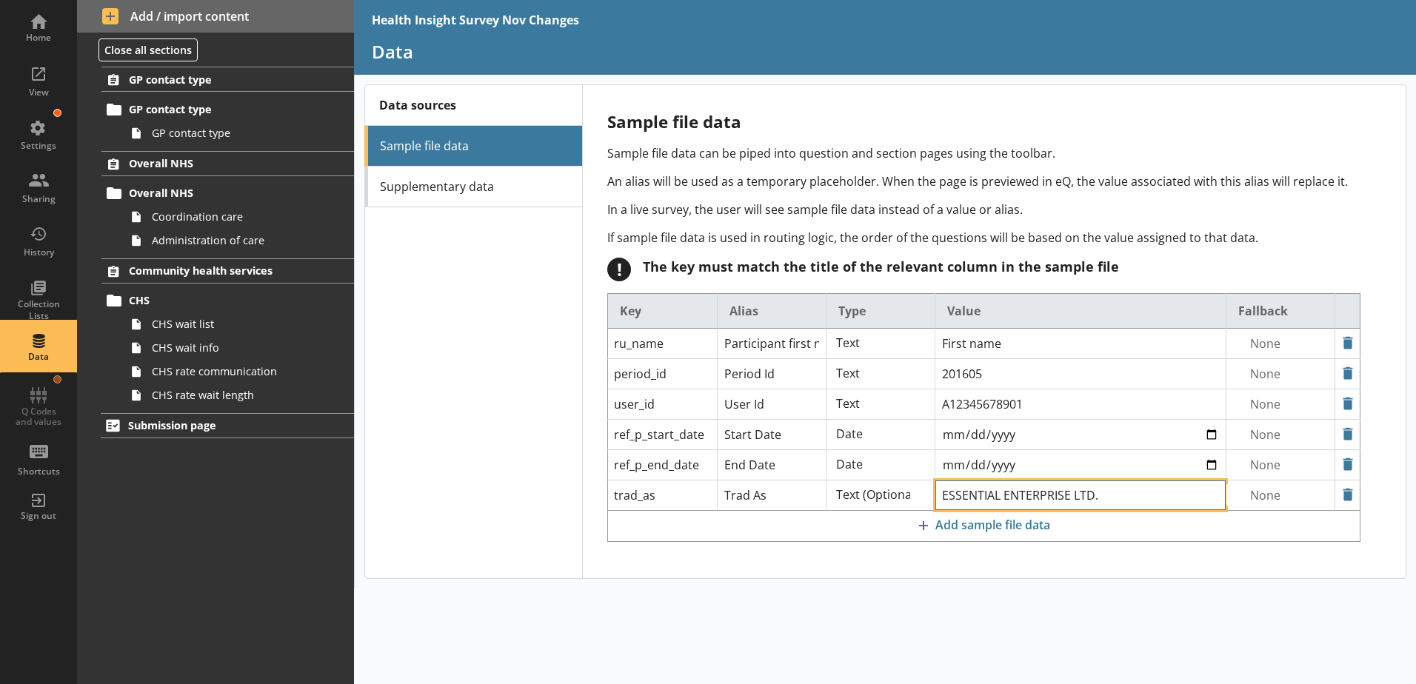
click at [1026, 358] on input "ESSENTIAL ENTERPRISE LTD." at bounding box center [1080, 344] width 290 height 30
click at [1106, 358] on input "ESSENTIAL ENTERPRISE LTD." at bounding box center [1080, 344] width 290 height 30
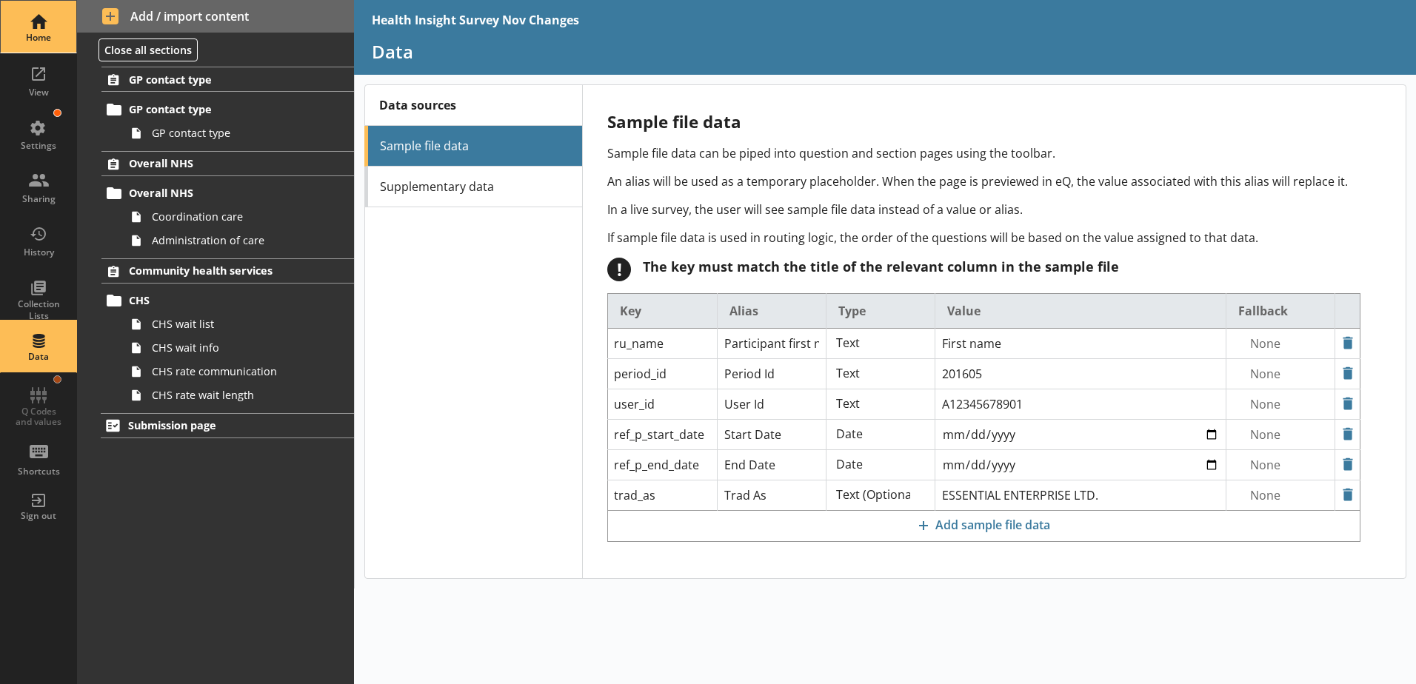
click at [43, 32] on div "Home" at bounding box center [39, 38] width 52 height 12
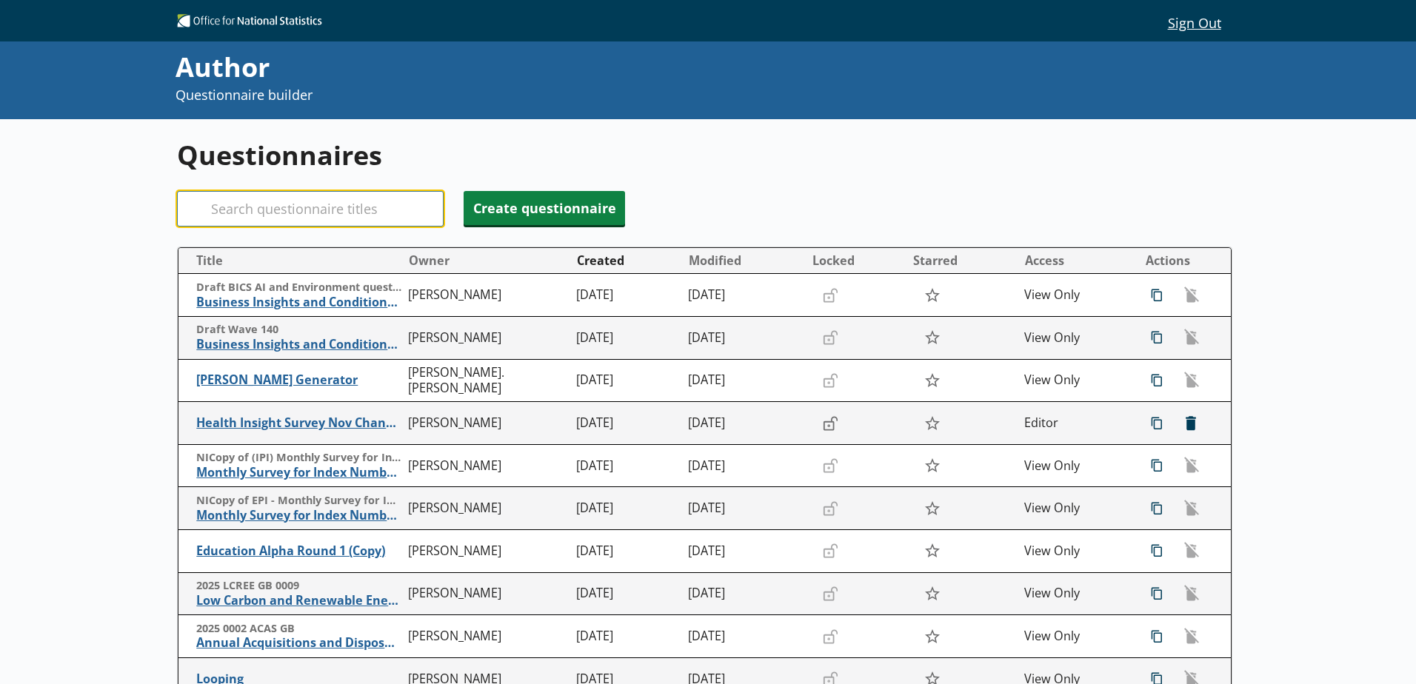
click at [260, 204] on input "Search" at bounding box center [310, 209] width 267 height 36
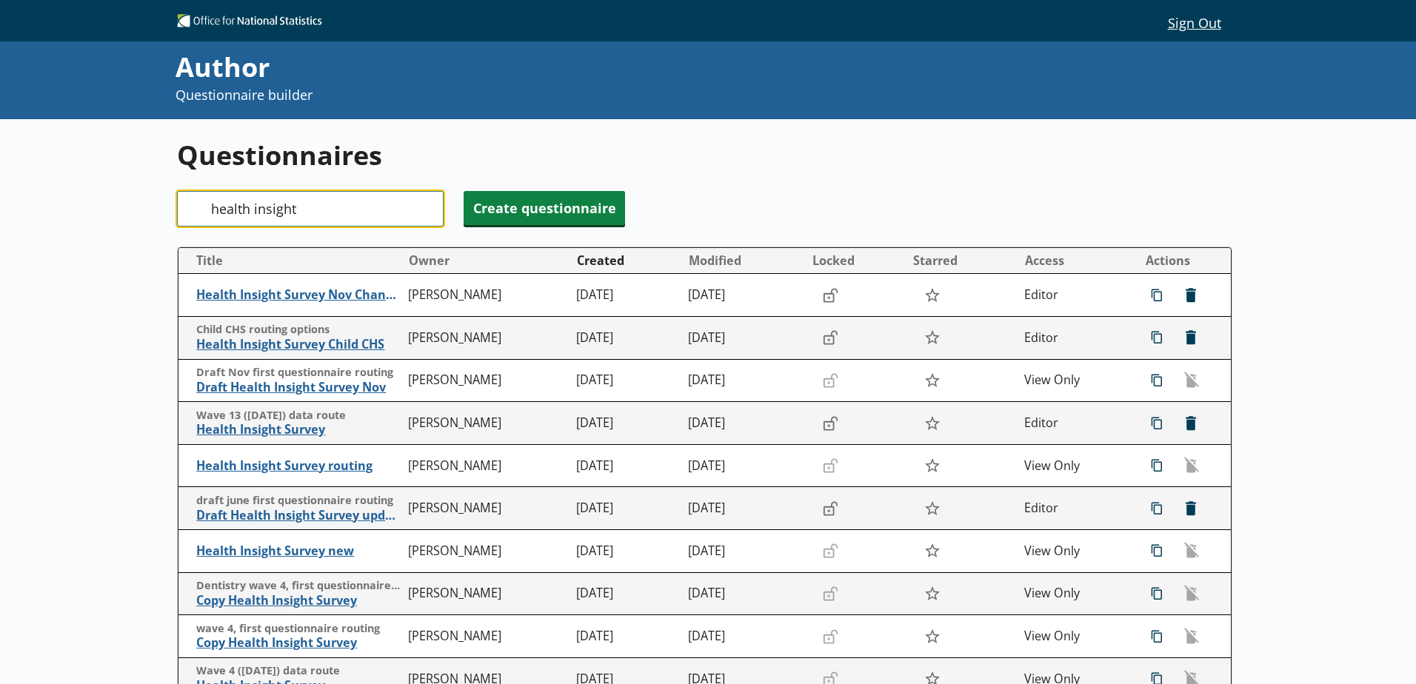
scroll to position [74, 0]
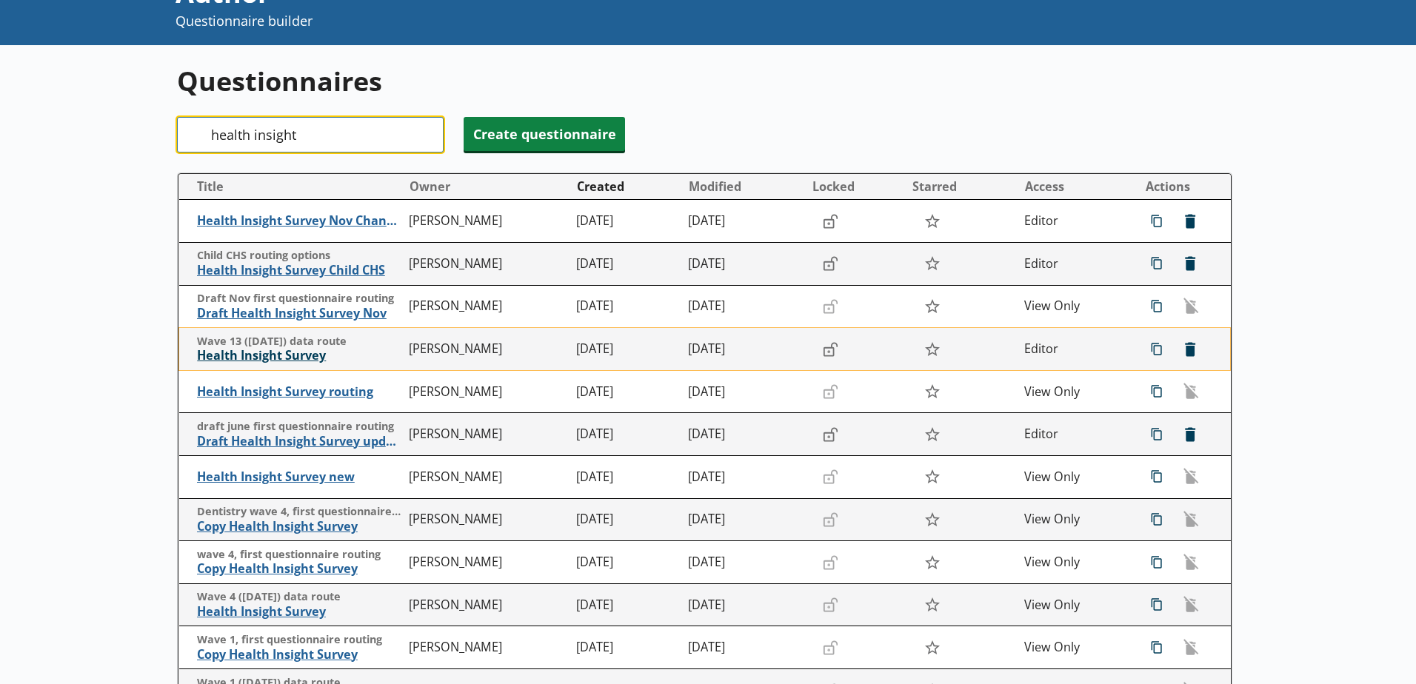
type input "health insight"
click at [220, 359] on span "Health Insight Survey" at bounding box center [299, 356] width 204 height 16
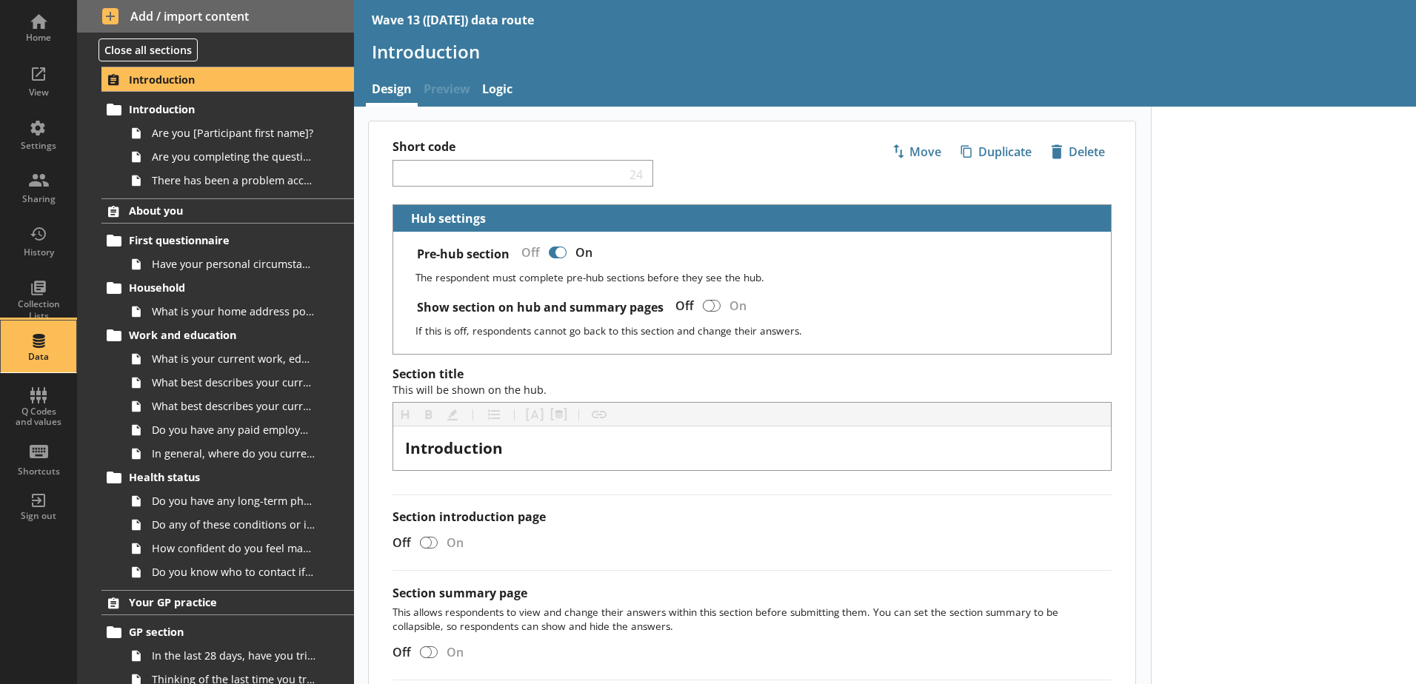
click at [24, 350] on div "Data" at bounding box center [39, 347] width 52 height 52
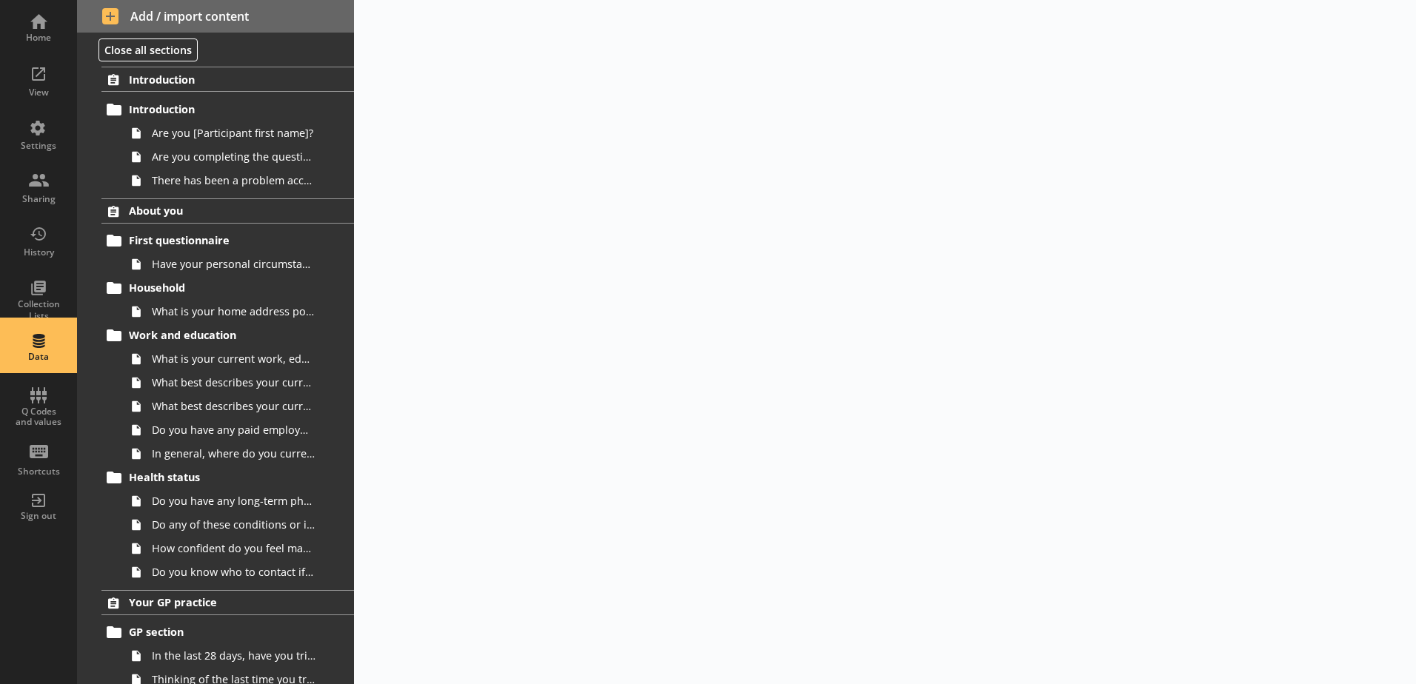
select select "Date"
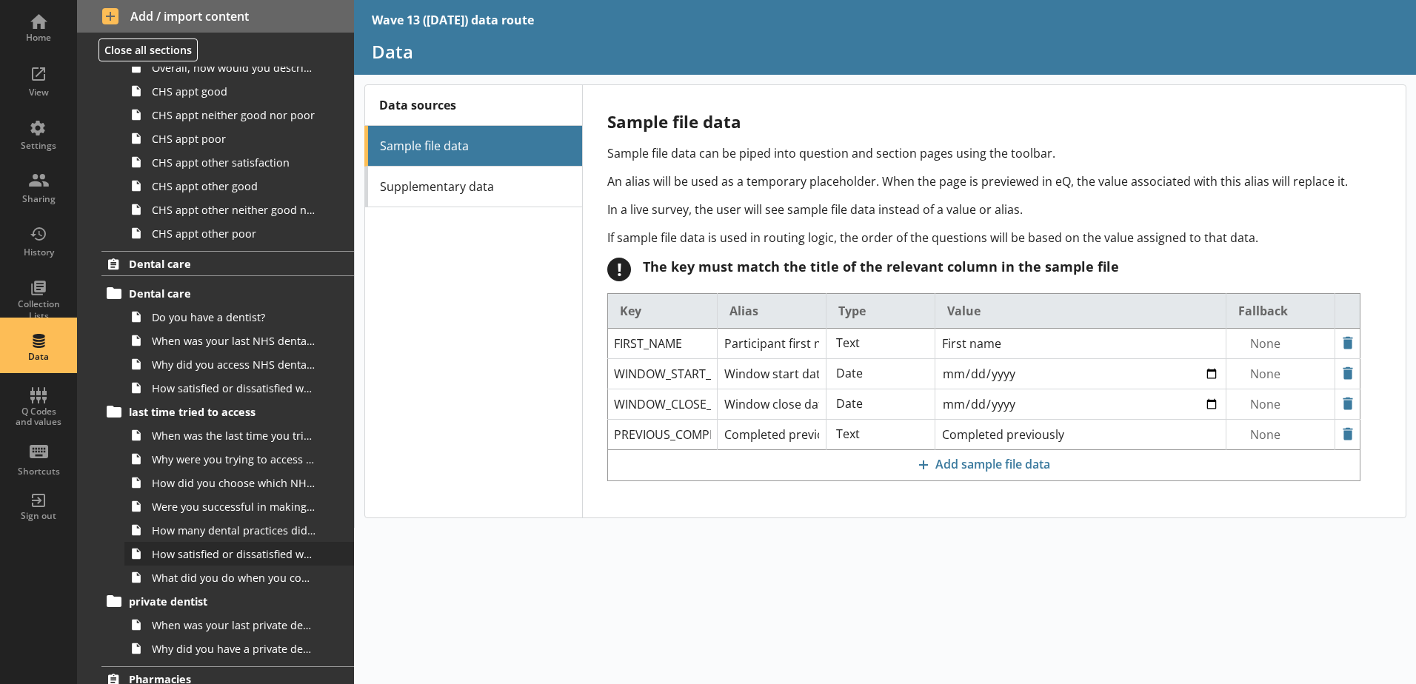
scroll to position [1825, 0]
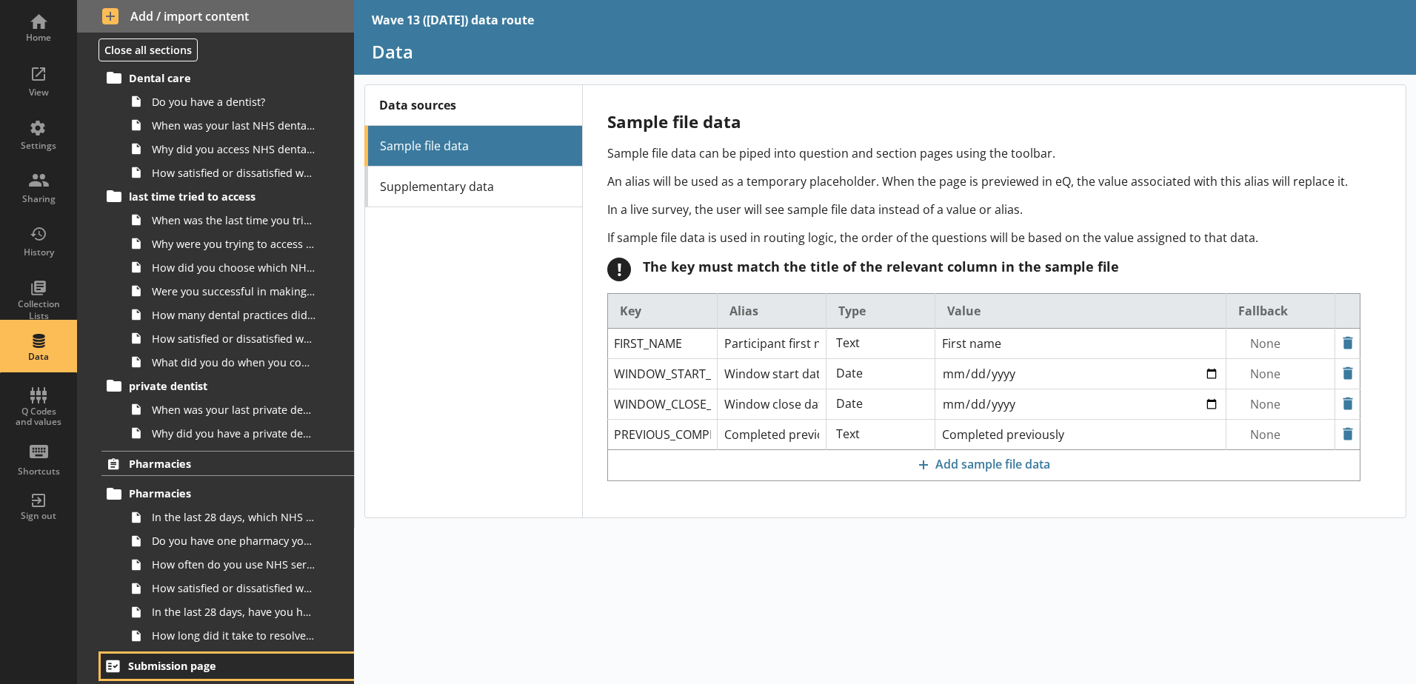
click at [183, 595] on span "Submission page" at bounding box center [219, 666] width 182 height 14
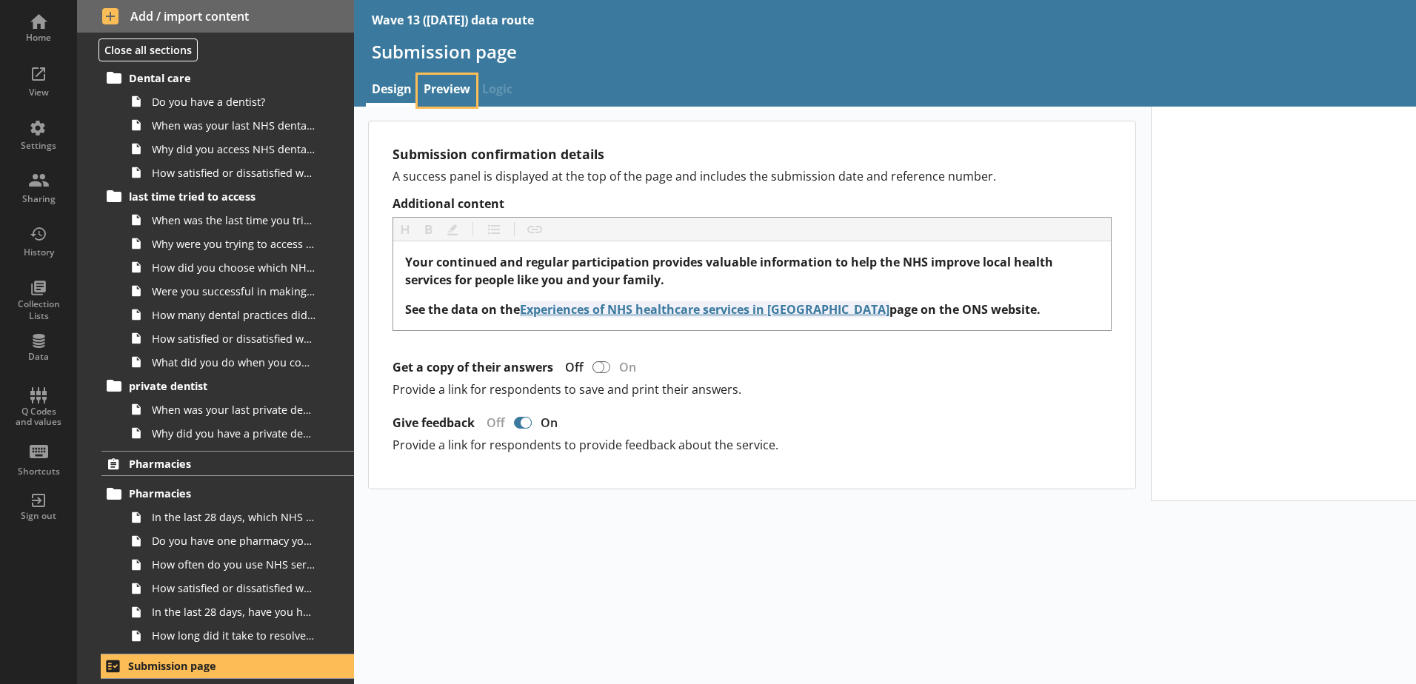
click at [441, 84] on link "Preview" at bounding box center [447, 91] width 59 height 32
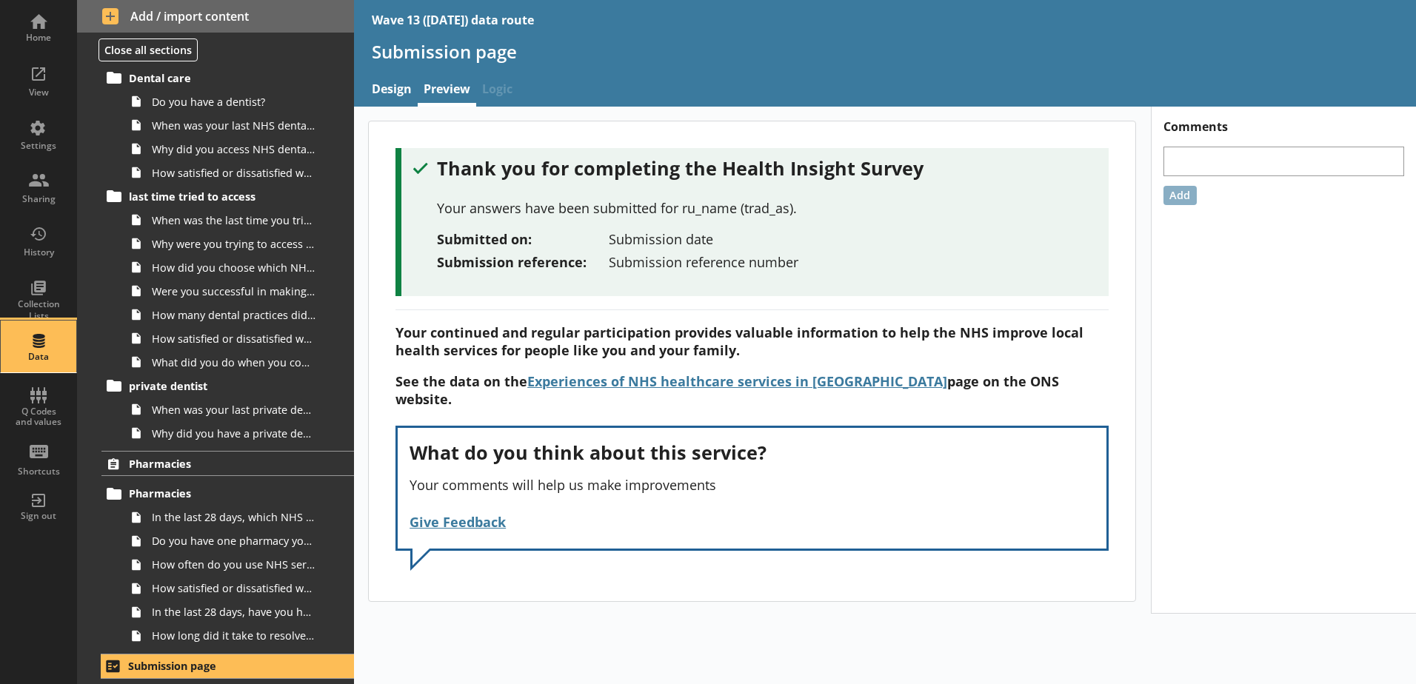
click at [33, 344] on div "Data" at bounding box center [39, 347] width 52 height 52
select select "Date"
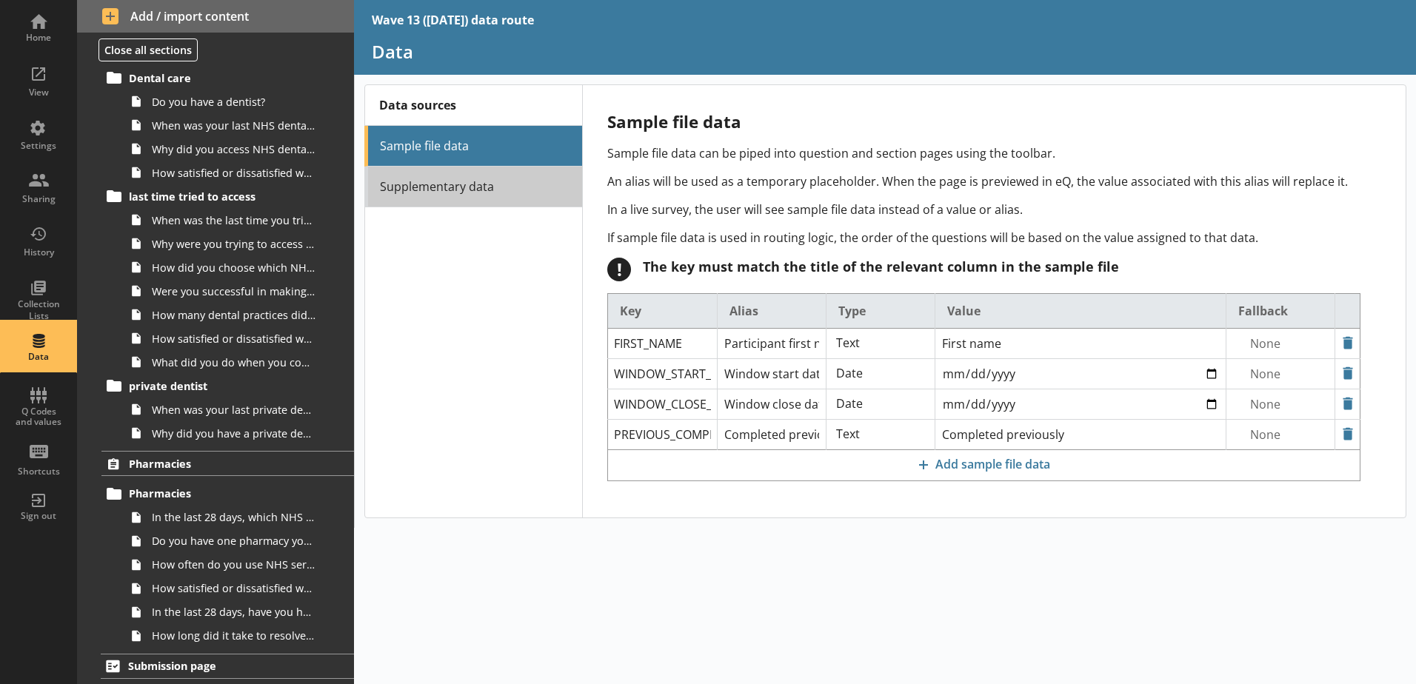
click at [454, 180] on link "Supplementary data" at bounding box center [473, 187] width 218 height 41
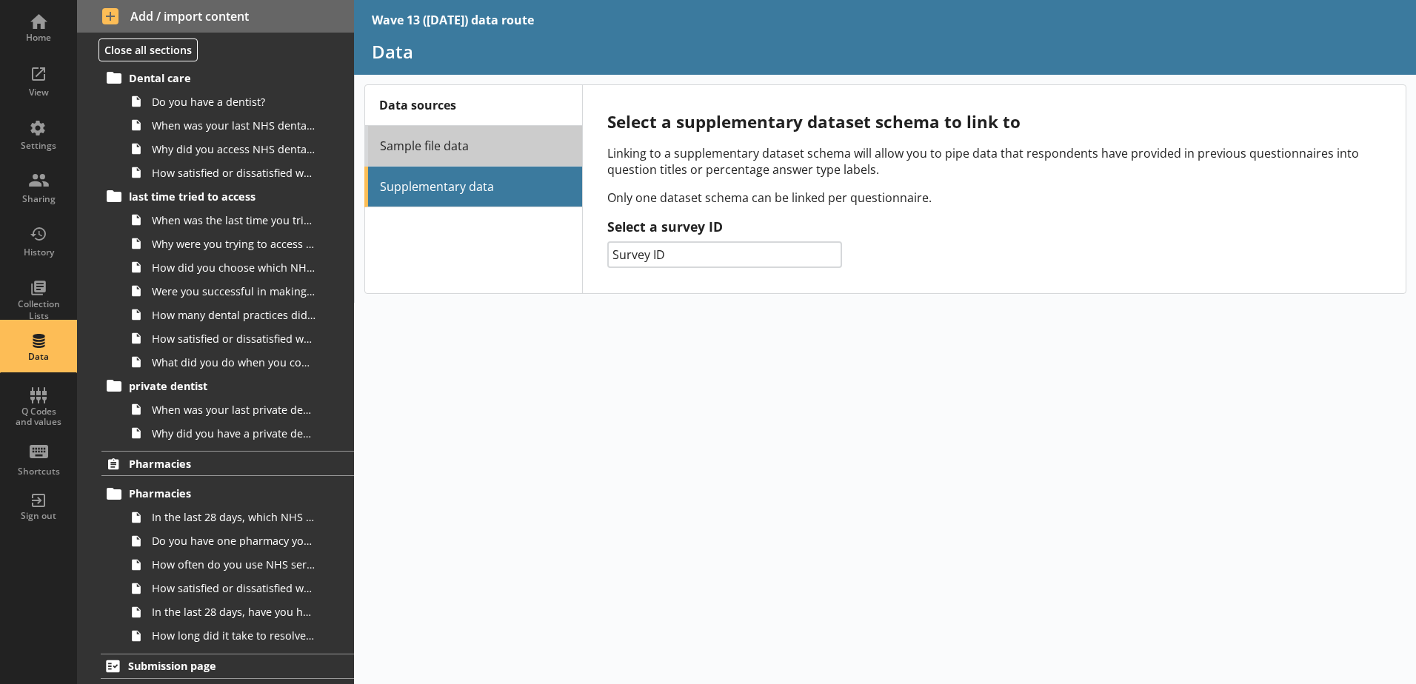
click at [441, 154] on link "Sample file data" at bounding box center [473, 146] width 218 height 41
select select "Date"
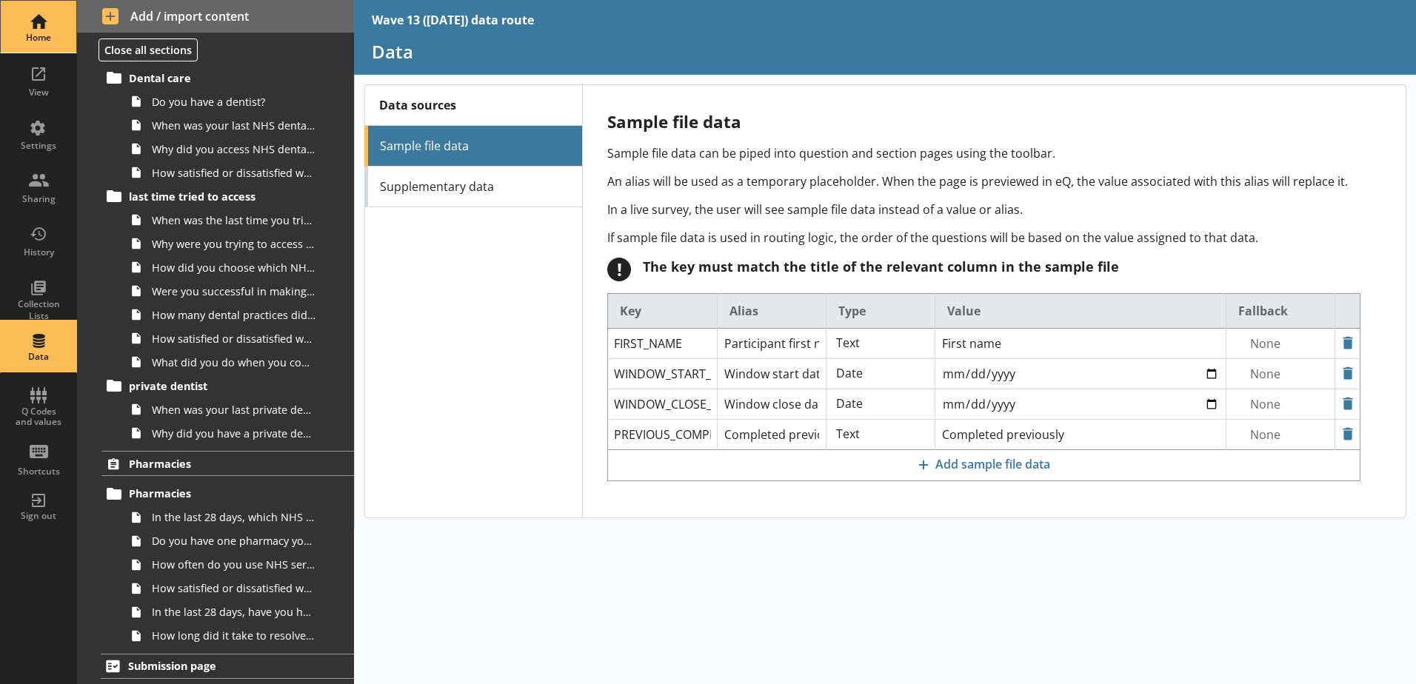
click at [53, 16] on div "Home" at bounding box center [39, 27] width 52 height 52
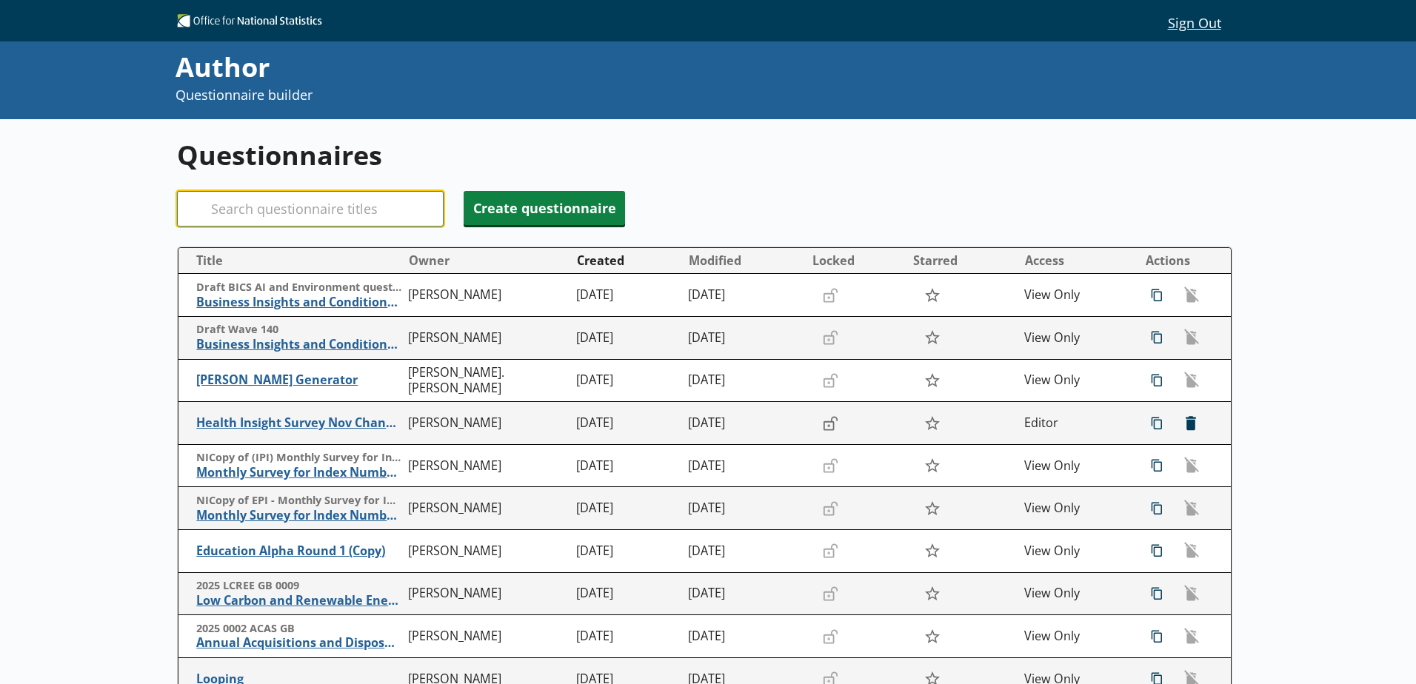
click at [273, 198] on input "Search" at bounding box center [310, 209] width 267 height 36
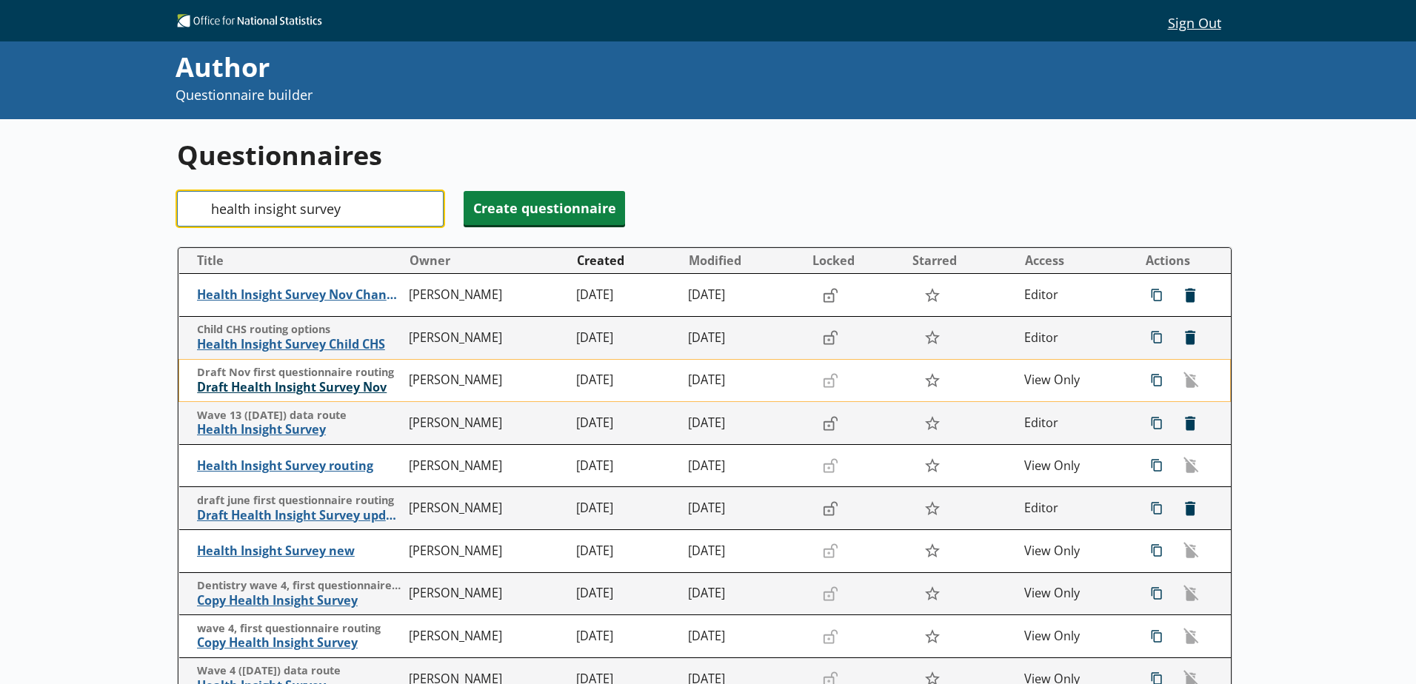
type input "health insight survey"
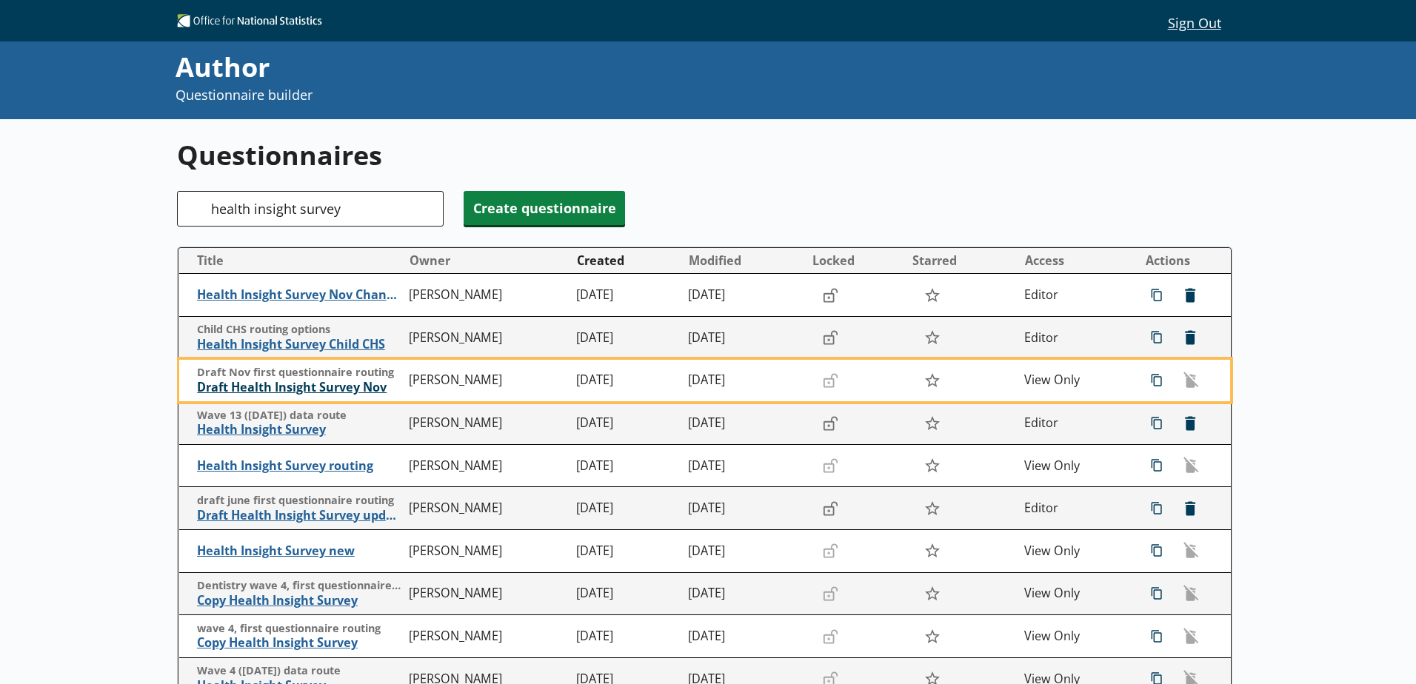
click at [284, 387] on span "Draft Health Insight Survey Nov" at bounding box center [299, 388] width 204 height 16
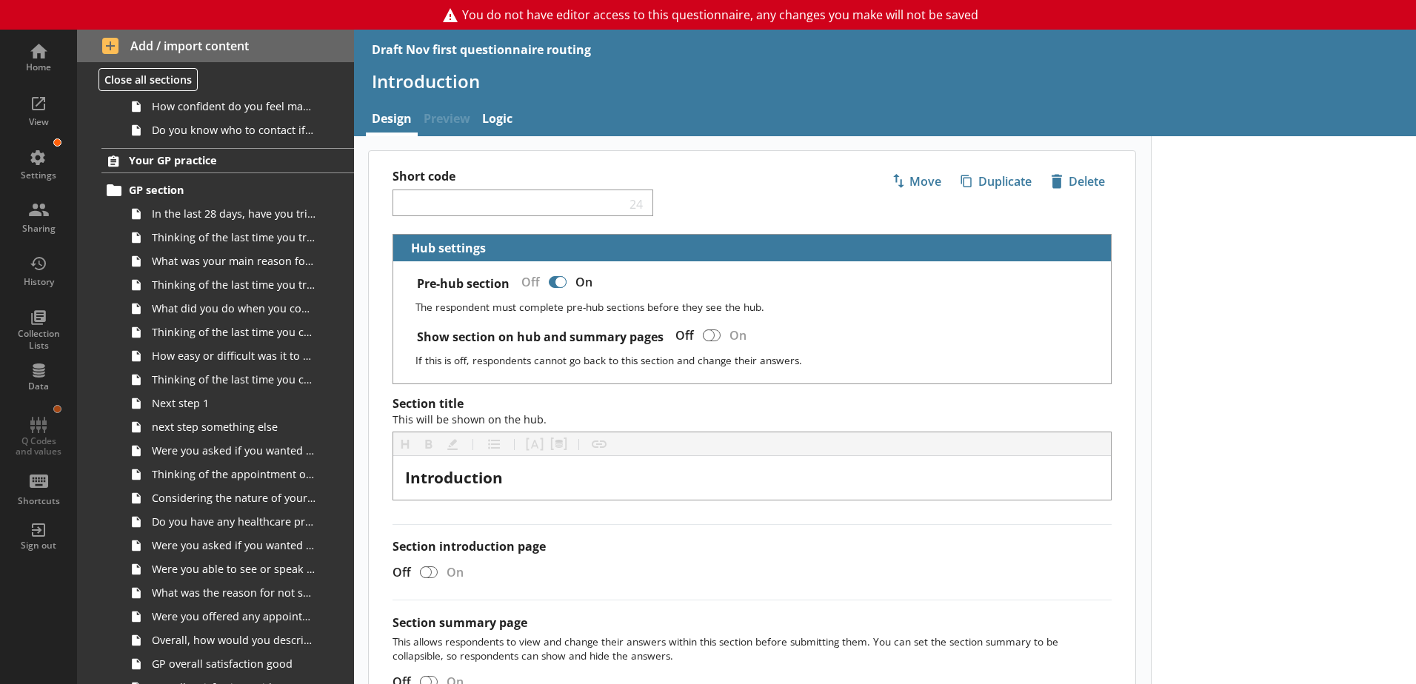
scroll to position [518, 0]
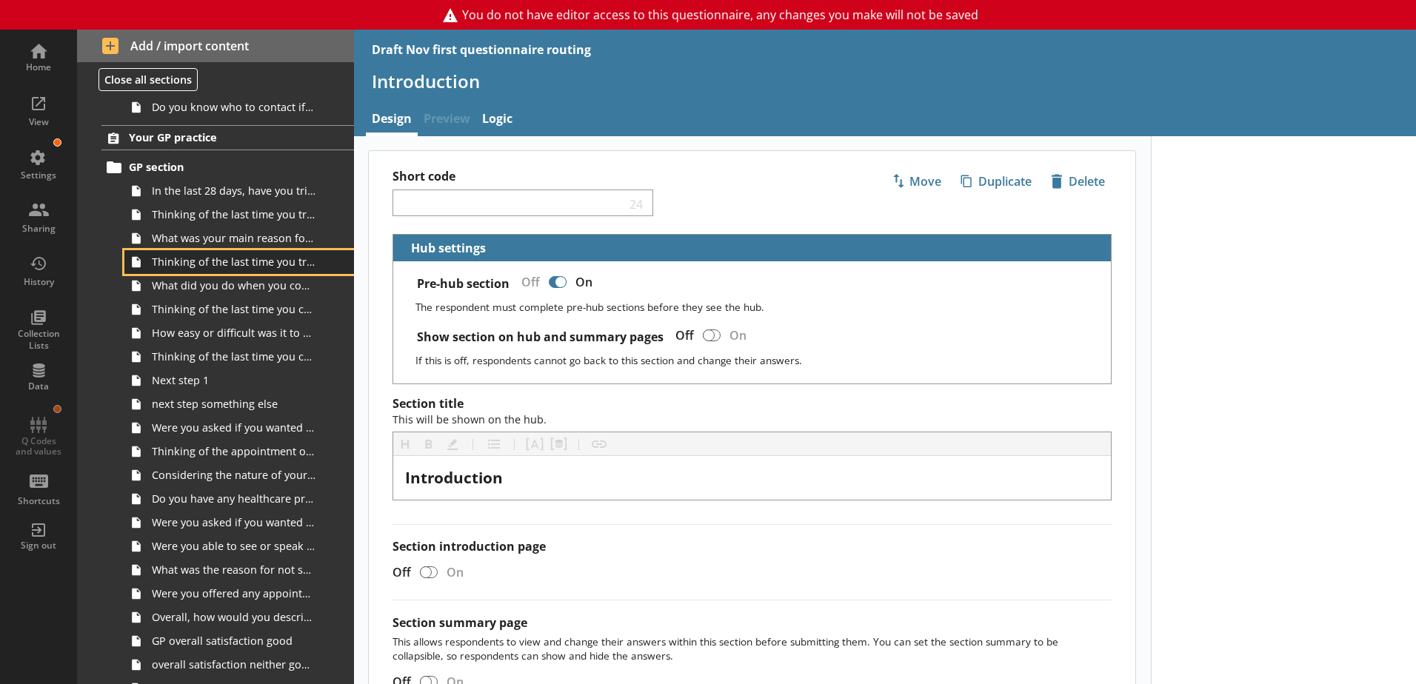
click at [211, 264] on span "Thinking of the last time you tried to contact your GP practice, did you manage…" at bounding box center [234, 262] width 164 height 14
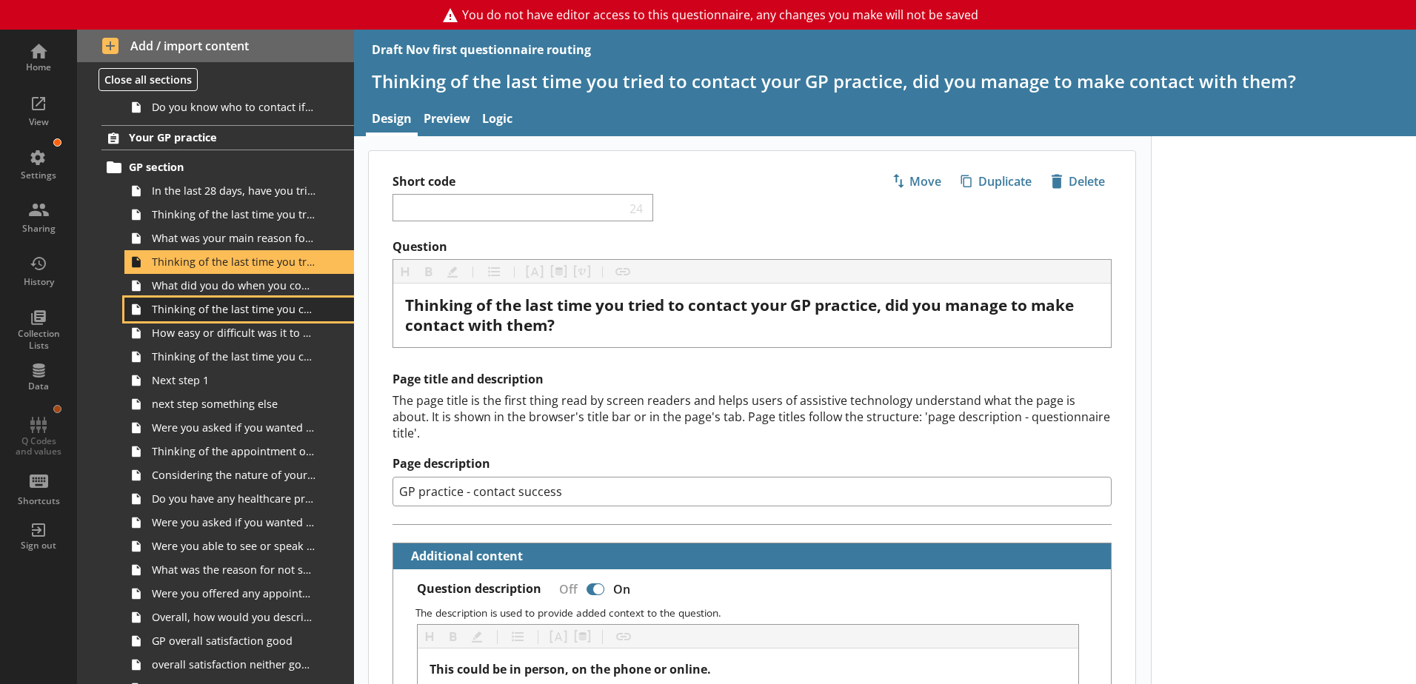
click at [199, 313] on span "Thinking of the last time you contacted your GP practice, how did you make cont…" at bounding box center [234, 309] width 164 height 14
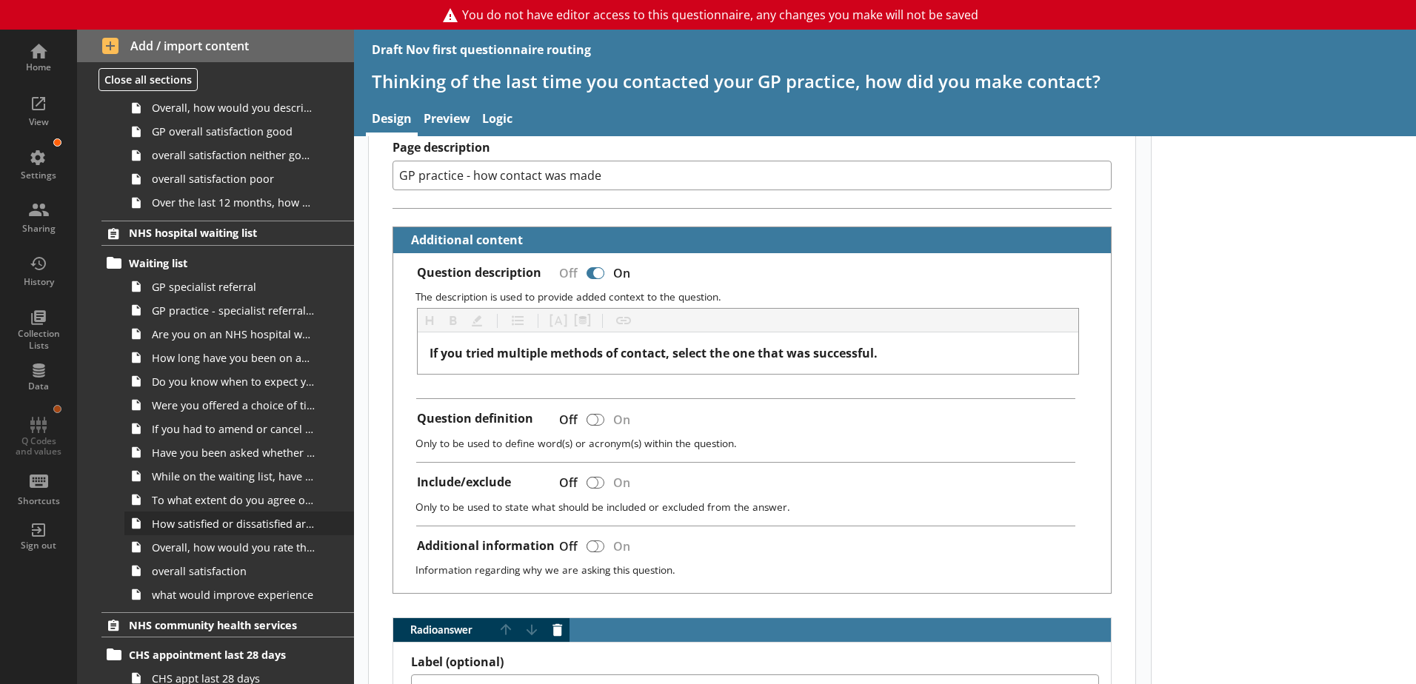
scroll to position [1111, 0]
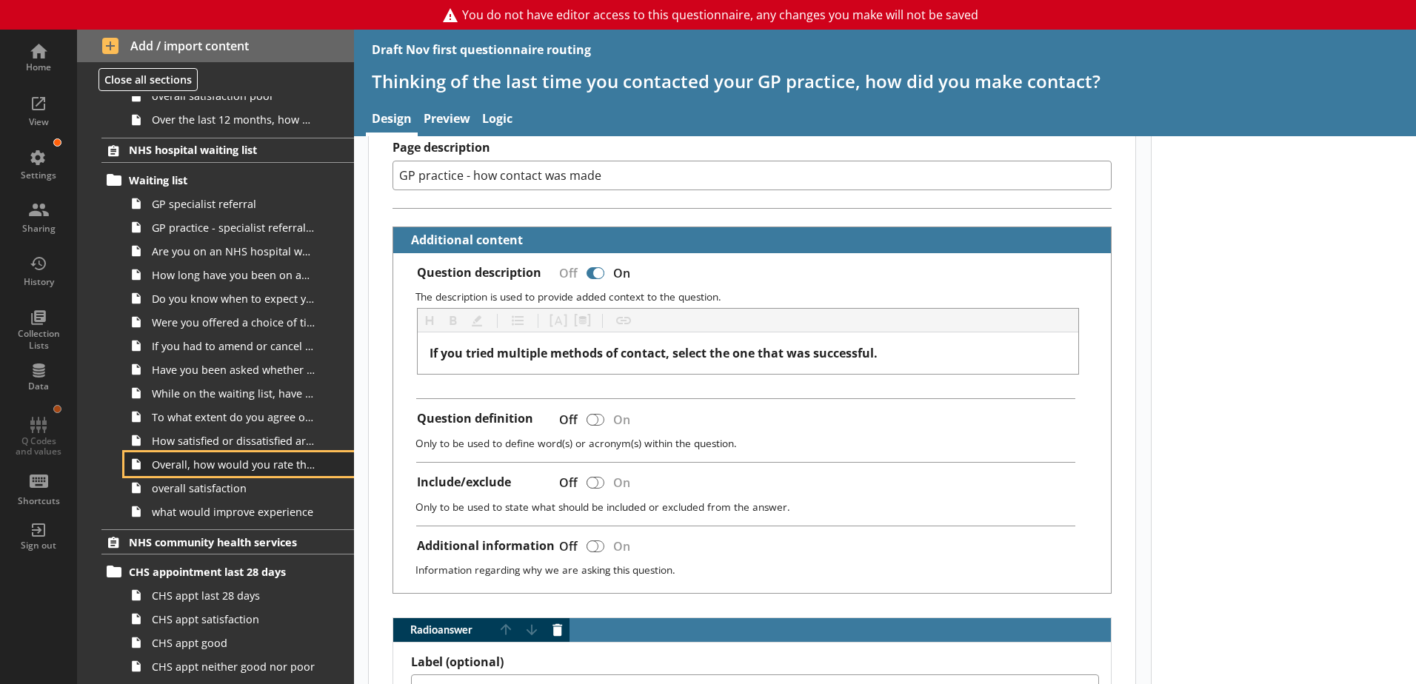
click at [207, 468] on span "Overall, how would you rate the administration of your care?" at bounding box center [234, 465] width 164 height 14
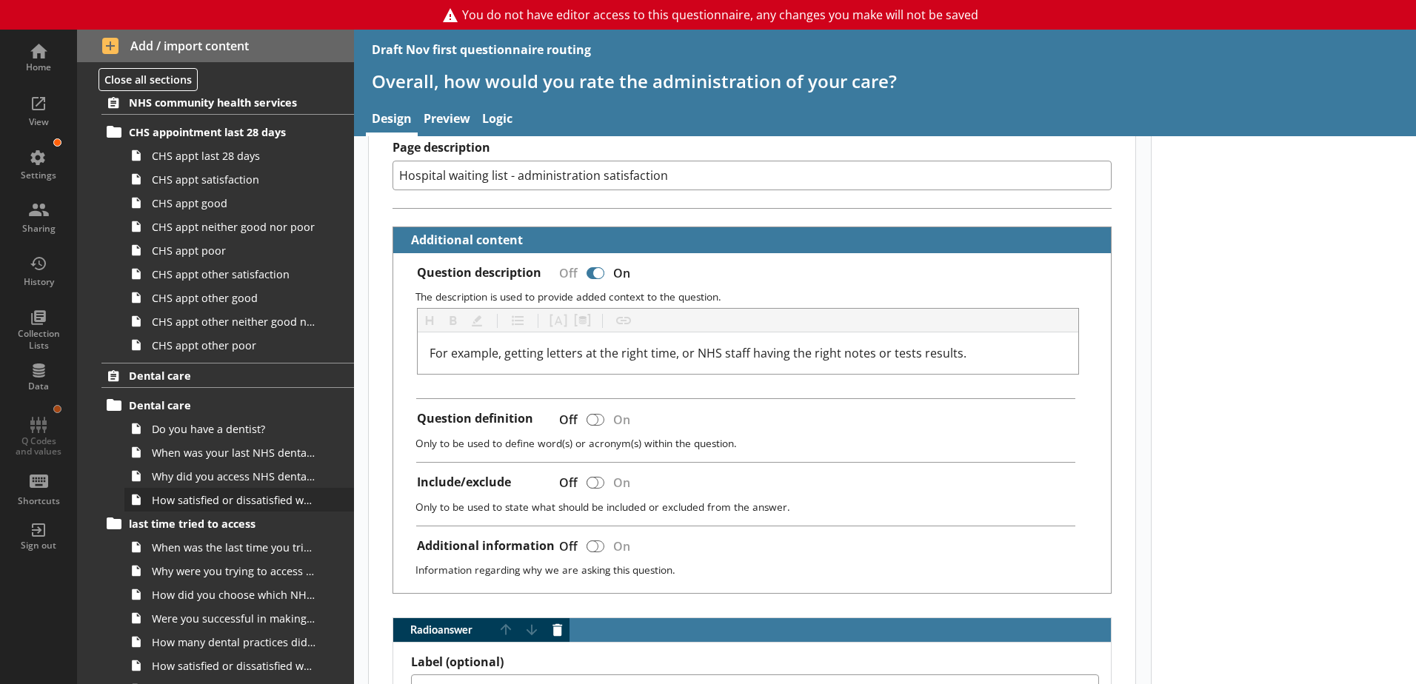
scroll to position [1555, 0]
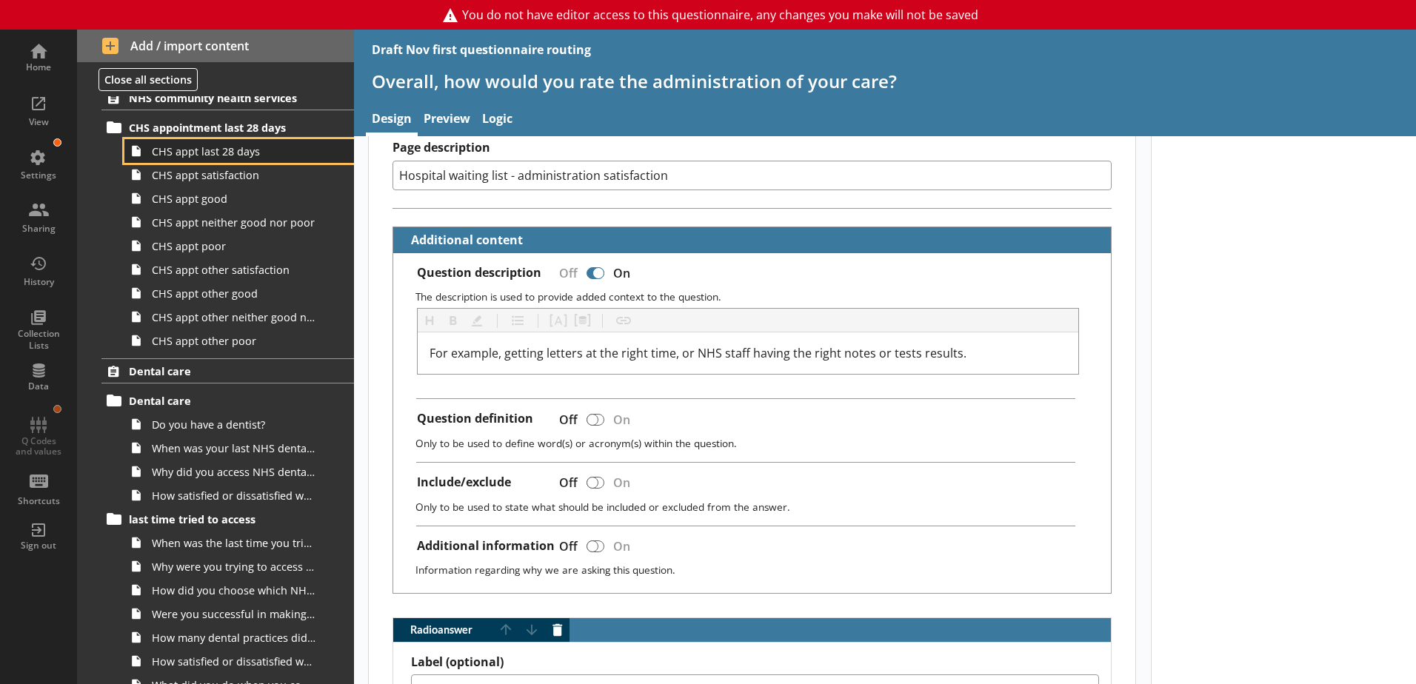
click at [179, 158] on span "CHS appt last 28 days" at bounding box center [234, 151] width 164 height 14
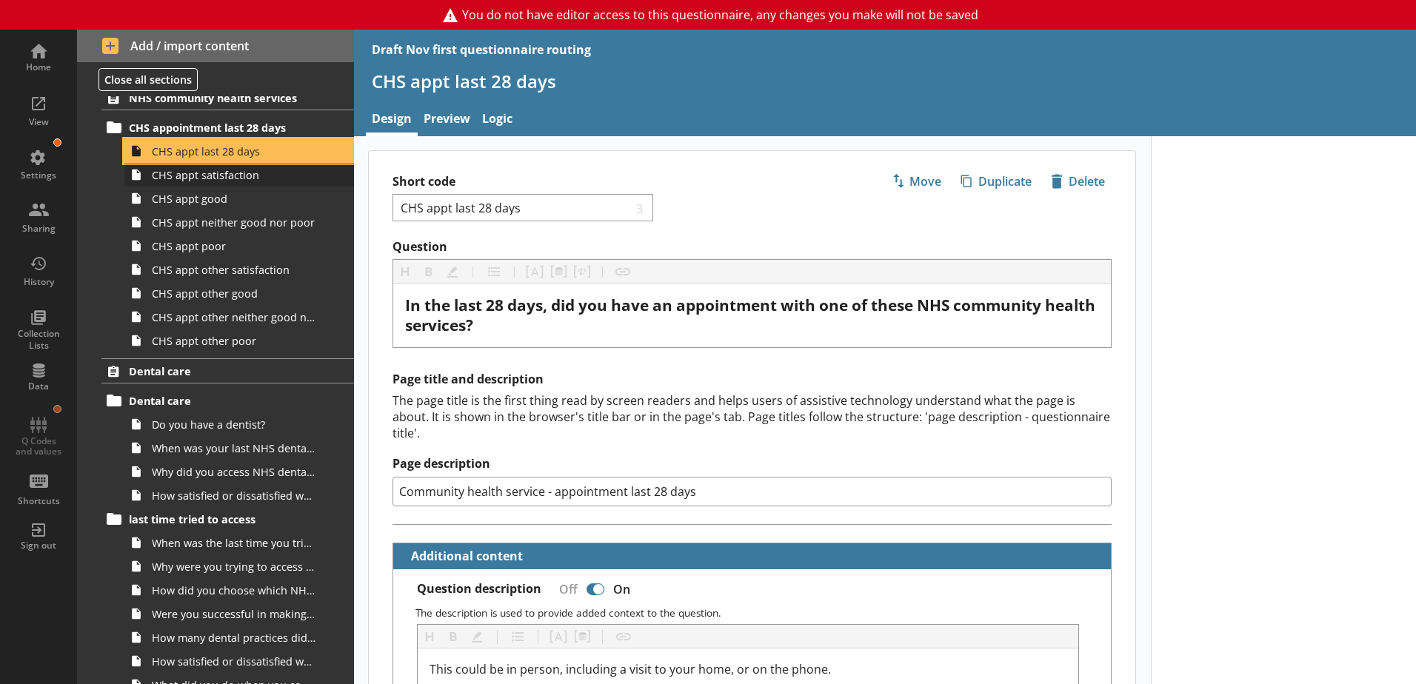
type textarea "x"
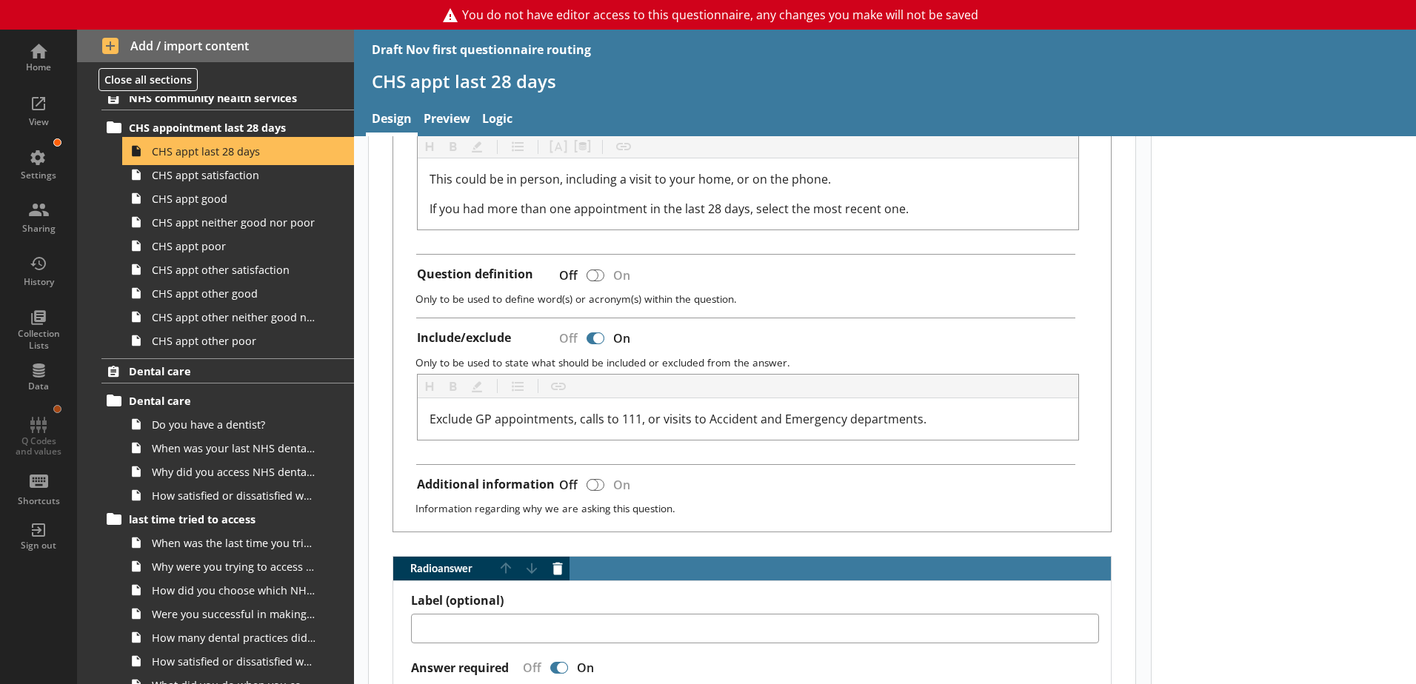
scroll to position [444, 0]
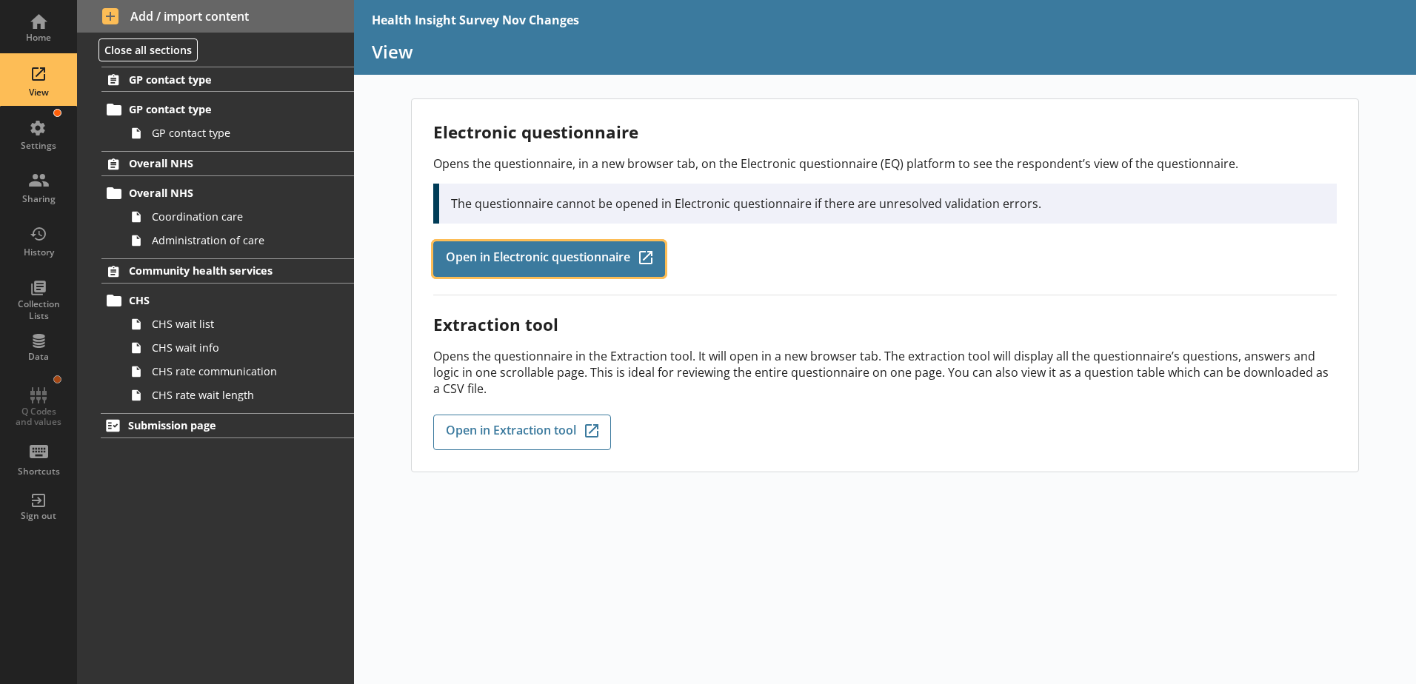
drag, startPoint x: 549, startPoint y: 278, endPoint x: 544, endPoint y: 253, distance: 24.8
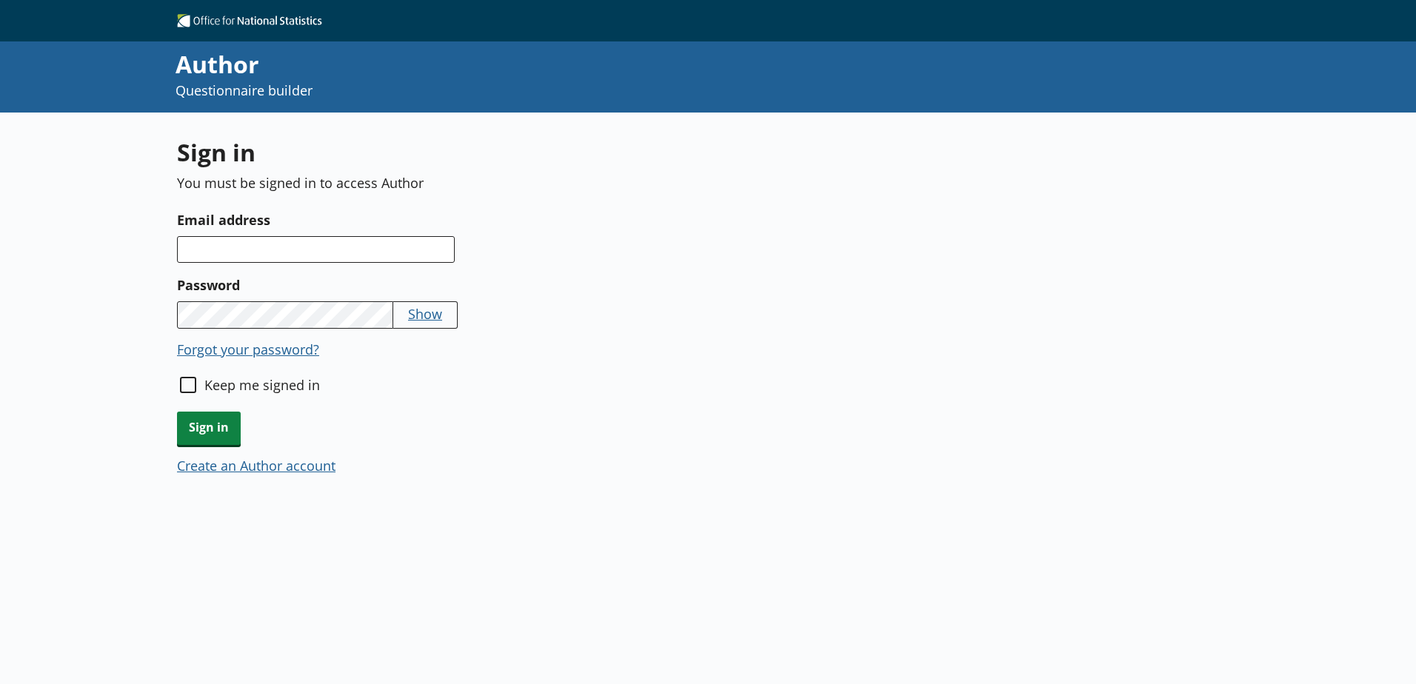
type textarea "x"
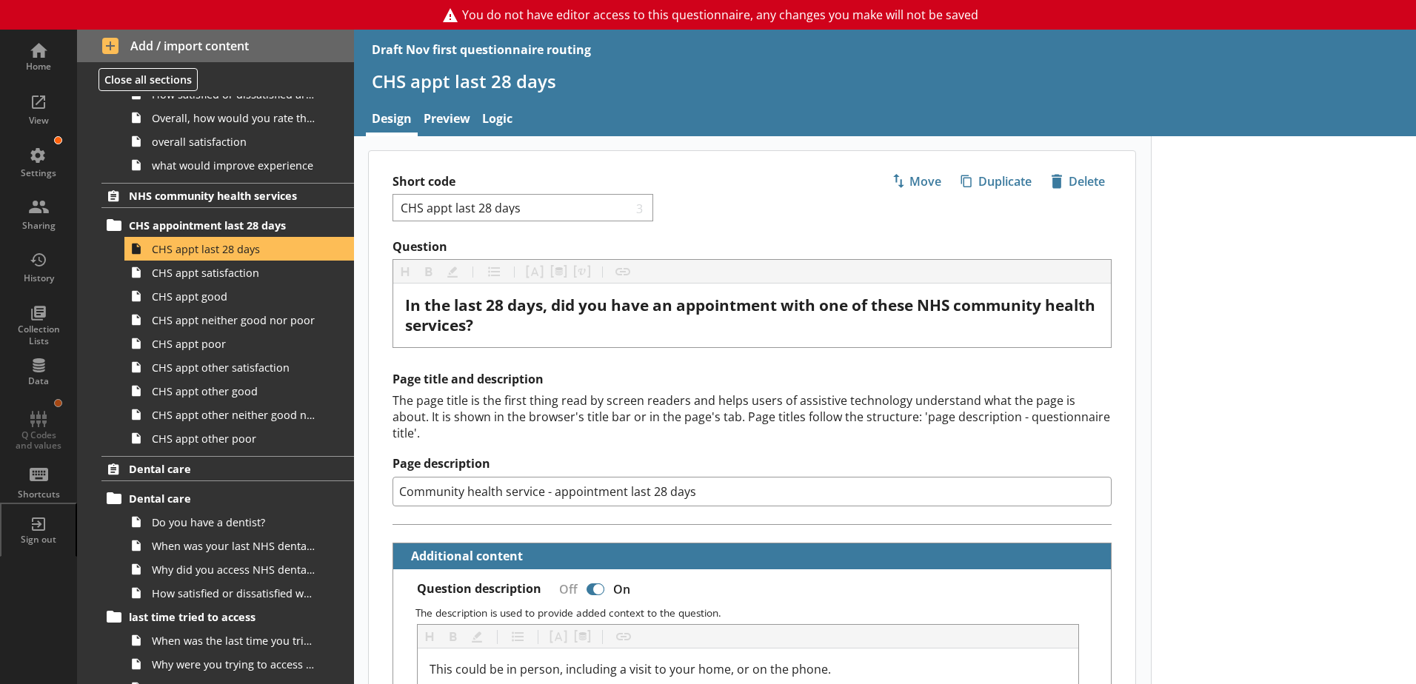
scroll to position [1878, 0]
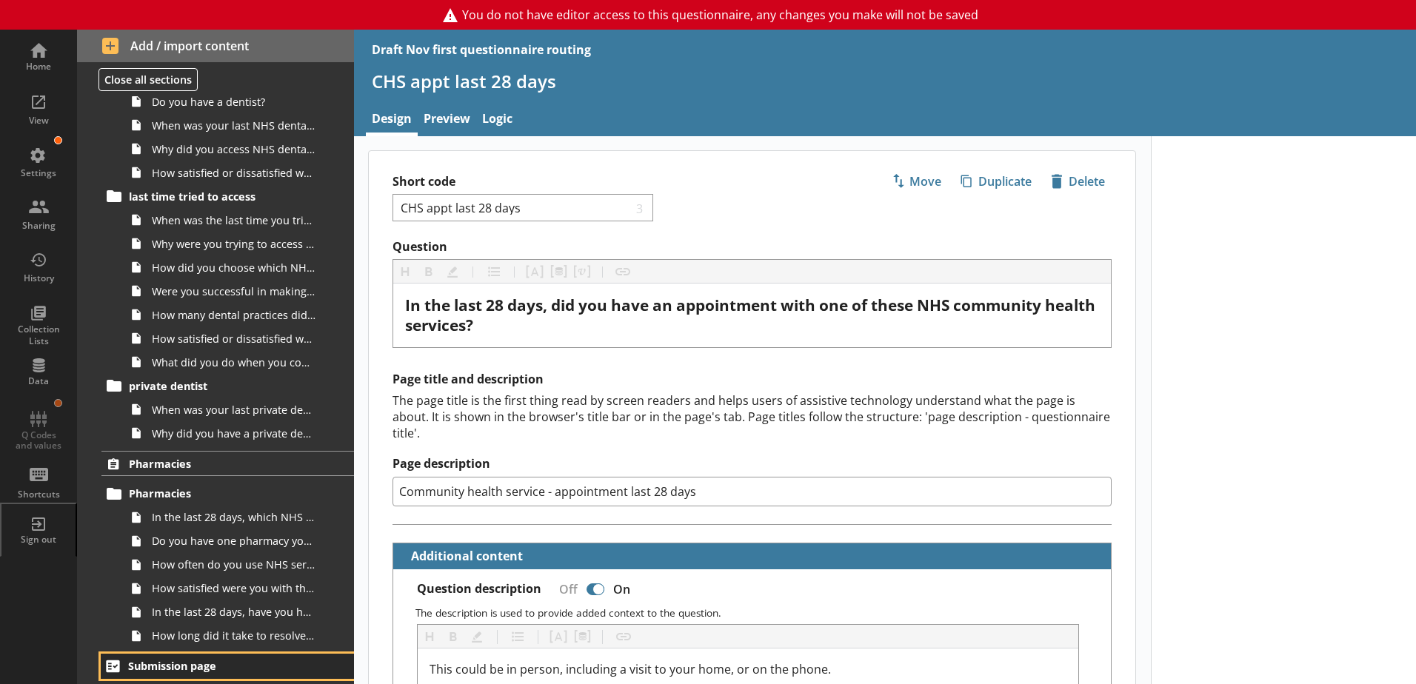
click at [167, 664] on span "Submission page" at bounding box center [219, 666] width 182 height 14
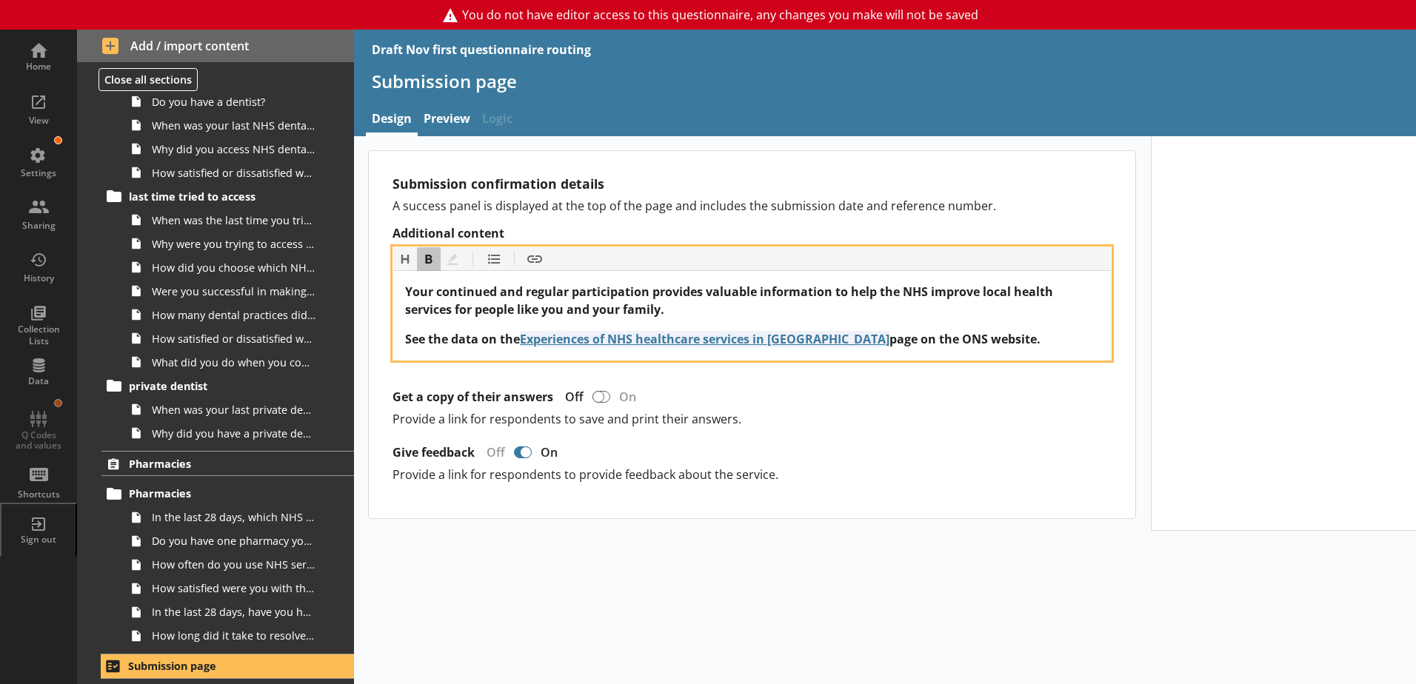
drag, startPoint x: 408, startPoint y: 290, endPoint x: 1010, endPoint y: 351, distance: 605.2
click at [1010, 351] on div "Your continued and regular participation provides valuable information to help …" at bounding box center [752, 315] width 718 height 89
click at [678, 306] on div "Your continued and regular participation provides valuable information to help …" at bounding box center [752, 301] width 694 height 36
drag, startPoint x: 995, startPoint y: 344, endPoint x: 383, endPoint y: 283, distance: 615.4
click at [383, 283] on div "Submission confirmation details A success panel is displayed at the top of the …" at bounding box center [752, 334] width 766 height 367
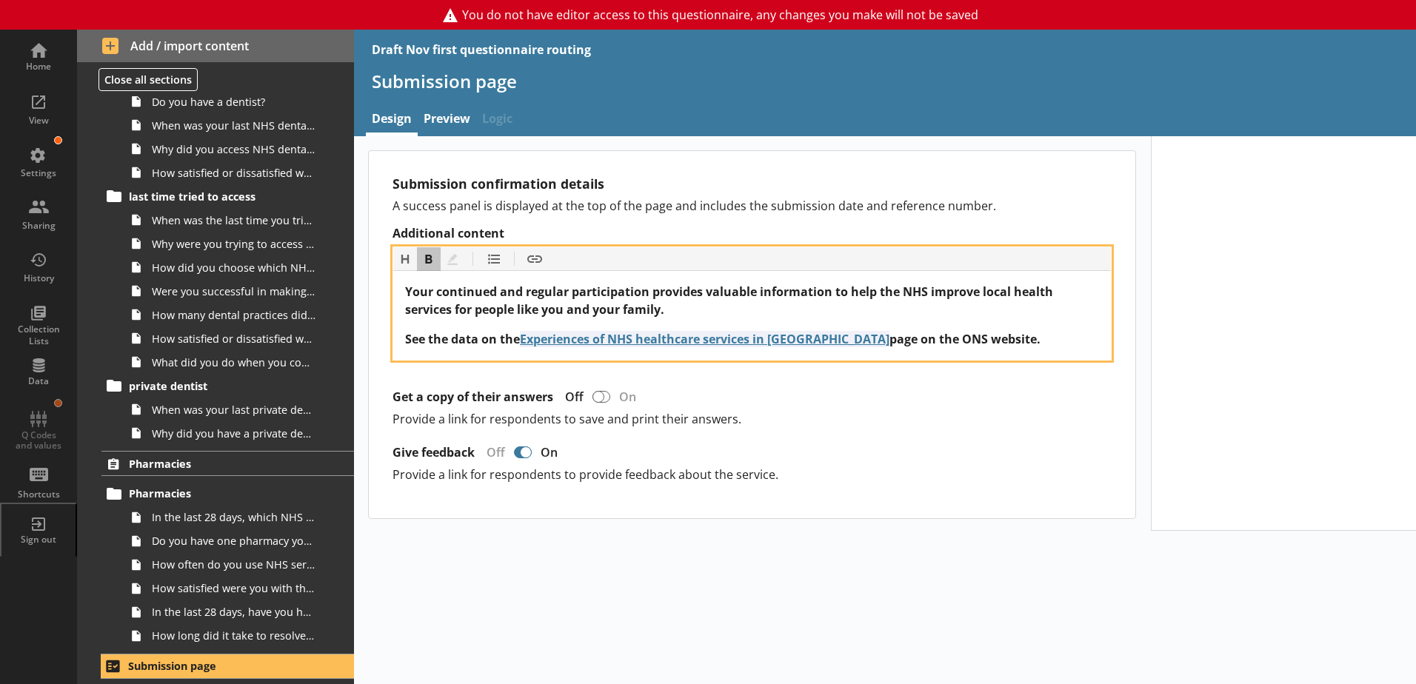
copy div "Your continued and regular participation provides valuable information to help …"
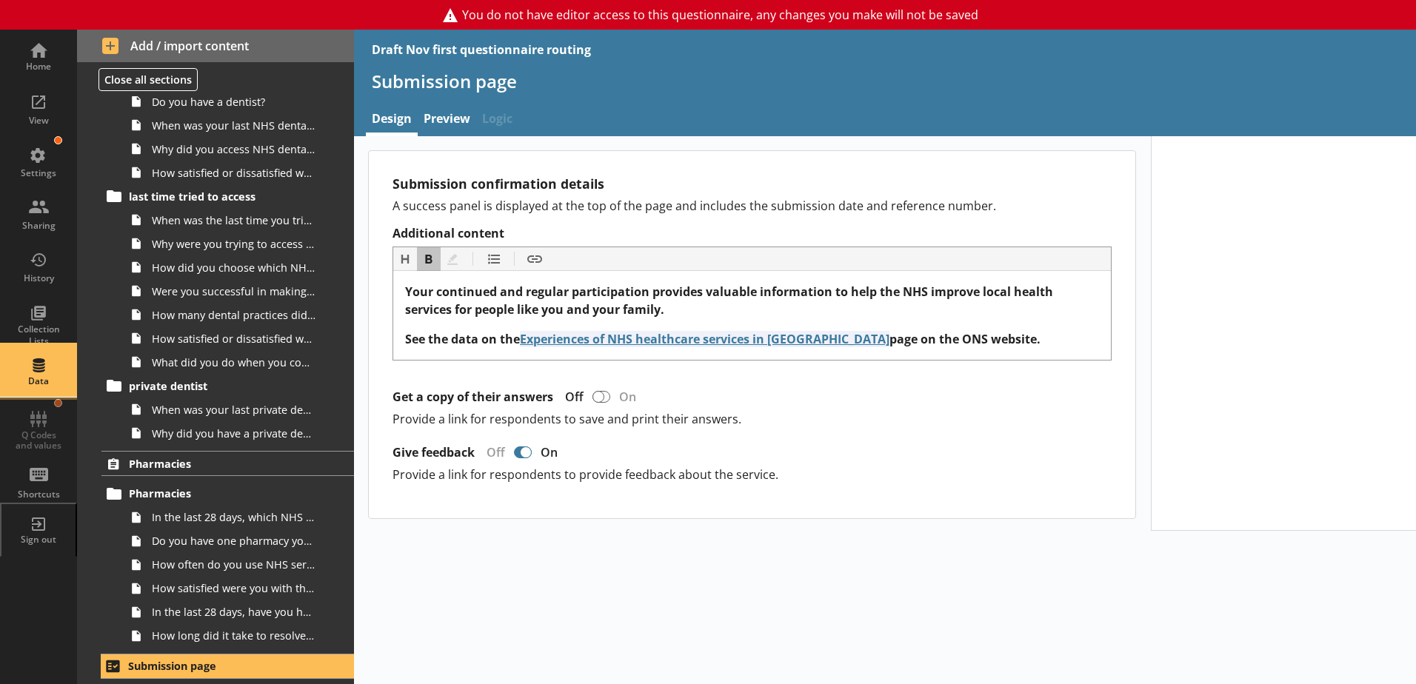
click at [39, 367] on div "Data" at bounding box center [39, 371] width 52 height 52
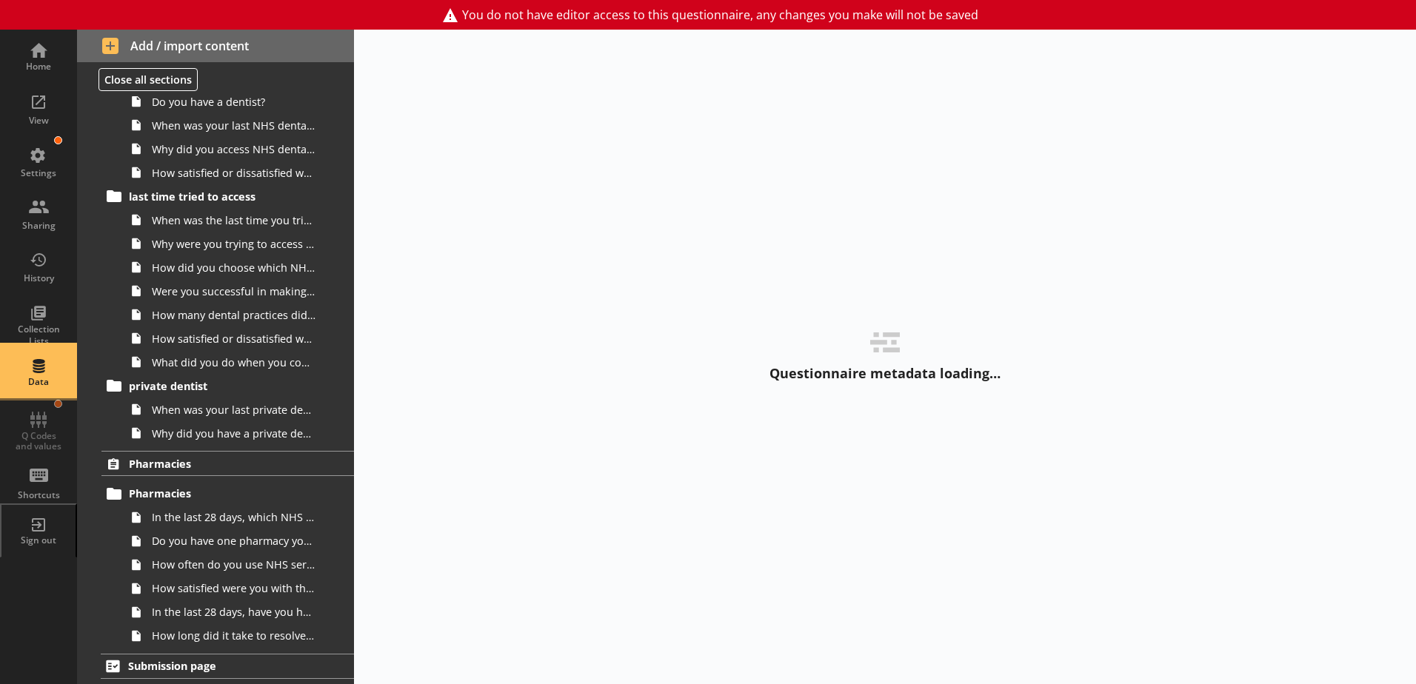
select select "Date"
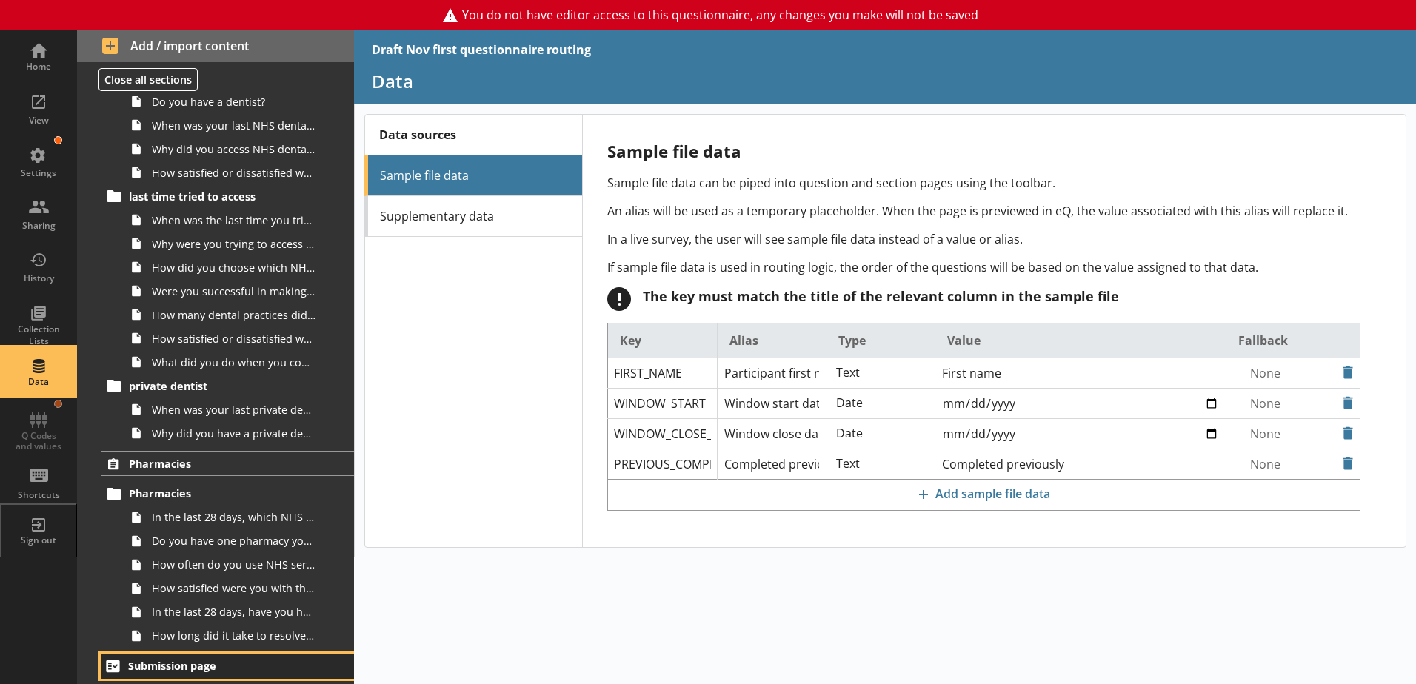
click at [224, 666] on span "Submission page" at bounding box center [219, 666] width 182 height 14
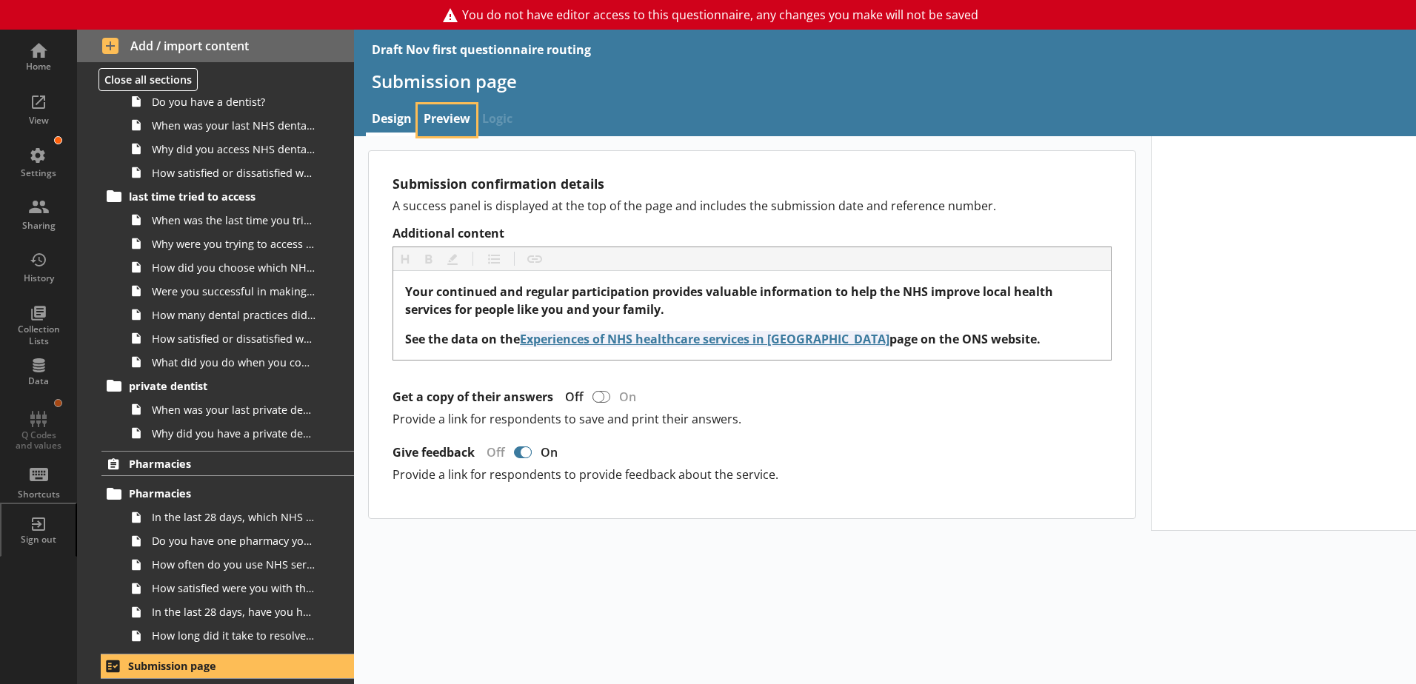
click at [450, 114] on link "Preview" at bounding box center [447, 120] width 59 height 32
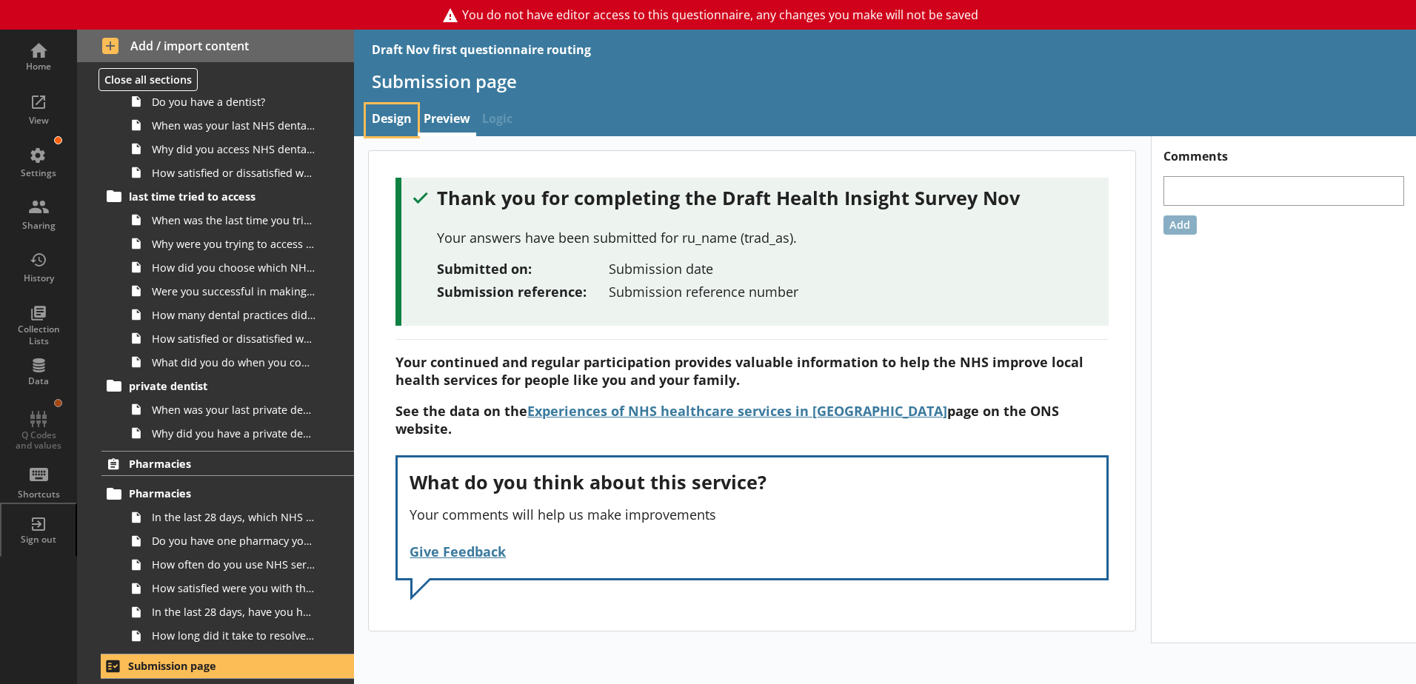
click at [398, 120] on link "Design" at bounding box center [392, 120] width 52 height 32
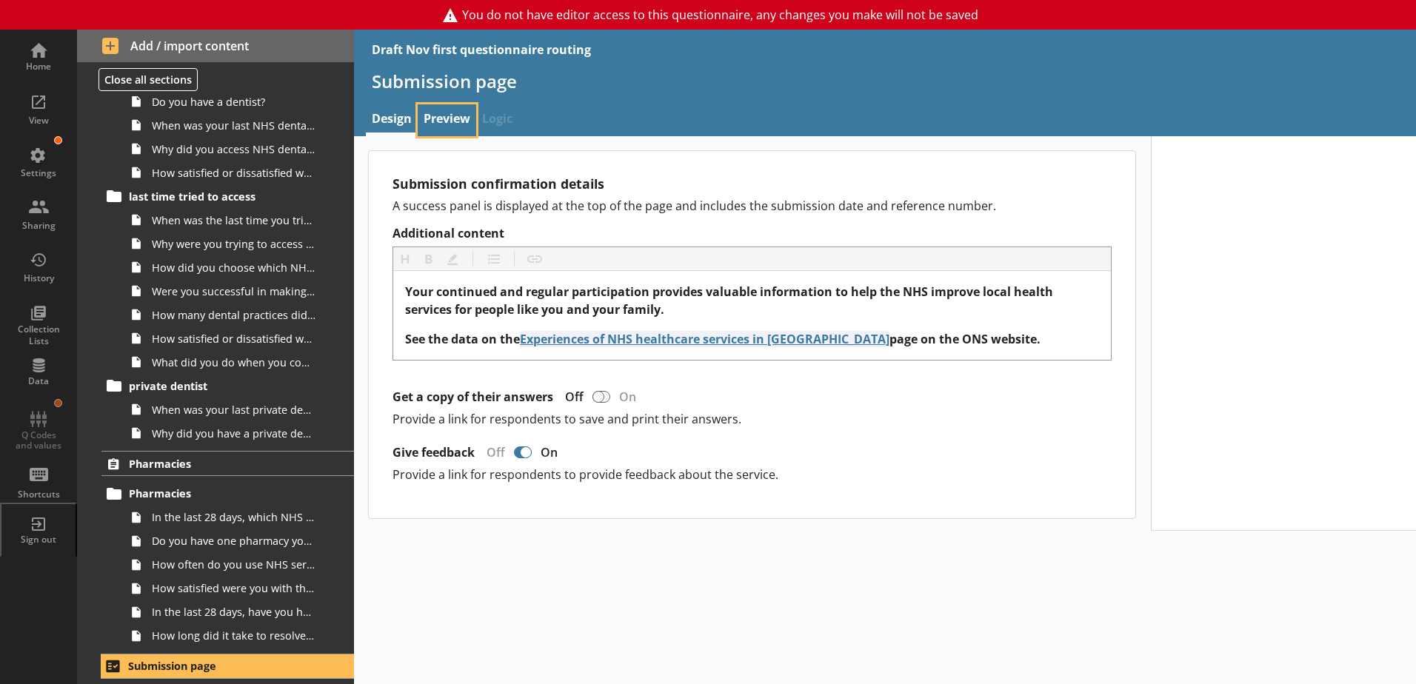
click at [438, 121] on link "Preview" at bounding box center [447, 120] width 59 height 32
